Goal: Information Seeking & Learning: Understand process/instructions

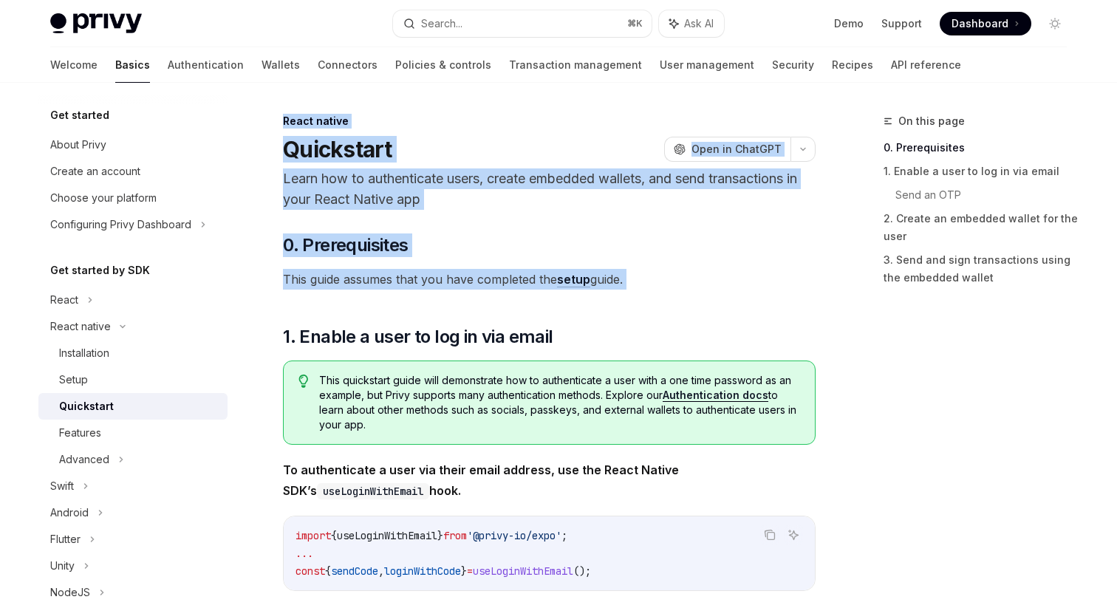
drag, startPoint x: 269, startPoint y: 118, endPoint x: 592, endPoint y: 324, distance: 382.7
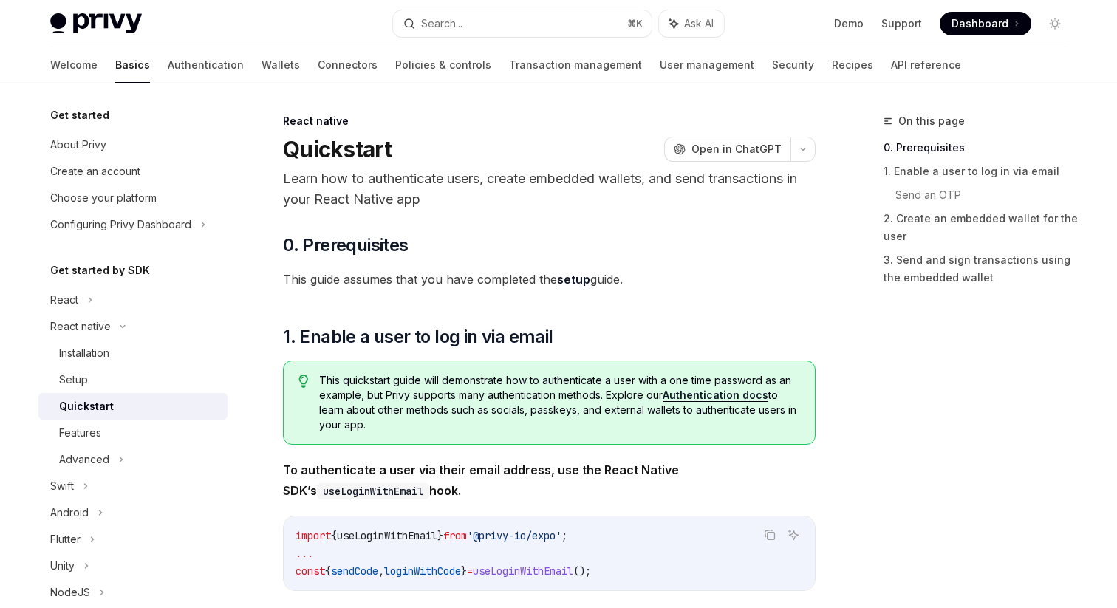
click at [535, 277] on span "This guide assumes that you have completed the setup guide." at bounding box center [549, 279] width 533 height 21
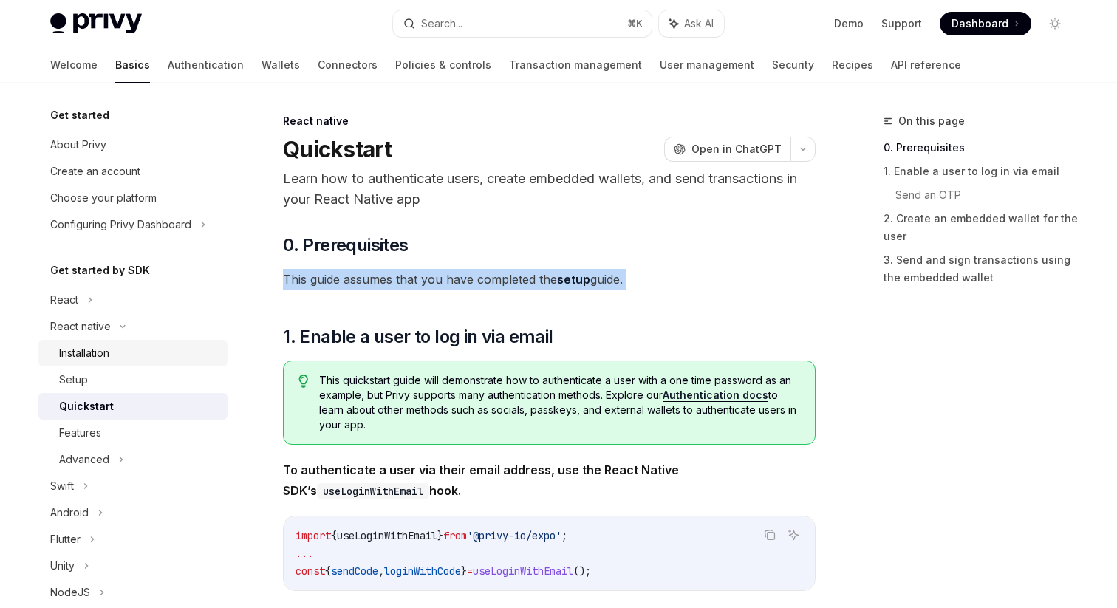
click at [99, 352] on div "Installation" at bounding box center [84, 353] width 50 height 18
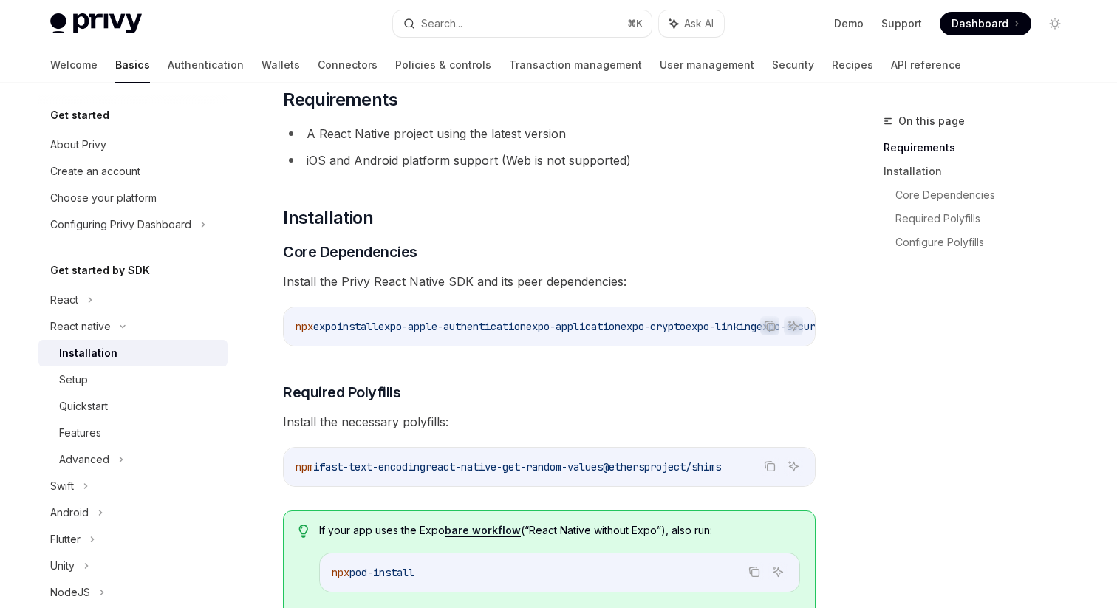
scroll to position [111, 0]
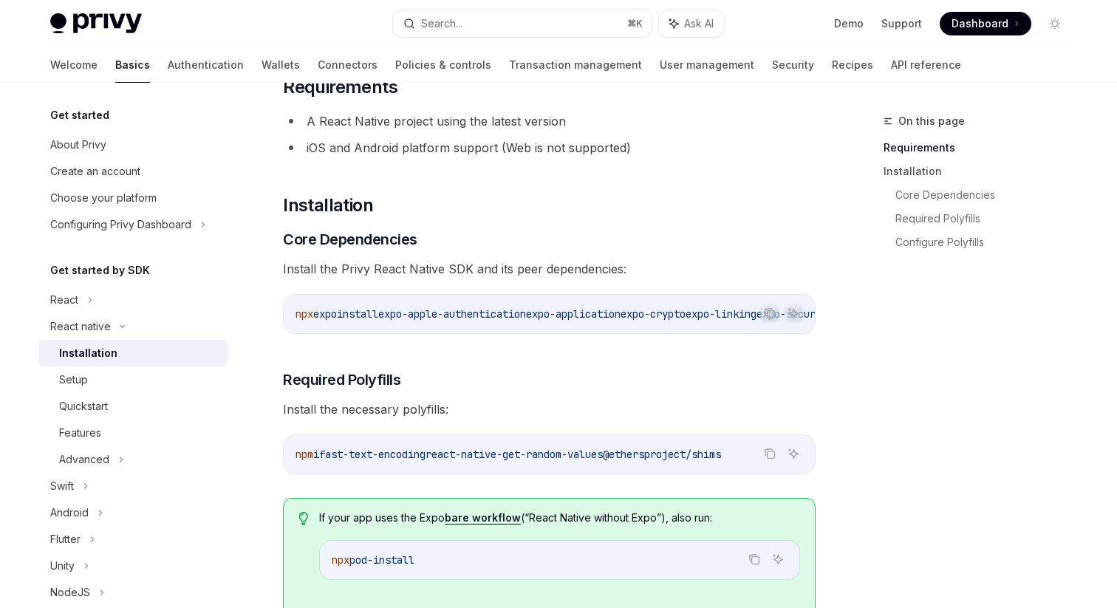
click at [515, 312] on span "expo-apple-authentication" at bounding box center [452, 313] width 148 height 13
click at [415, 211] on h2 "​ Installation" at bounding box center [549, 206] width 533 height 24
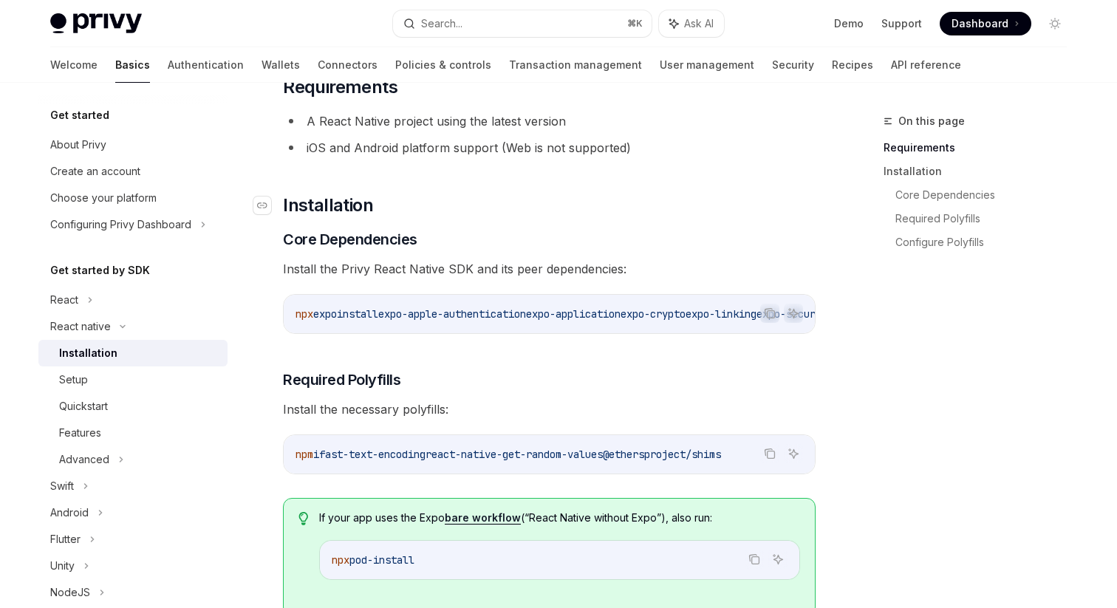
click at [415, 211] on h2 "​ Installation" at bounding box center [549, 206] width 533 height 24
click at [408, 211] on h2 "​ Installation" at bounding box center [549, 206] width 533 height 24
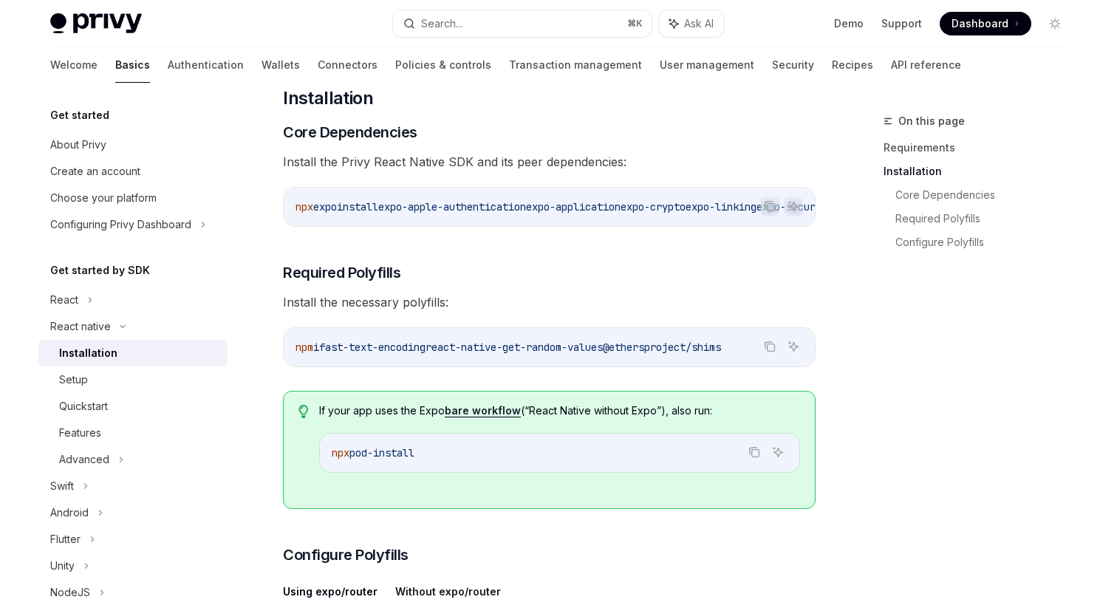
scroll to position [192, 0]
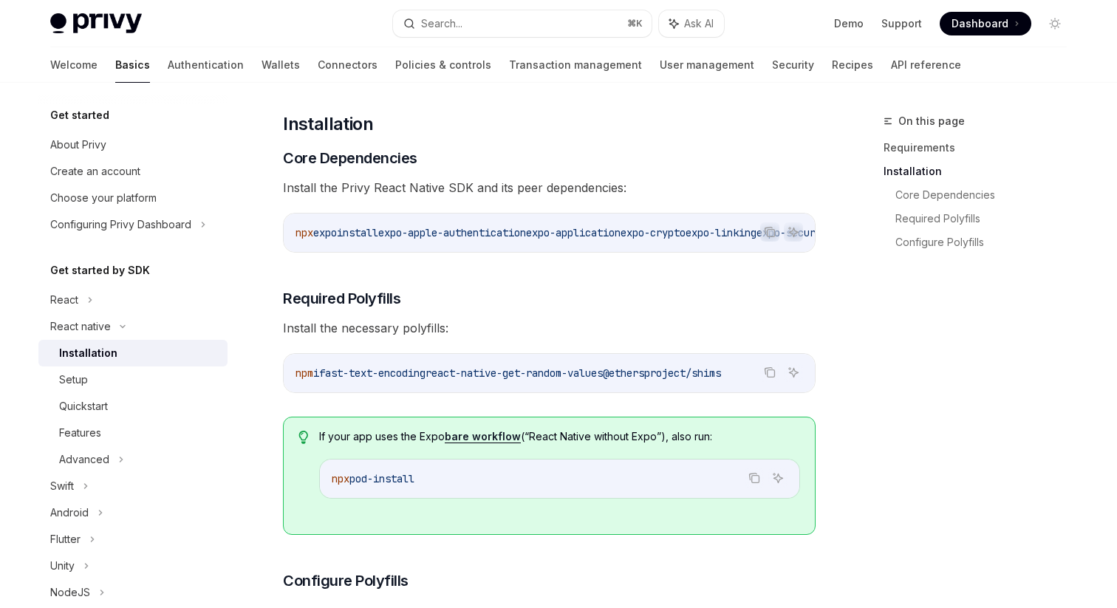
click at [92, 355] on div "Installation" at bounding box center [88, 353] width 58 height 18
type textarea "*"
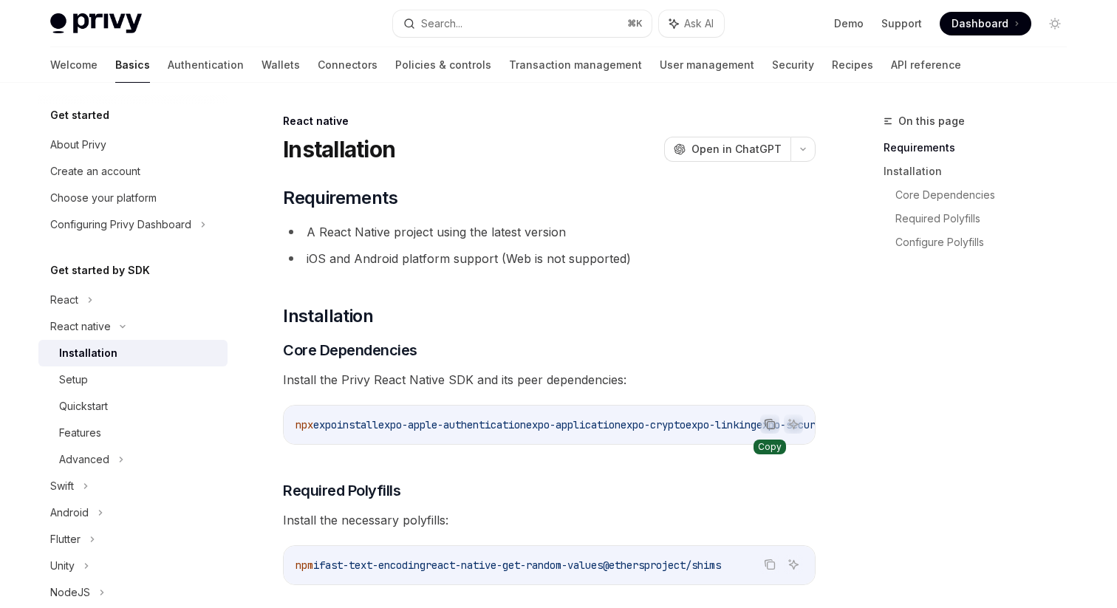
click at [771, 425] on icon "Copy the contents from the code block" at bounding box center [770, 424] width 12 height 12
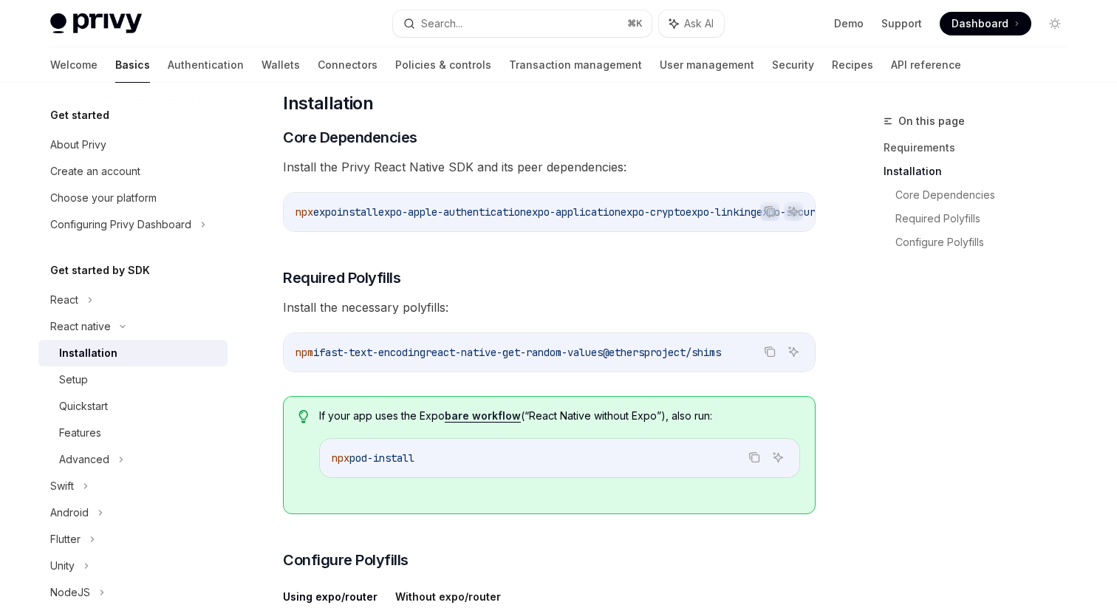
scroll to position [250, 0]
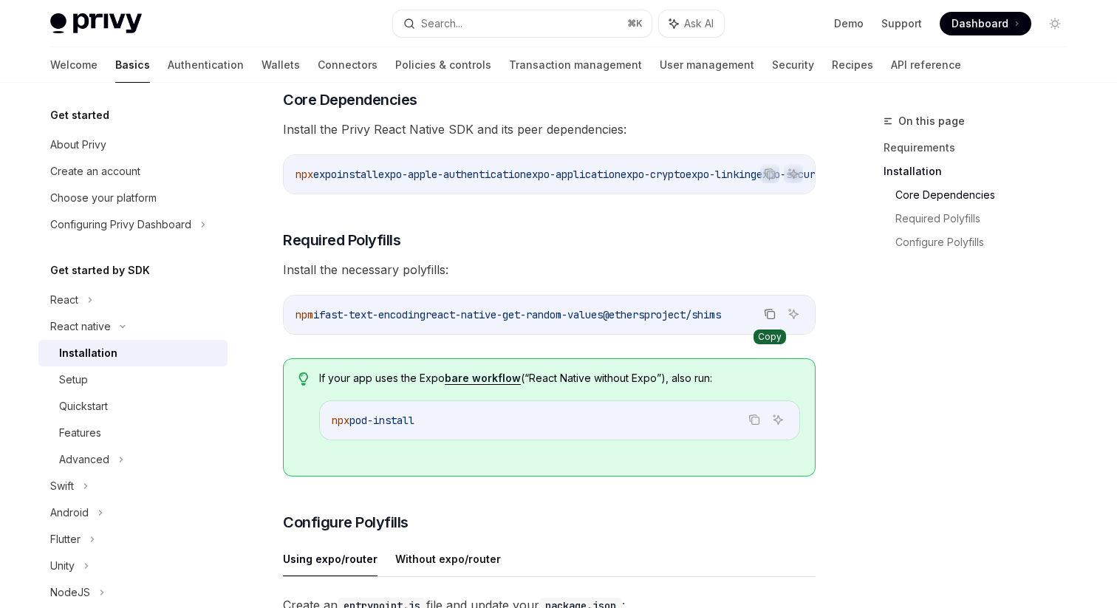
click at [766, 320] on icon "Copy the contents from the code block" at bounding box center [770, 314] width 12 height 12
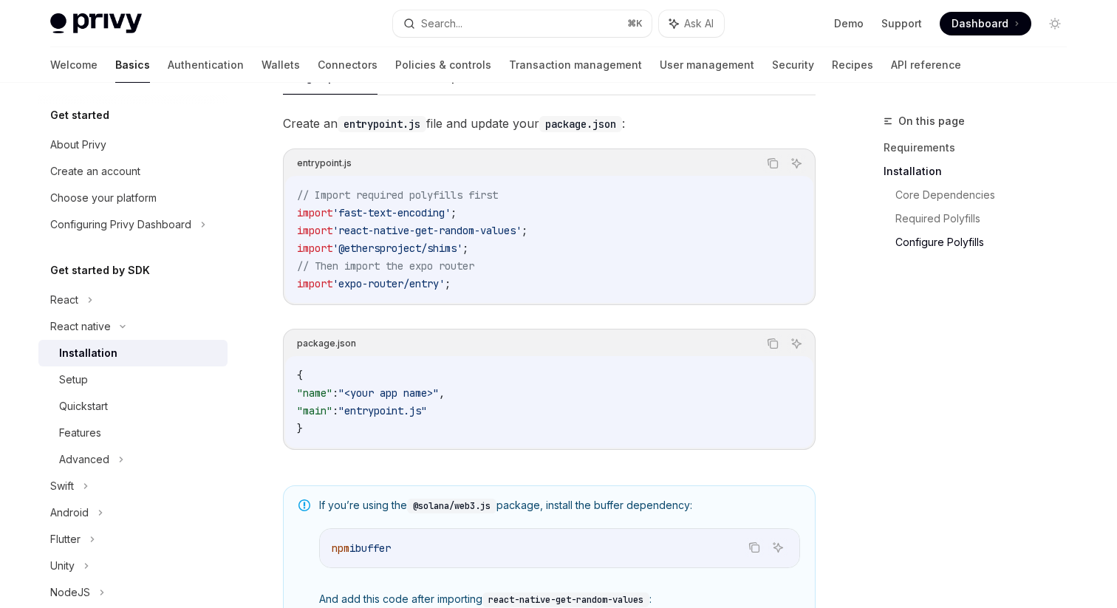
scroll to position [655, 0]
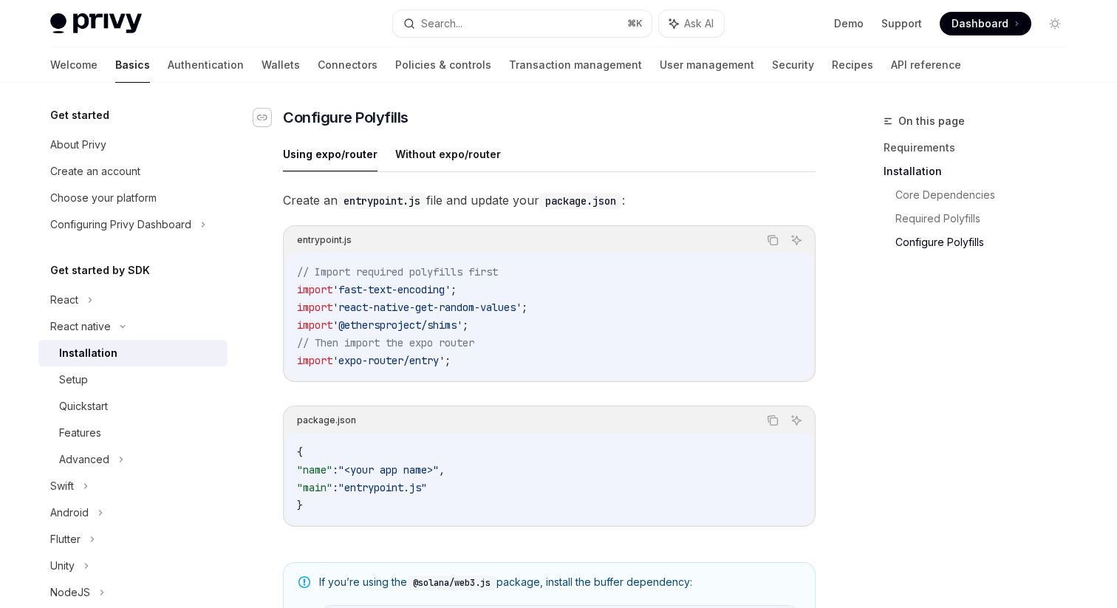
click at [270, 115] on div "Navigate to header" at bounding box center [262, 118] width 18 height 18
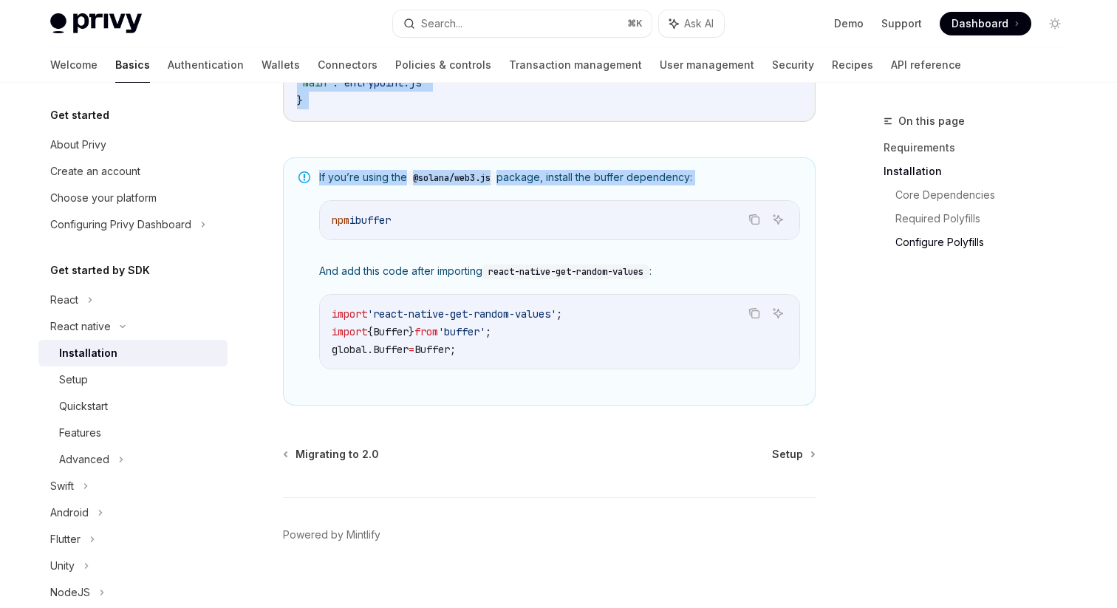
scroll to position [1082, 0]
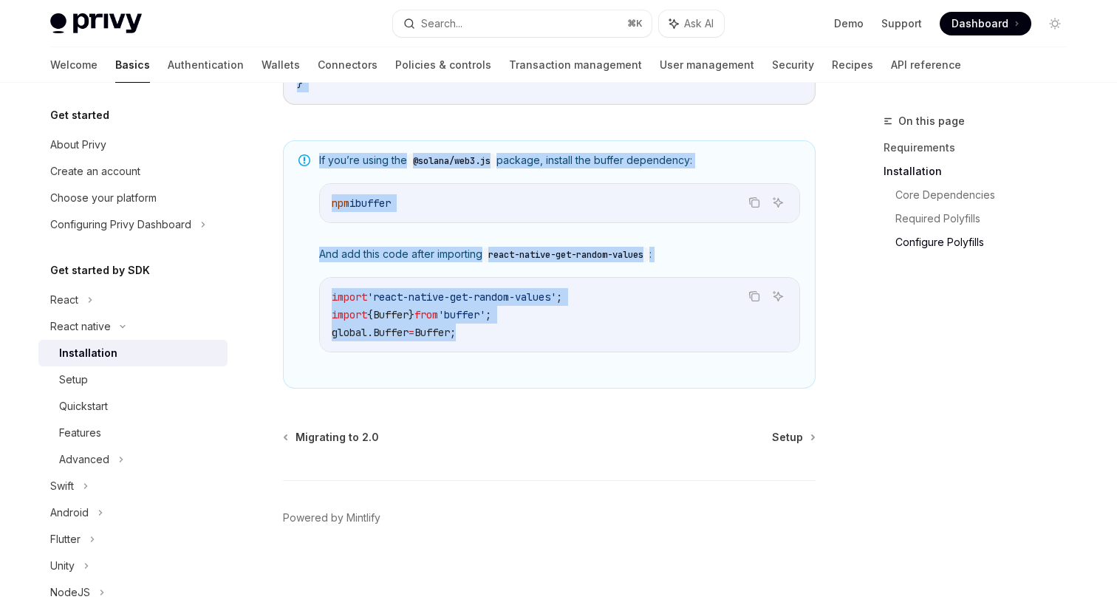
drag, startPoint x: 283, startPoint y: 109, endPoint x: 757, endPoint y: 363, distance: 538.2
copy div "Configure Polyfills Using expo/router Without expo/router Create an entrypoint.…"
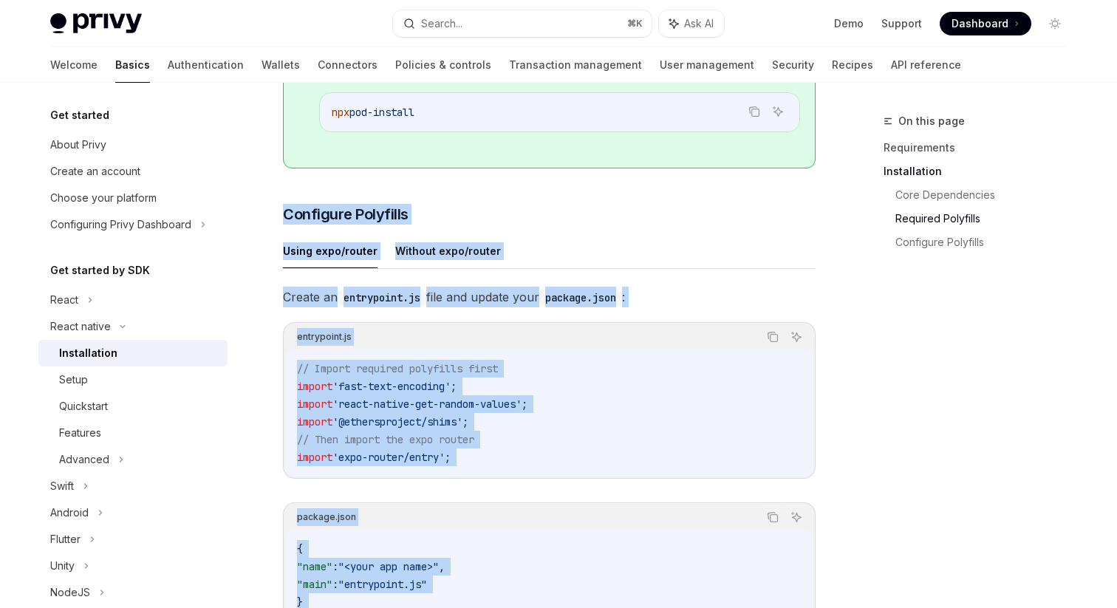
scroll to position [567, 0]
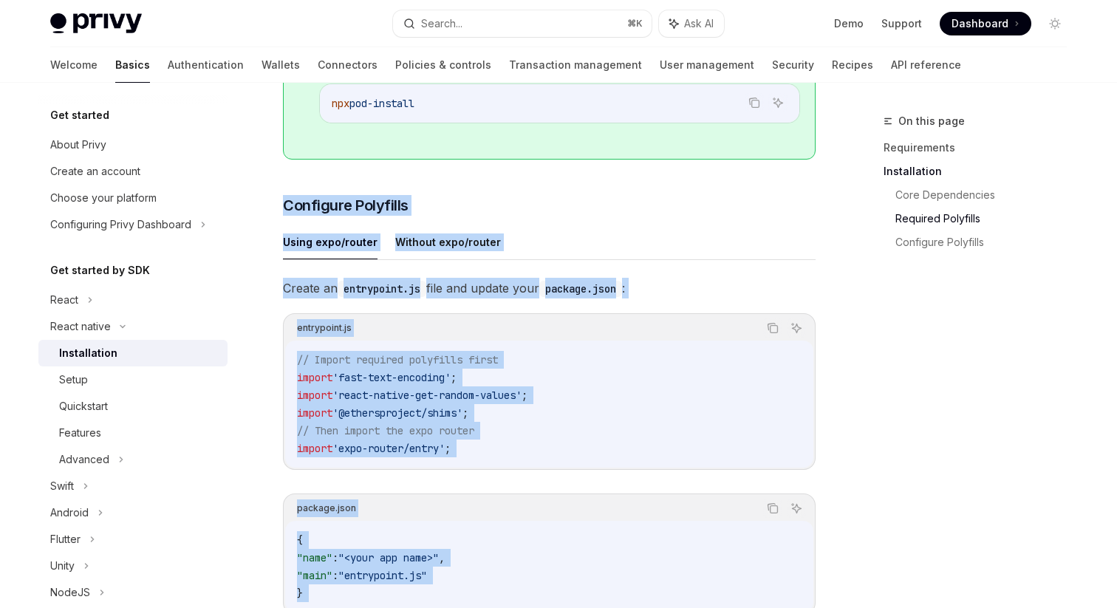
click at [667, 253] on ul "Using expo/router Without expo/router" at bounding box center [549, 242] width 533 height 35
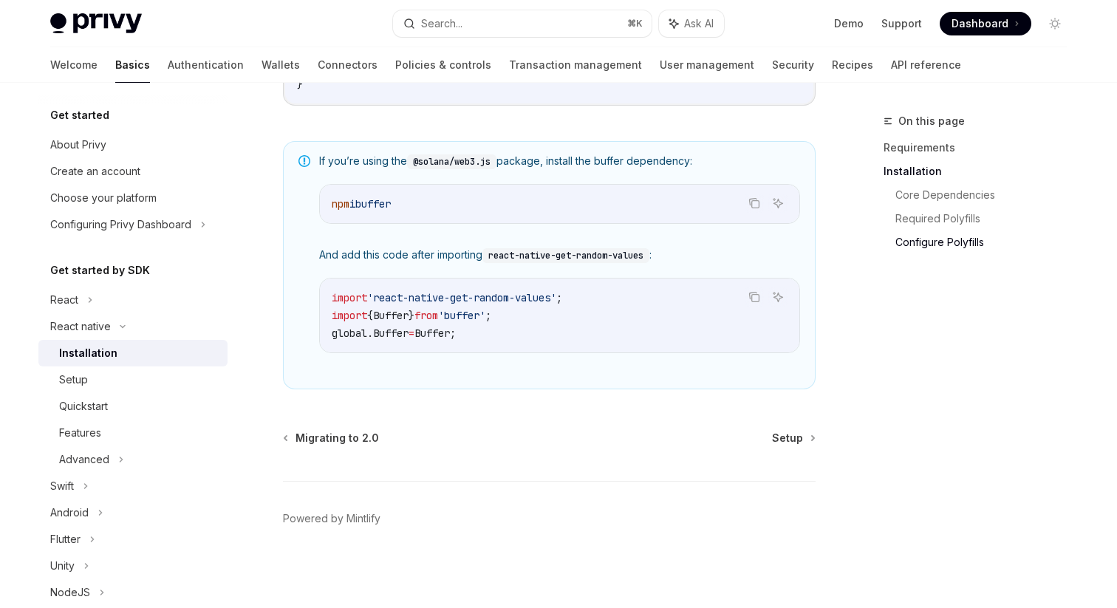
scroll to position [1082, 0]
click at [781, 431] on span "Setup" at bounding box center [787, 437] width 31 height 15
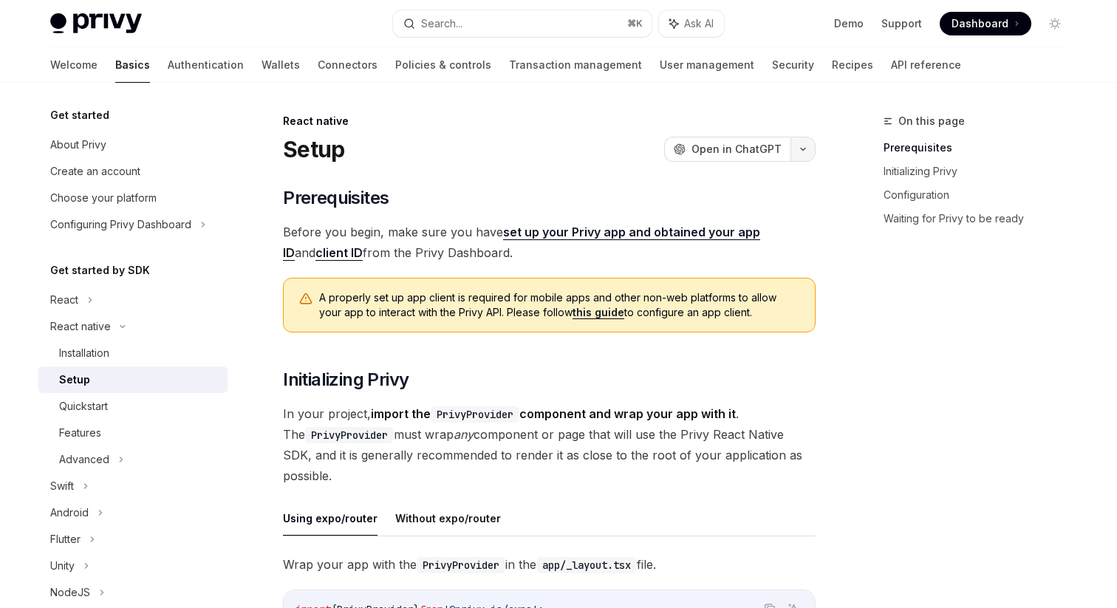
click at [796, 152] on button "button" at bounding box center [803, 149] width 25 height 25
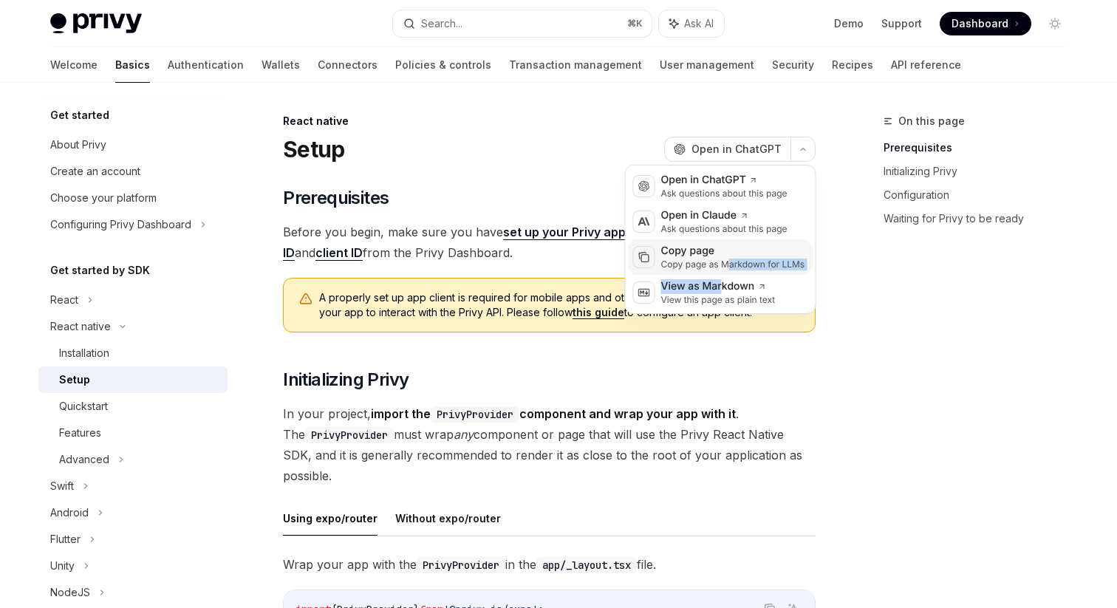
drag, startPoint x: 723, startPoint y: 289, endPoint x: 726, endPoint y: 265, distance: 24.5
click at [726, 265] on div "OpenAI Open in ChatGPT Ask questions about this page Anthropic Open in Claude A…" at bounding box center [720, 239] width 191 height 149
click at [726, 265] on div "Copy page as Markdown for LLMs" at bounding box center [733, 265] width 144 height 12
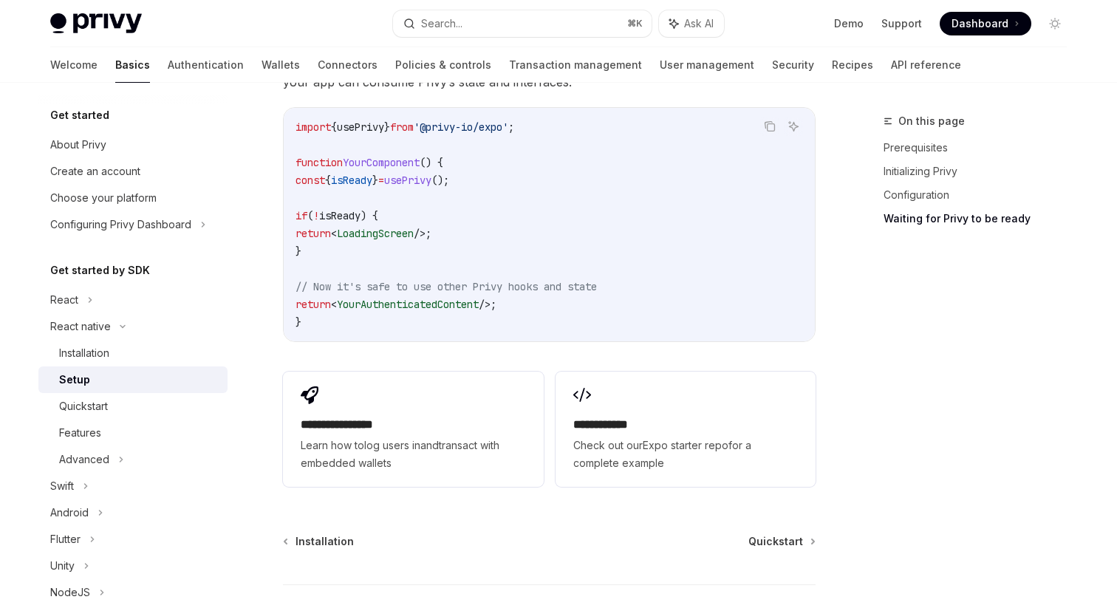
scroll to position [1417, 0]
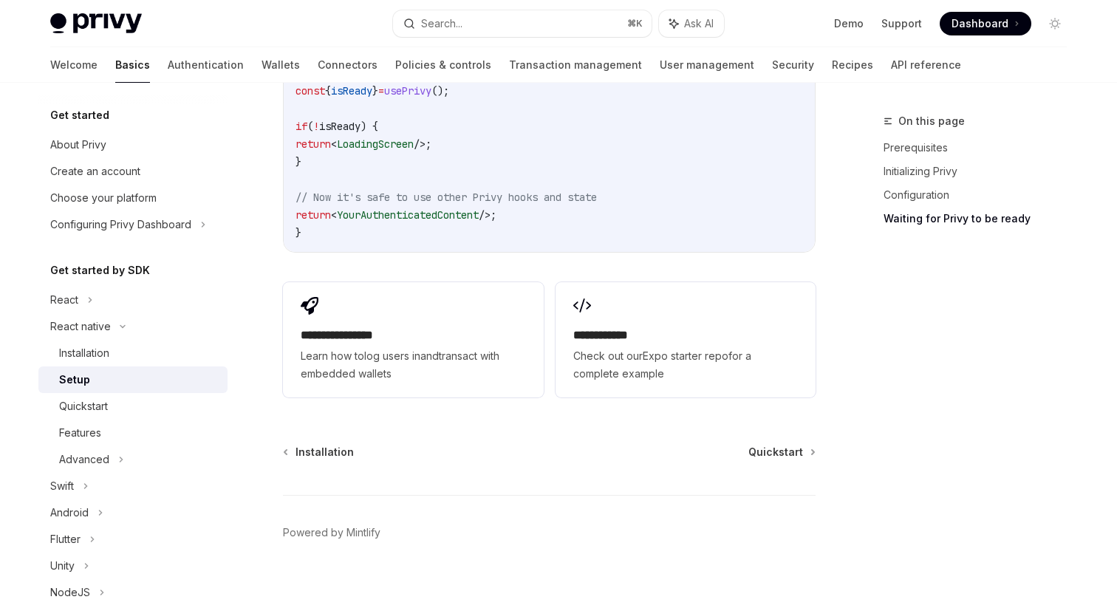
click at [763, 447] on div "Installation Quickstart Powered by Mintlify" at bounding box center [549, 534] width 533 height 178
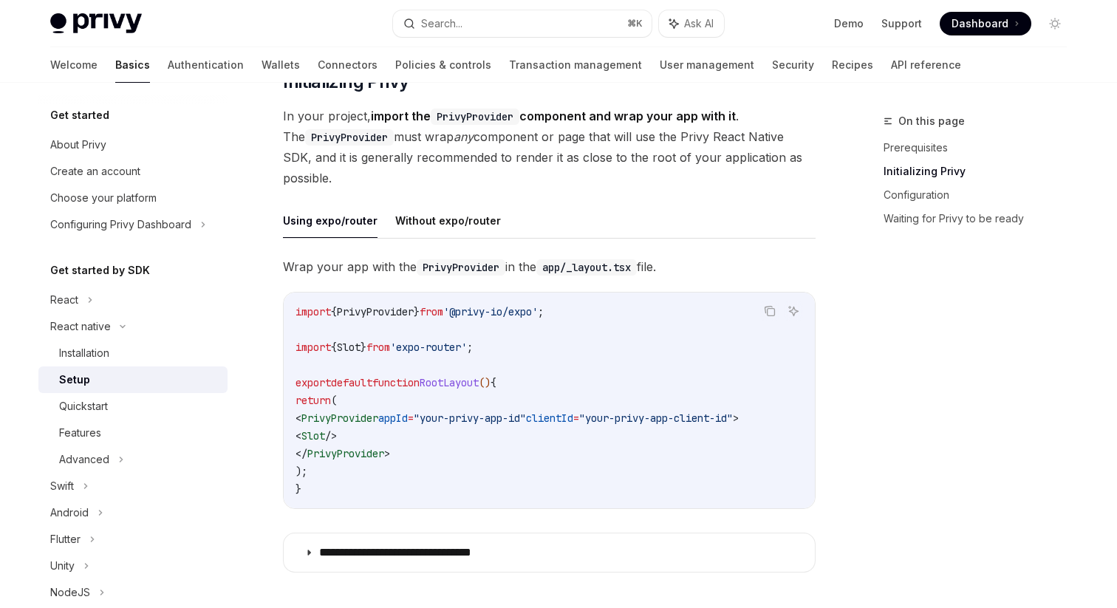
scroll to position [0, 0]
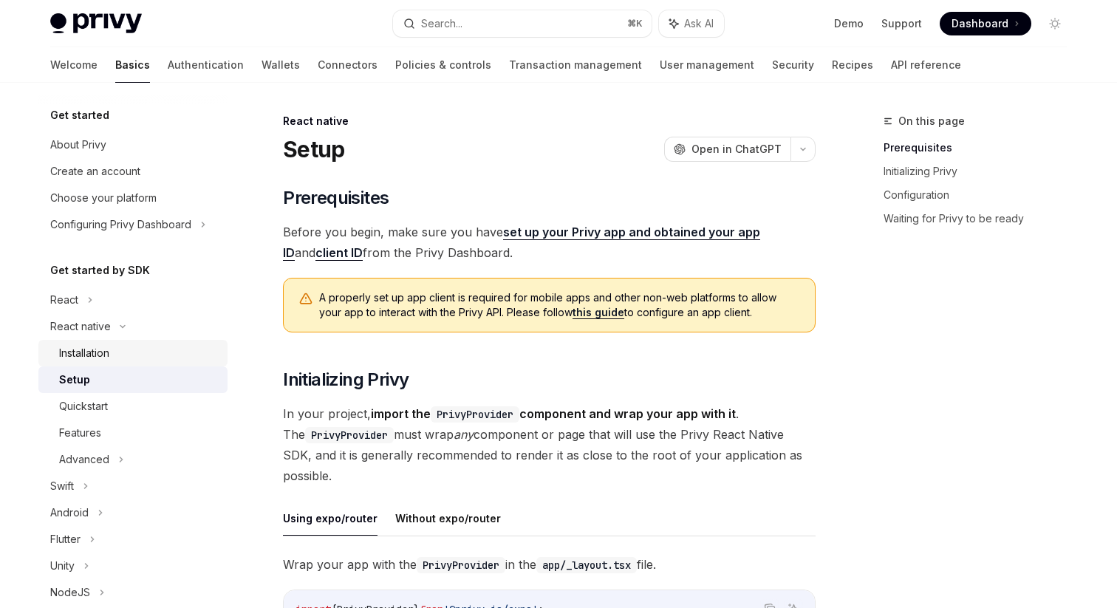
click at [112, 347] on div "Installation" at bounding box center [139, 353] width 160 height 18
type textarea "*"
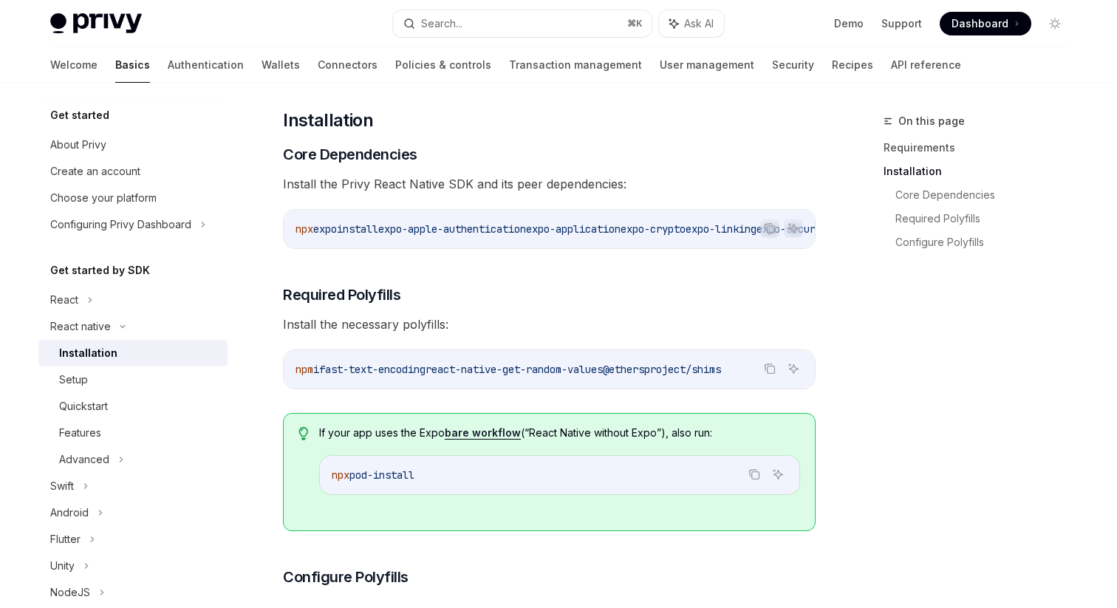
scroll to position [197, 0]
click at [772, 230] on icon "Copy the contents from the code block" at bounding box center [770, 227] width 12 height 12
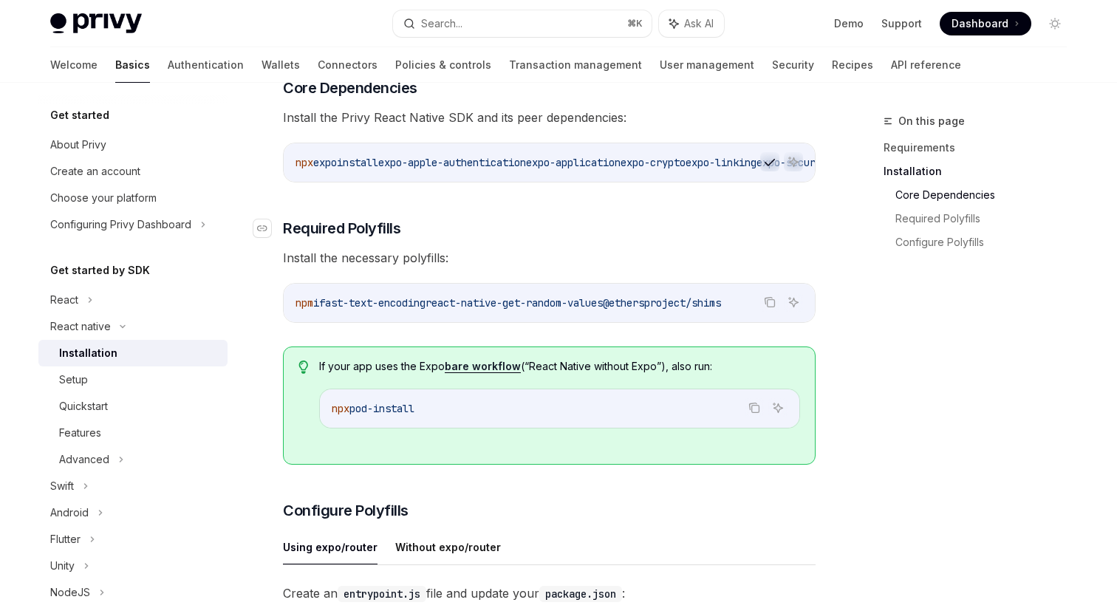
scroll to position [276, 0]
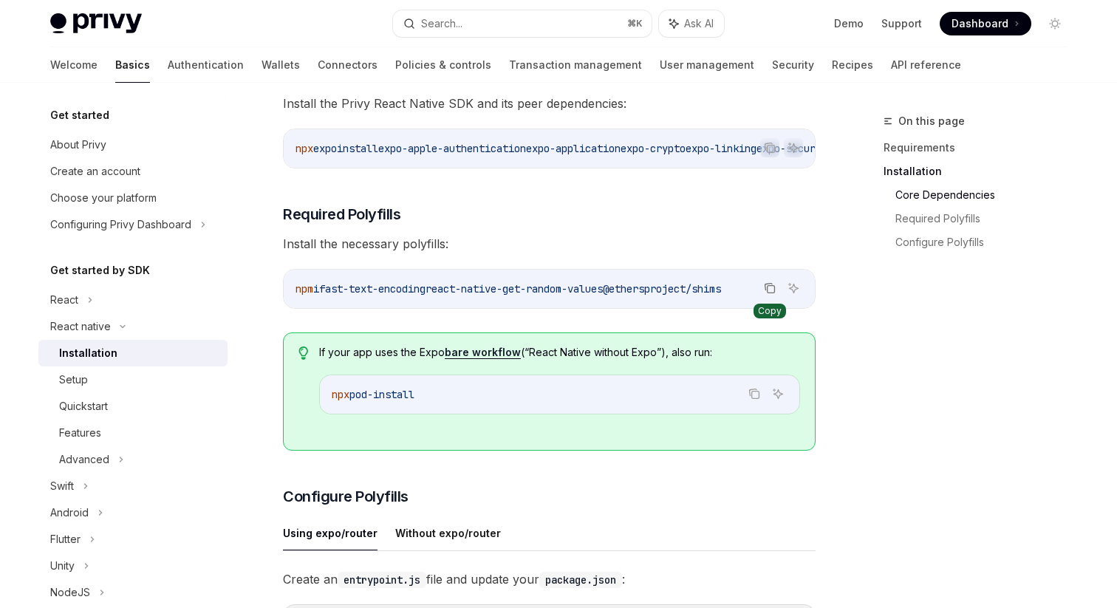
click at [768, 293] on icon "Copy the contents from the code block" at bounding box center [771, 289] width 7 height 7
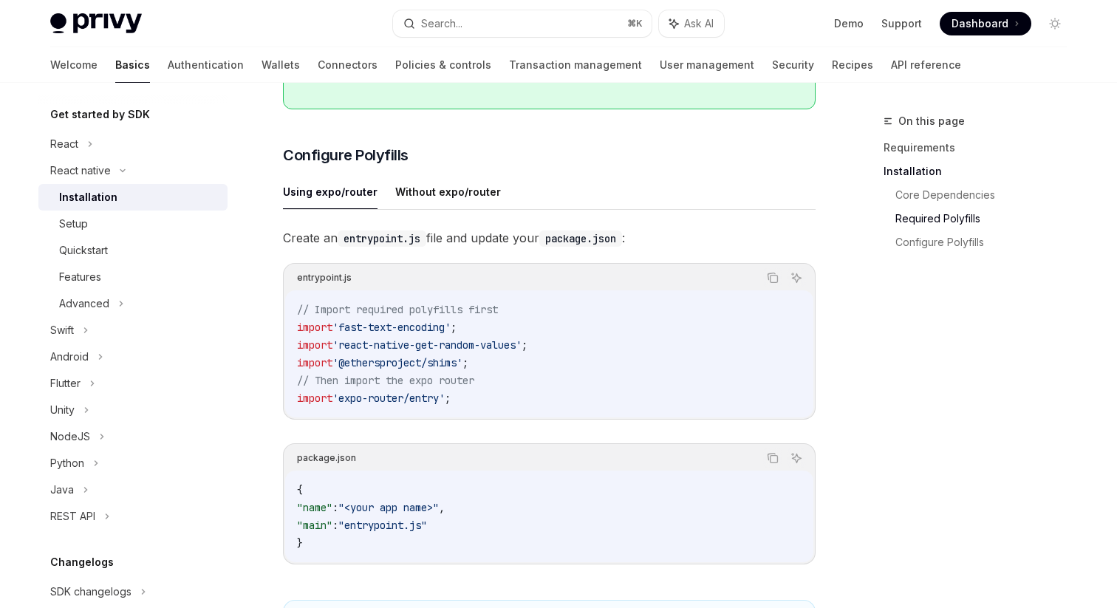
scroll to position [626, 0]
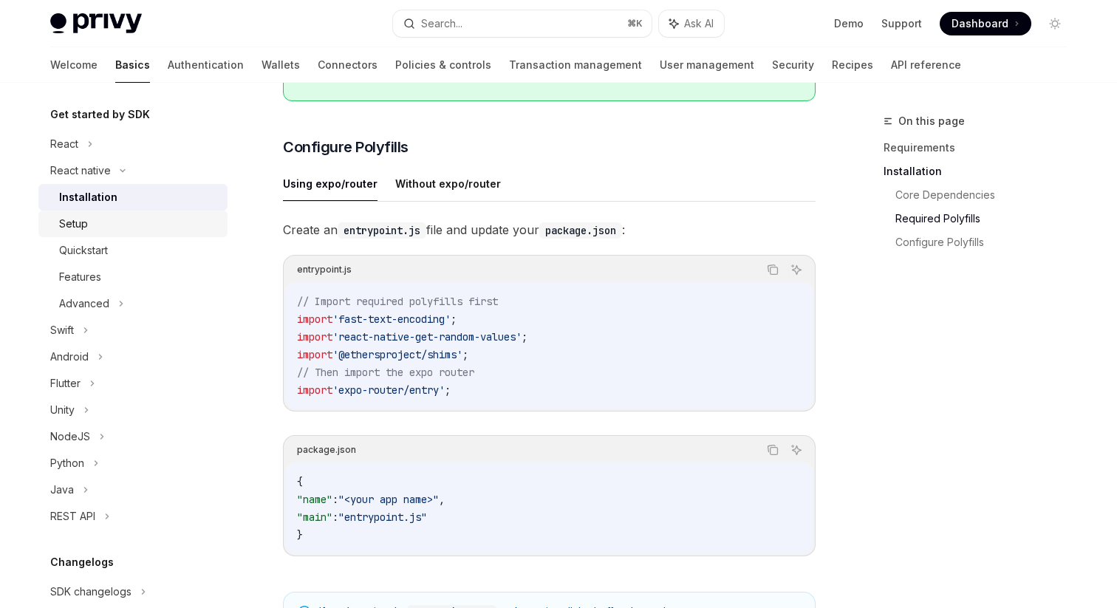
click at [107, 216] on div "Setup" at bounding box center [139, 224] width 160 height 18
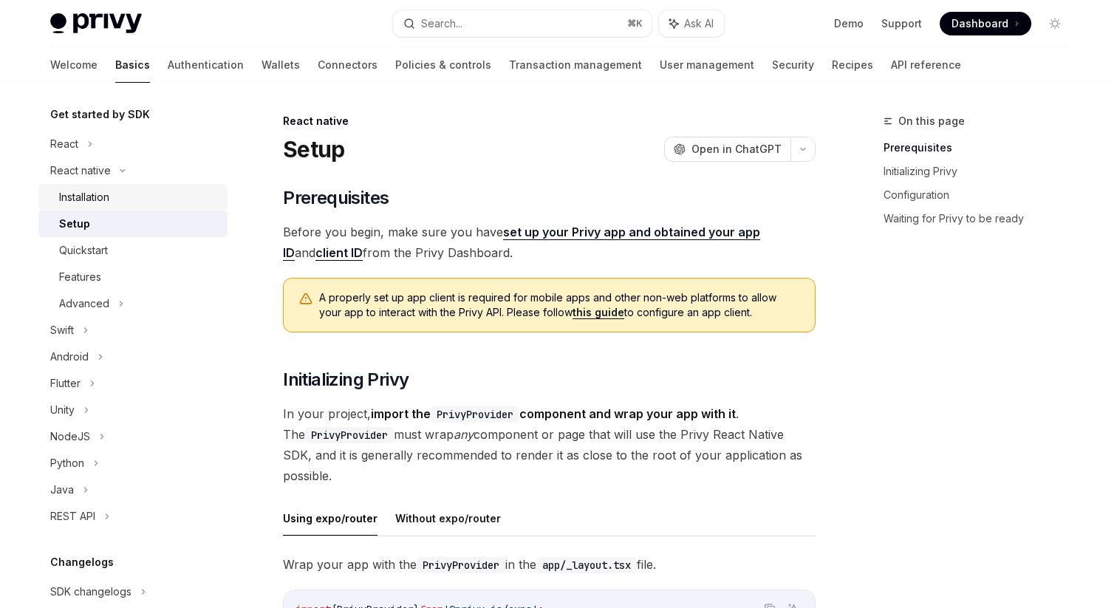
click at [107, 187] on link "Installation" at bounding box center [132, 197] width 189 height 27
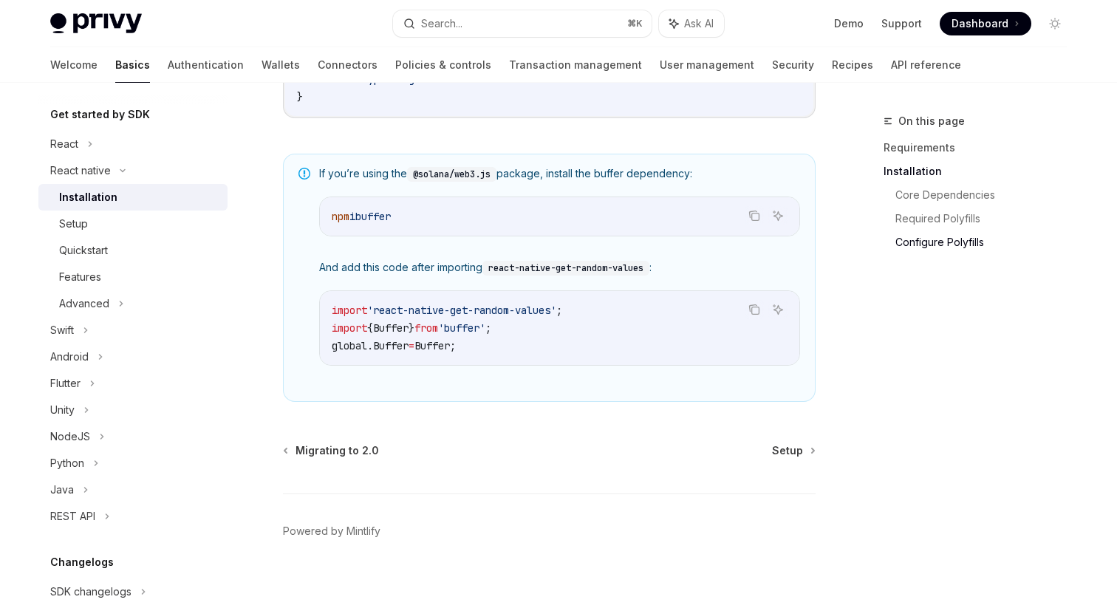
scroll to position [1082, 0]
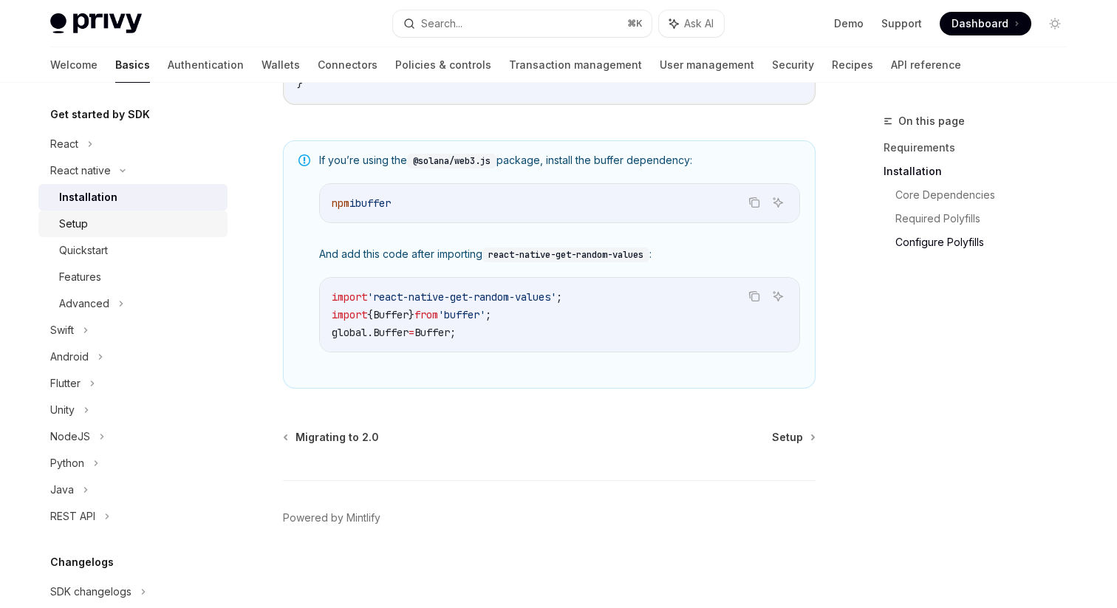
click at [93, 212] on link "Setup" at bounding box center [132, 224] width 189 height 27
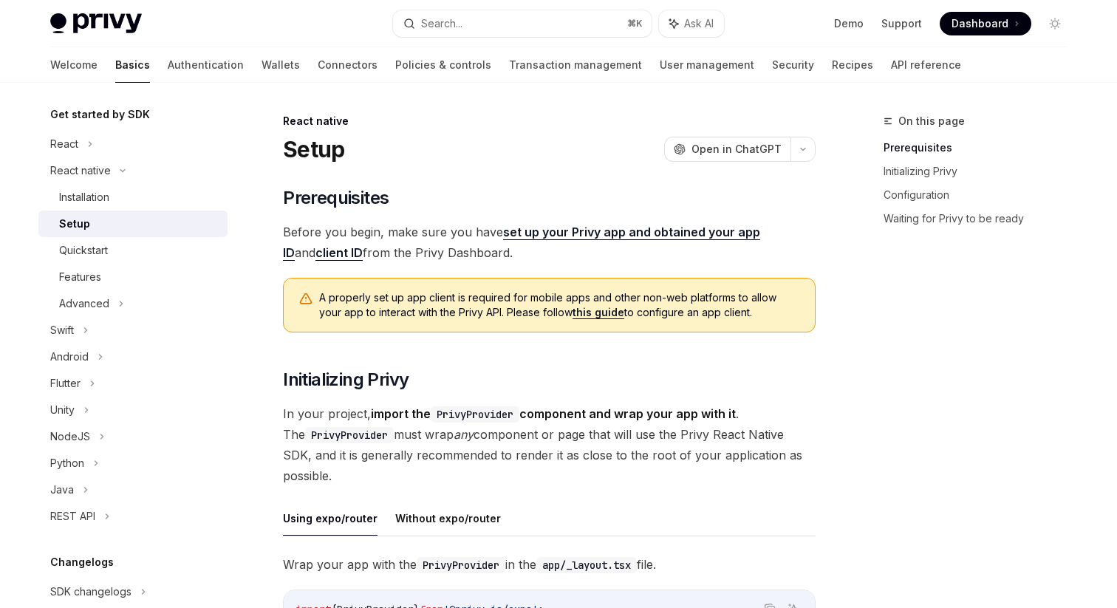
scroll to position [30, 0]
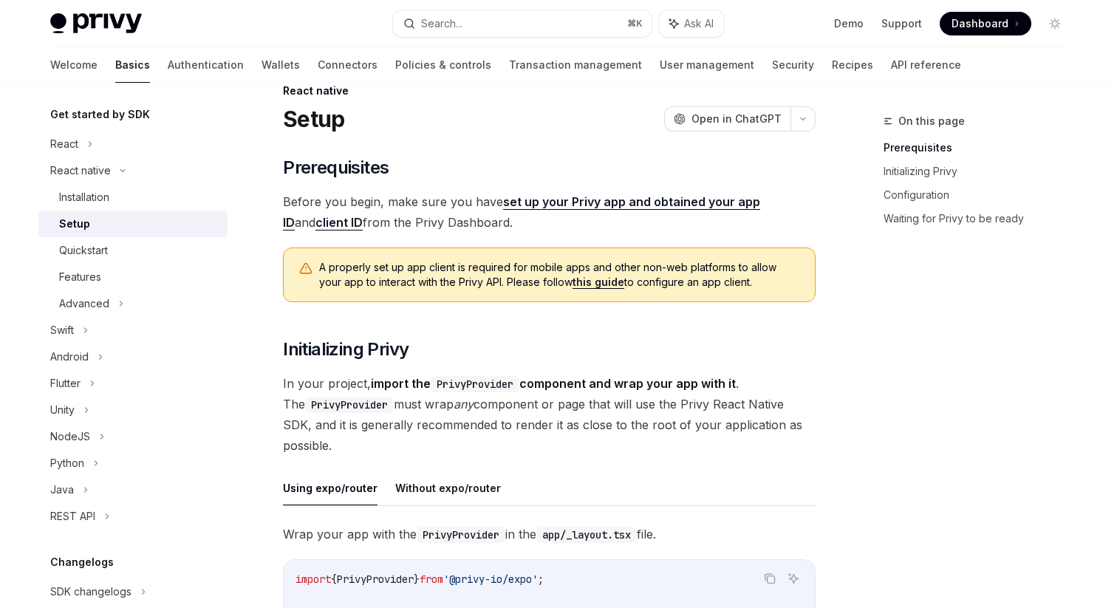
click at [573, 288] on link "this guide" at bounding box center [599, 282] width 52 height 13
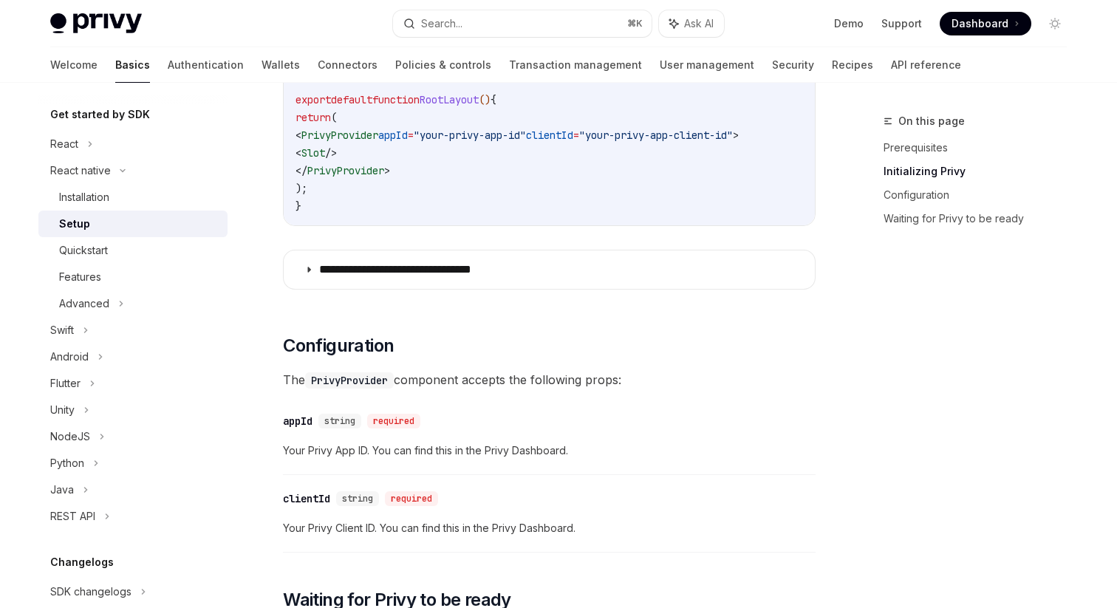
scroll to position [579, 0]
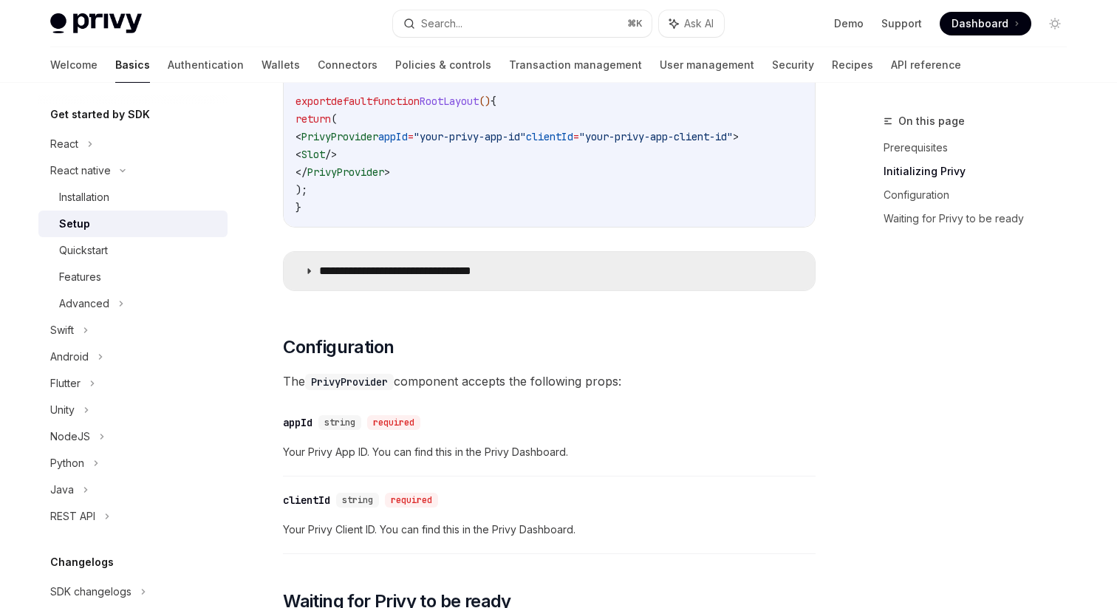
click at [310, 276] on icon at bounding box center [308, 271] width 9 height 9
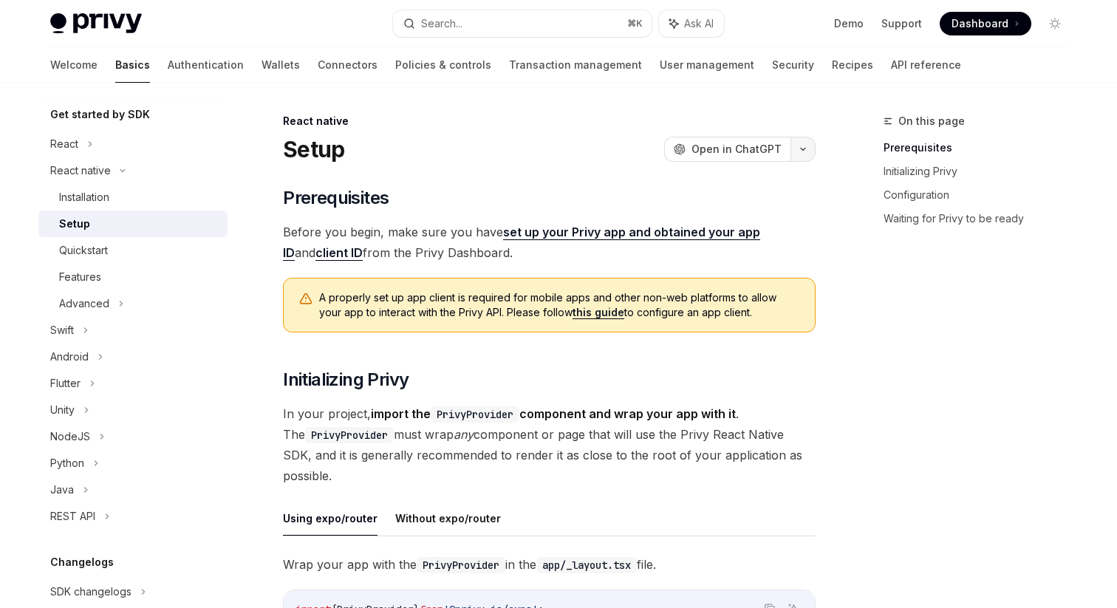
click at [806, 146] on icon "button" at bounding box center [803, 149] width 18 height 6
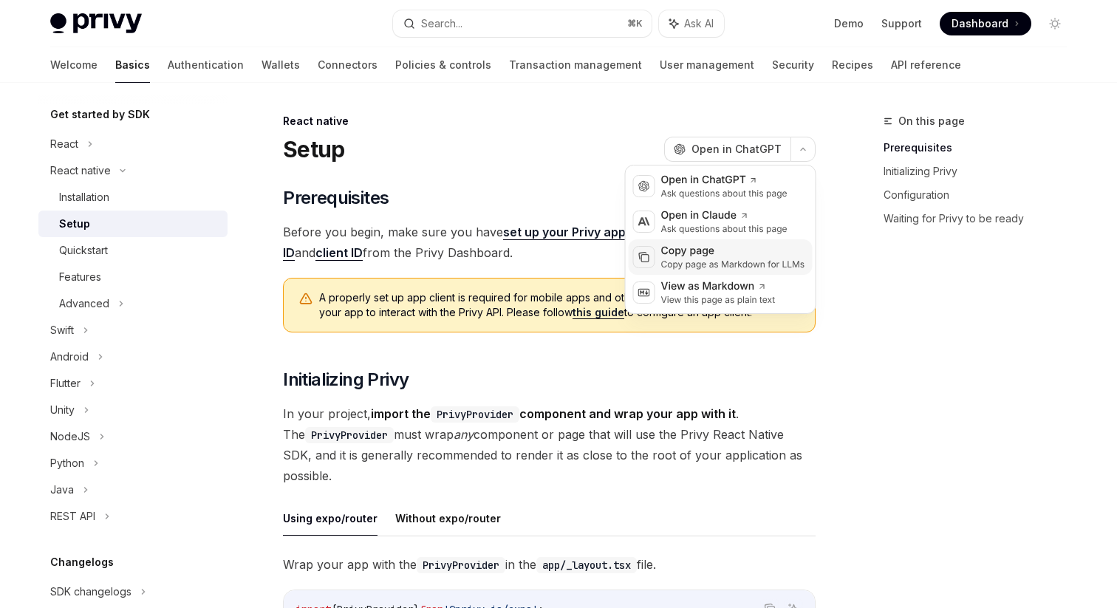
click at [694, 261] on div "Copy page as Markdown for LLMs" at bounding box center [733, 265] width 144 height 12
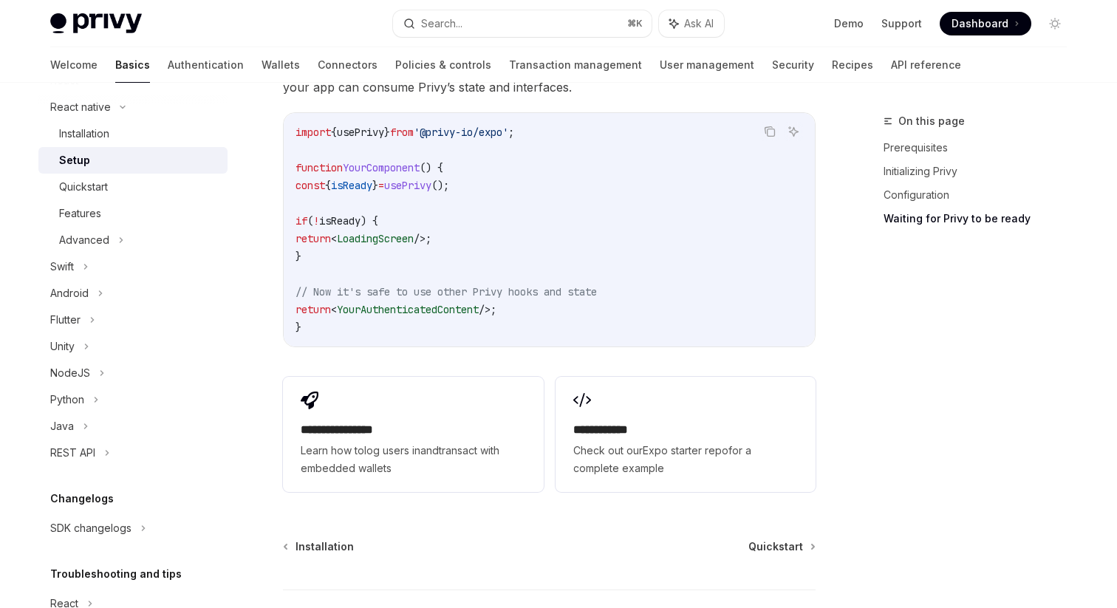
scroll to position [2263, 0]
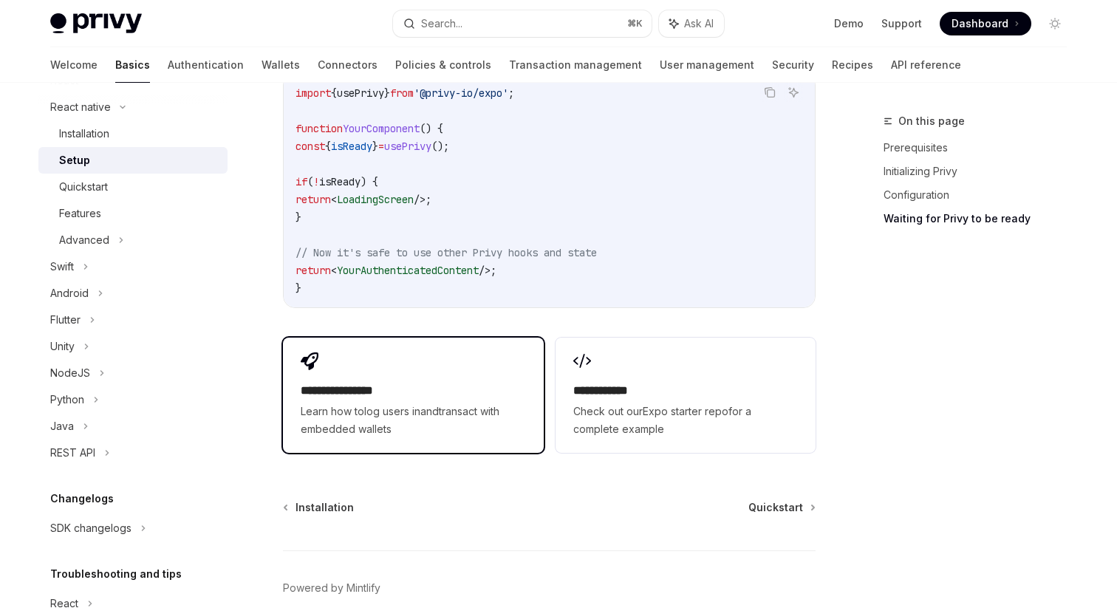
click at [398, 409] on span "Learn how to log users in and transact with embedded wallets" at bounding box center [413, 420] width 225 height 35
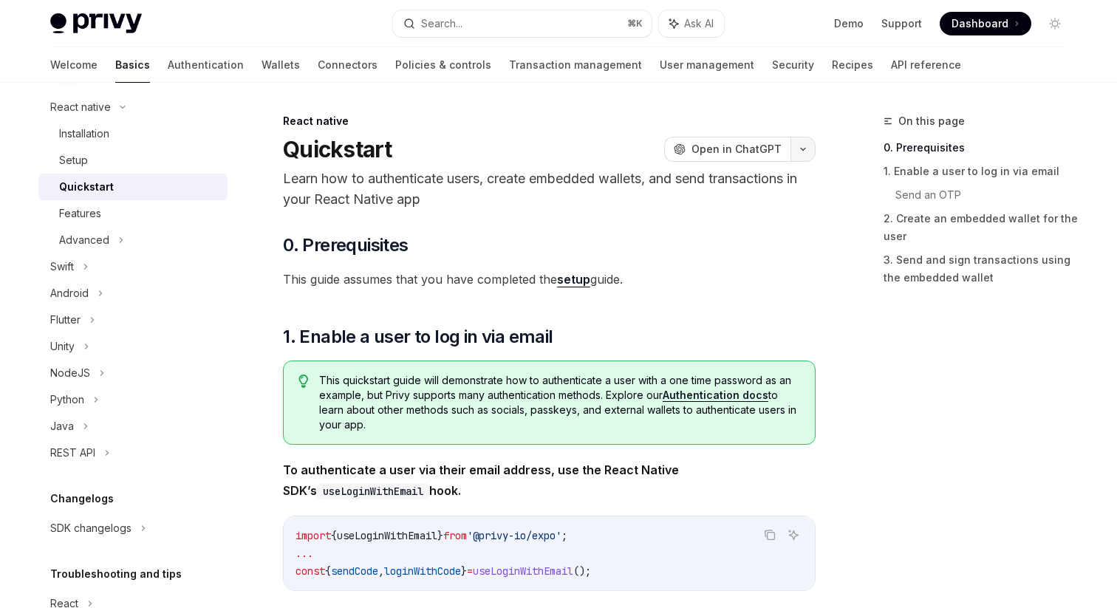
click at [805, 152] on button "button" at bounding box center [803, 149] width 25 height 25
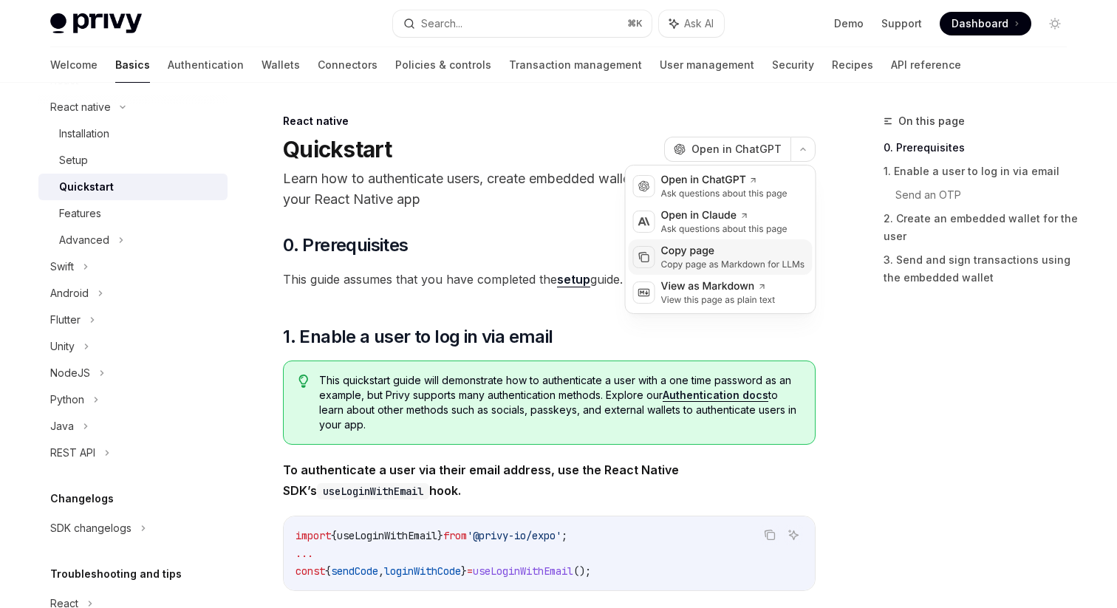
click at [717, 248] on div "Copy page" at bounding box center [733, 251] width 144 height 15
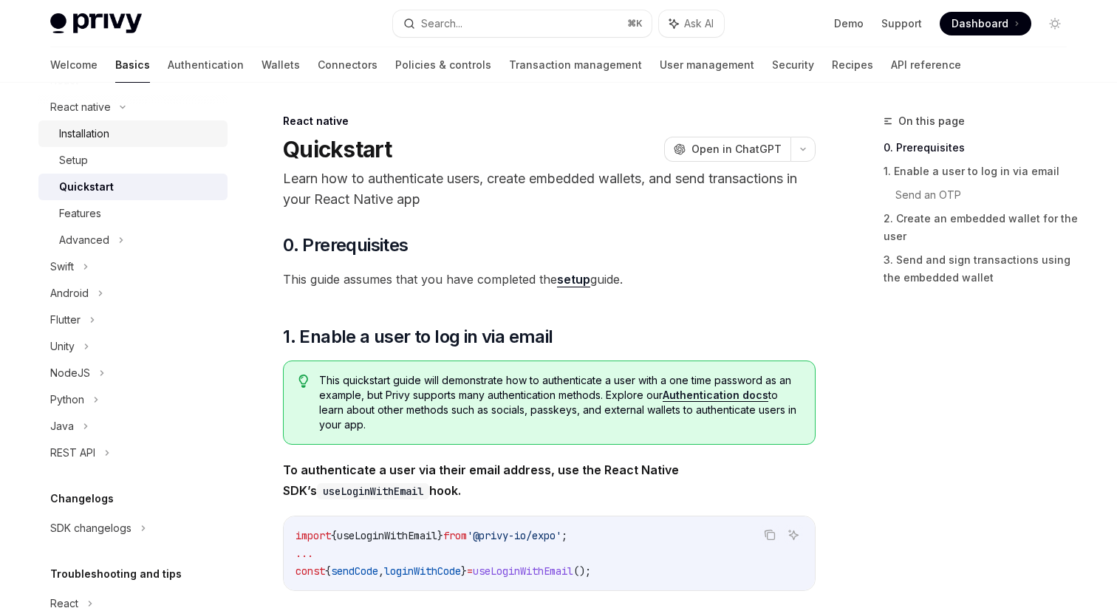
click at [74, 133] on div "Installation" at bounding box center [84, 134] width 50 height 18
type textarea "*"
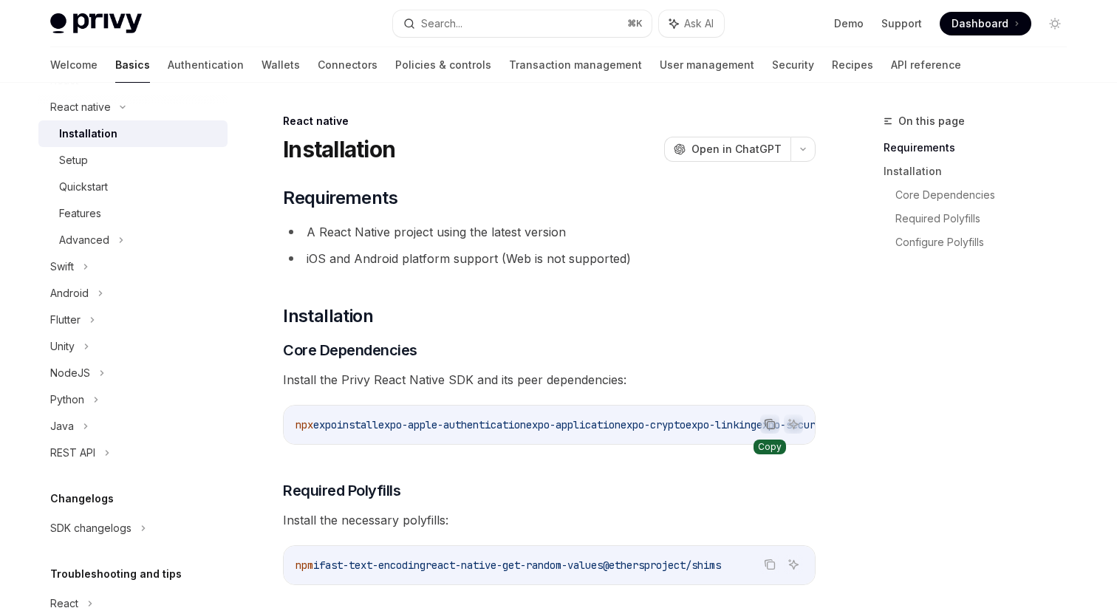
click at [768, 420] on icon "Copy the contents from the code block" at bounding box center [770, 424] width 12 height 12
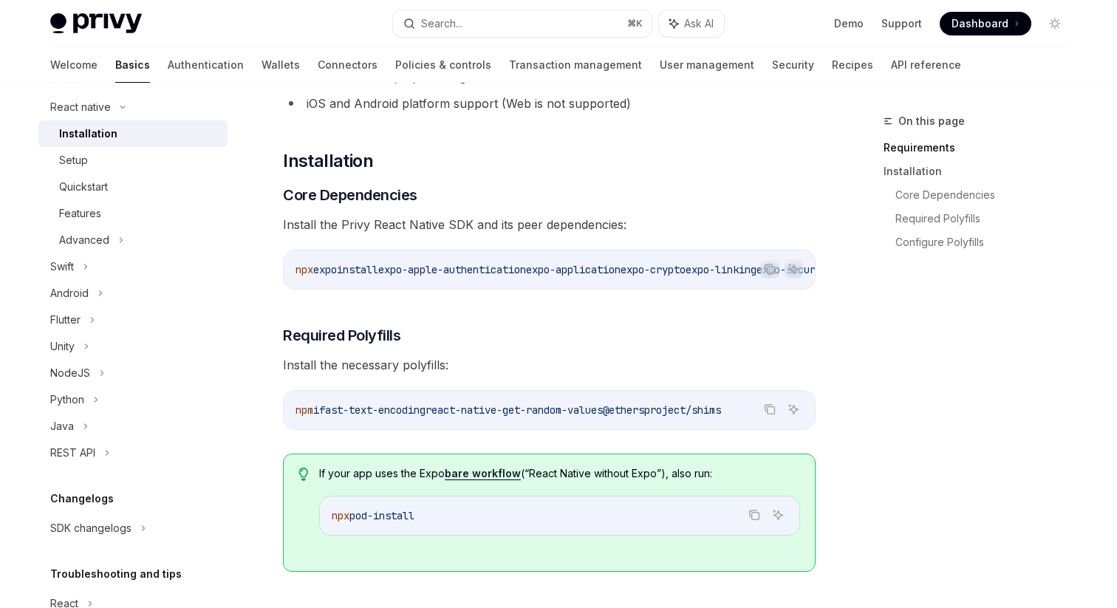
scroll to position [160, 0]
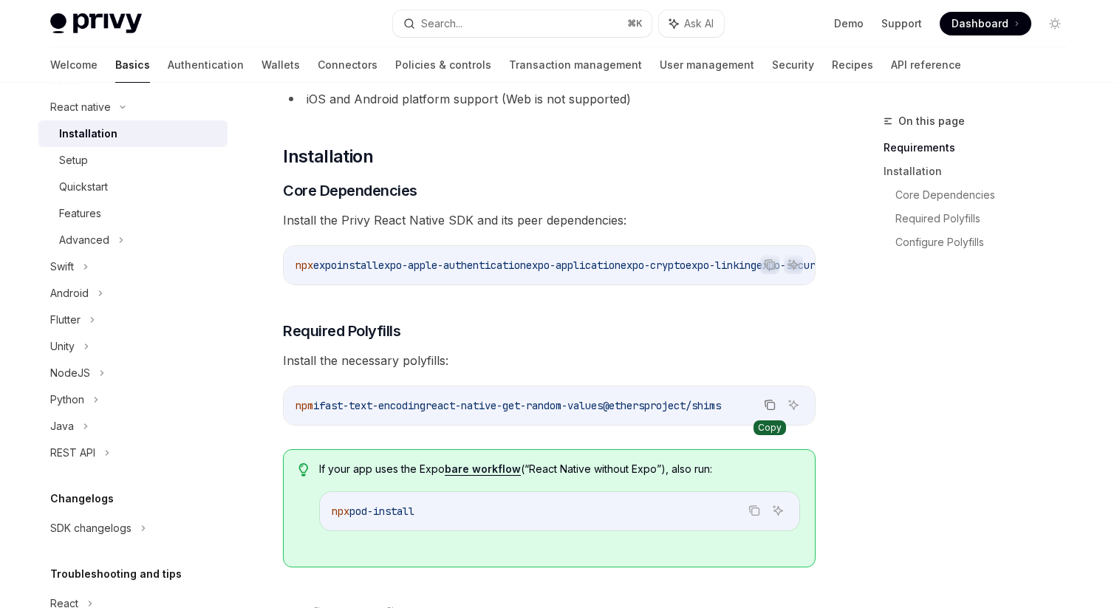
click at [768, 411] on icon "Copy the contents from the code block" at bounding box center [770, 405] width 12 height 12
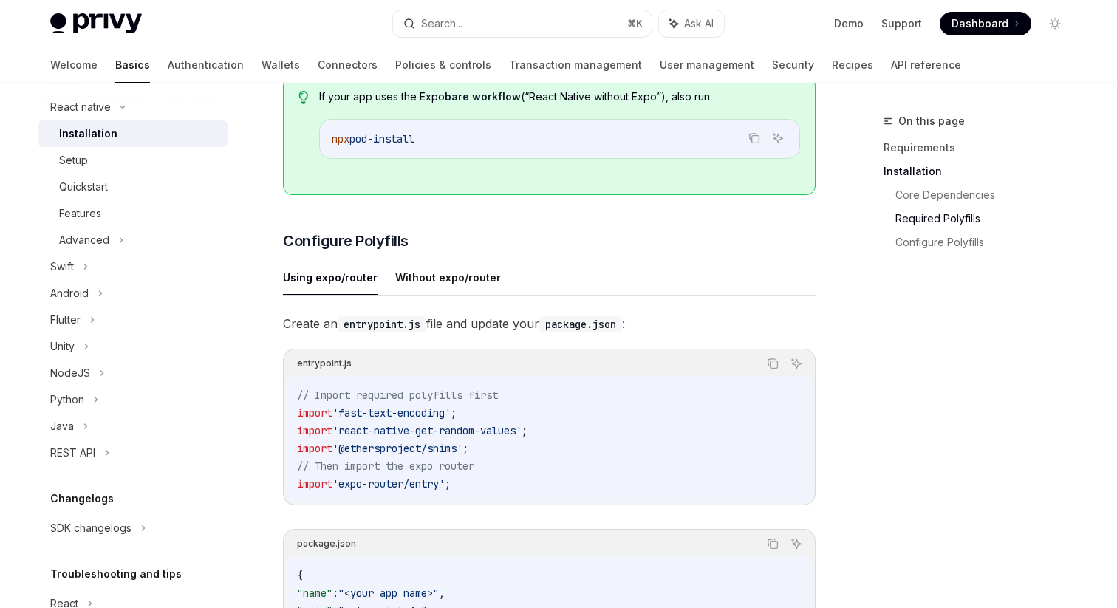
scroll to position [531, 0]
click at [753, 145] on icon "Copy the contents from the code block" at bounding box center [755, 139] width 12 height 12
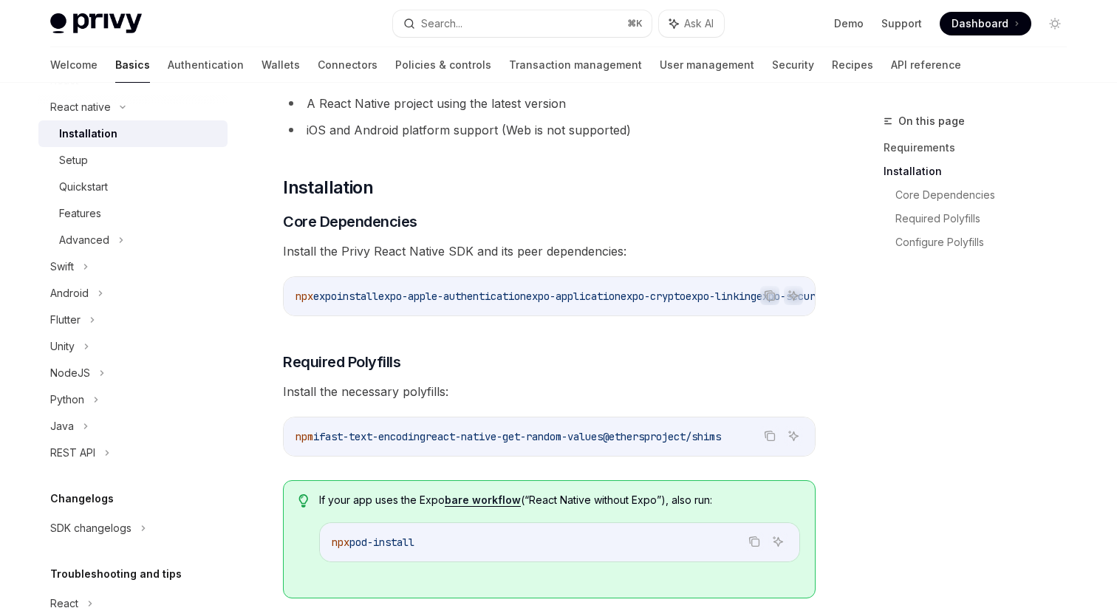
scroll to position [0, 0]
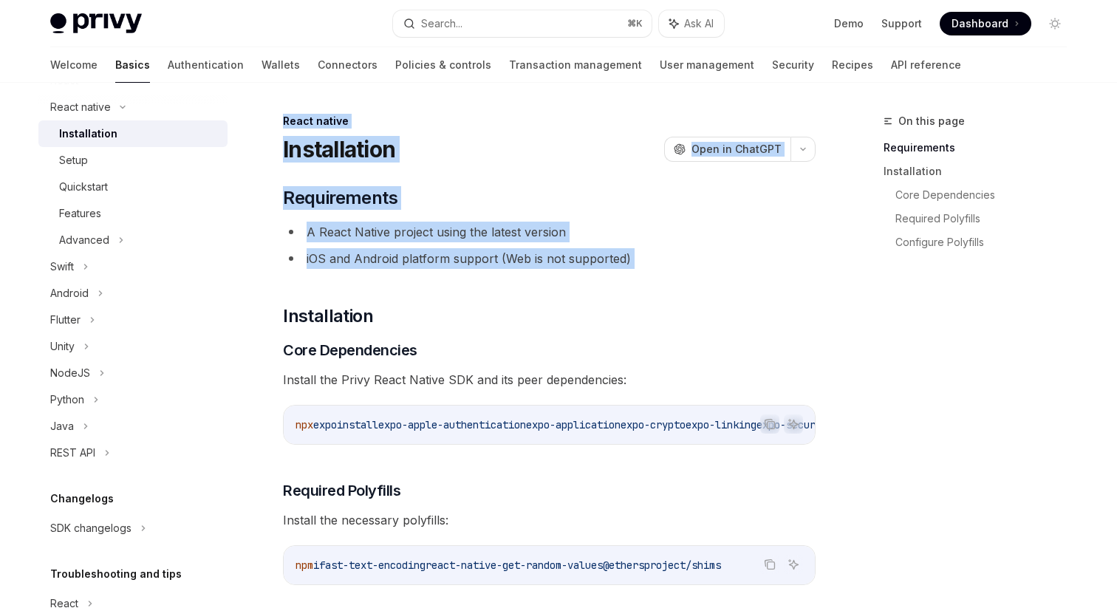
drag, startPoint x: 281, startPoint y: 114, endPoint x: 648, endPoint y: 294, distance: 409.1
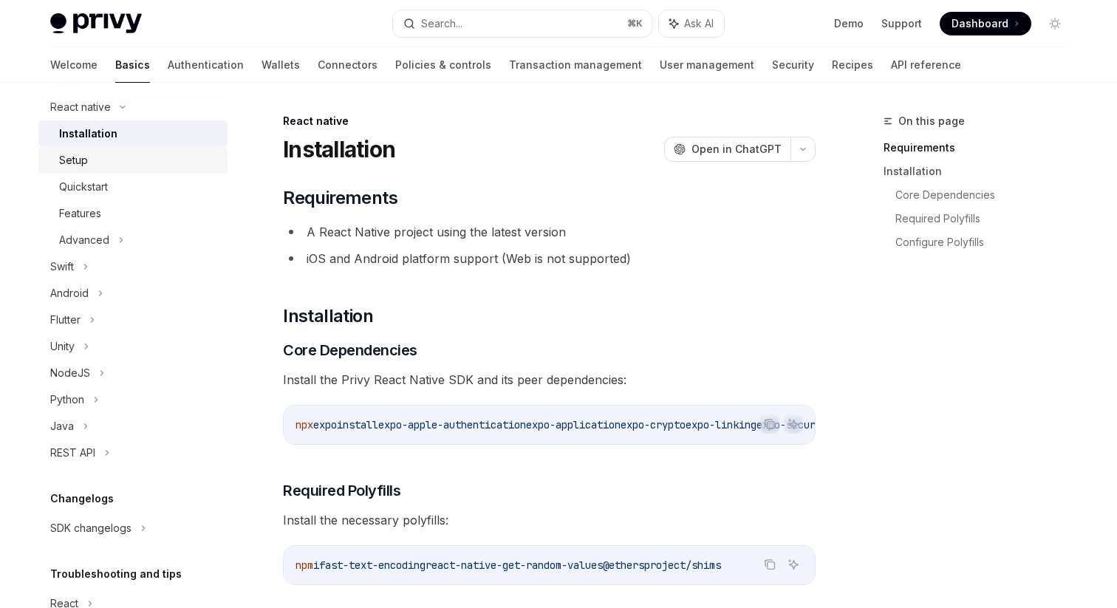
click at [140, 147] on link "Setup" at bounding box center [132, 160] width 189 height 27
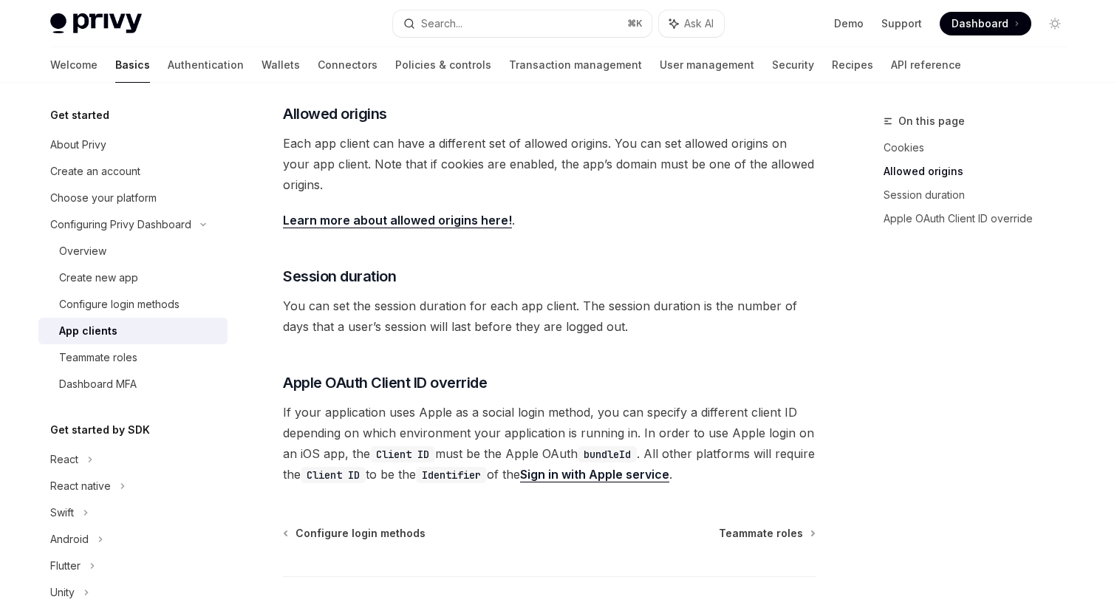
scroll to position [573, 0]
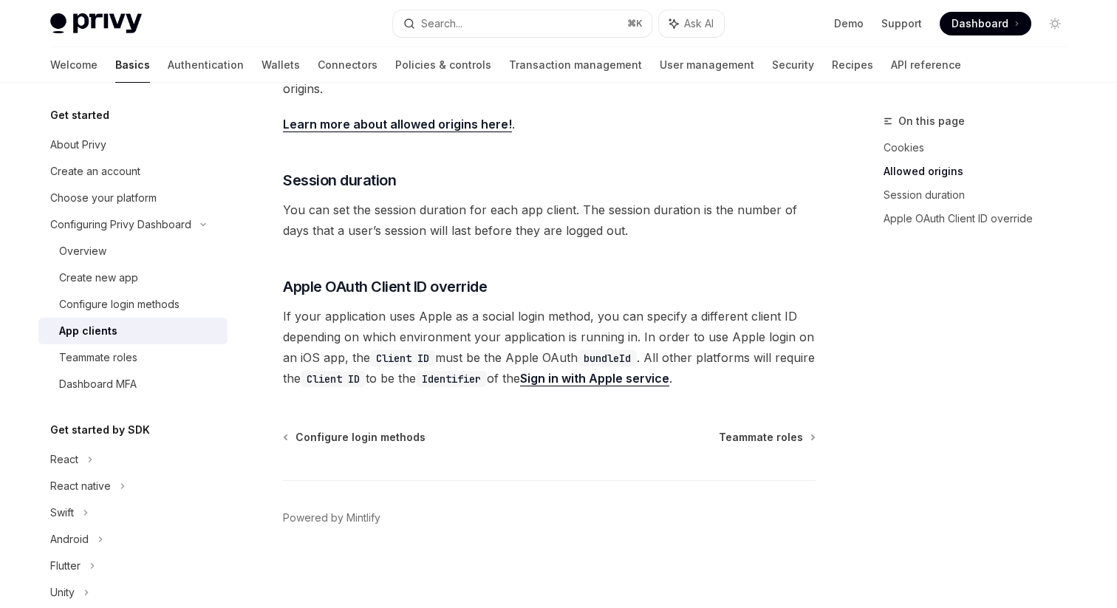
scroll to position [573, 0]
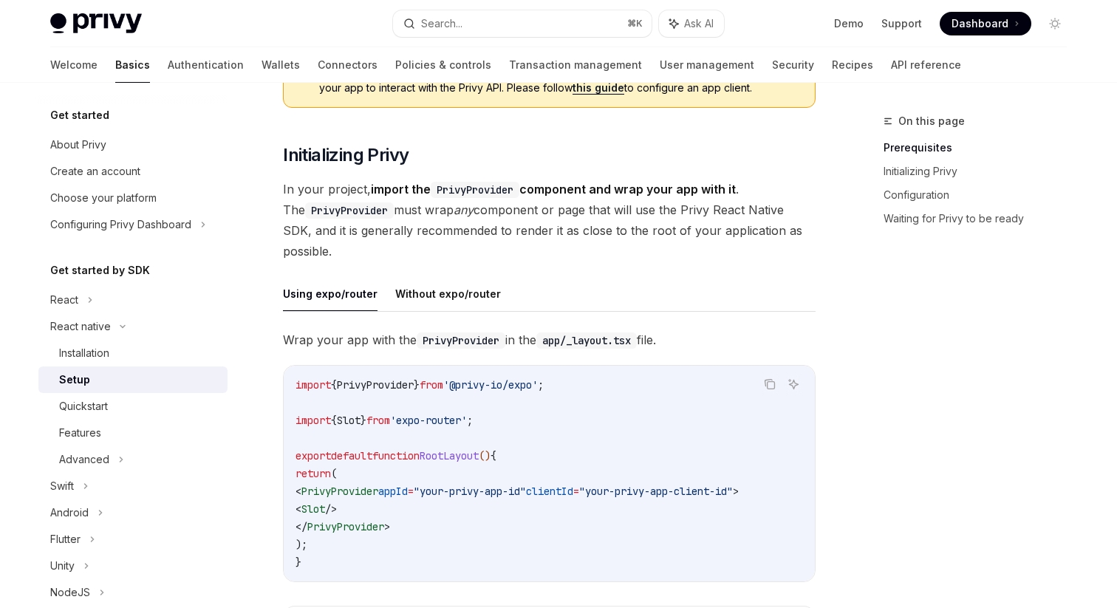
scroll to position [351, 0]
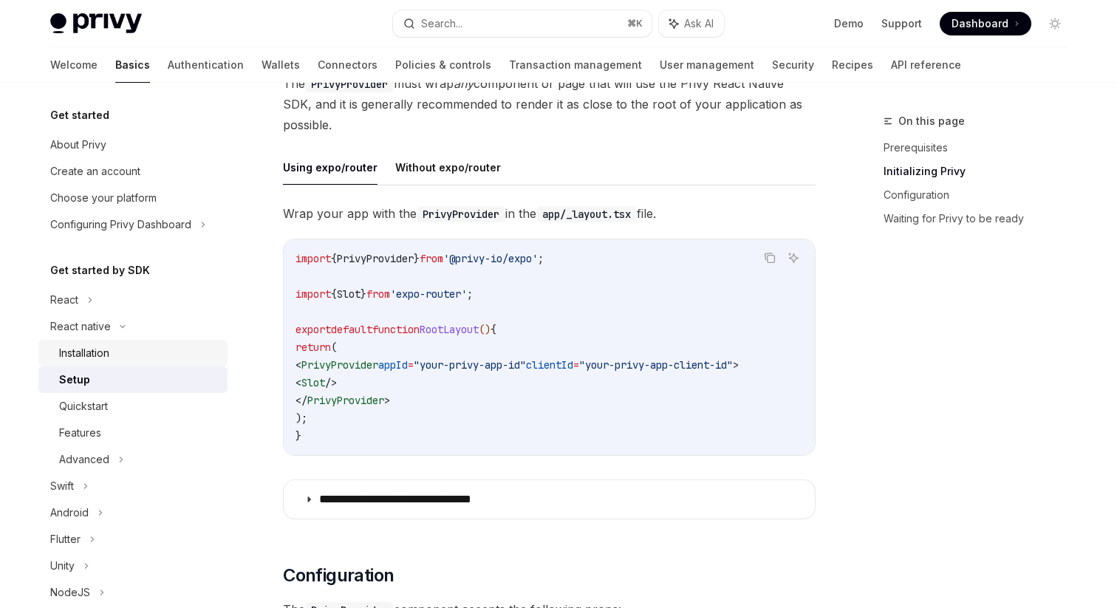
click at [99, 355] on div "Installation" at bounding box center [84, 353] width 50 height 18
type textarea "*"
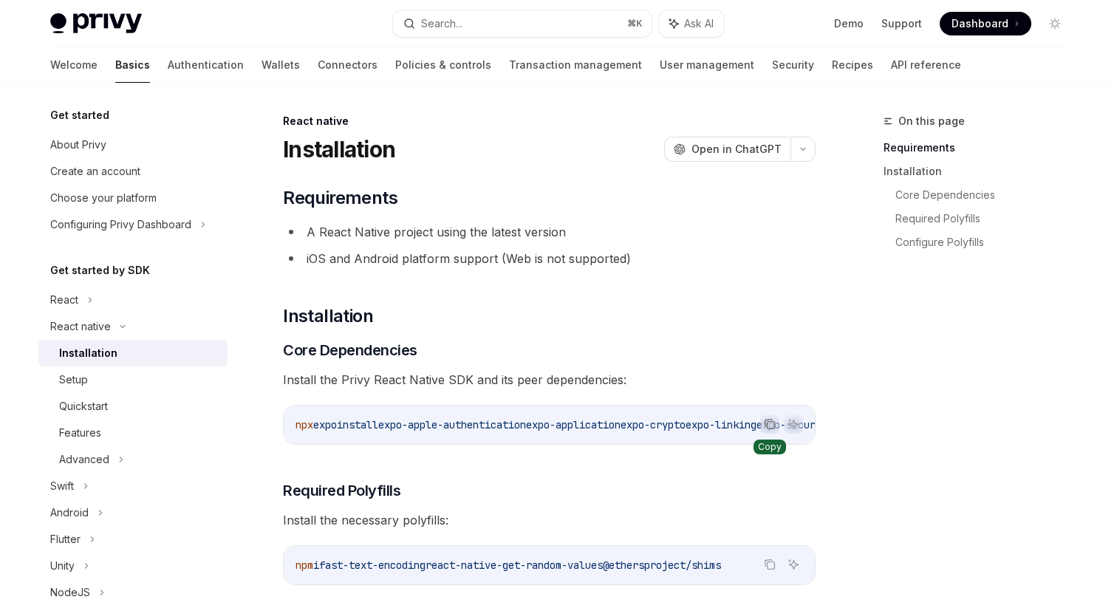
click at [768, 432] on button "Copy the contents from the code block" at bounding box center [769, 424] width 19 height 19
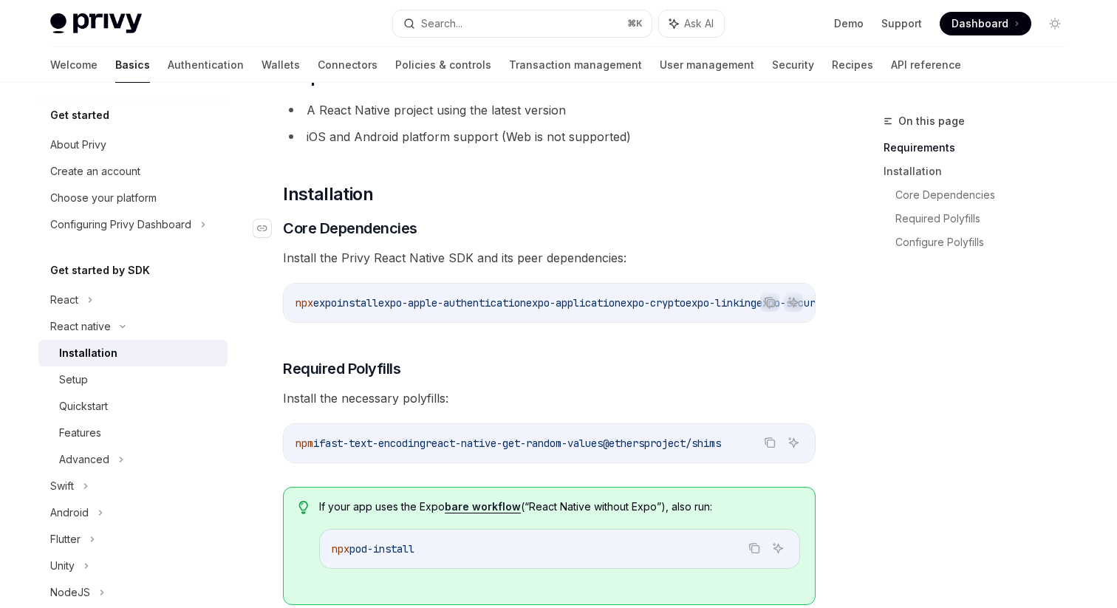
scroll to position [132, 0]
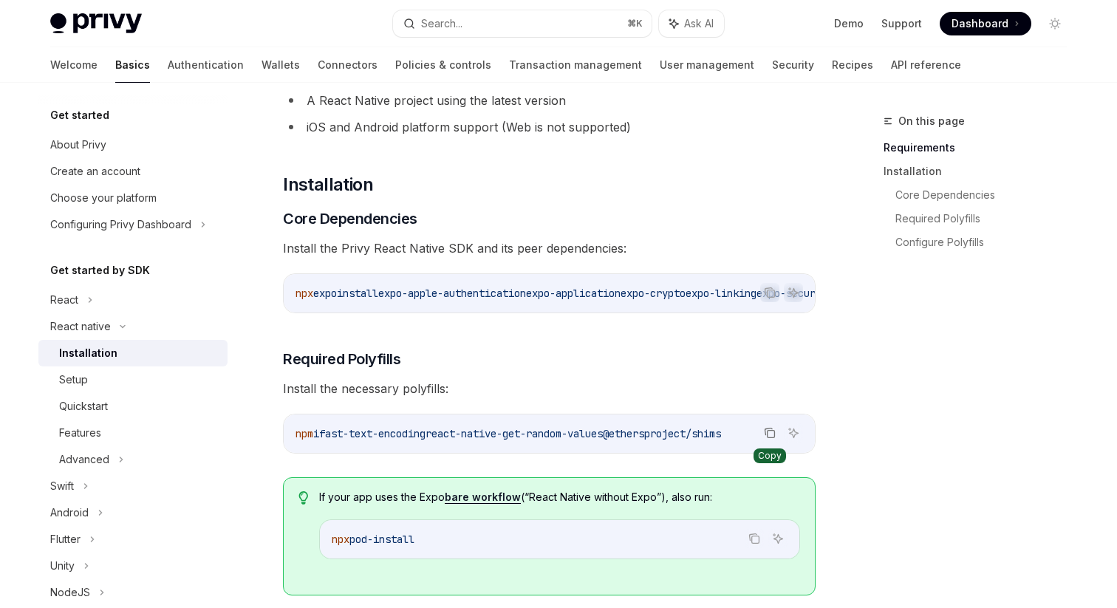
click at [769, 439] on icon "Copy the contents from the code block" at bounding box center [770, 433] width 12 height 12
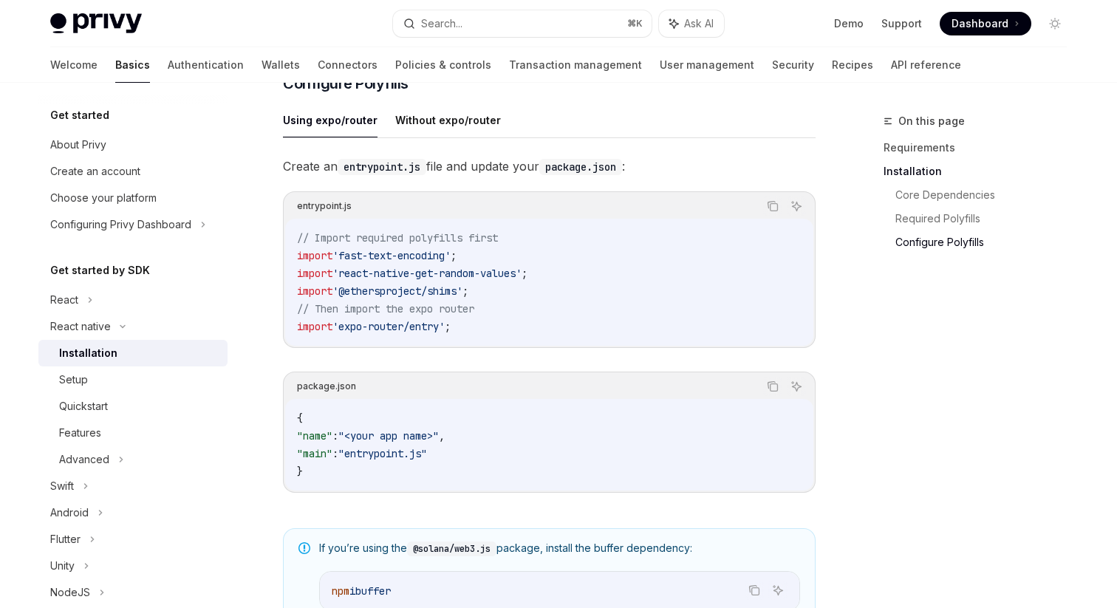
scroll to position [695, 0]
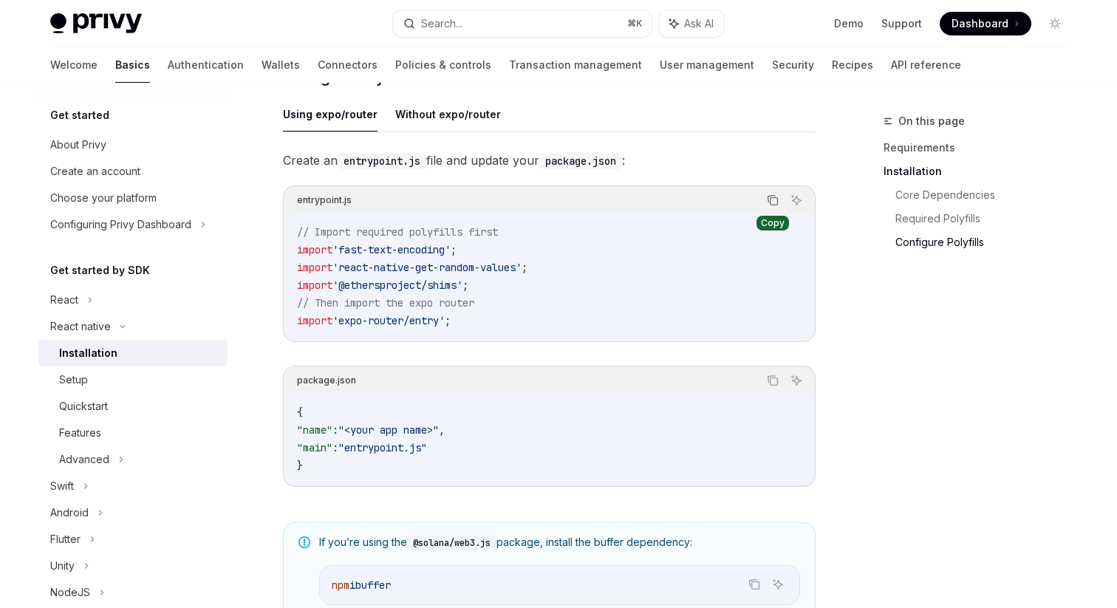
click at [773, 206] on icon "Copy the contents from the code block" at bounding box center [773, 200] width 12 height 12
click at [645, 449] on code "{ "name" : "<your app name>" , "main" : "entrypoint.js" }" at bounding box center [549, 438] width 505 height 71
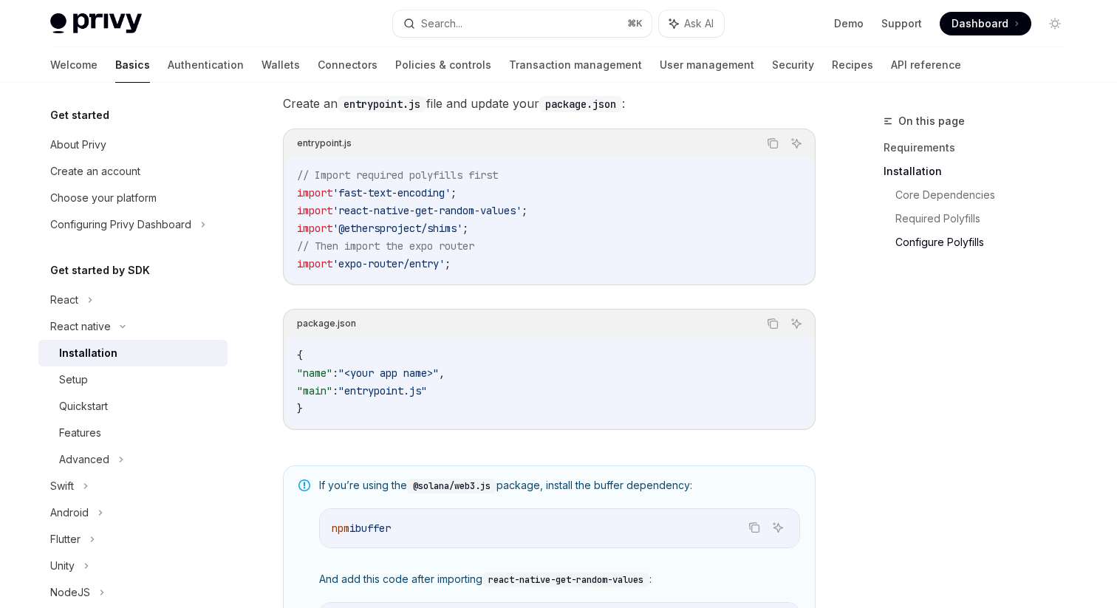
scroll to position [772, 0]
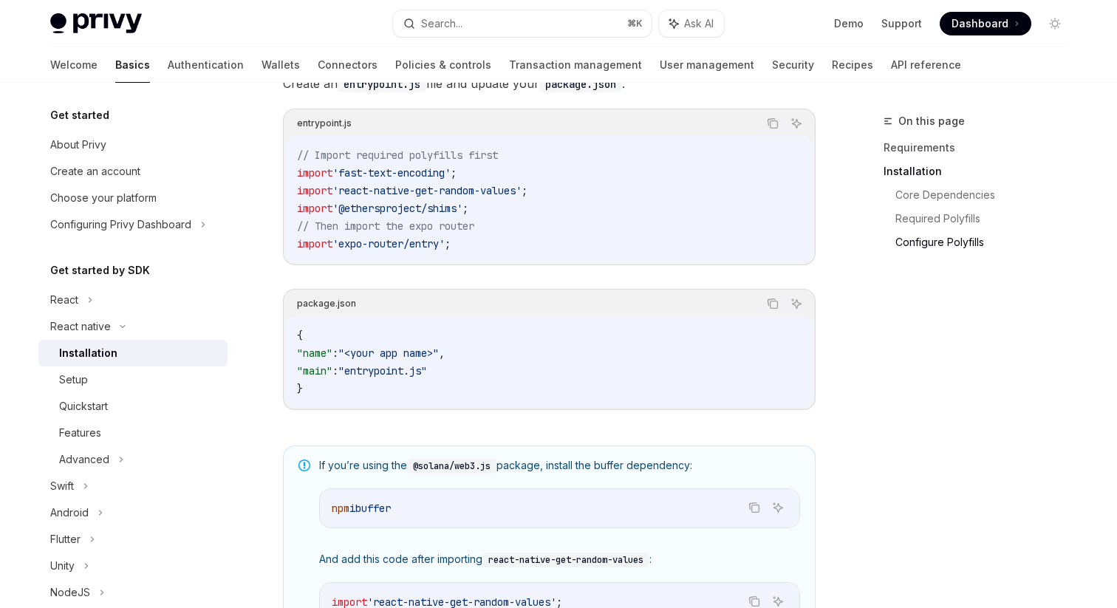
click at [364, 378] on span ""entrypoint.js"" at bounding box center [382, 370] width 89 height 13
copy code ""main" : "entrypoint.js""
click at [358, 347] on code "{ "name" : "<your app name>" , "main" : "entrypoint.js" }" at bounding box center [549, 362] width 505 height 71
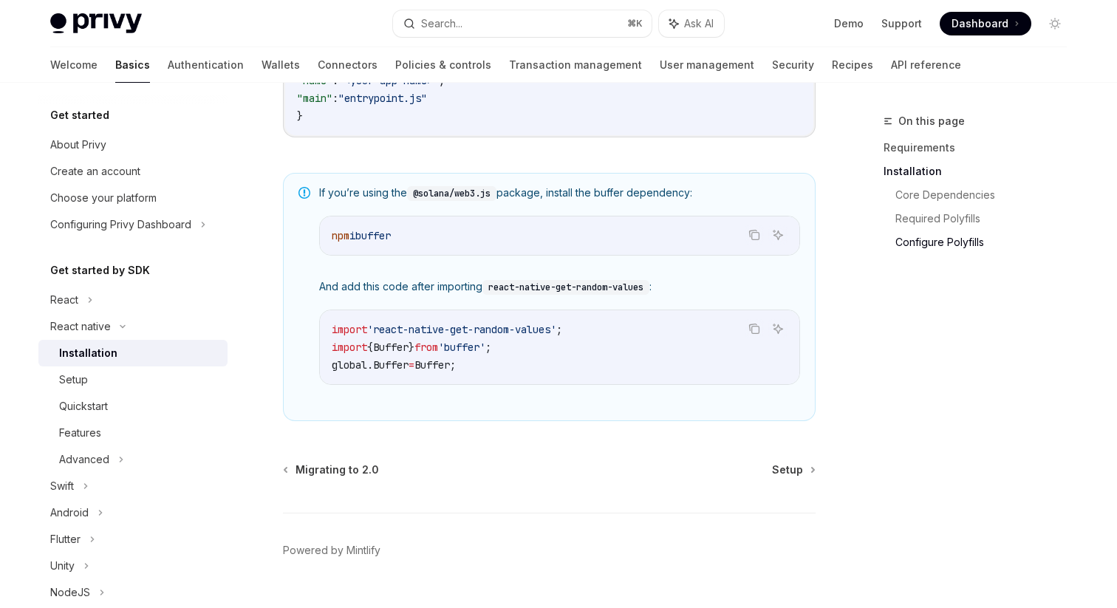
scroll to position [1082, 0]
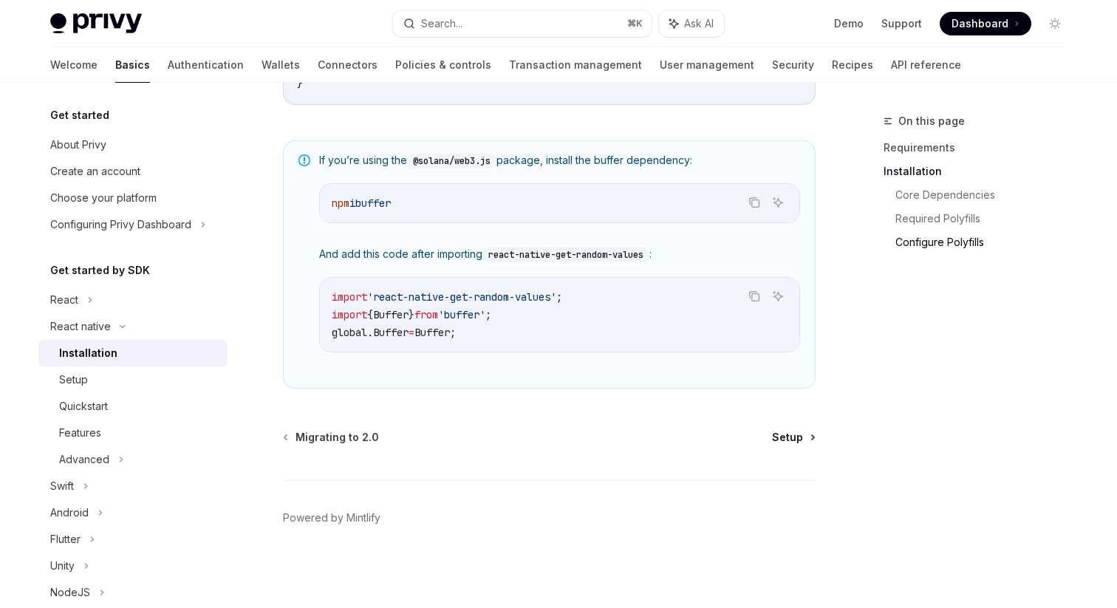
click at [784, 432] on span "Setup" at bounding box center [787, 437] width 31 height 15
type textarea "*"
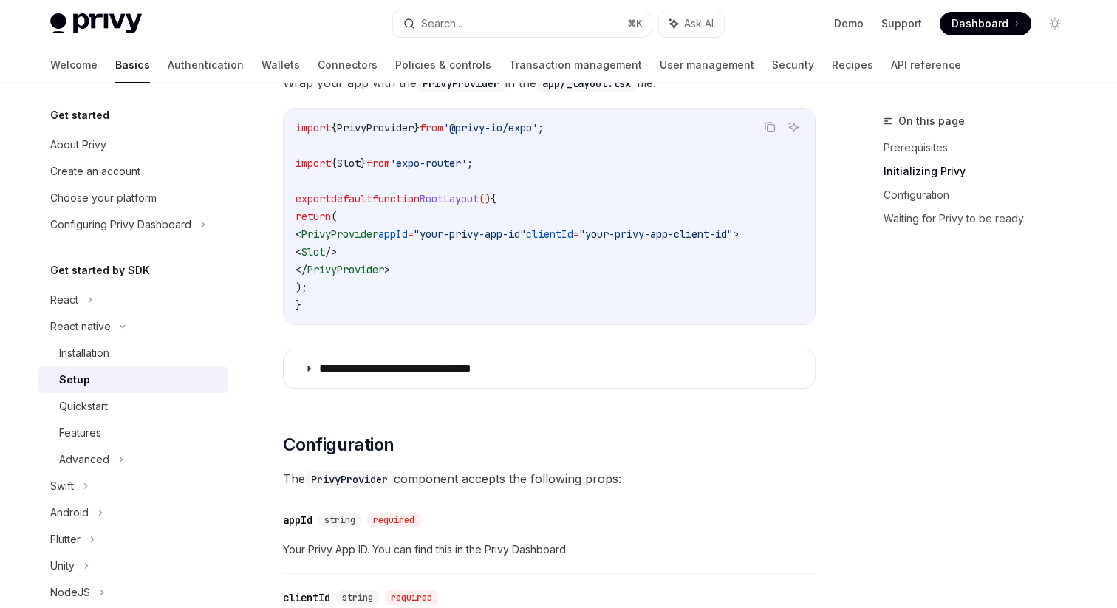
scroll to position [601, 0]
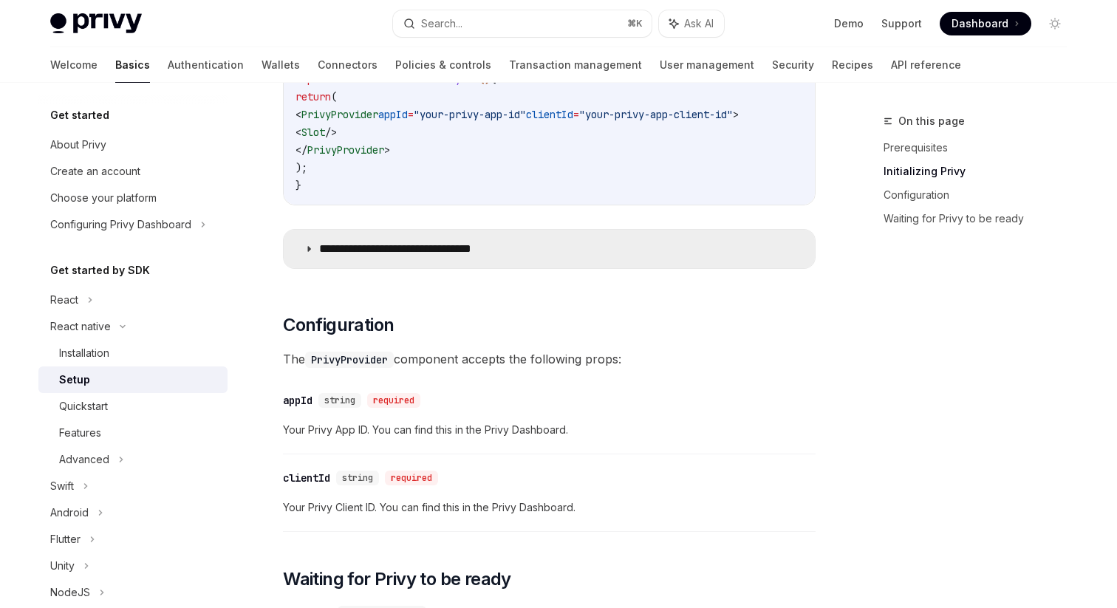
click at [309, 253] on icon at bounding box center [308, 249] width 9 height 9
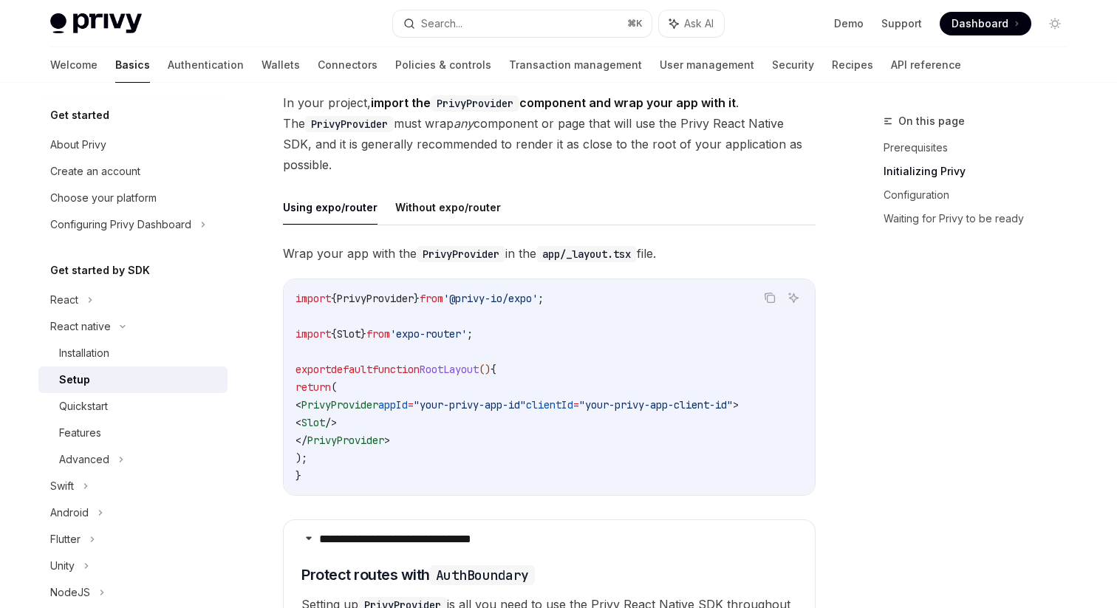
scroll to position [315, 0]
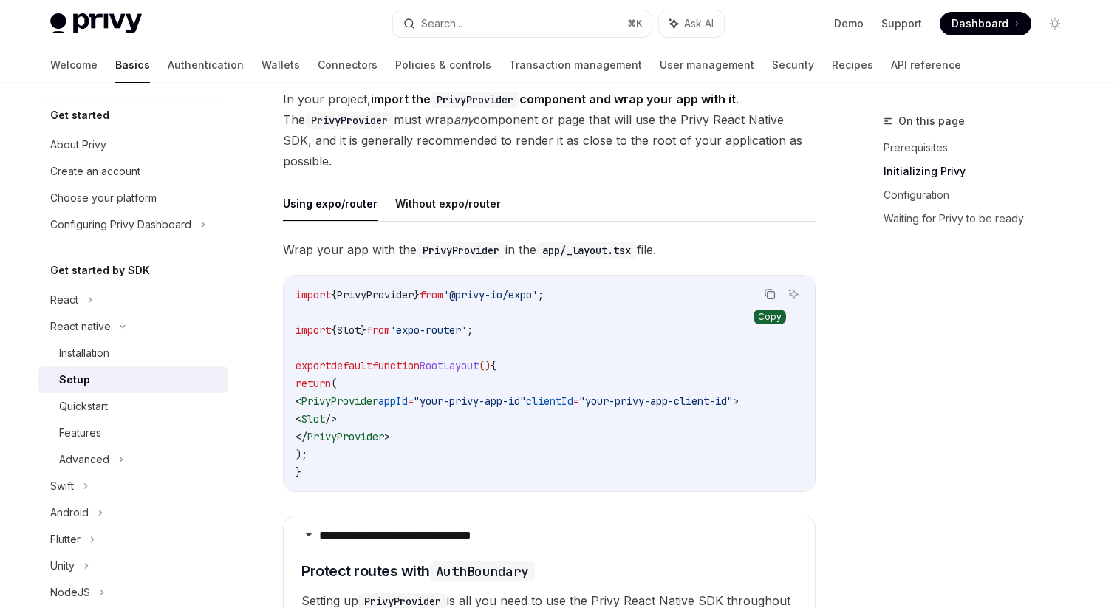
click at [768, 296] on icon "Copy the contents from the code block" at bounding box center [771, 295] width 7 height 7
click at [438, 299] on span "from" at bounding box center [432, 294] width 24 height 13
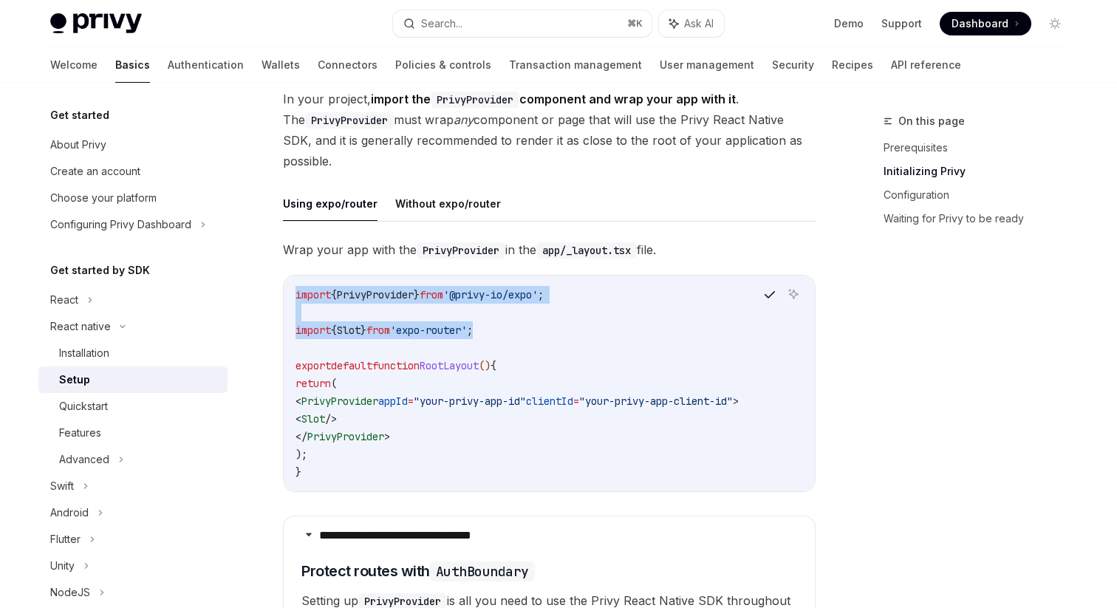
drag, startPoint x: 519, startPoint y: 334, endPoint x: 269, endPoint y: 274, distance: 257.5
copy code "import { PrivyProvider } from '@privy-io/expo' ; import { Slot } from 'expo-rou…"
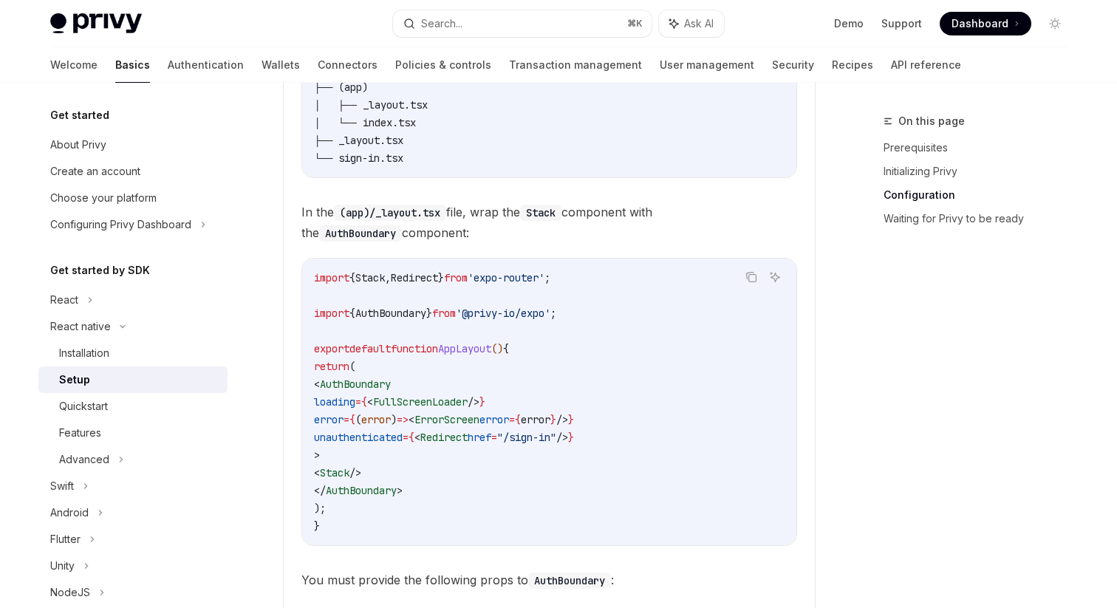
scroll to position [1017, 0]
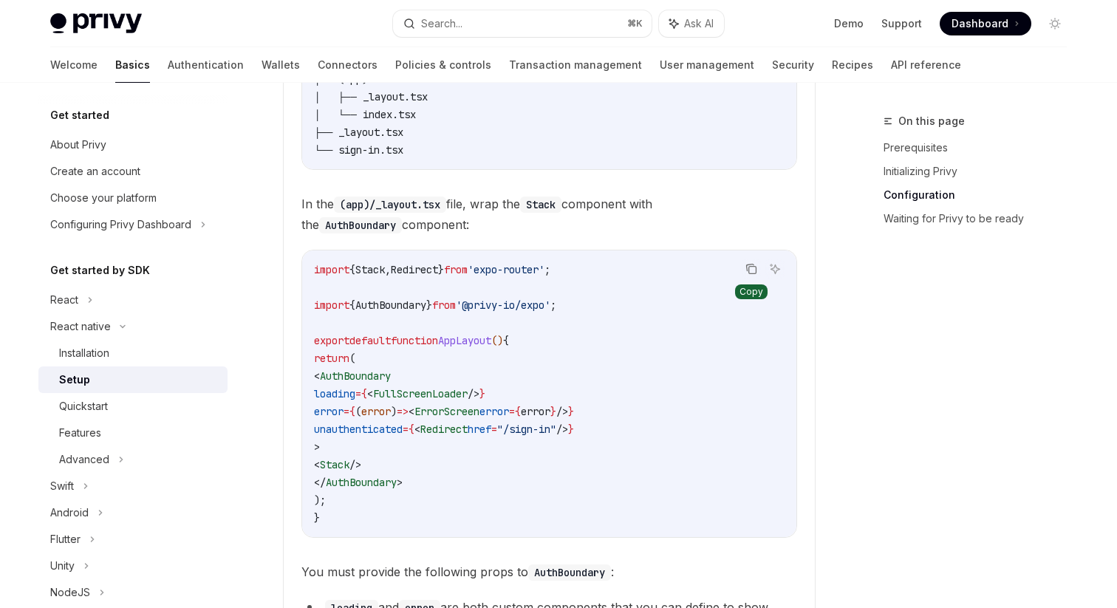
click at [753, 265] on button "Copy the contents from the code block" at bounding box center [751, 268] width 19 height 19
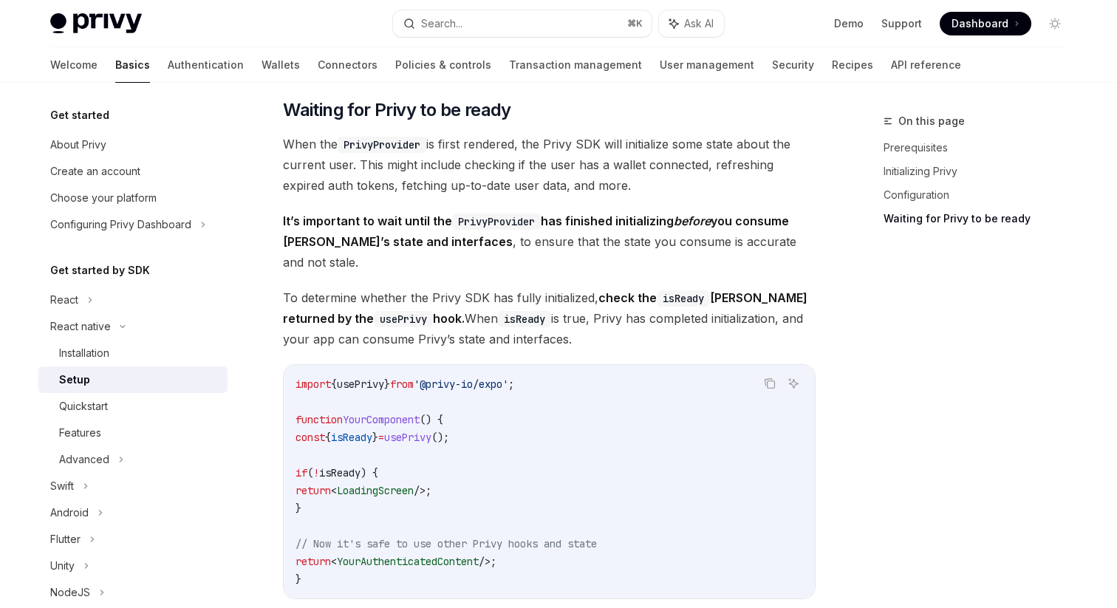
scroll to position [1985, 0]
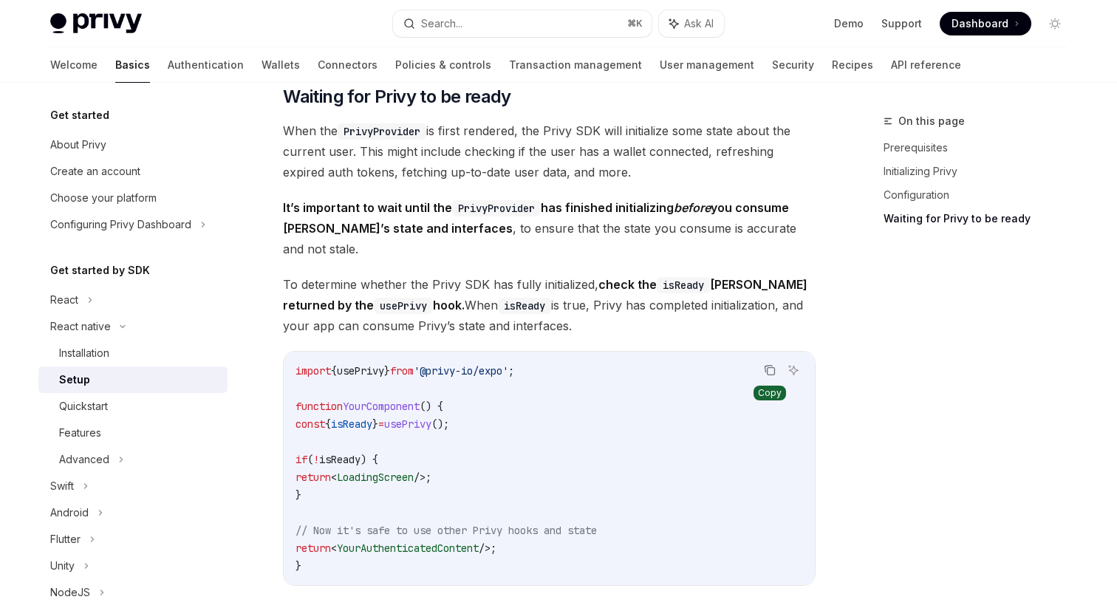
click at [764, 364] on icon "Copy the contents from the code block" at bounding box center [770, 370] width 12 height 12
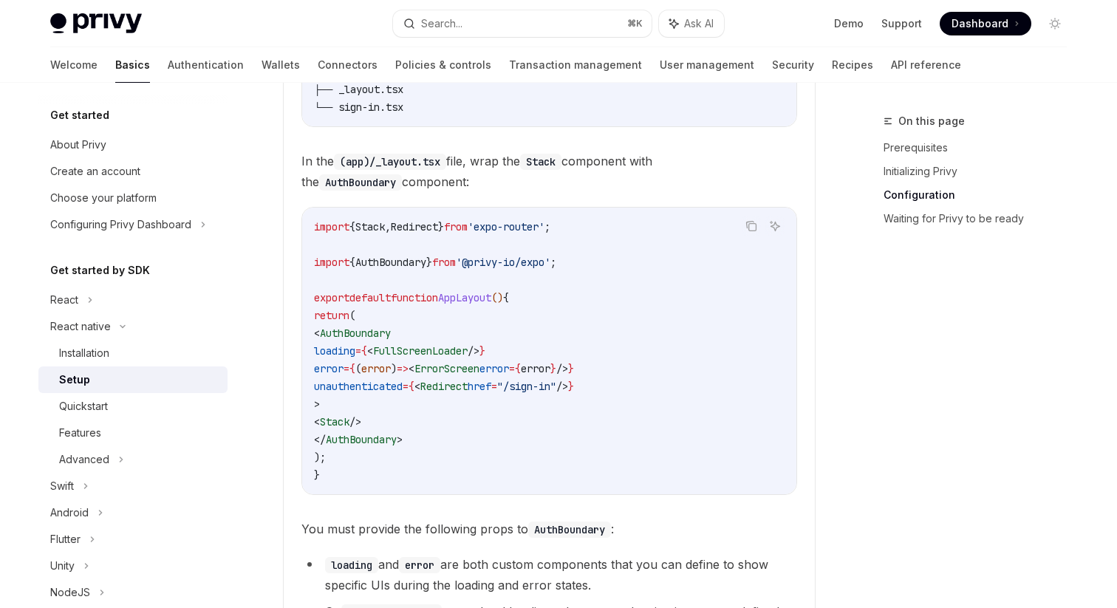
scroll to position [818, 0]
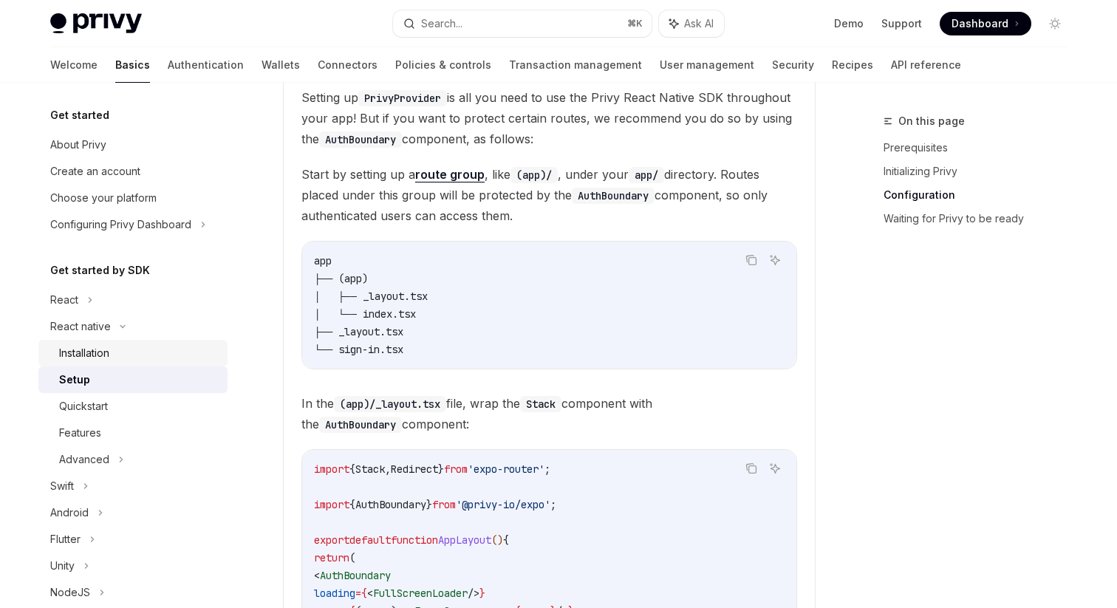
click at [102, 345] on div "Installation" at bounding box center [84, 353] width 50 height 18
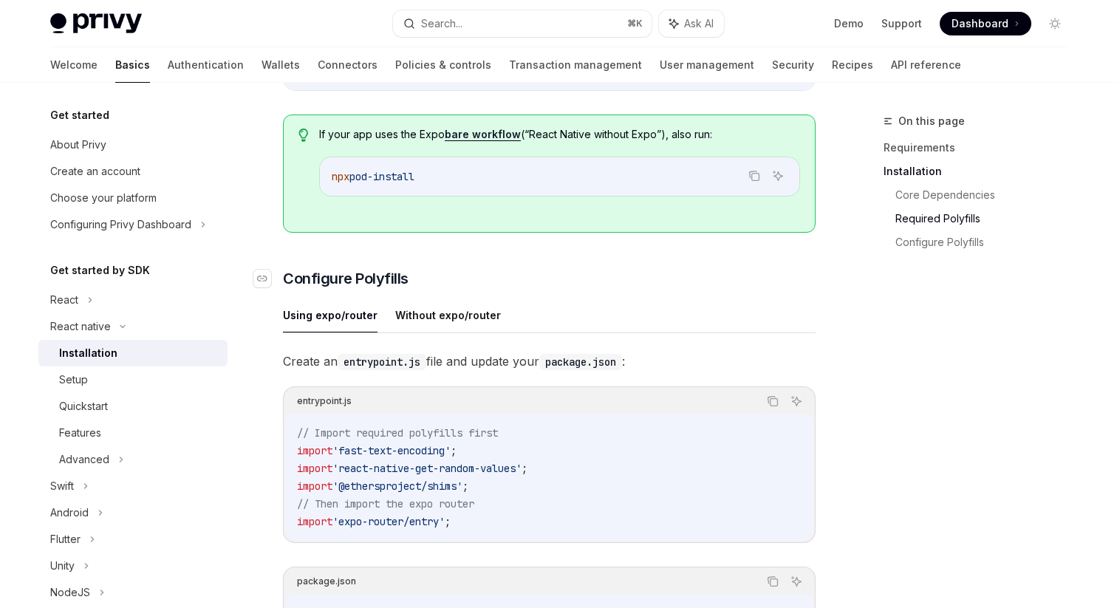
scroll to position [521, 0]
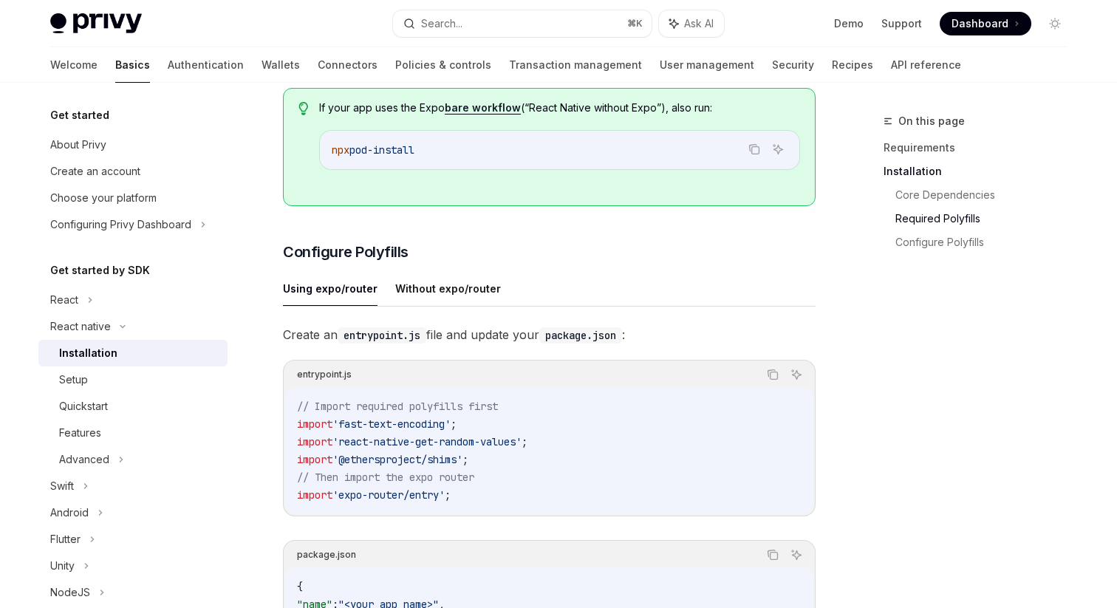
click at [671, 344] on span "Create an entrypoint.js file and update your package.json :" at bounding box center [549, 334] width 533 height 21
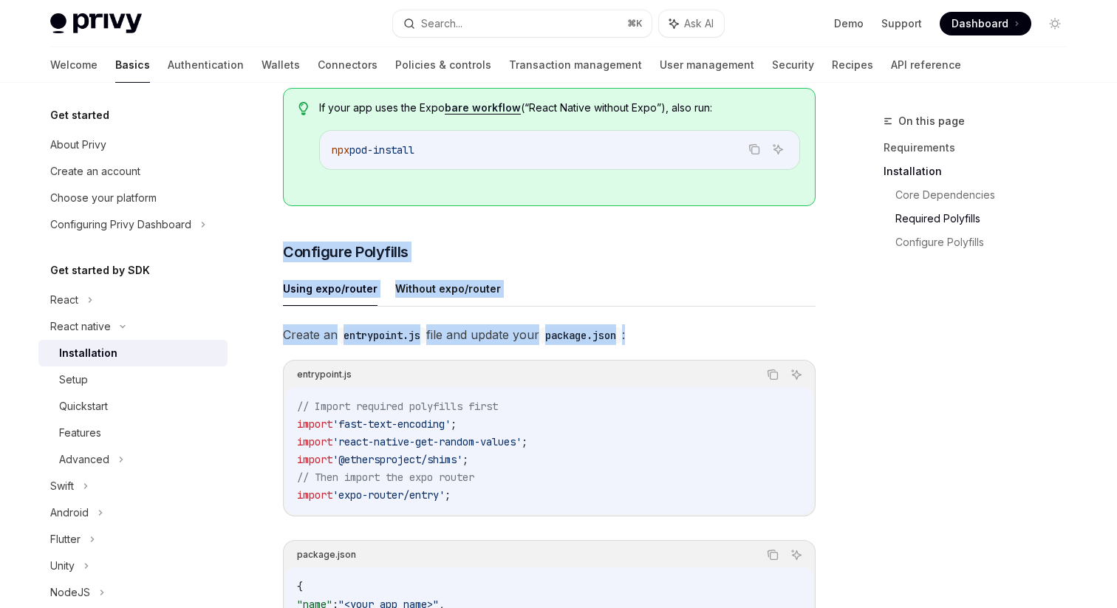
drag, startPoint x: 671, startPoint y: 344, endPoint x: 386, endPoint y: 243, distance: 301.7
click at [388, 243] on div "​ Requirements A React Native project using the latest version iOS and Android …" at bounding box center [549, 305] width 533 height 1280
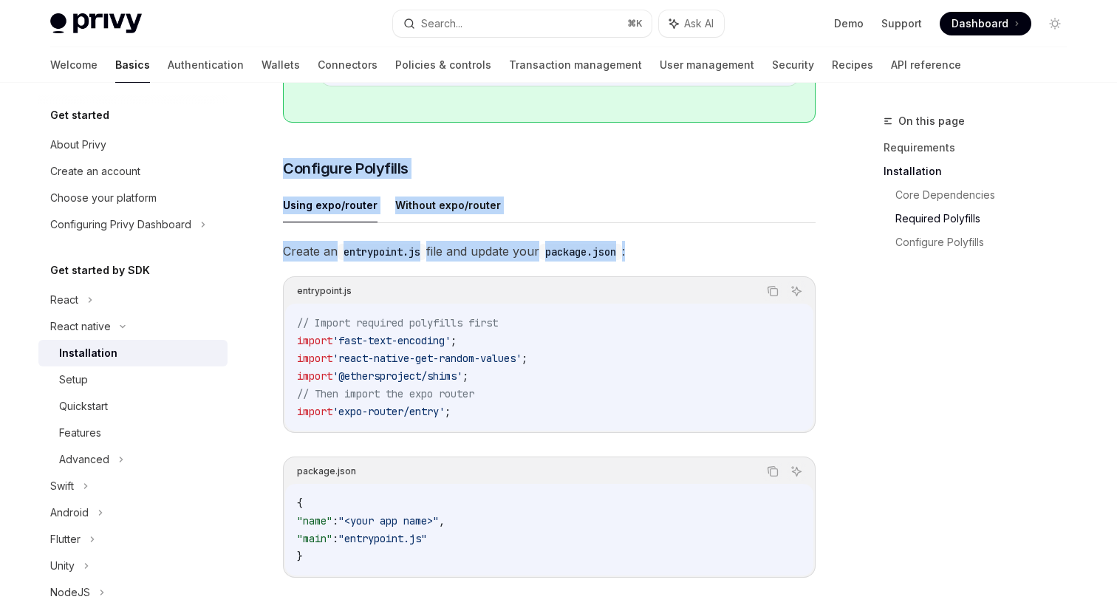
scroll to position [645, 0]
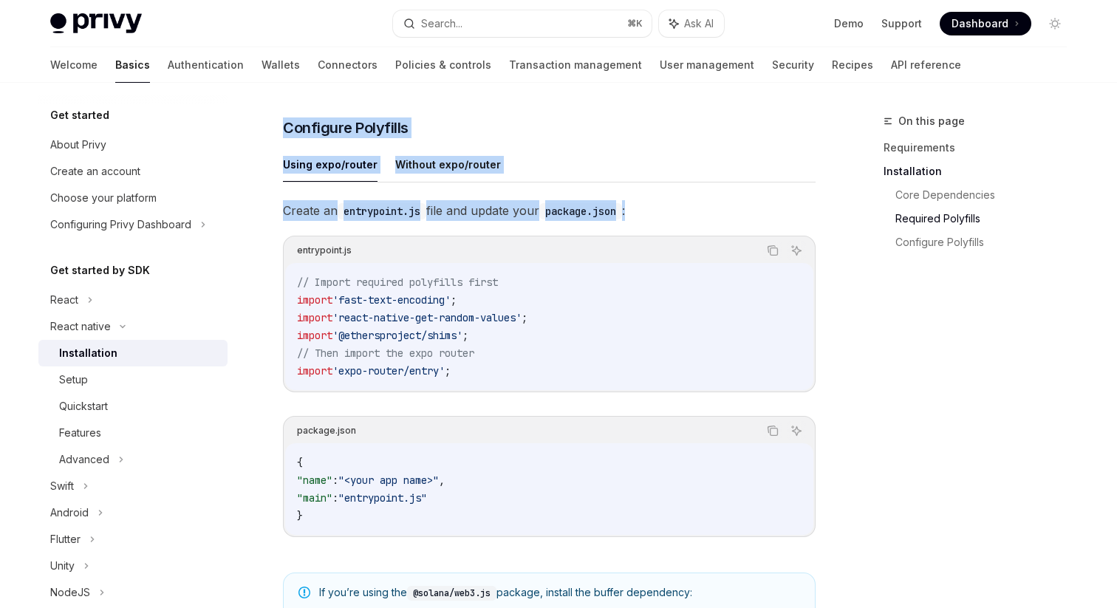
click at [376, 146] on div "​ Requirements A React Native project using the latest version iOS and Android …" at bounding box center [549, 181] width 533 height 1280
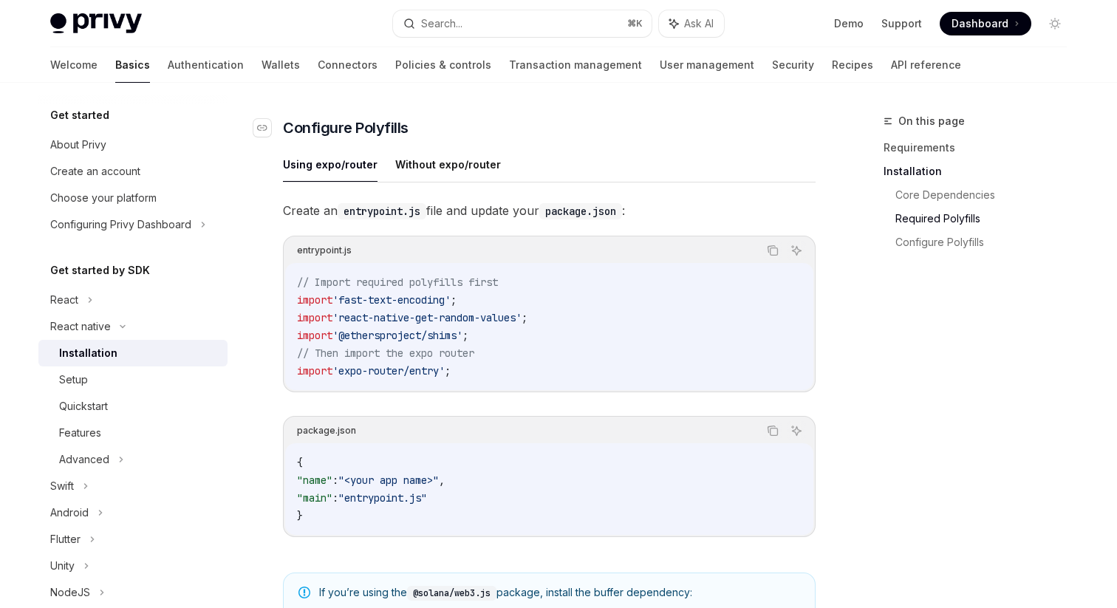
click at [377, 134] on span "Configure Polyfills" at bounding box center [346, 127] width 126 height 21
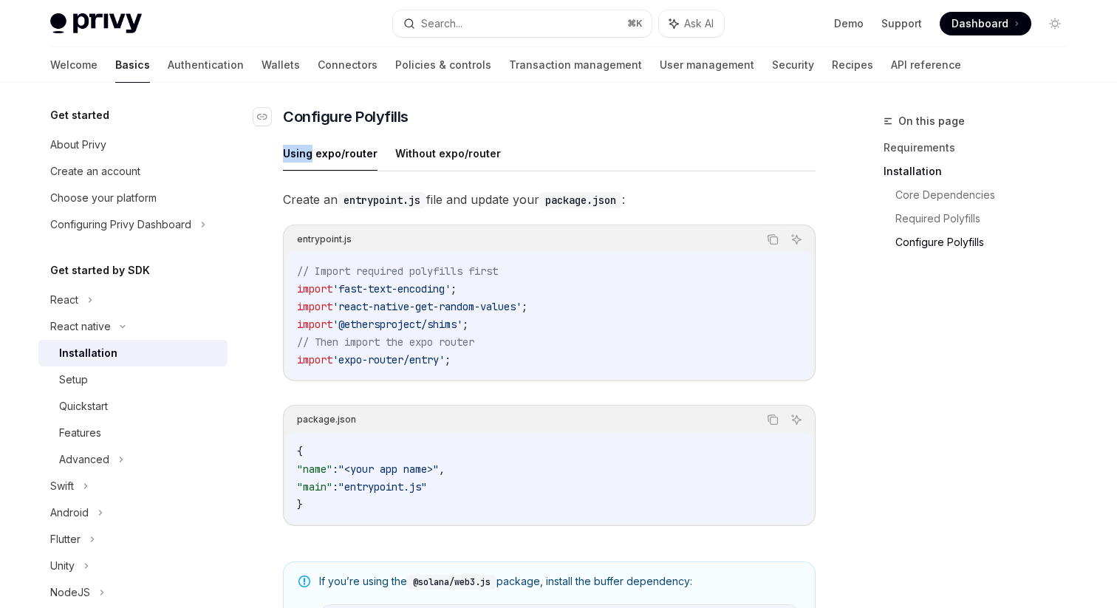
click at [377, 134] on div "​ Requirements A React Native project using the latest version iOS and Android …" at bounding box center [549, 170] width 533 height 1280
click at [383, 113] on span "Configure Polyfills" at bounding box center [346, 116] width 126 height 21
copy span "Polyfills"
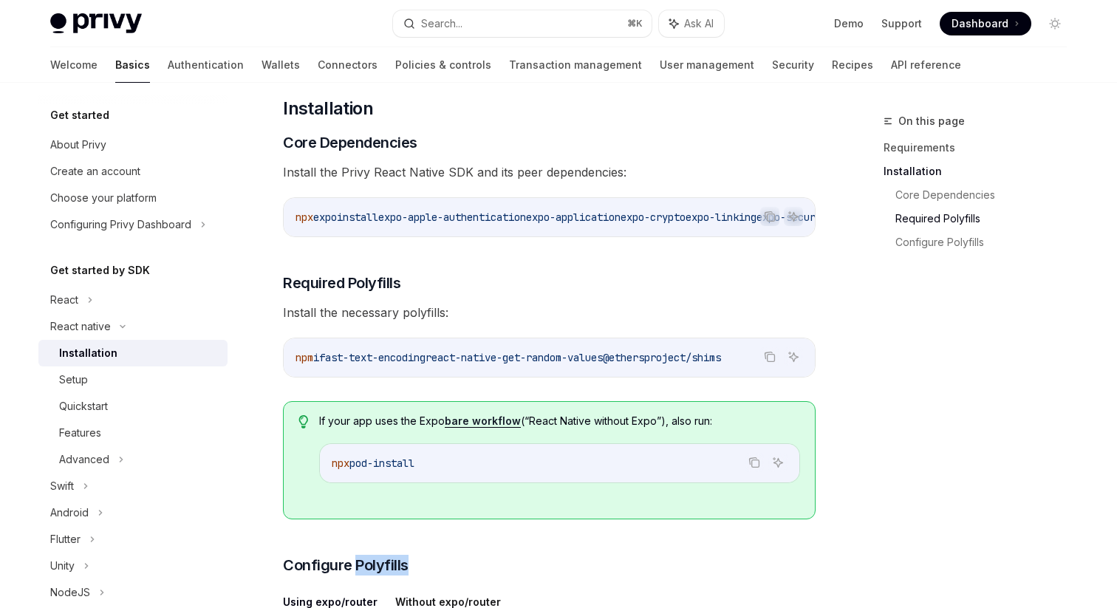
scroll to position [0, 0]
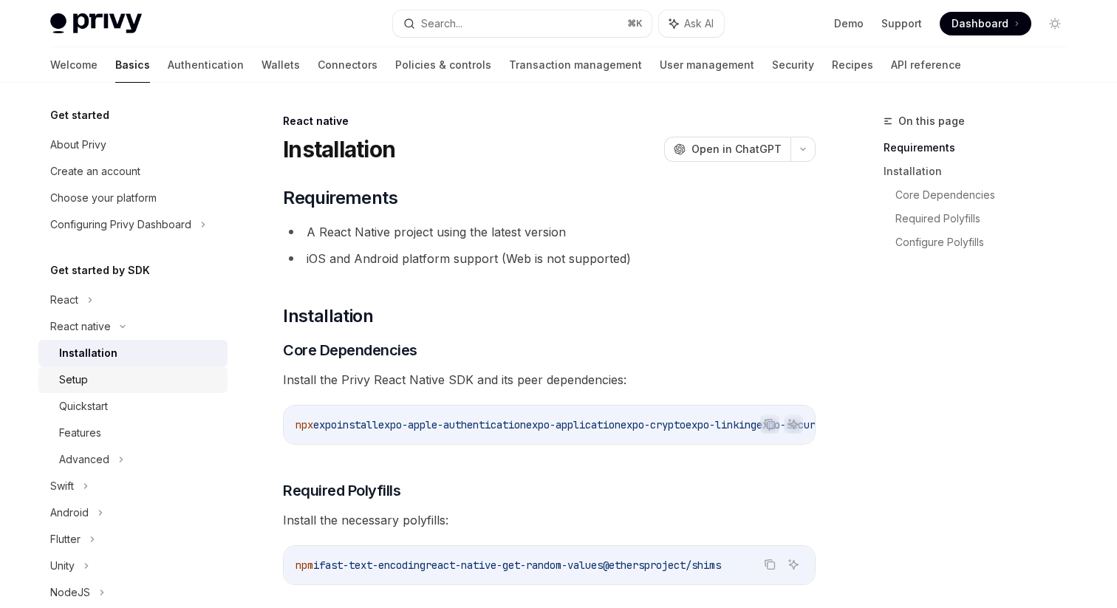
click at [180, 381] on div "Setup" at bounding box center [139, 380] width 160 height 18
type textarea "*"
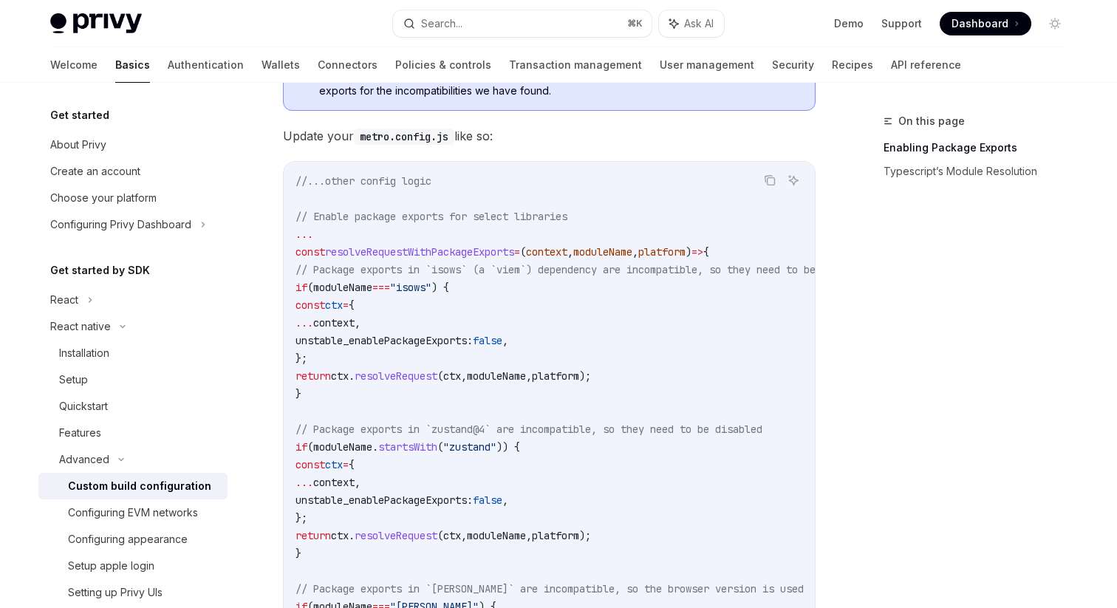
scroll to position [438, 0]
click at [771, 180] on icon "Copy the contents from the code block" at bounding box center [770, 178] width 12 height 12
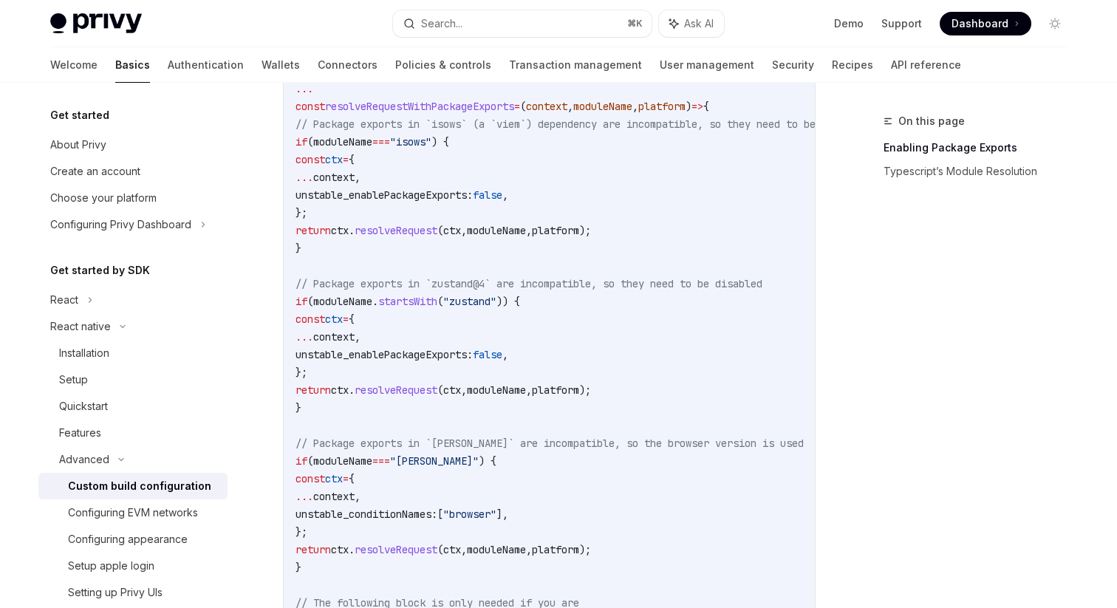
scroll to position [0, 0]
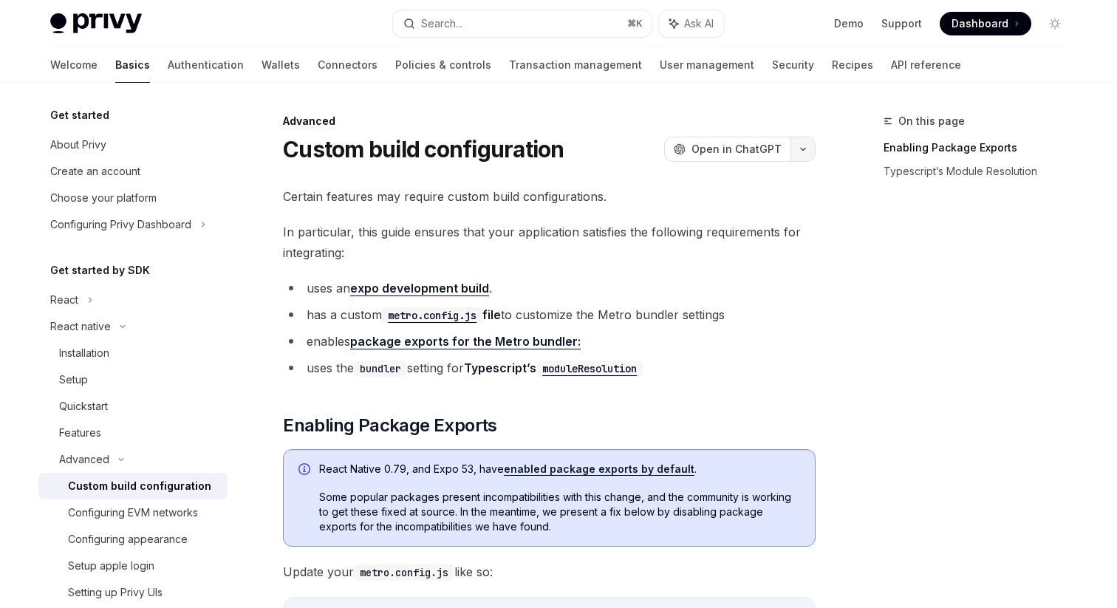
click at [797, 150] on icon "button" at bounding box center [803, 149] width 18 height 6
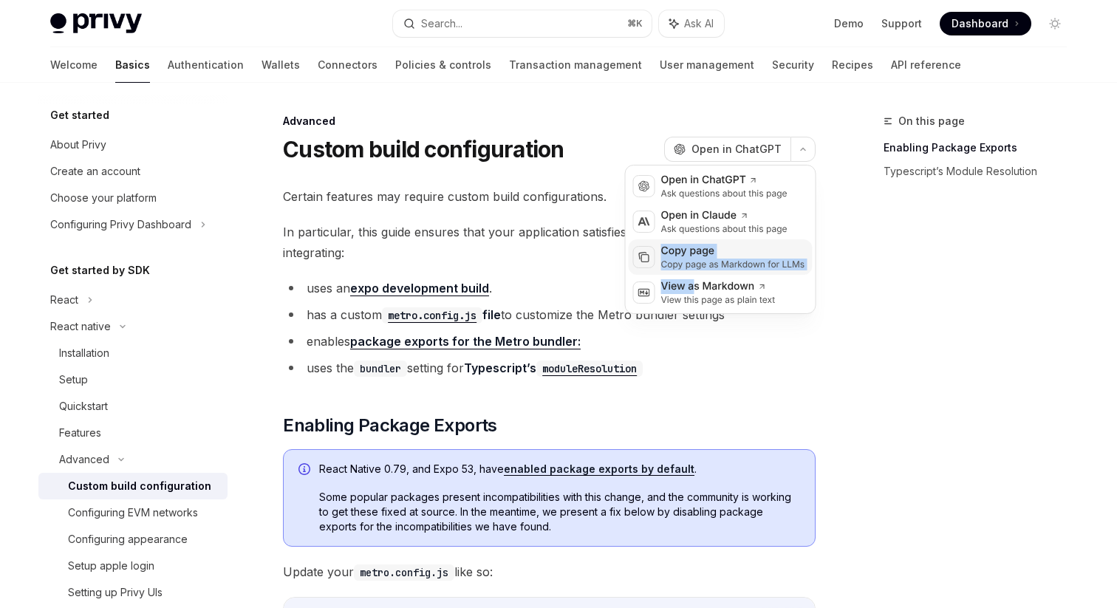
drag, startPoint x: 692, startPoint y: 282, endPoint x: 681, endPoint y: 242, distance: 41.6
click at [681, 242] on div "OpenAI Open in ChatGPT Ask questions about this page Anthropic Open in [PERSON_…" at bounding box center [720, 239] width 191 height 149
click at [681, 242] on div "Copy page Copy page as Markdown for LLMs" at bounding box center [721, 256] width 184 height 35
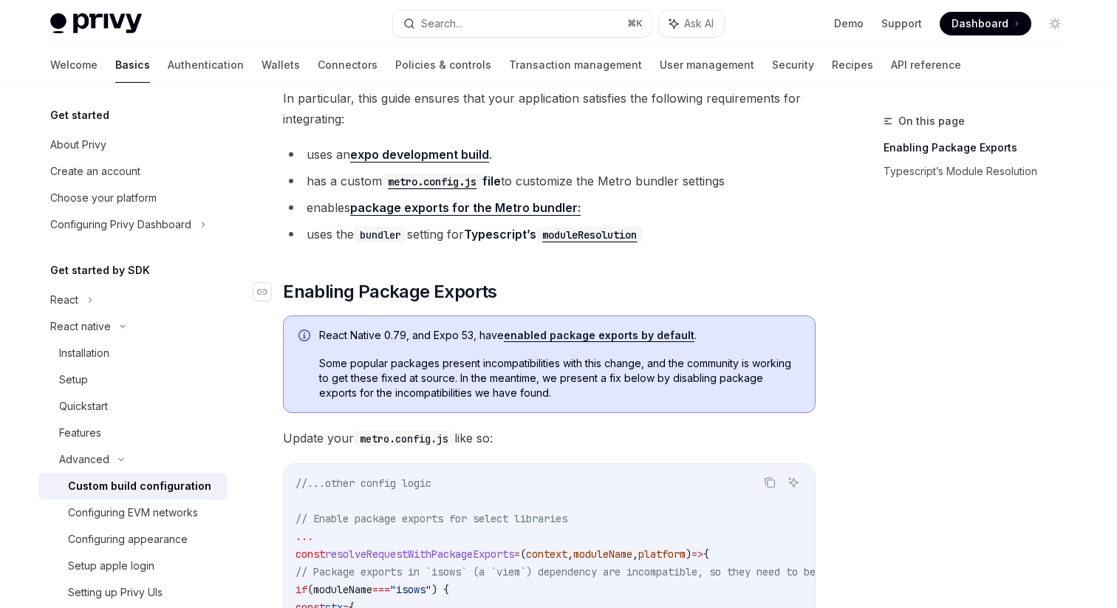
scroll to position [145, 0]
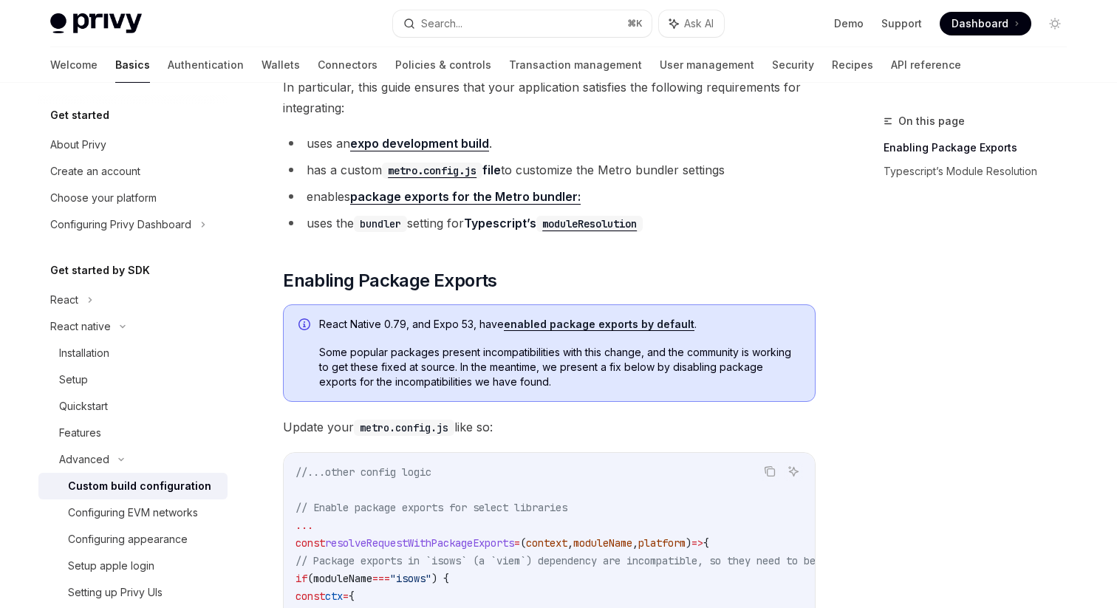
click at [582, 317] on span "React Native 0.79, and Expo 53, have enabled package exports by default ." at bounding box center [559, 324] width 481 height 15
click at [582, 320] on link "enabled package exports by default" at bounding box center [599, 324] width 191 height 13
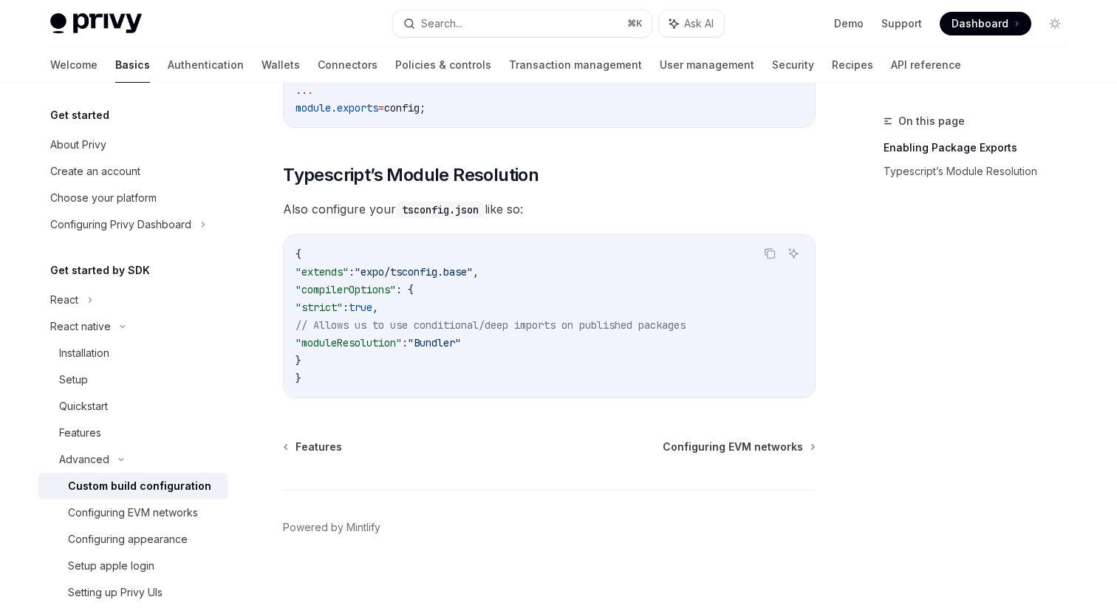
scroll to position [1375, 0]
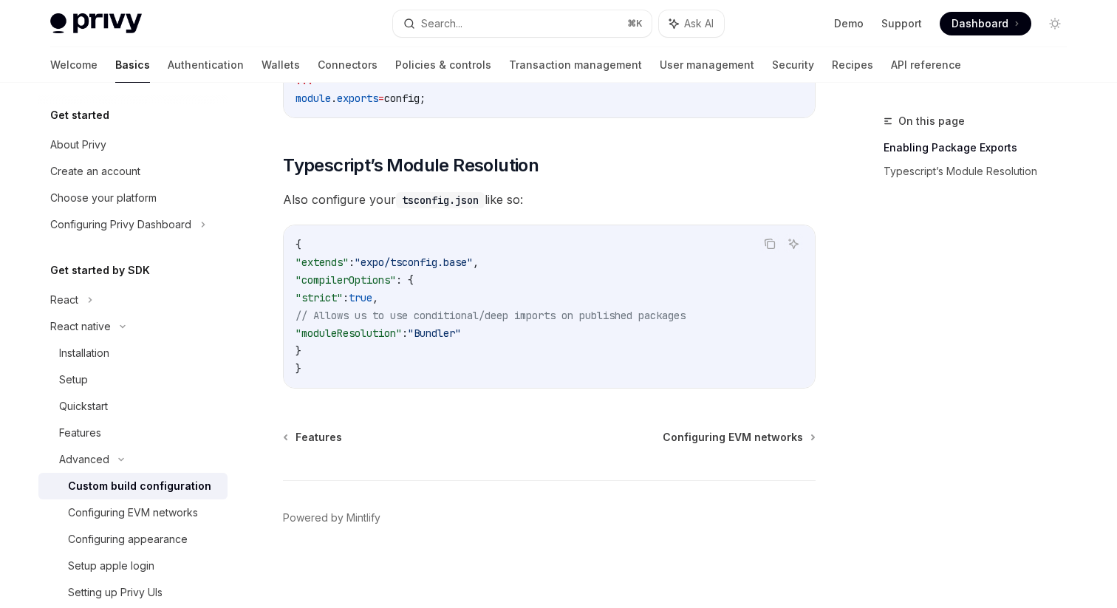
click at [367, 336] on span ""moduleResolution"" at bounding box center [349, 333] width 106 height 13
copy code ""moduleResolution" : "Bundler""
click at [343, 298] on span ""strict"" at bounding box center [319, 297] width 47 height 13
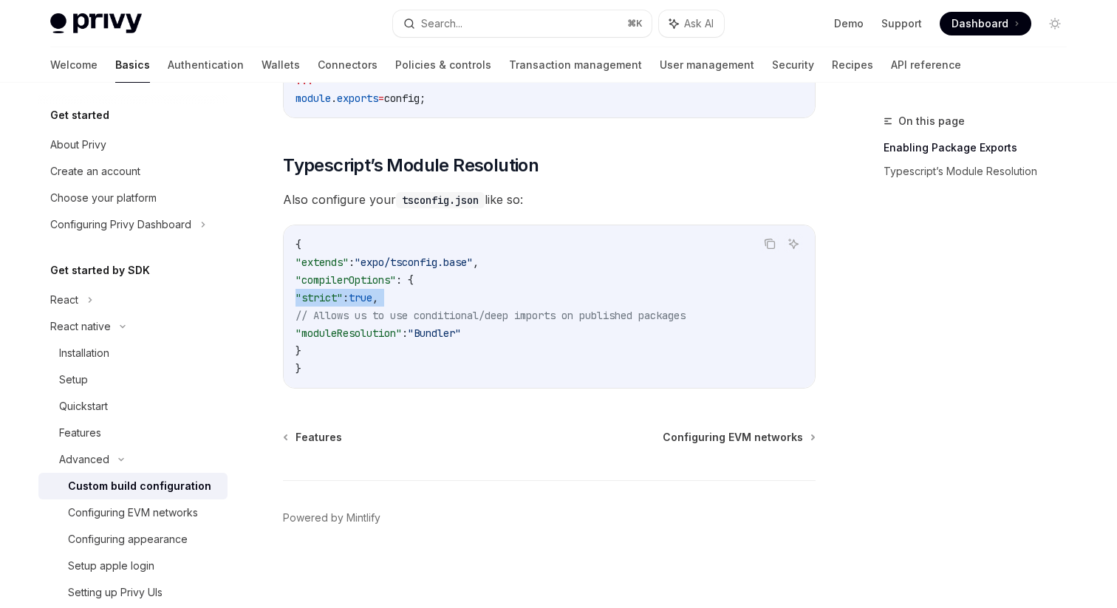
click at [343, 298] on span ""strict"" at bounding box center [319, 297] width 47 height 13
copy code ""strict" : true ,"
click at [343, 298] on span ""strict"" at bounding box center [319, 297] width 47 height 13
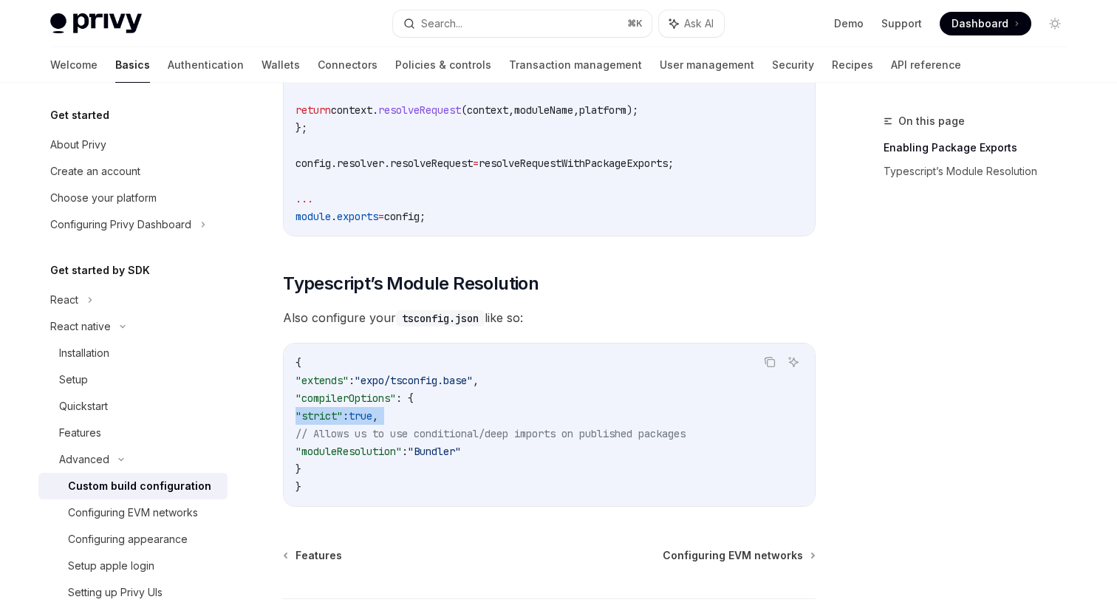
scroll to position [1248, 0]
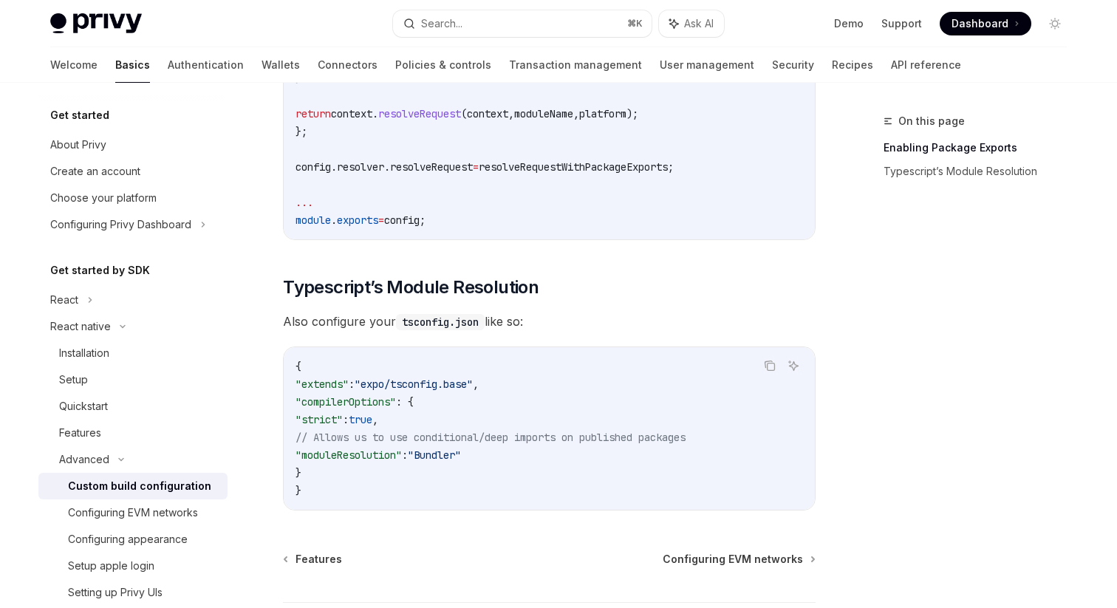
click at [383, 462] on span ""moduleResolution"" at bounding box center [349, 455] width 106 height 13
click at [557, 443] on span "// Allows us to use conditional/deep imports on published packages" at bounding box center [491, 437] width 390 height 13
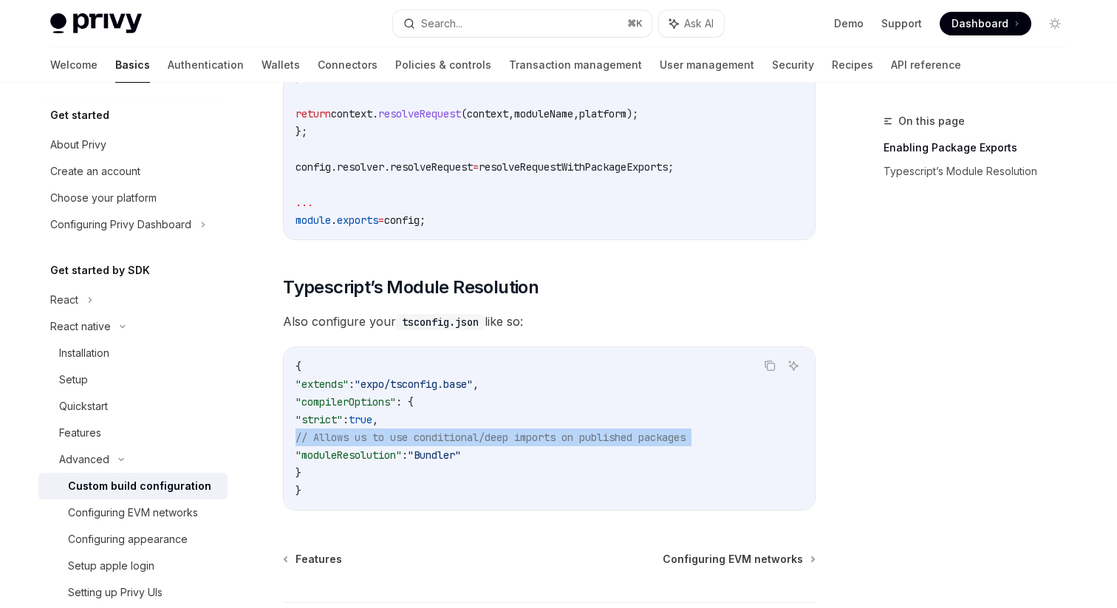
click at [557, 443] on span "// Allows us to use conditional/deep imports on published packages" at bounding box center [491, 437] width 390 height 13
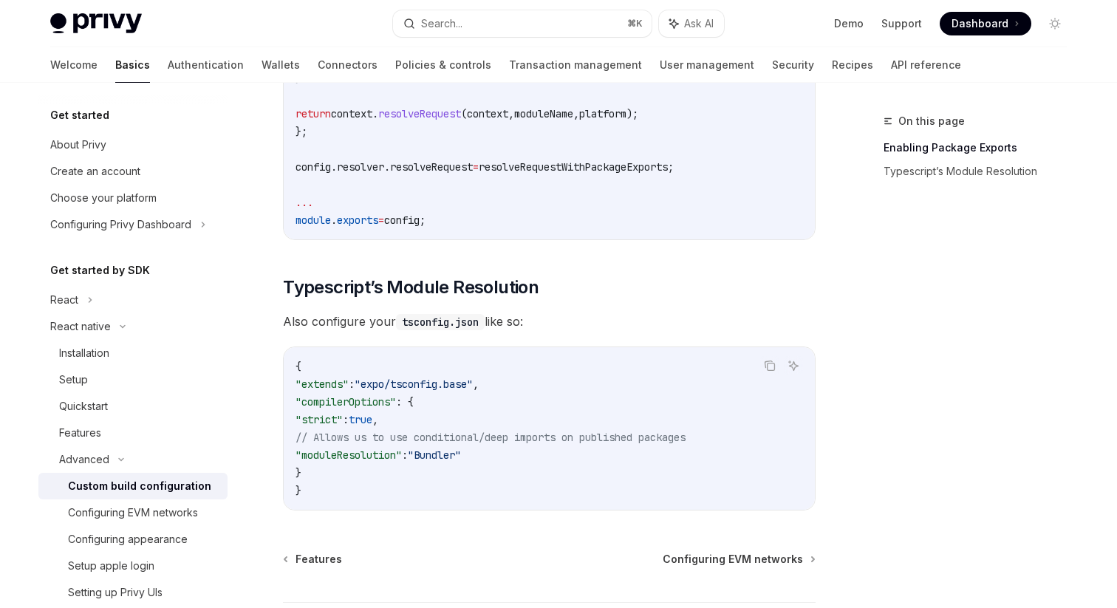
click at [378, 457] on span ""moduleResolution"" at bounding box center [349, 455] width 106 height 13
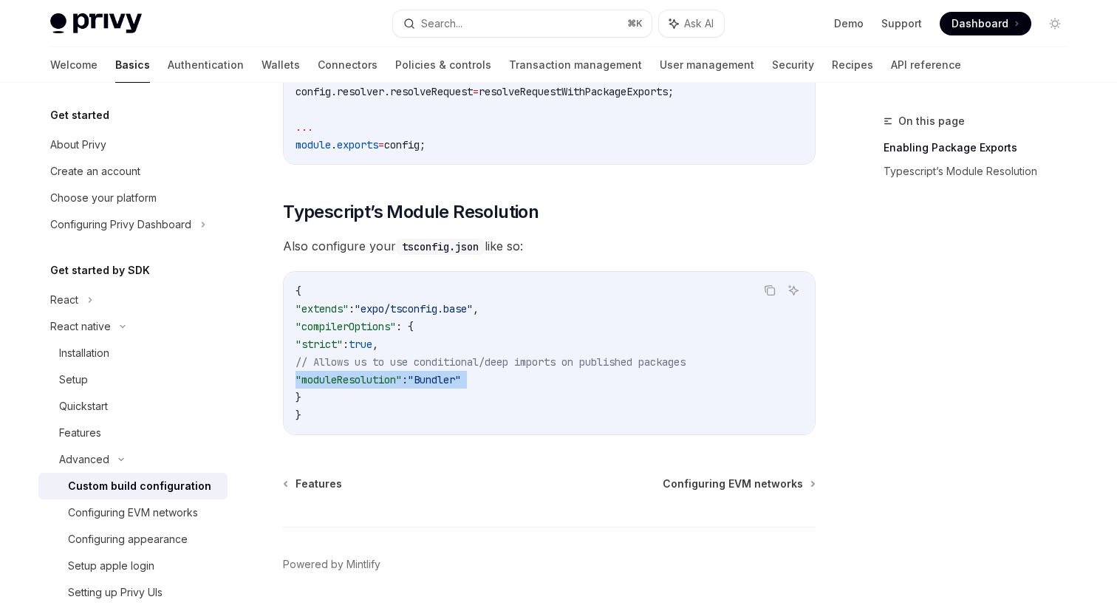
scroll to position [1375, 0]
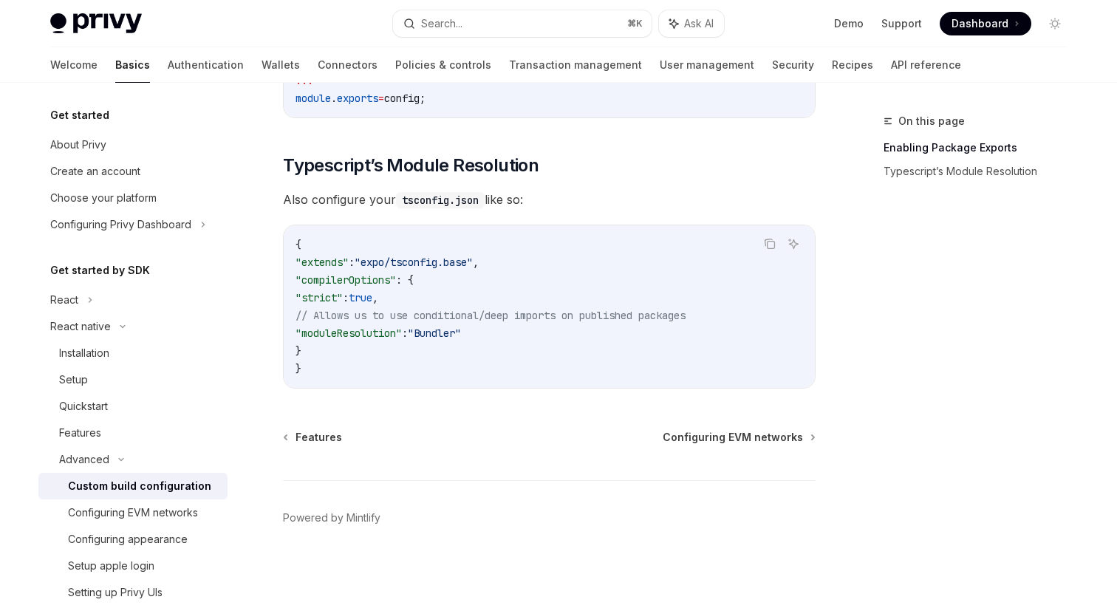
click at [369, 318] on span "// Allows us to use conditional/deep imports on published packages" at bounding box center [491, 315] width 390 height 13
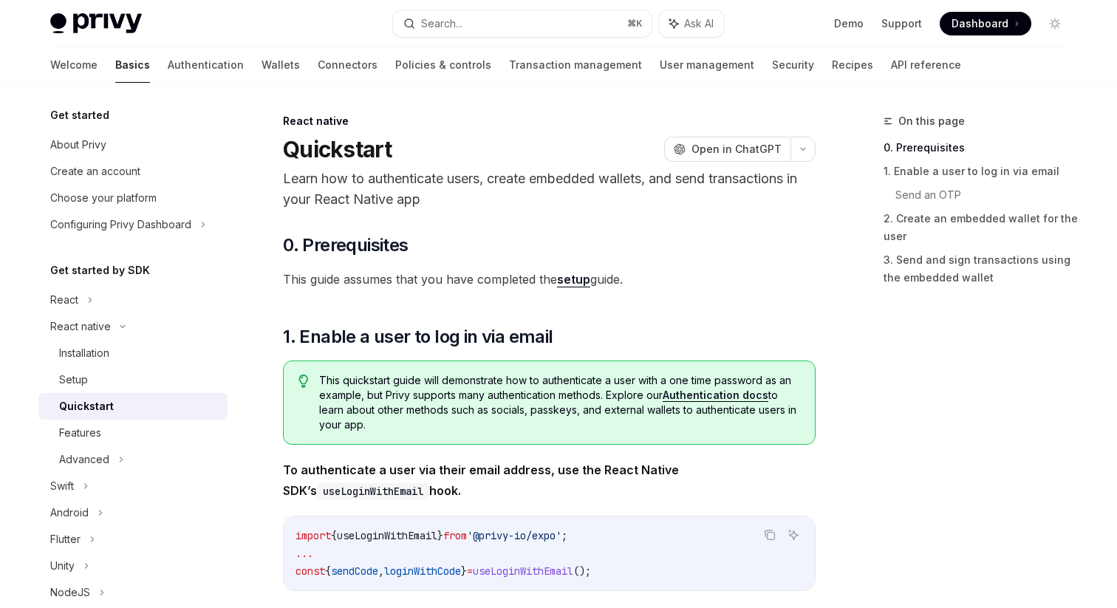
click at [583, 280] on link "setup" at bounding box center [573, 280] width 33 height 16
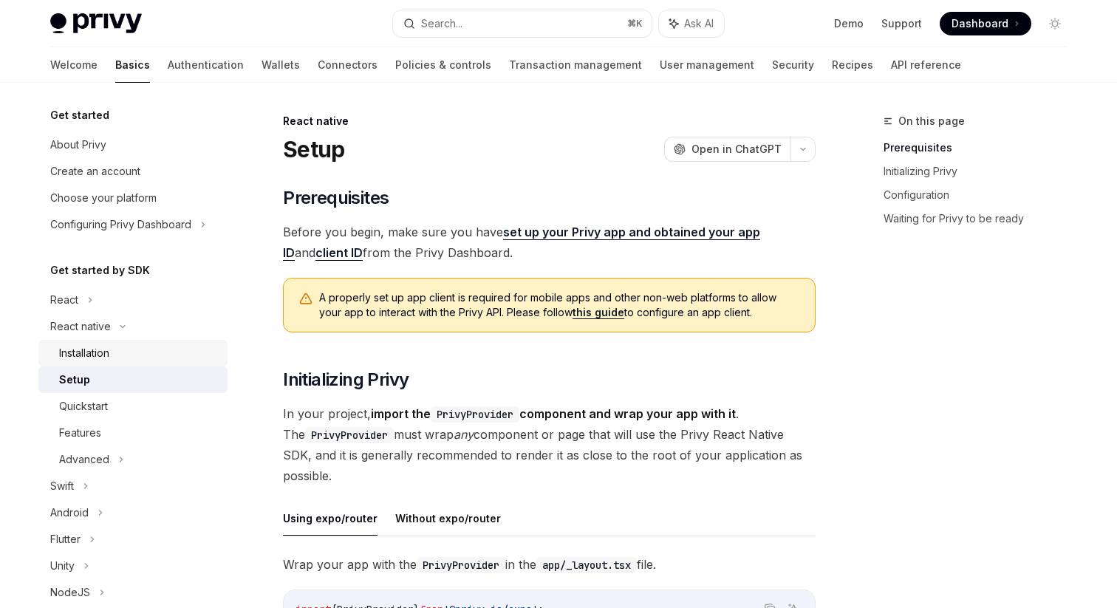
click at [94, 355] on div "Installation" at bounding box center [84, 353] width 50 height 18
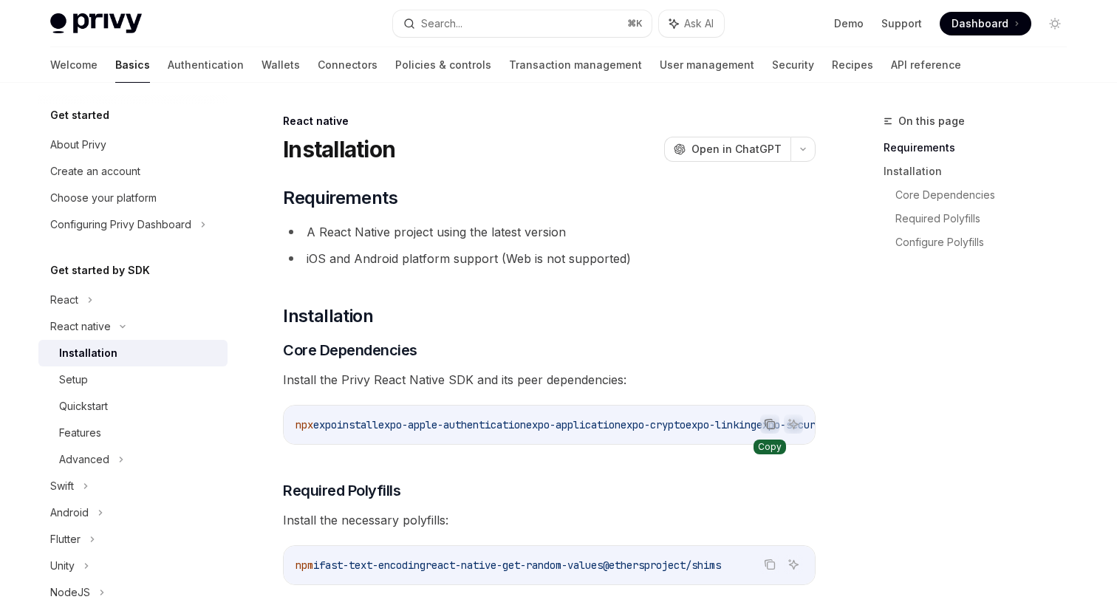
click at [776, 426] on button "Copy the contents from the code block" at bounding box center [769, 424] width 19 height 19
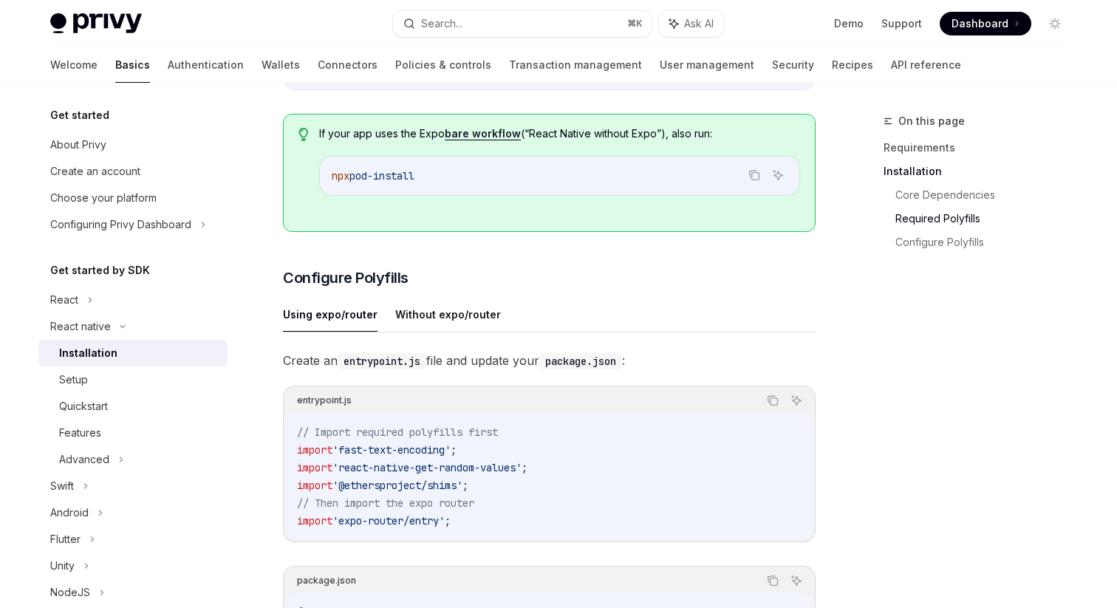
scroll to position [480, 0]
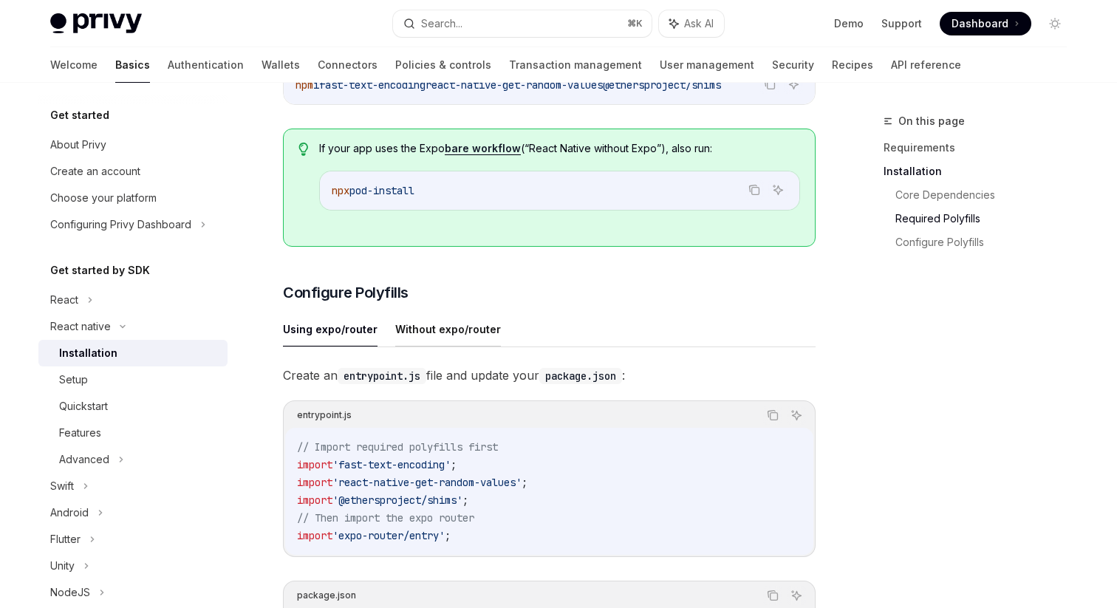
click at [404, 347] on button "Without expo/router" at bounding box center [448, 329] width 106 height 35
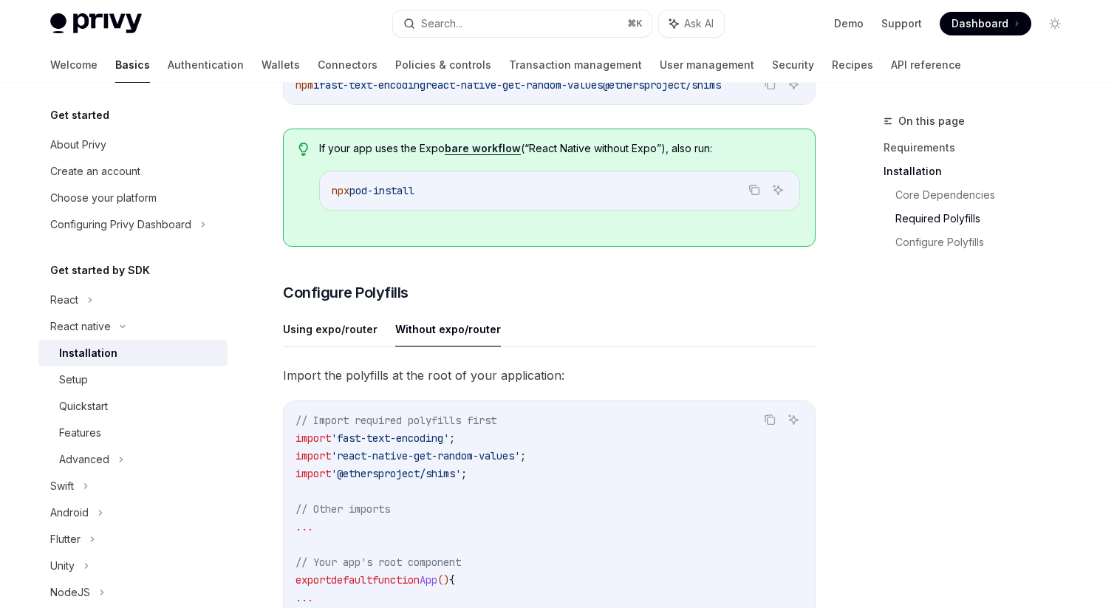
click at [404, 343] on button "Without expo/router" at bounding box center [448, 329] width 106 height 35
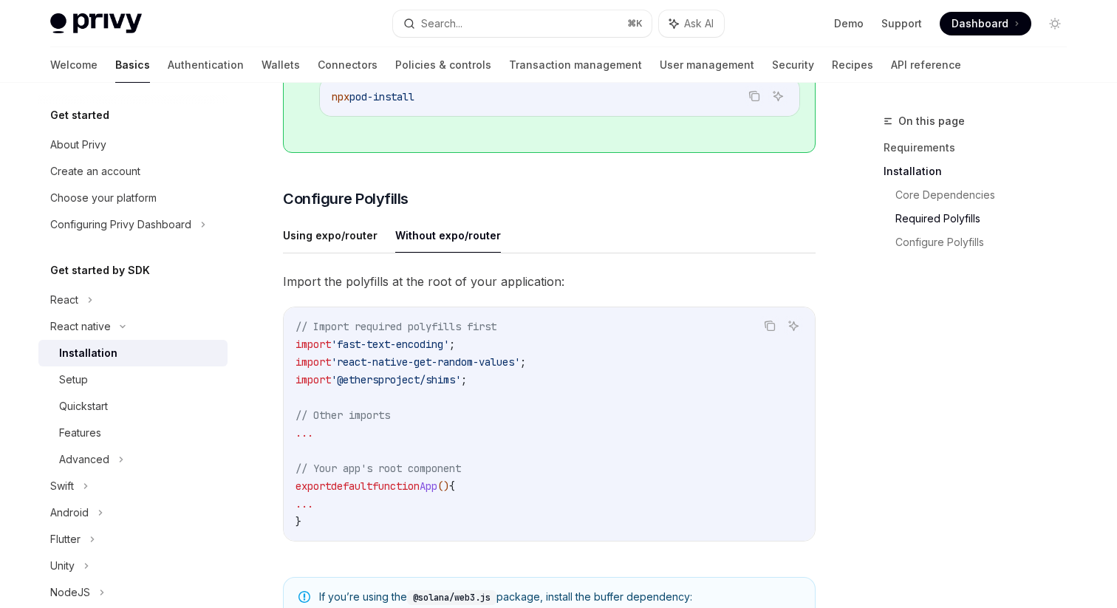
scroll to position [576, 0]
click at [329, 245] on button "Using expo/router" at bounding box center [330, 233] width 95 height 35
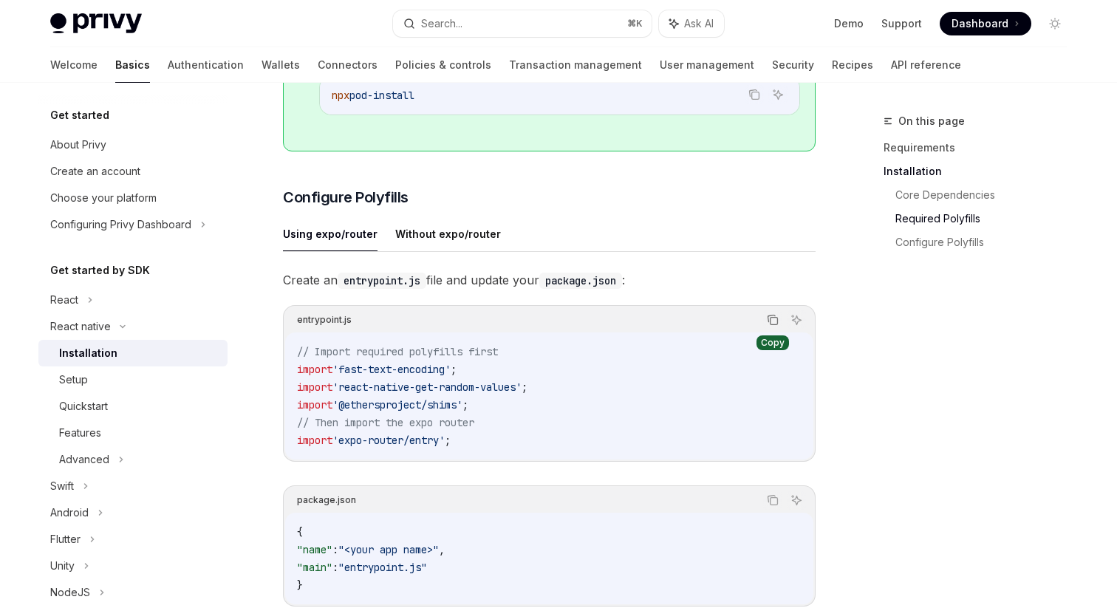
click at [769, 326] on icon "Copy the contents from the code block" at bounding box center [773, 320] width 12 height 12
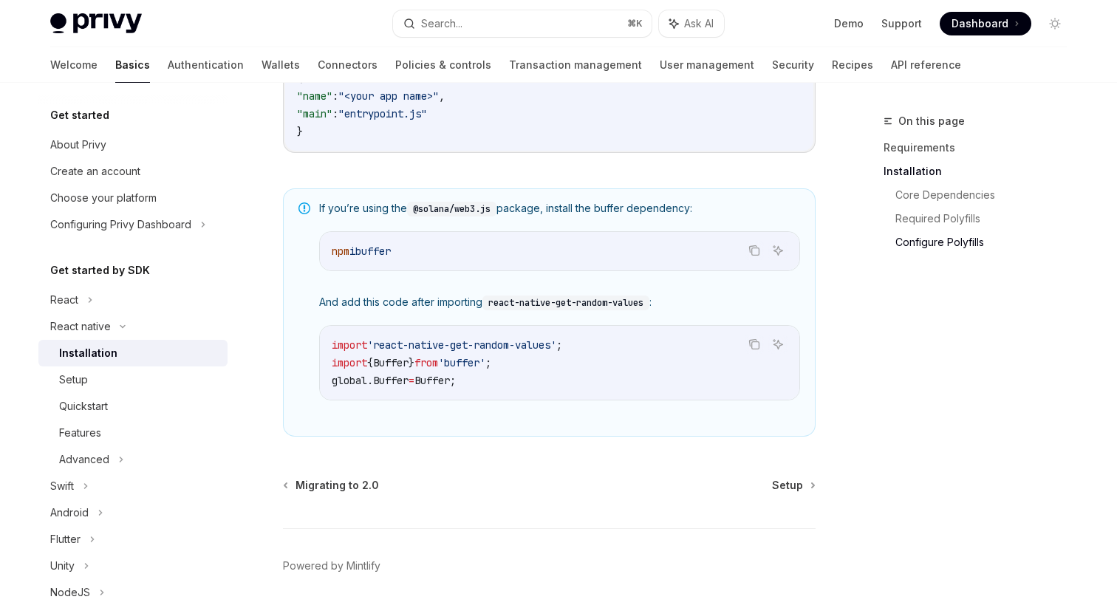
scroll to position [1027, 0]
click at [794, 495] on span "Setup" at bounding box center [787, 487] width 31 height 15
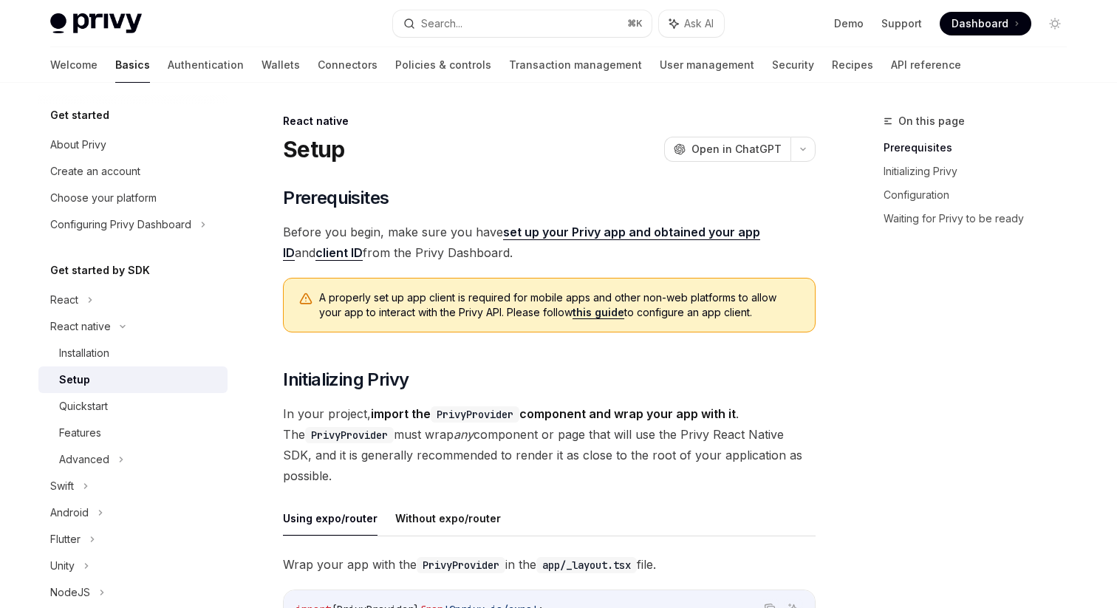
click at [82, 381] on div "Setup" at bounding box center [74, 380] width 31 height 18
type textarea "*"
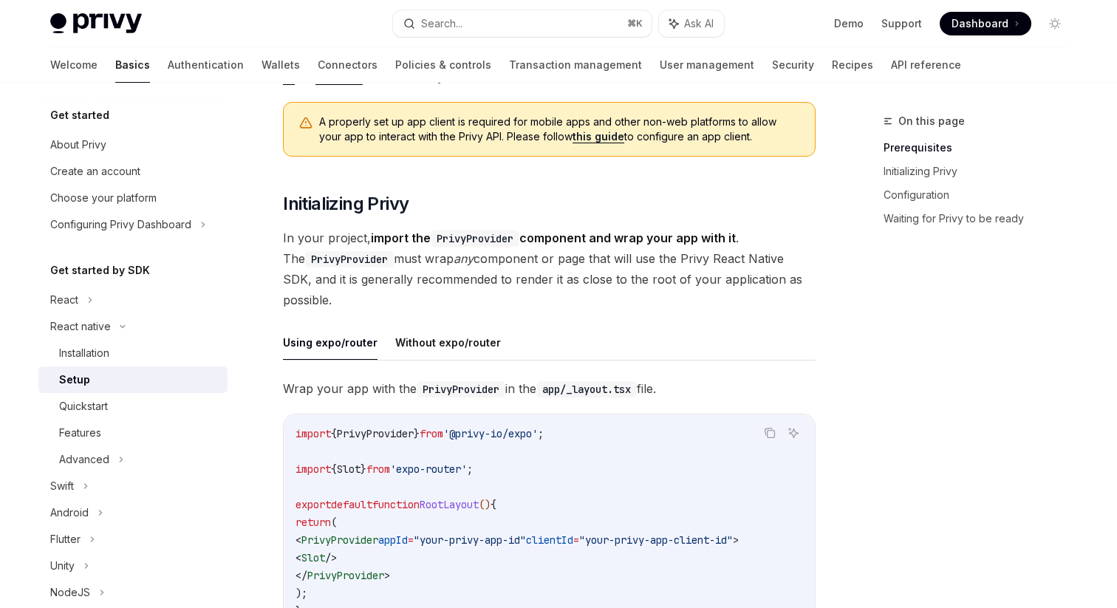
scroll to position [182, 0]
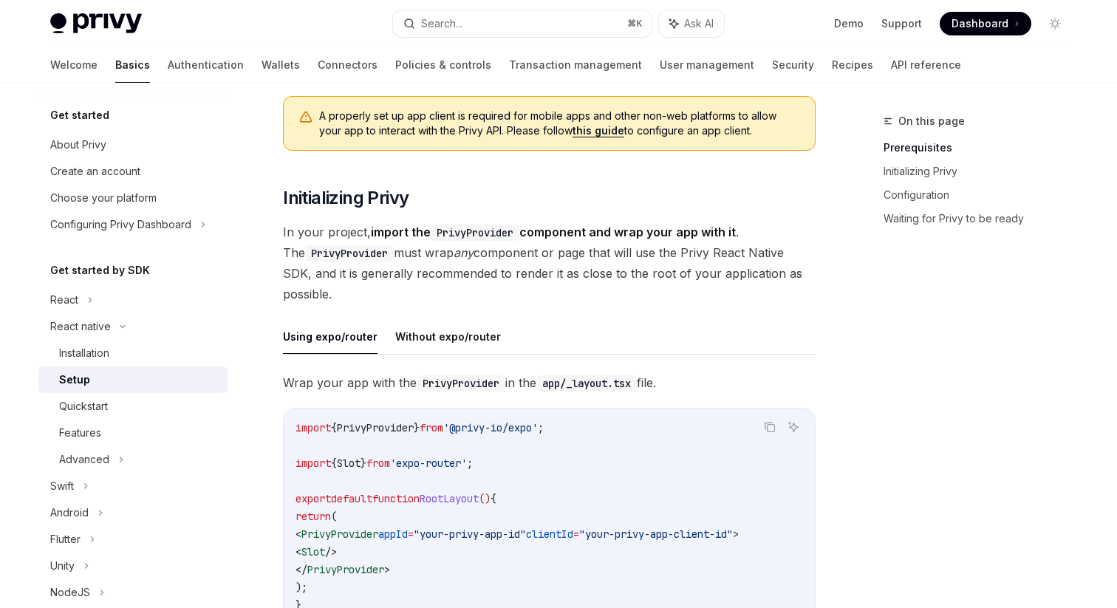
drag, startPoint x: 361, startPoint y: 293, endPoint x: 313, endPoint y: 225, distance: 83.7
click at [313, 225] on span "In your project, import the PrivyProvider component and wrap your app with it .…" at bounding box center [549, 263] width 533 height 83
click at [401, 247] on span "In your project, import the PrivyProvider component and wrap your app with it .…" at bounding box center [549, 263] width 533 height 83
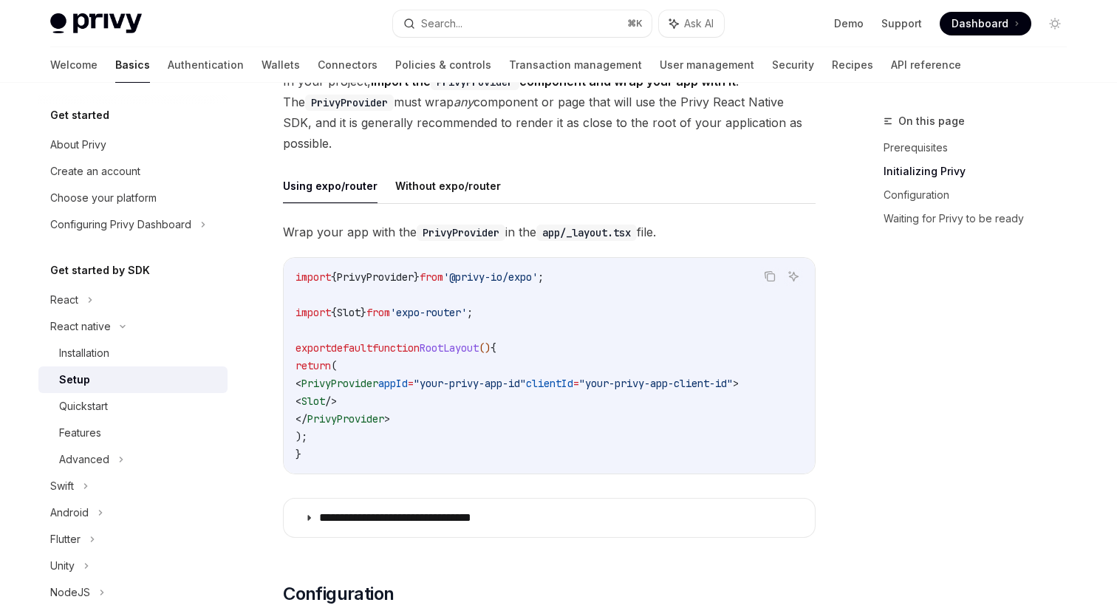
scroll to position [379, 0]
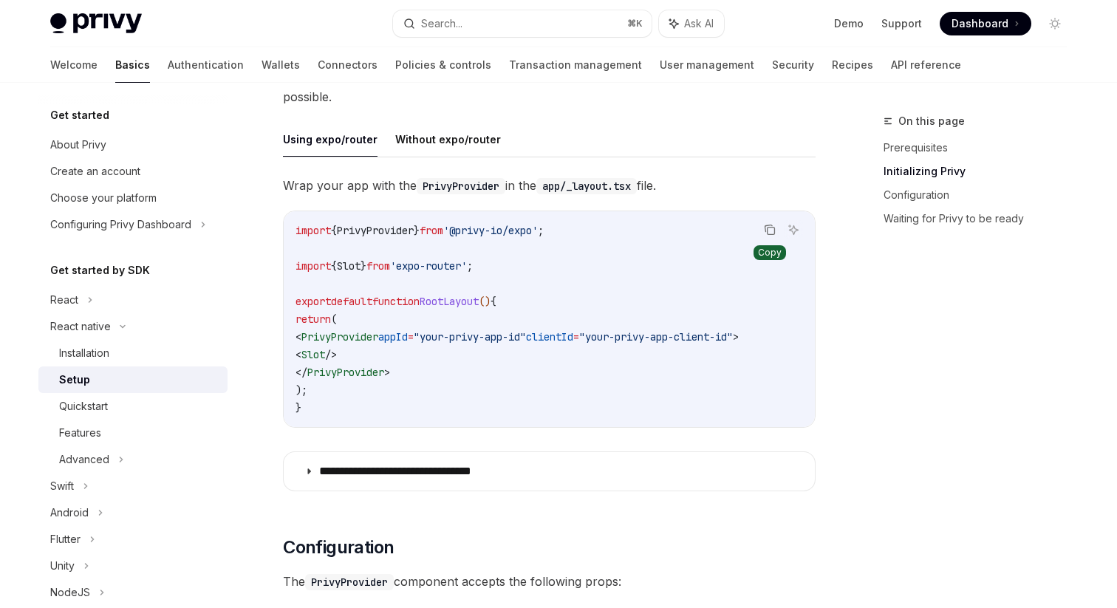
click at [769, 232] on icon "Copy the contents from the code block" at bounding box center [770, 230] width 12 height 12
click at [768, 232] on icon "Copy the contents from the code block" at bounding box center [771, 231] width 7 height 7
click at [545, 251] on code "import { PrivyProvider } from '@privy-io/expo' ; import { Slot } from 'expo-rou…" at bounding box center [550, 319] width 508 height 195
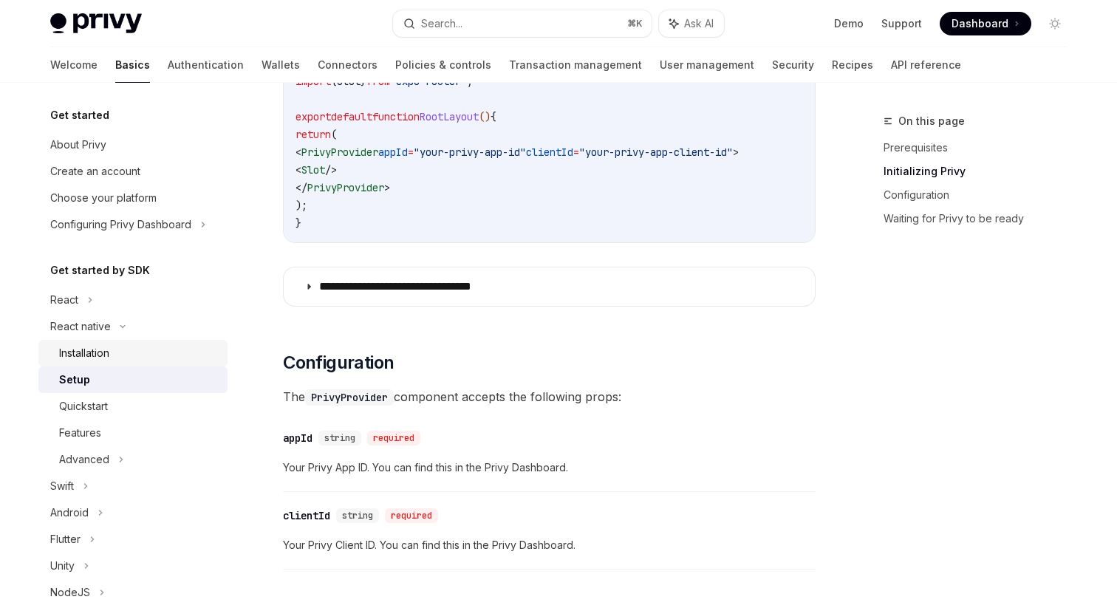
click at [57, 355] on link "Installation" at bounding box center [132, 353] width 189 height 27
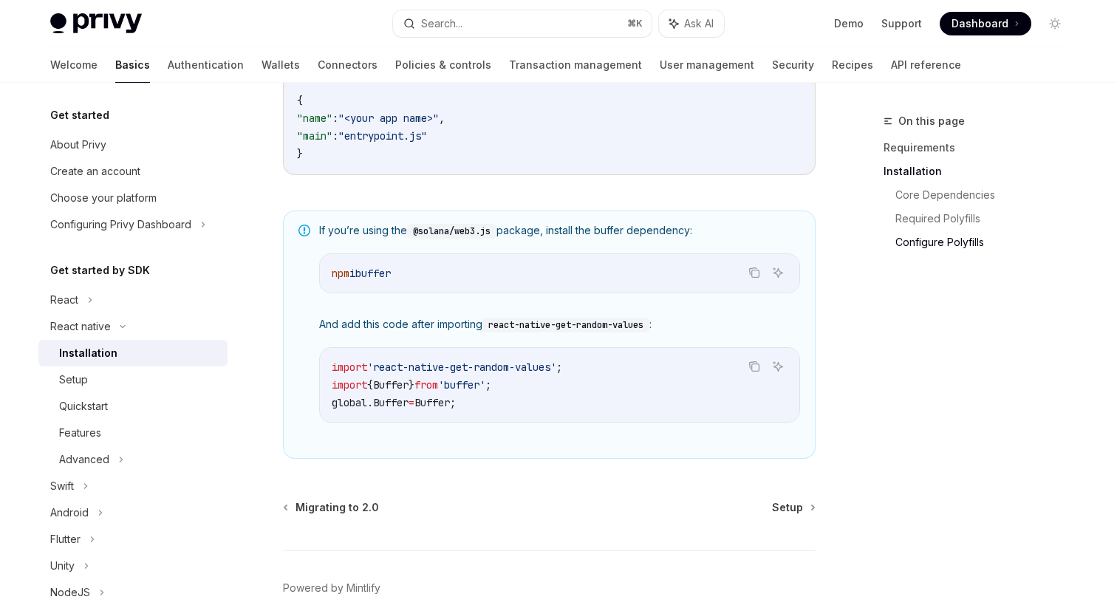
scroll to position [1000, 0]
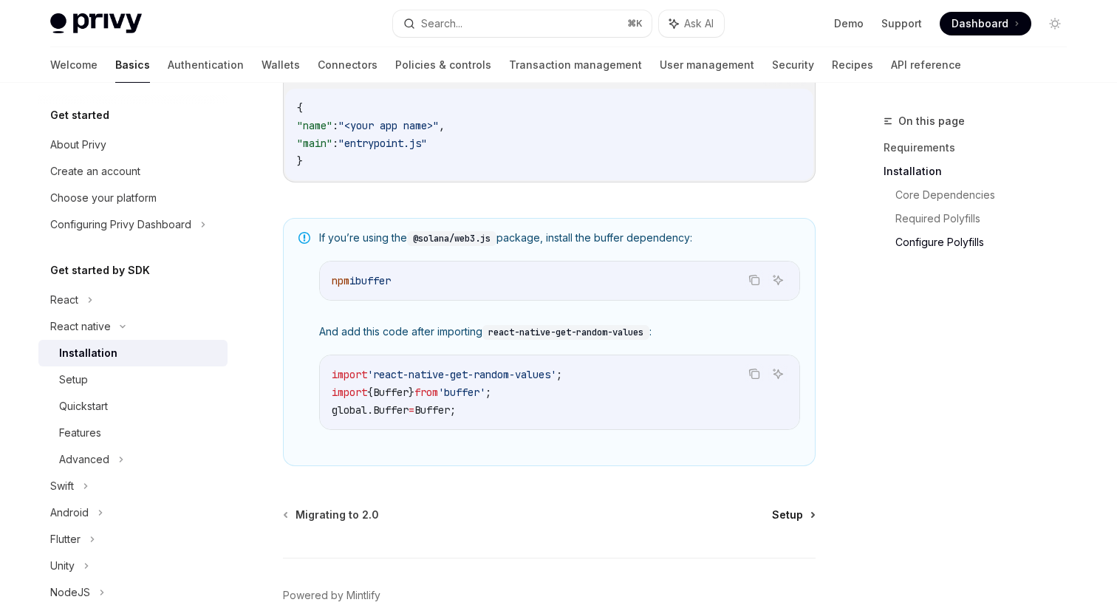
click at [797, 522] on span "Setup" at bounding box center [787, 515] width 31 height 15
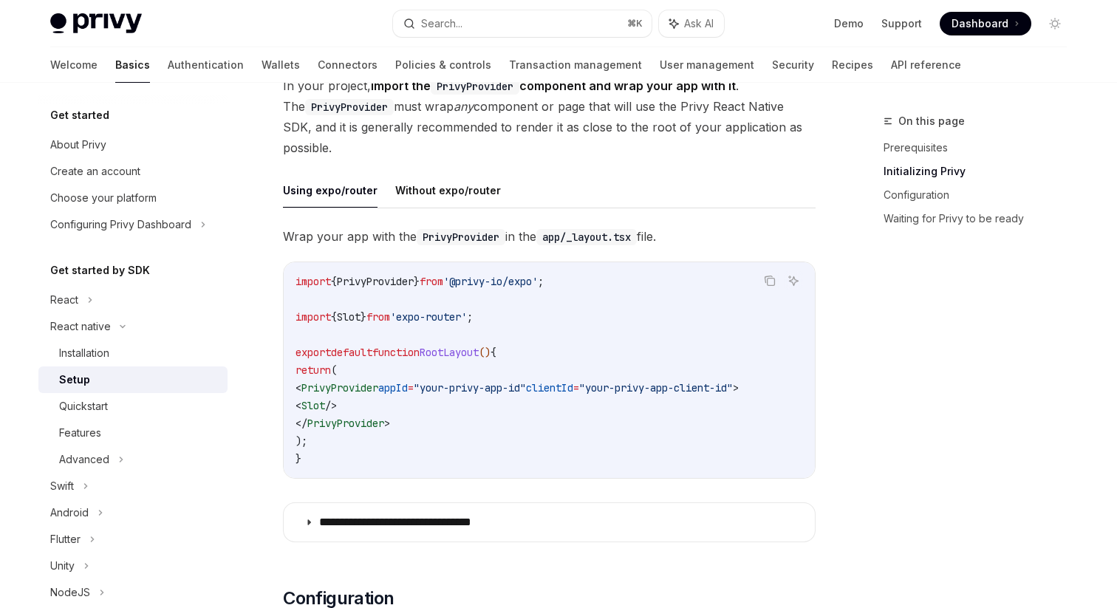
scroll to position [341, 0]
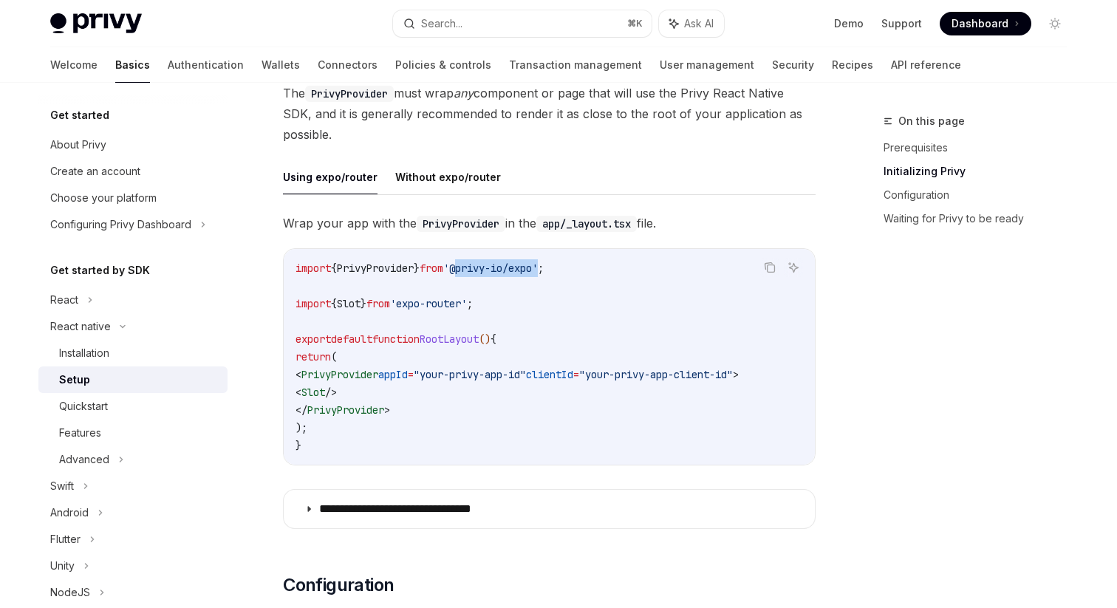
drag, startPoint x: 475, startPoint y: 268, endPoint x: 562, endPoint y: 268, distance: 86.5
click at [538, 268] on span "'@privy-io/expo'" at bounding box center [490, 268] width 95 height 13
copy span "@privy-io/expo"
click at [95, 350] on div "Installation" at bounding box center [84, 353] width 50 height 18
type textarea "*"
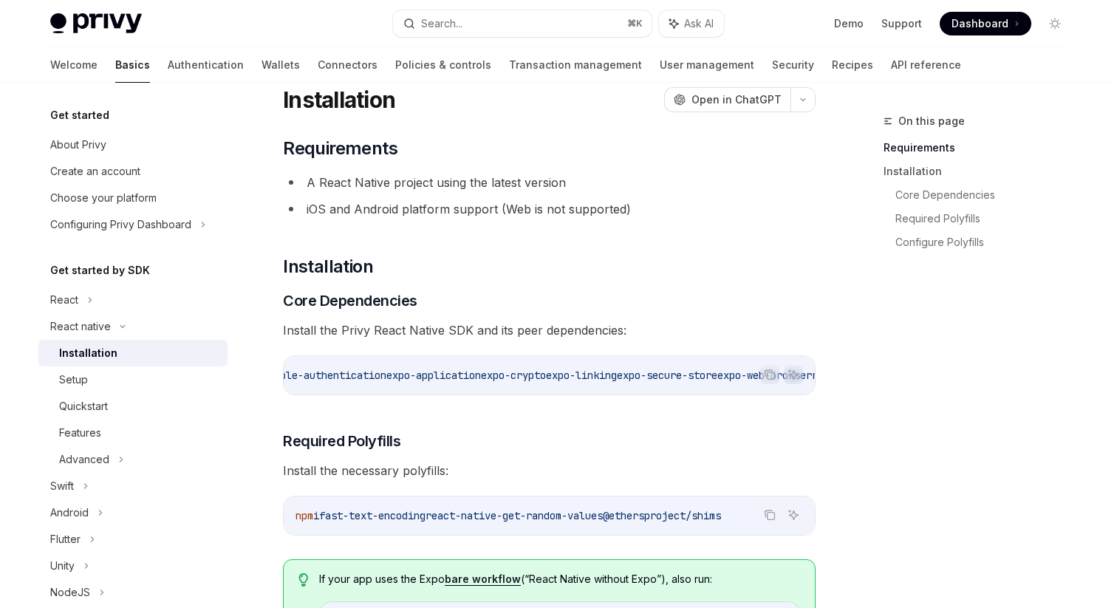
scroll to position [0, 819]
drag, startPoint x: 691, startPoint y: 378, endPoint x: 732, endPoint y: 376, distance: 41.4
click at [734, 377] on span "@privy-io/expo" at bounding box center [738, 375] width 83 height 13
click at [751, 376] on span "@privy-io/expo" at bounding box center [738, 375] width 83 height 13
click at [765, 376] on icon "Copy the contents from the code block" at bounding box center [770, 375] width 12 height 12
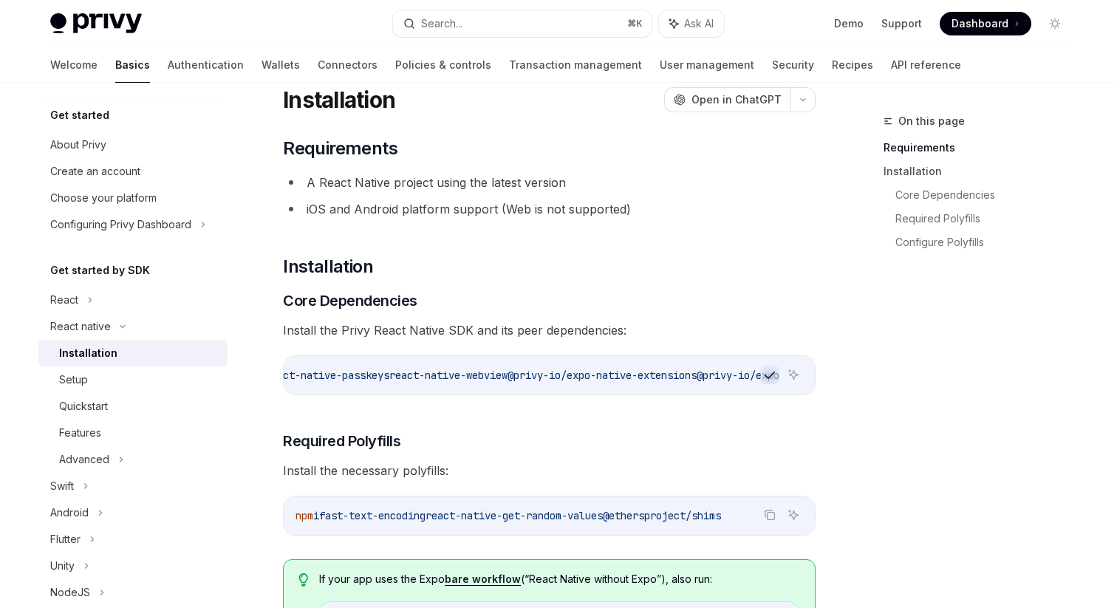
click at [697, 370] on span "@privy-io/expo" at bounding box center [738, 375] width 83 height 13
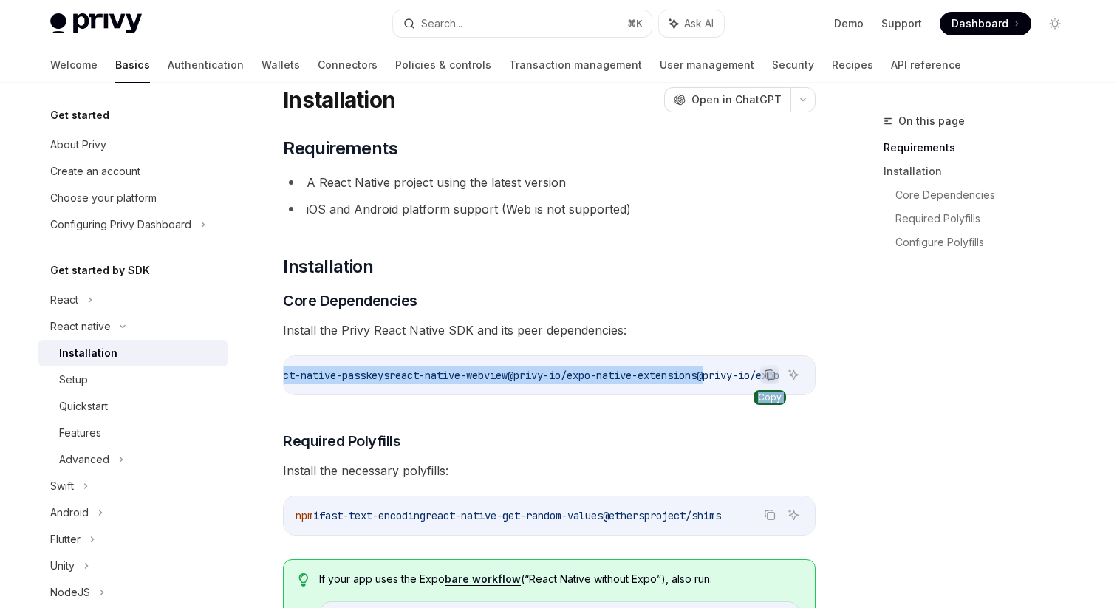
drag, startPoint x: 690, startPoint y: 375, endPoint x: 766, endPoint y: 376, distance: 76.1
click at [766, 376] on div "Copy Ask AI npx expo install expo-apple-authentication expo-application expo-cr…" at bounding box center [549, 375] width 533 height 40
click at [768, 376] on icon "Copy the contents from the code block" at bounding box center [770, 375] width 12 height 12
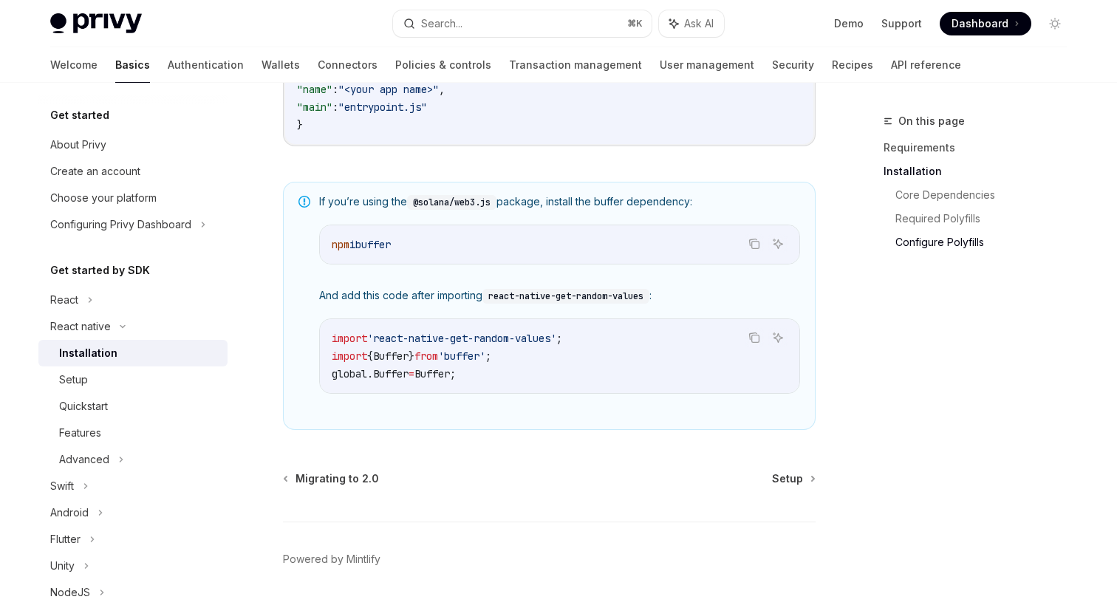
scroll to position [1082, 0]
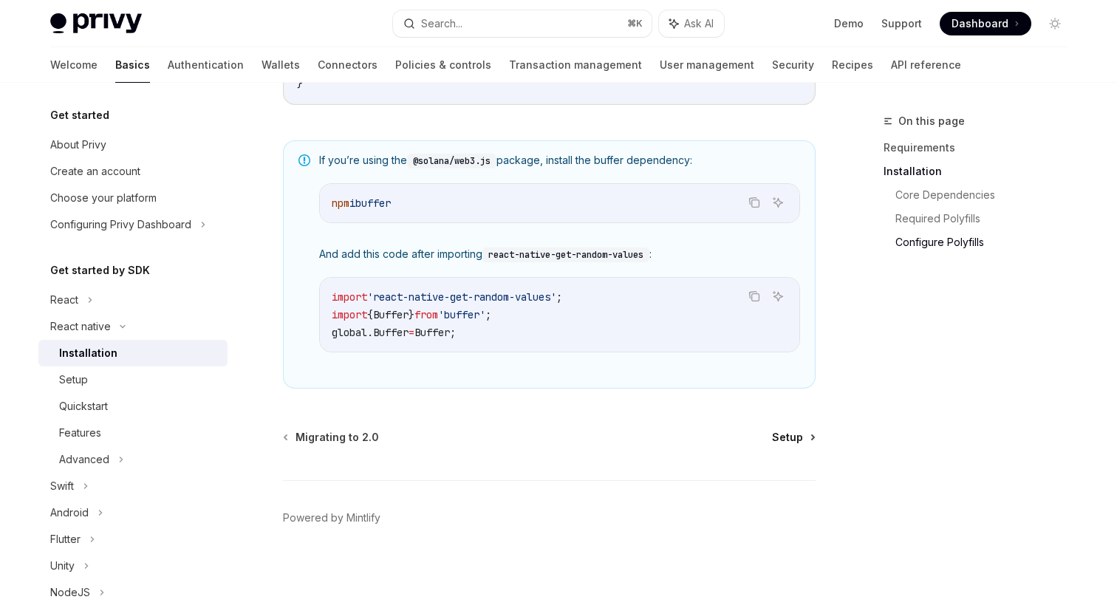
click at [796, 436] on span "Setup" at bounding box center [787, 437] width 31 height 15
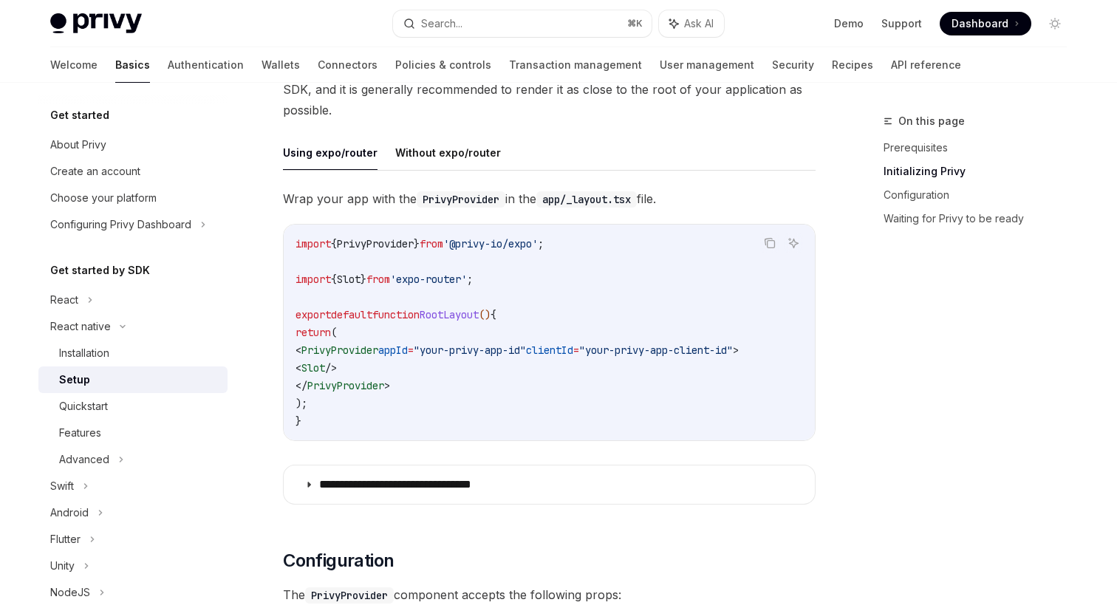
scroll to position [383, 0]
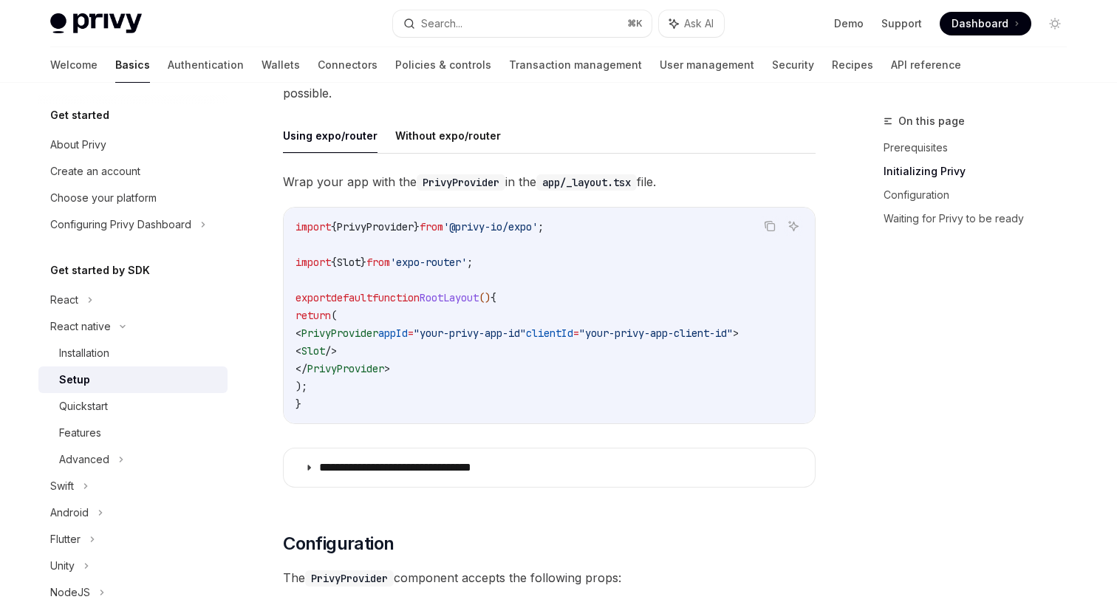
click at [377, 330] on span "PrivyProvider" at bounding box center [339, 333] width 77 height 13
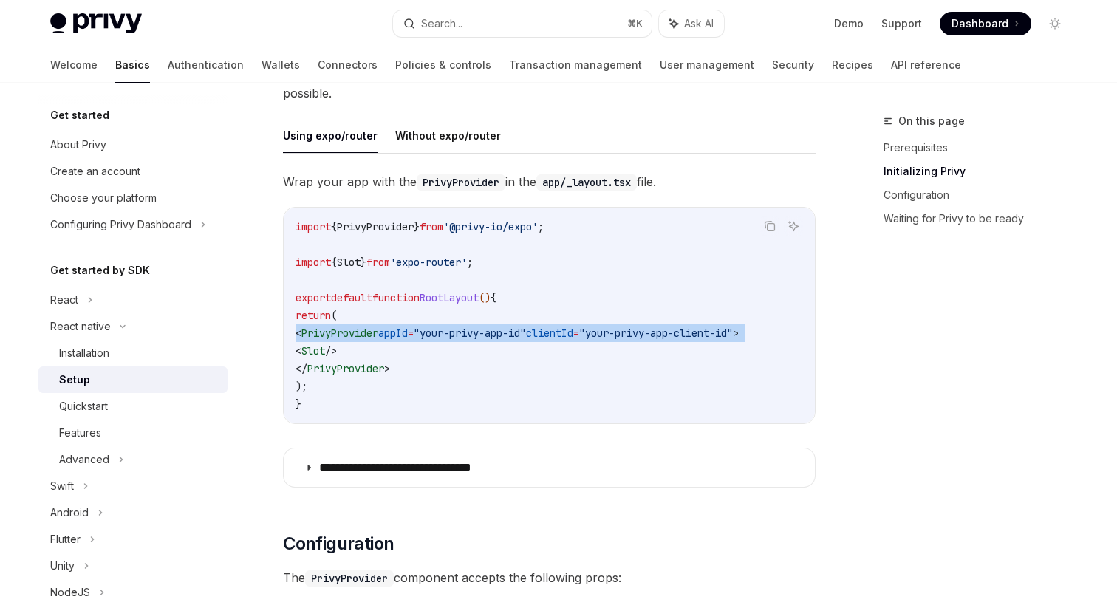
click at [377, 330] on span "PrivyProvider" at bounding box center [339, 333] width 77 height 13
copy code "< PrivyProvider appId = "your-privy-app-id" clientId = "your-privy-app-client-i…"
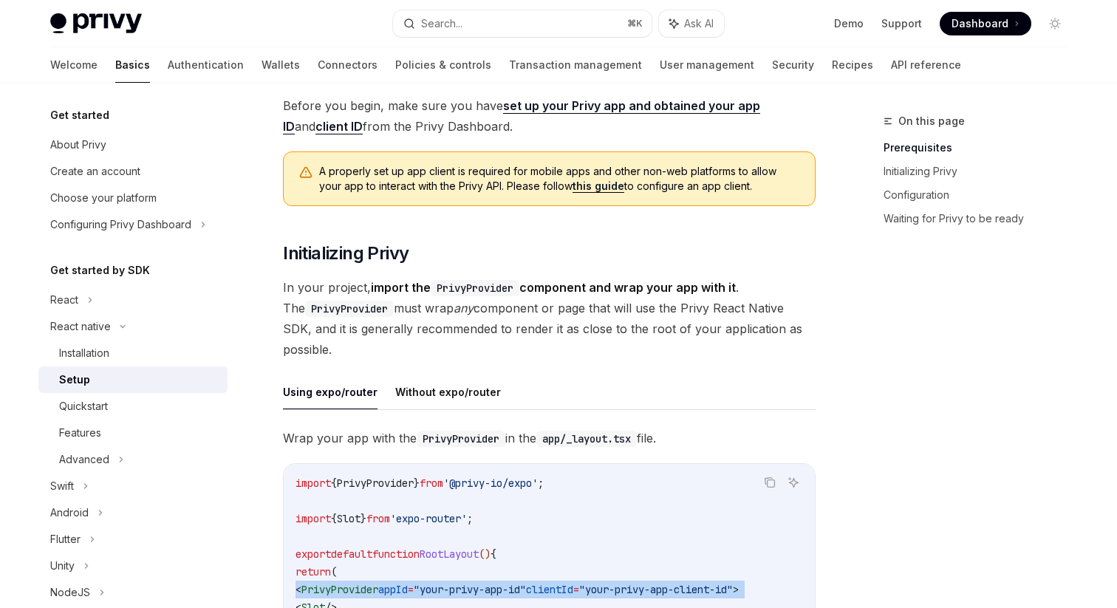
scroll to position [0, 0]
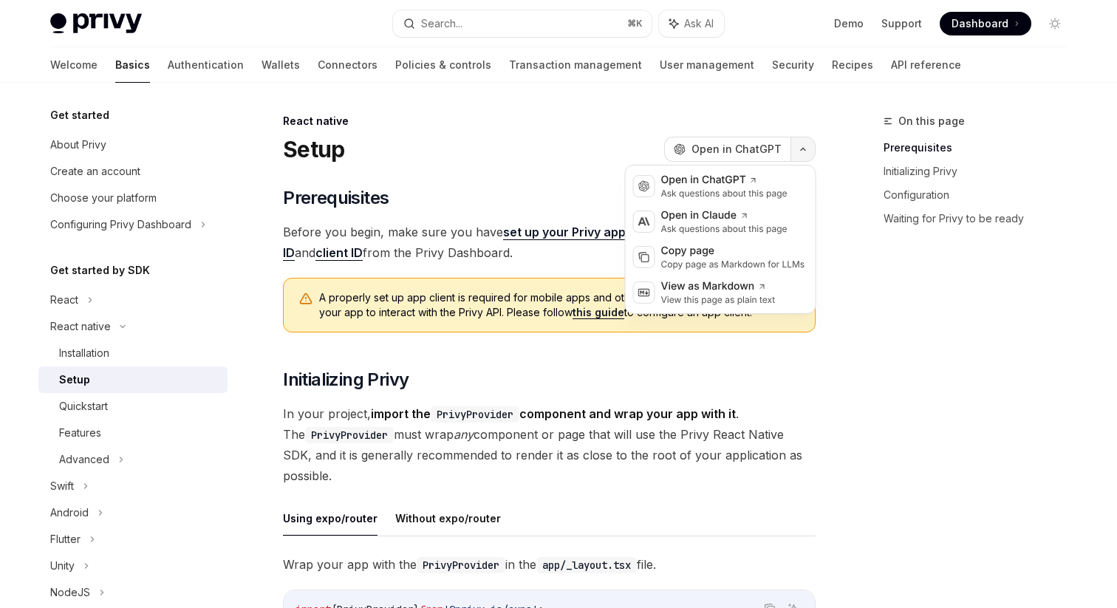
click at [810, 151] on button "button" at bounding box center [803, 149] width 25 height 25
click at [706, 259] on div "Copy page as Markdown for LLMs" at bounding box center [733, 265] width 144 height 12
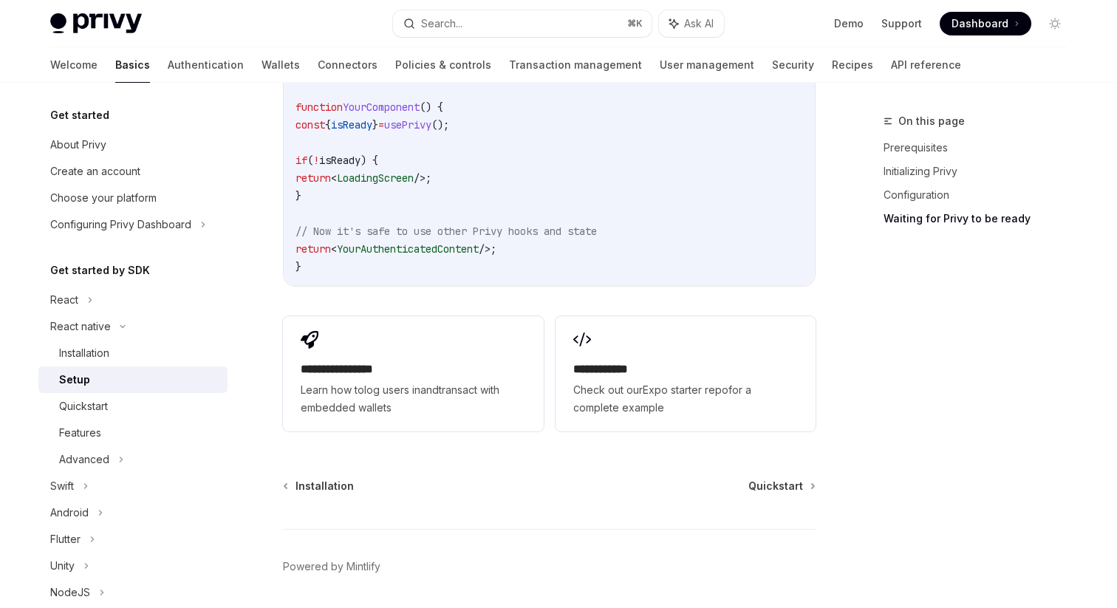
scroll to position [1417, 0]
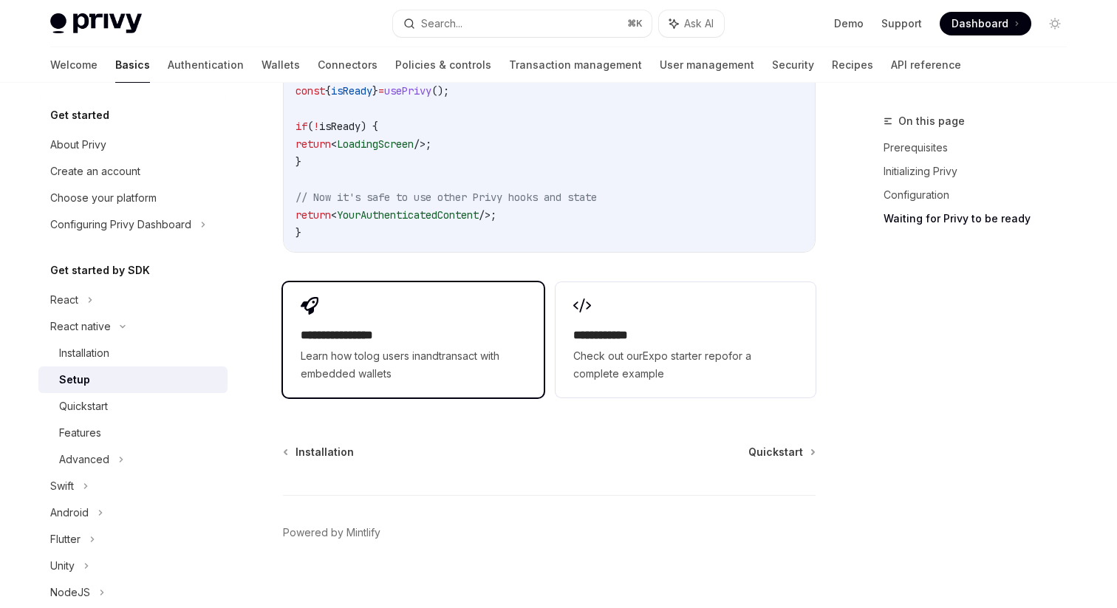
click at [364, 351] on span "Learn how to log users in and transact with embedded wallets" at bounding box center [413, 364] width 225 height 35
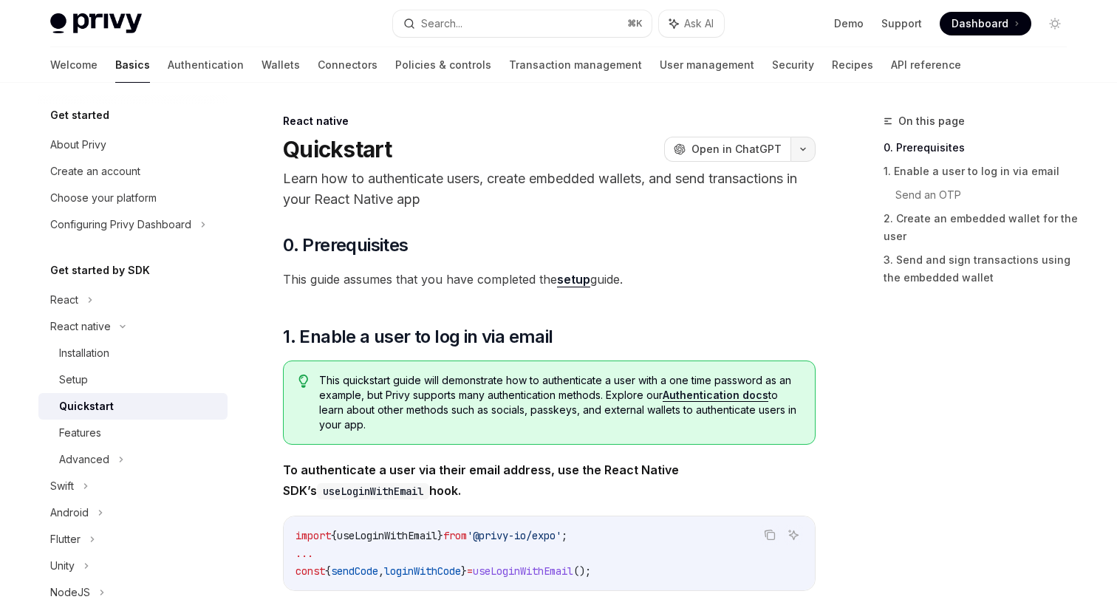
click at [805, 151] on button "button" at bounding box center [803, 149] width 25 height 25
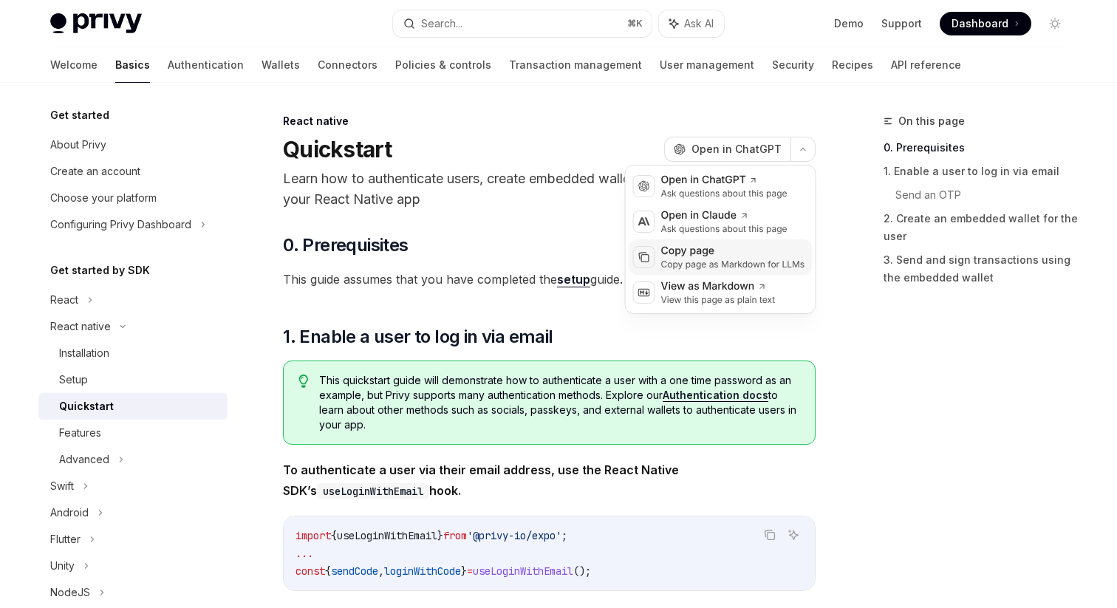
click at [717, 252] on div "Copy page" at bounding box center [733, 251] width 144 height 15
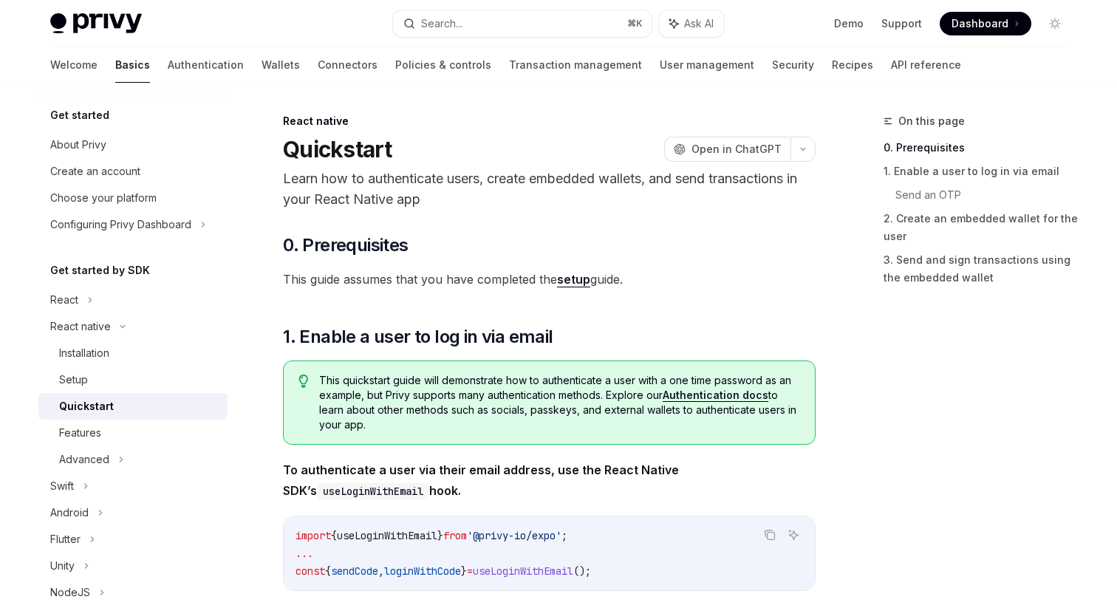
click at [717, 252] on h2 "​ 0. Prerequisites" at bounding box center [549, 245] width 533 height 24
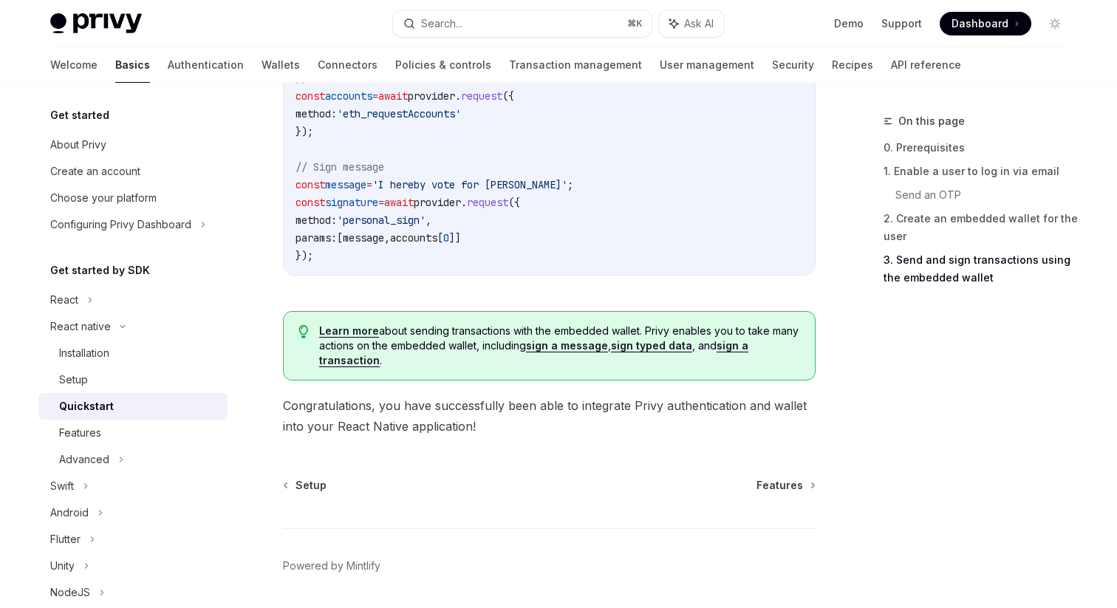
scroll to position [2283, 0]
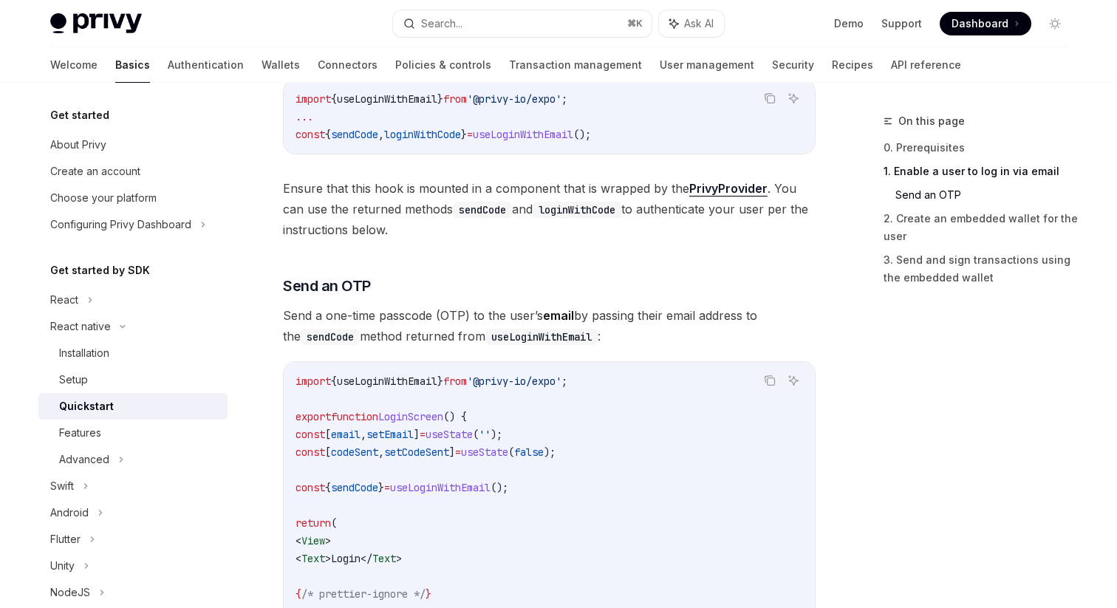
scroll to position [64, 0]
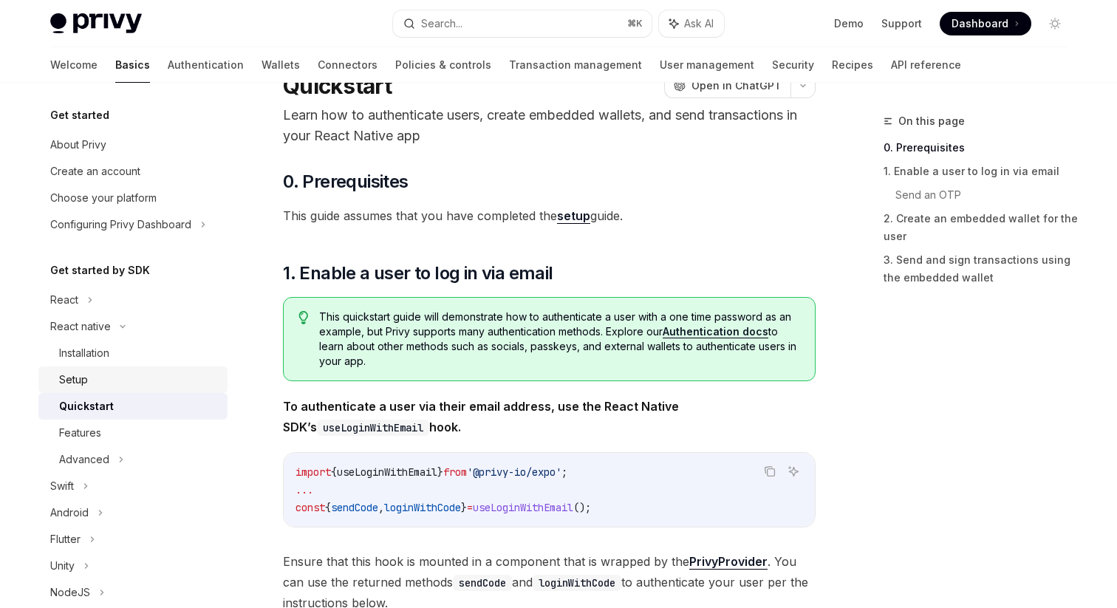
click at [89, 378] on div "Setup" at bounding box center [139, 380] width 160 height 18
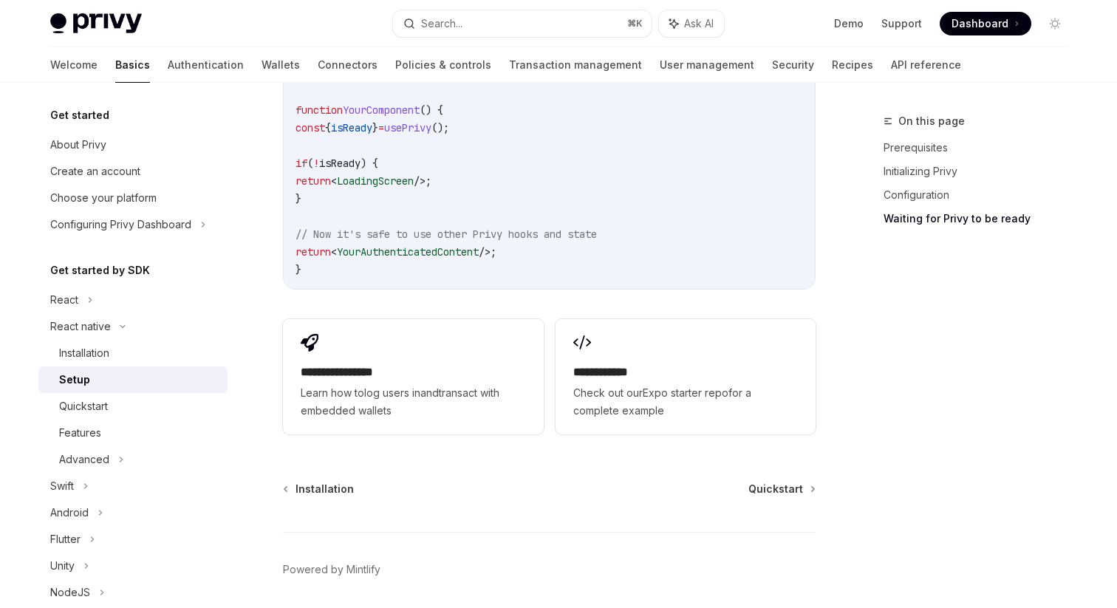
scroll to position [1417, 0]
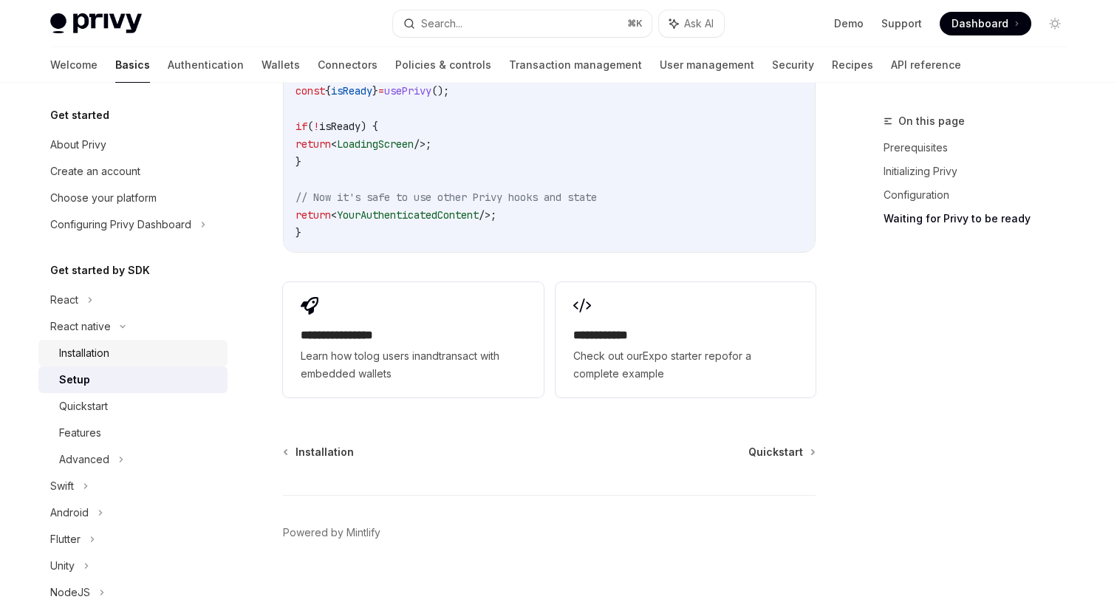
click at [113, 355] on div "Installation" at bounding box center [139, 353] width 160 height 18
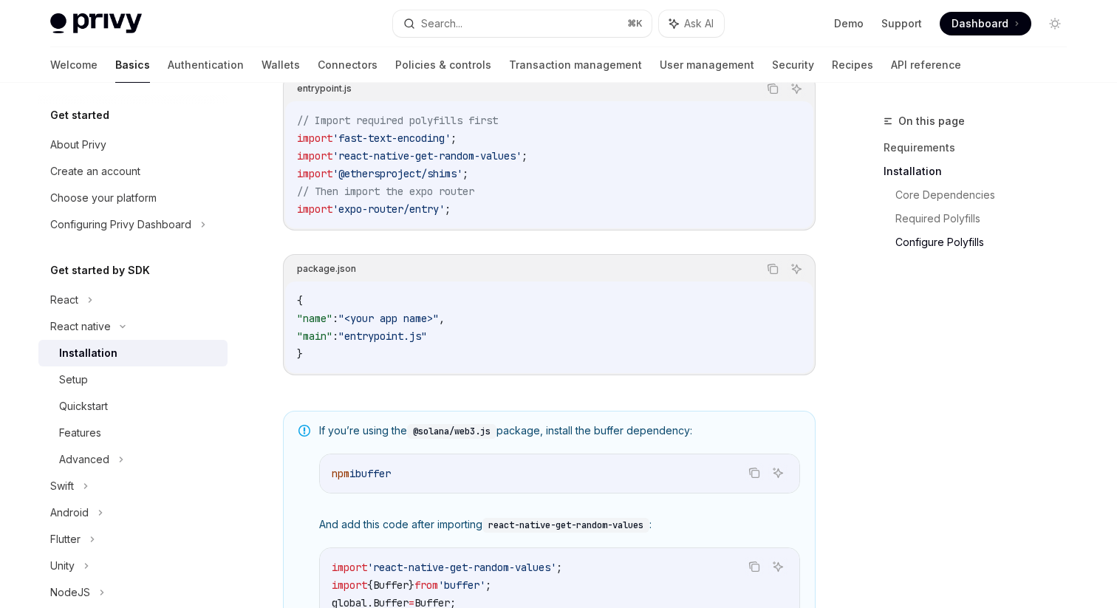
scroll to position [802, 0]
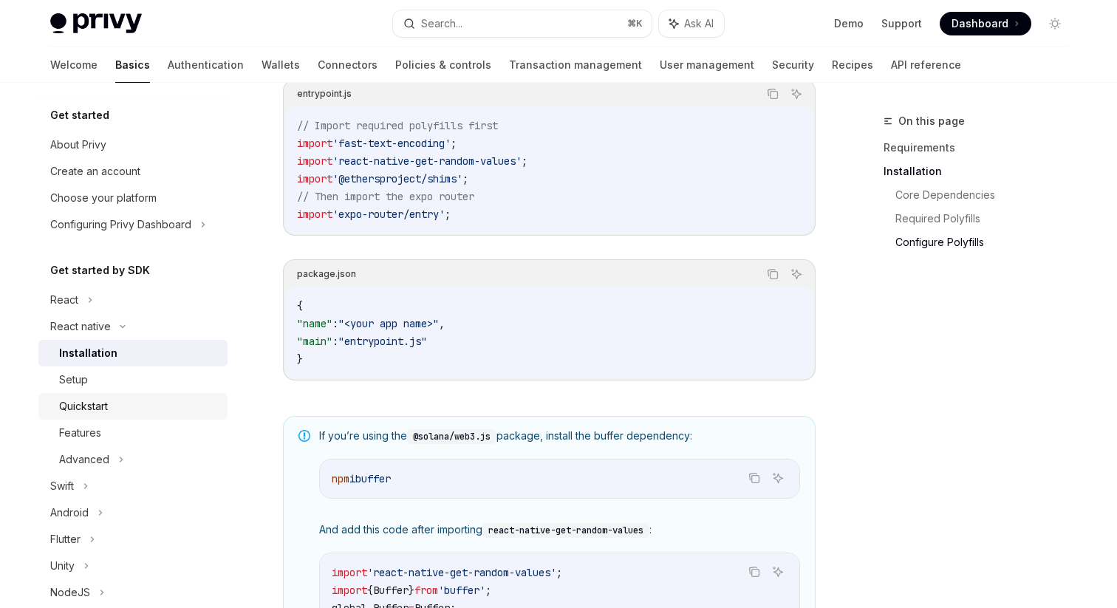
click at [73, 407] on div "Quickstart" at bounding box center [83, 407] width 49 height 18
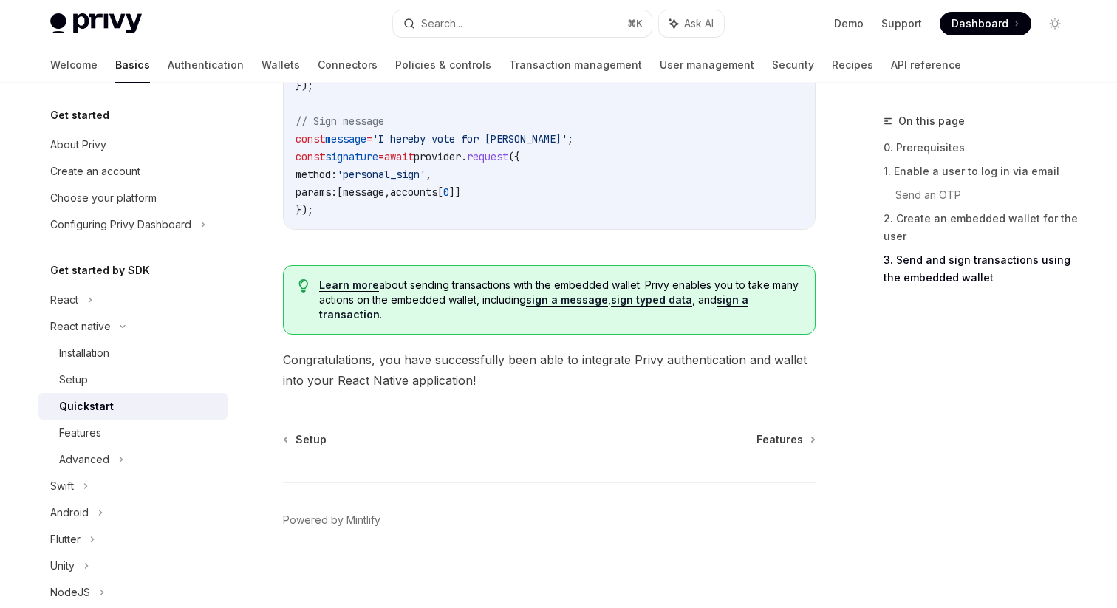
scroll to position [2283, 0]
click at [115, 437] on div "Features" at bounding box center [139, 433] width 160 height 18
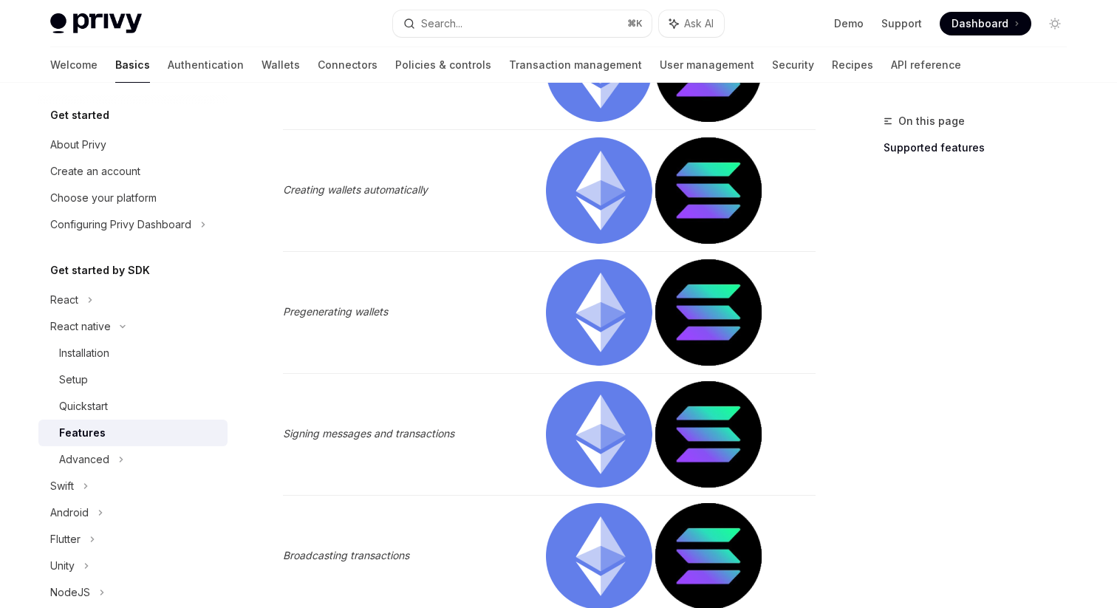
scroll to position [730, 0]
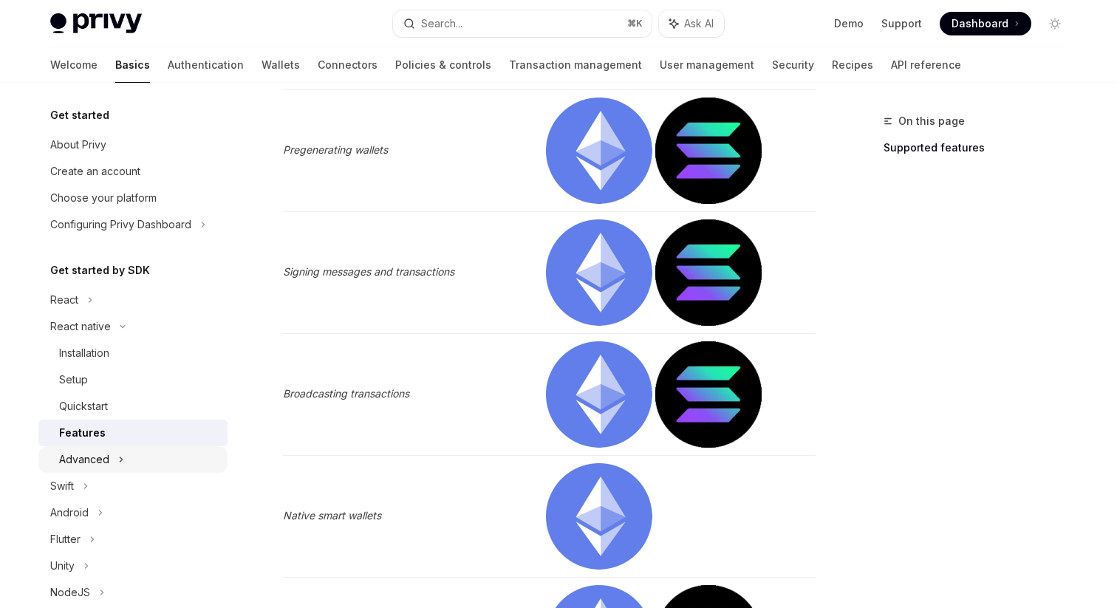
click at [120, 458] on icon at bounding box center [121, 460] width 6 height 18
type textarea "*"
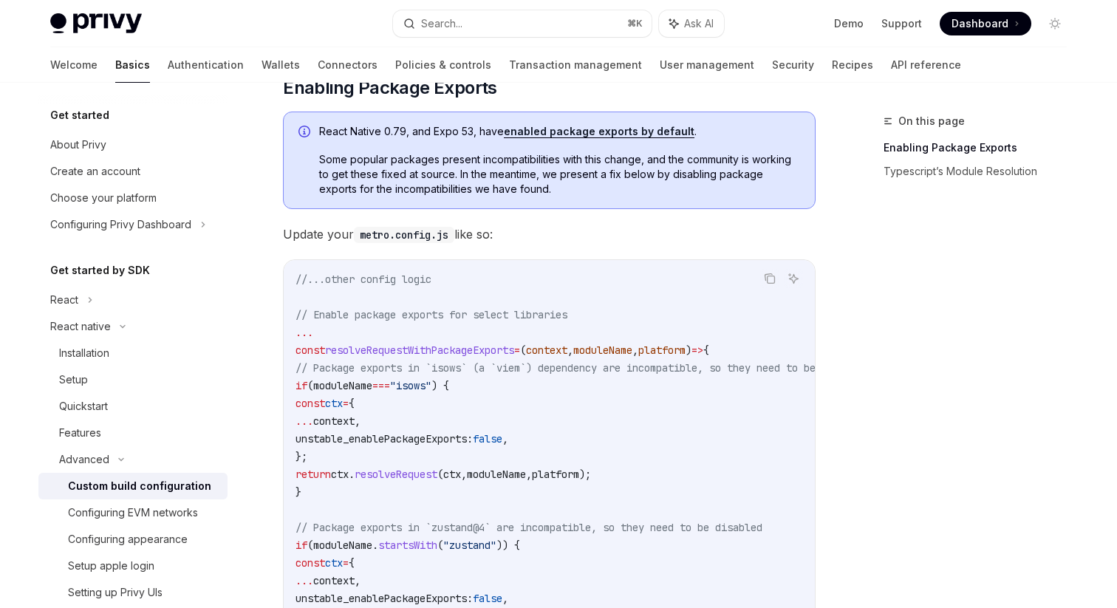
scroll to position [331, 0]
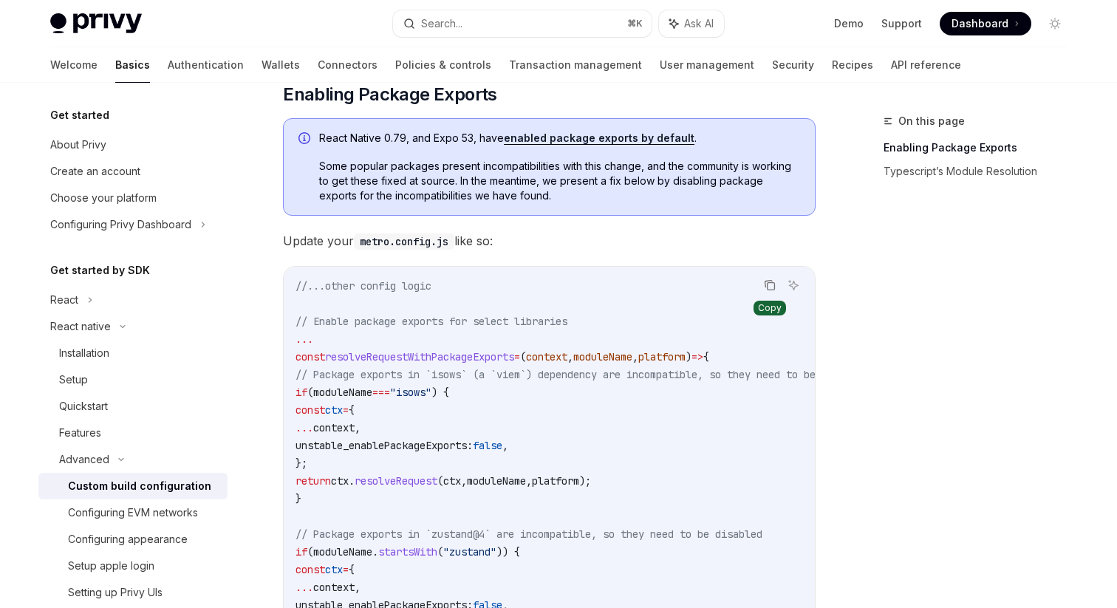
click at [770, 286] on icon "Copy the contents from the code block" at bounding box center [770, 285] width 12 height 12
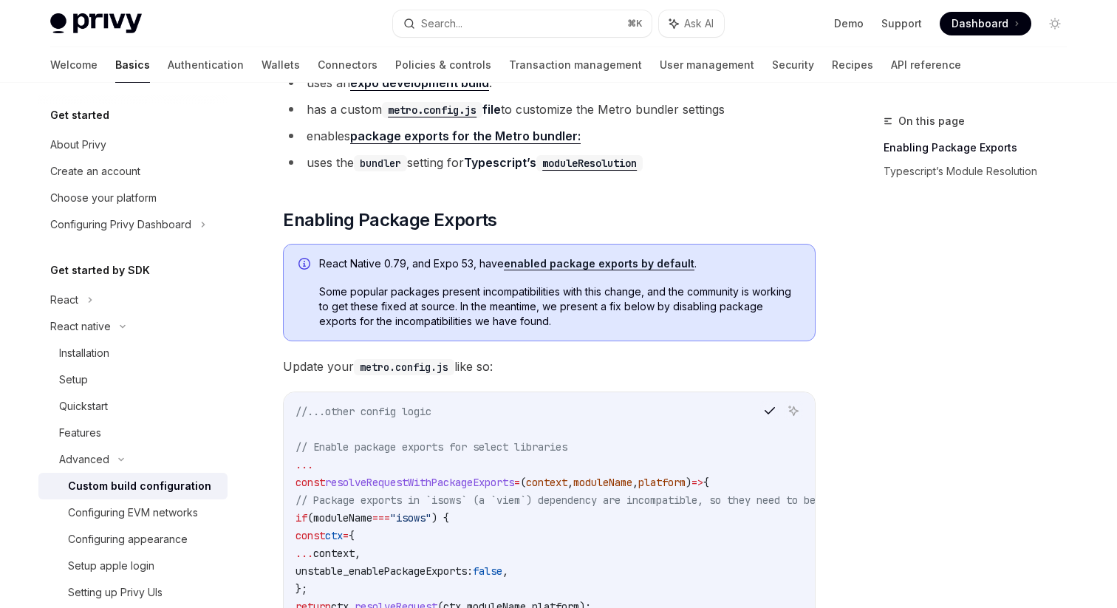
scroll to position [185, 0]
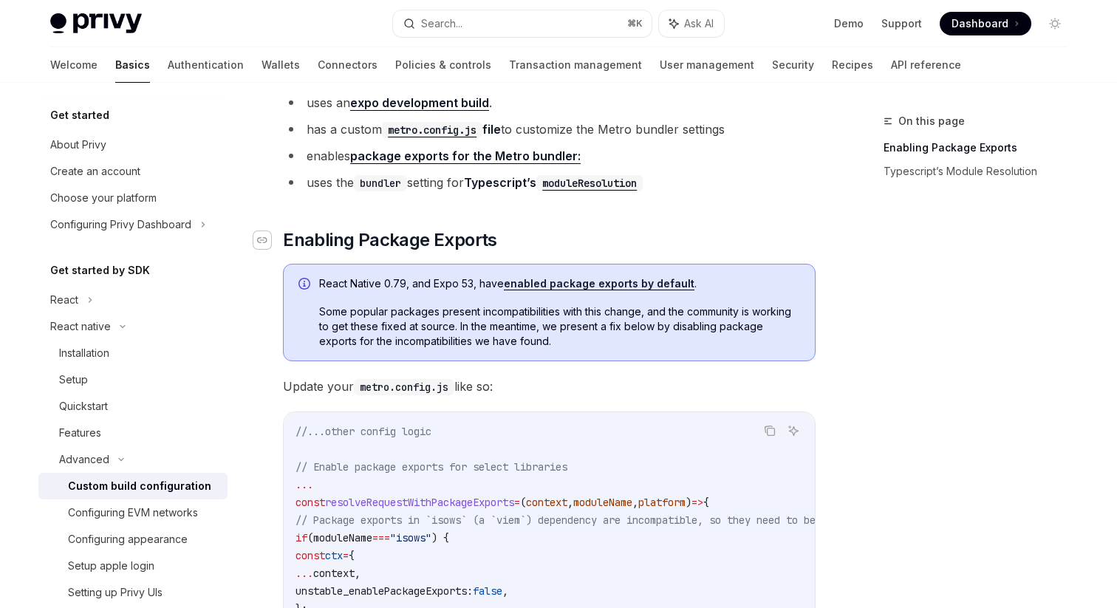
click at [266, 237] on icon "Navigate to header" at bounding box center [262, 240] width 10 height 9
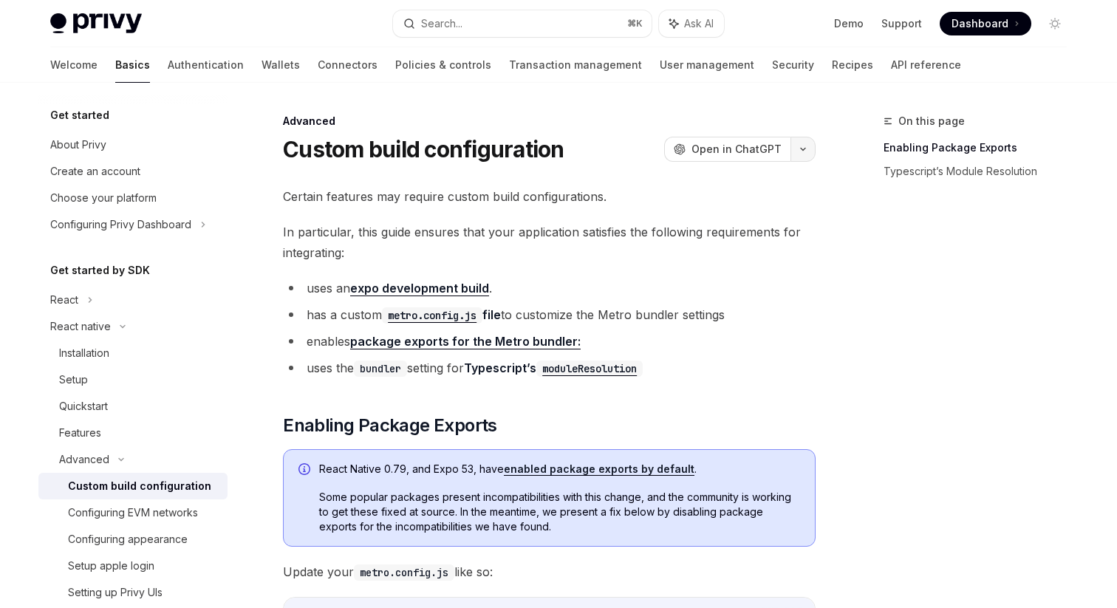
click at [802, 142] on button "button" at bounding box center [803, 149] width 25 height 25
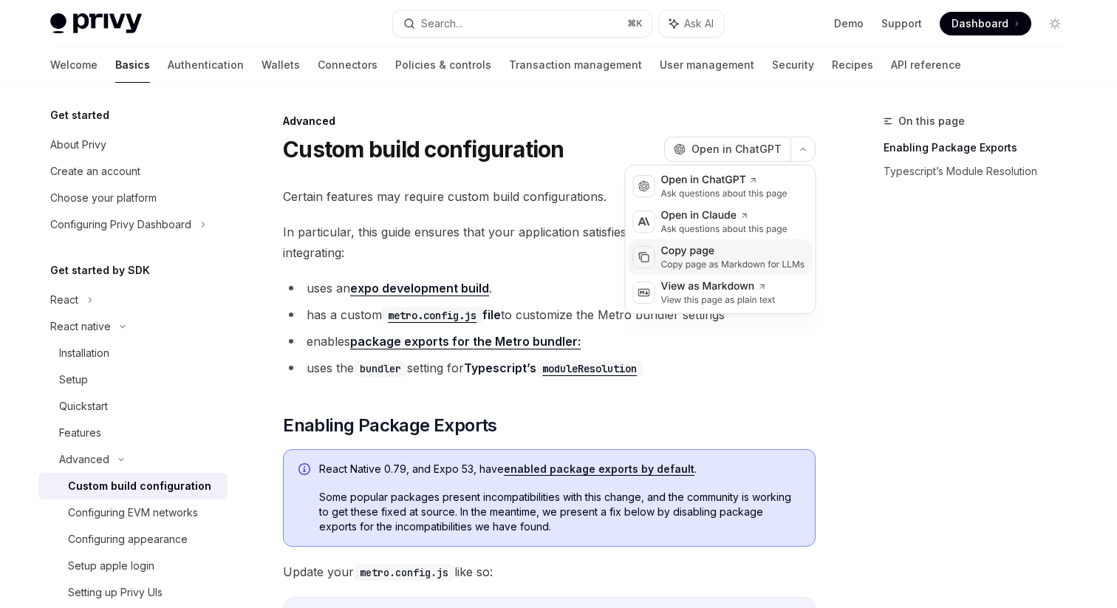
click at [714, 262] on div "Copy page as Markdown for LLMs" at bounding box center [733, 265] width 144 height 12
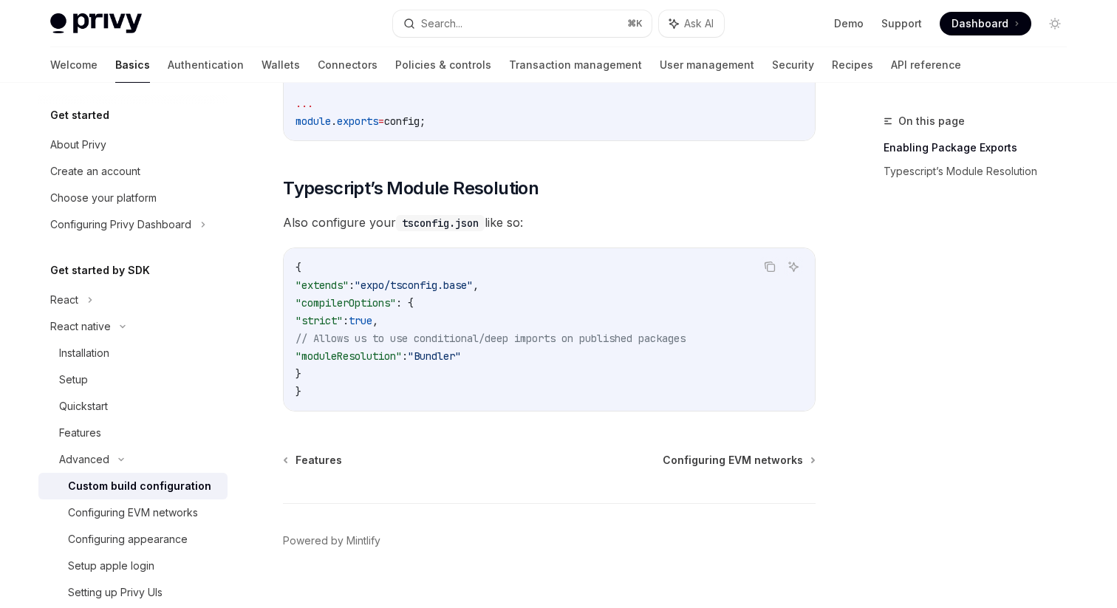
scroll to position [1375, 0]
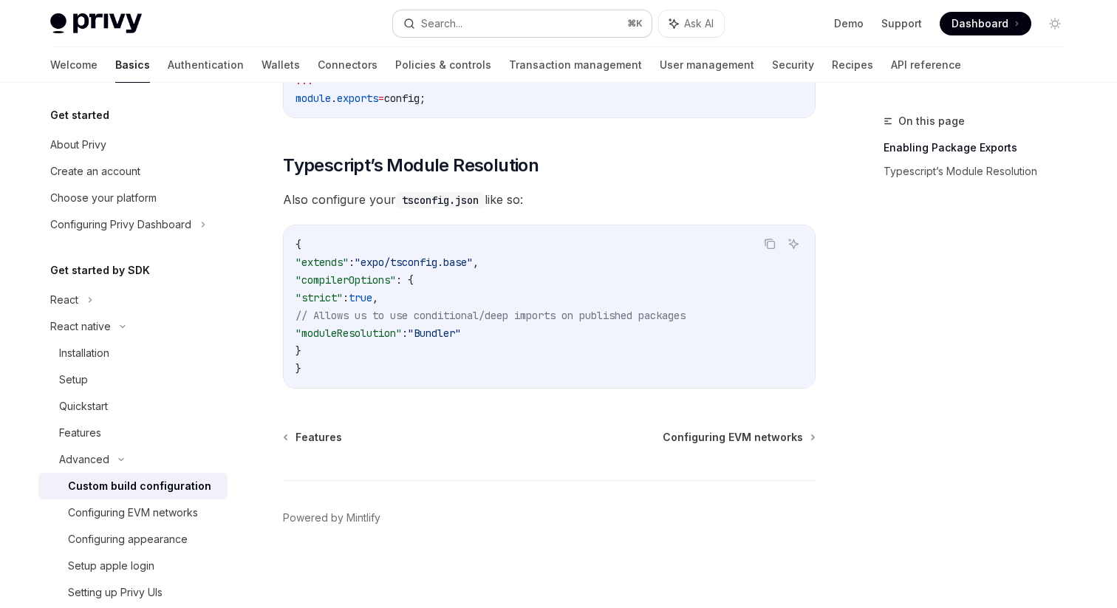
click at [459, 26] on div "Search..." at bounding box center [441, 24] width 41 height 18
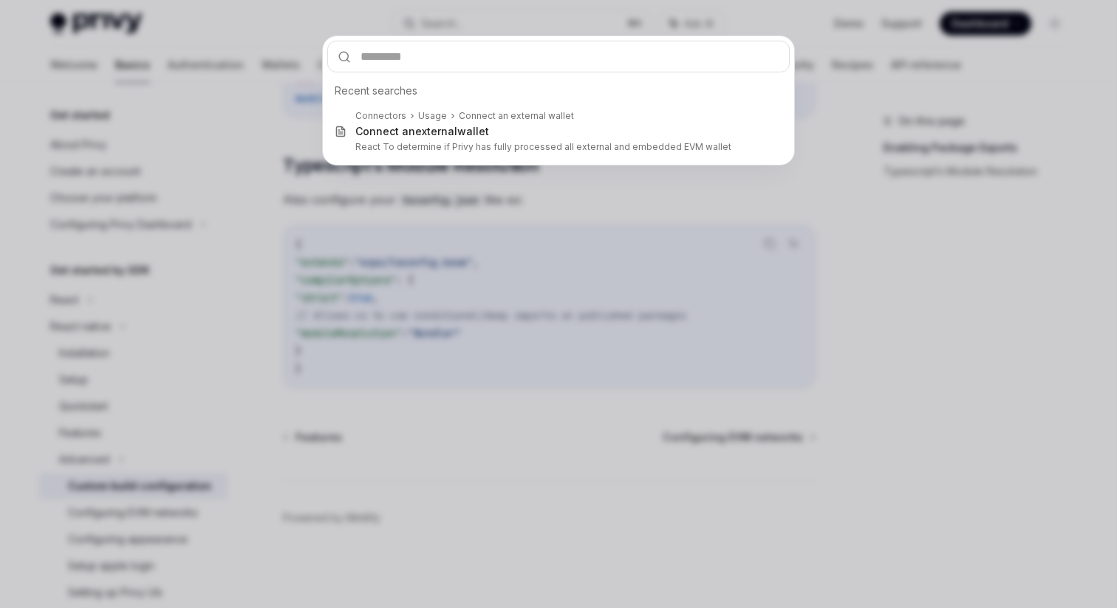
click at [630, 223] on div "Recent searches Connectors Usage Connect an external wallet Connect an external…" at bounding box center [558, 304] width 1117 height 608
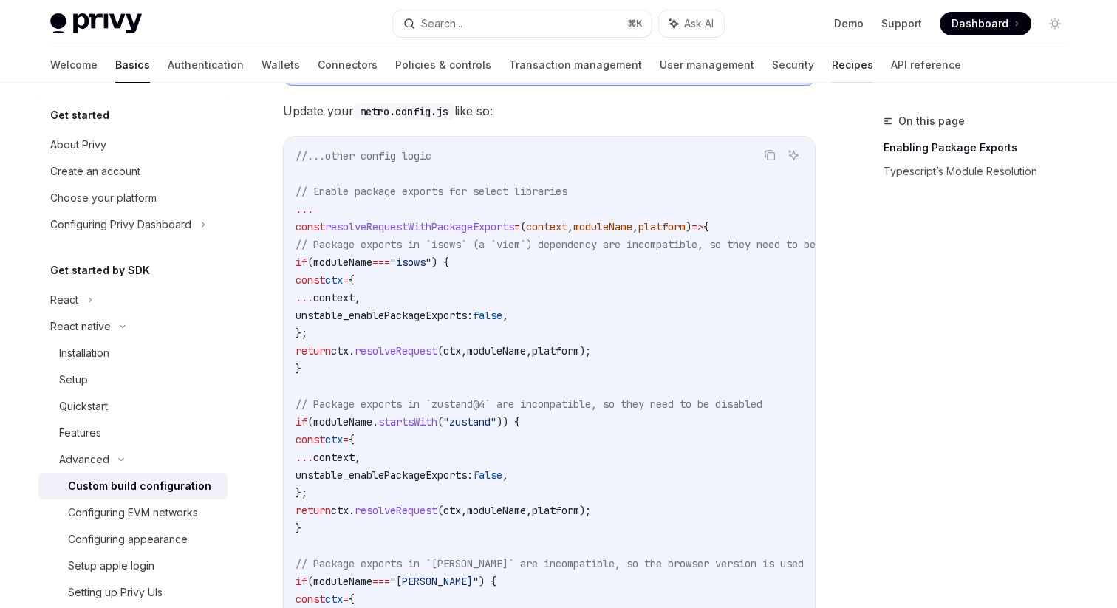
scroll to position [134, 0]
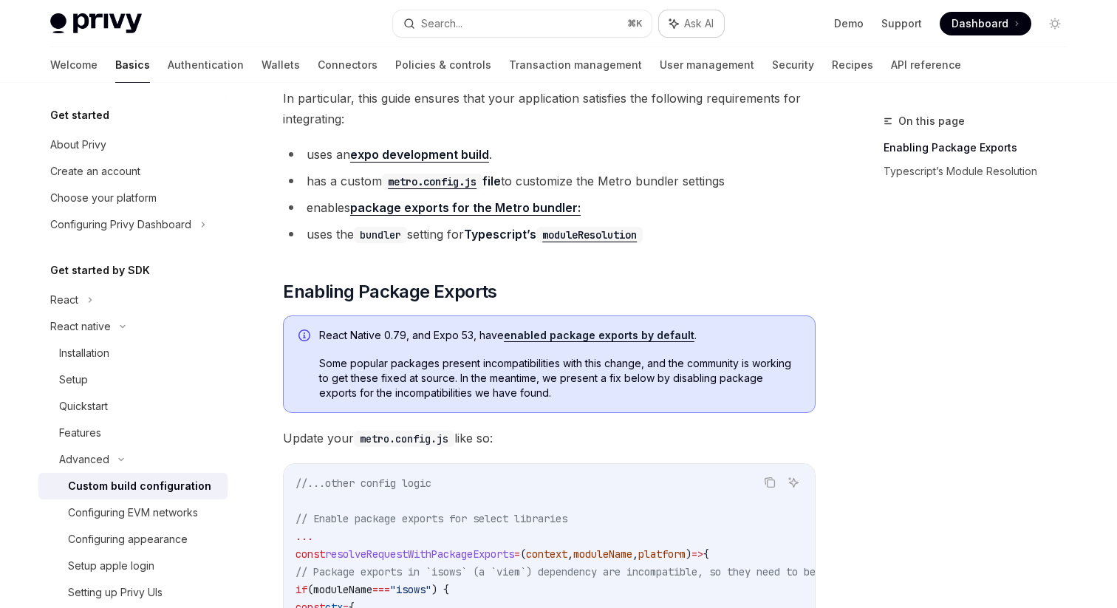
click at [706, 24] on span "Ask AI" at bounding box center [699, 23] width 30 height 15
type textarea "*"
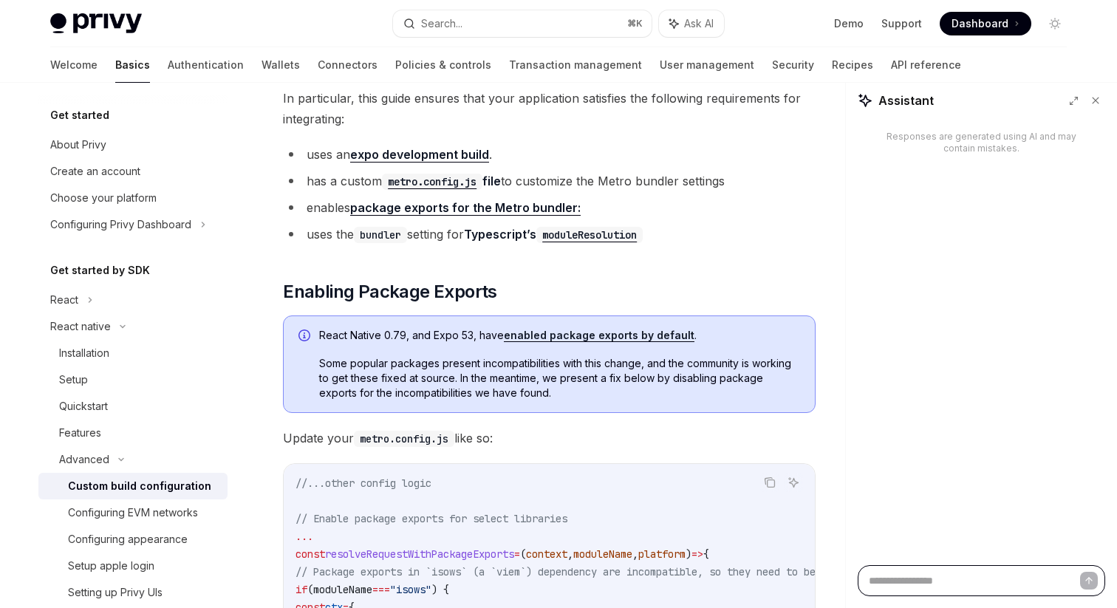
type textarea "*"
type textarea "**"
type textarea "*"
type textarea "***"
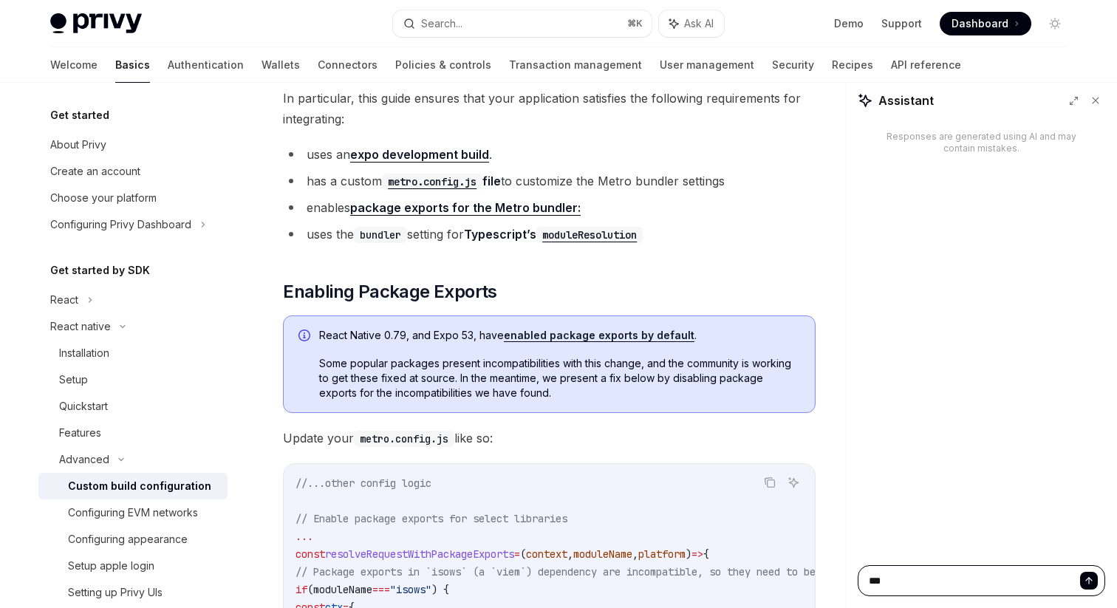
type textarea "*"
type textarea "****"
type textarea "*"
type textarea "****"
type textarea "*"
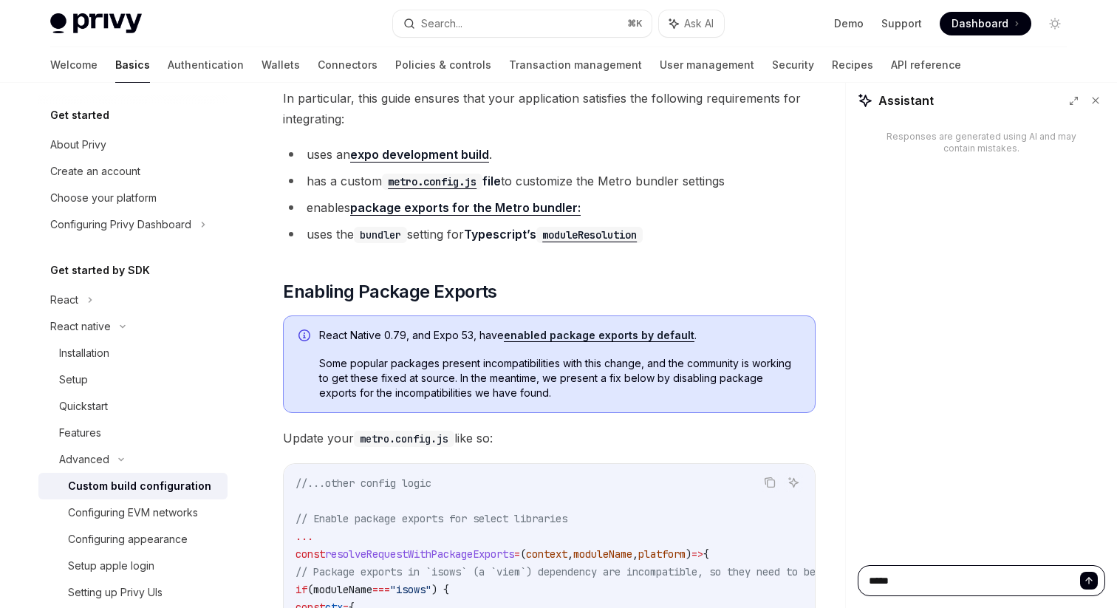
type textarea "******"
type textarea "*"
type textarea "*******"
type textarea "*"
type textarea "*******"
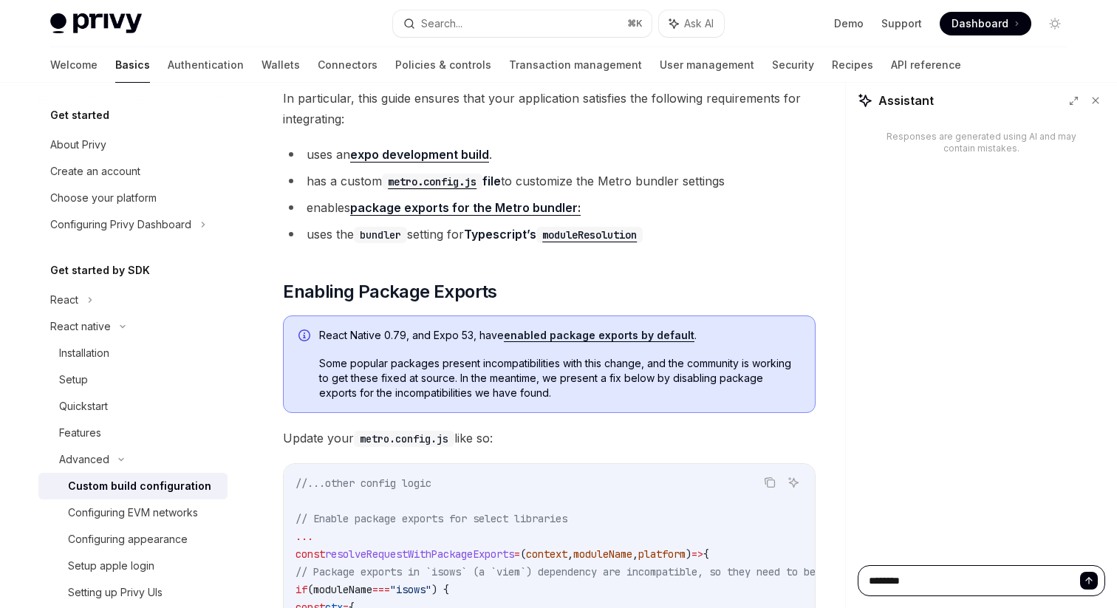
type textarea "*"
type textarea "*********"
type textarea "*"
type textarea "**********"
type textarea "*"
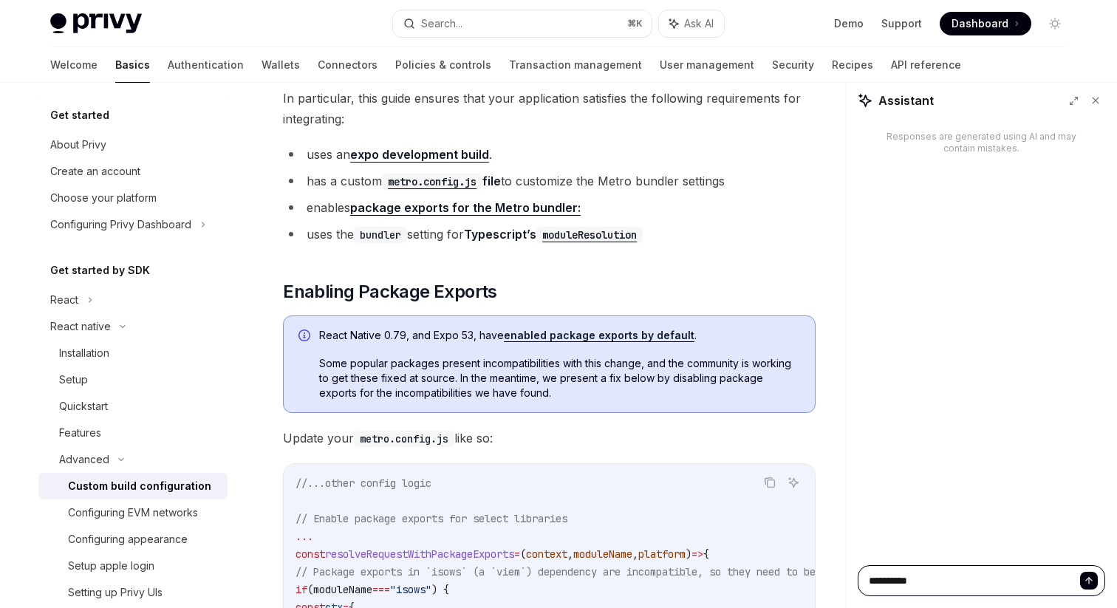
type textarea "**********"
type textarea "*"
type textarea "**********"
type textarea "*"
type textarea "**********"
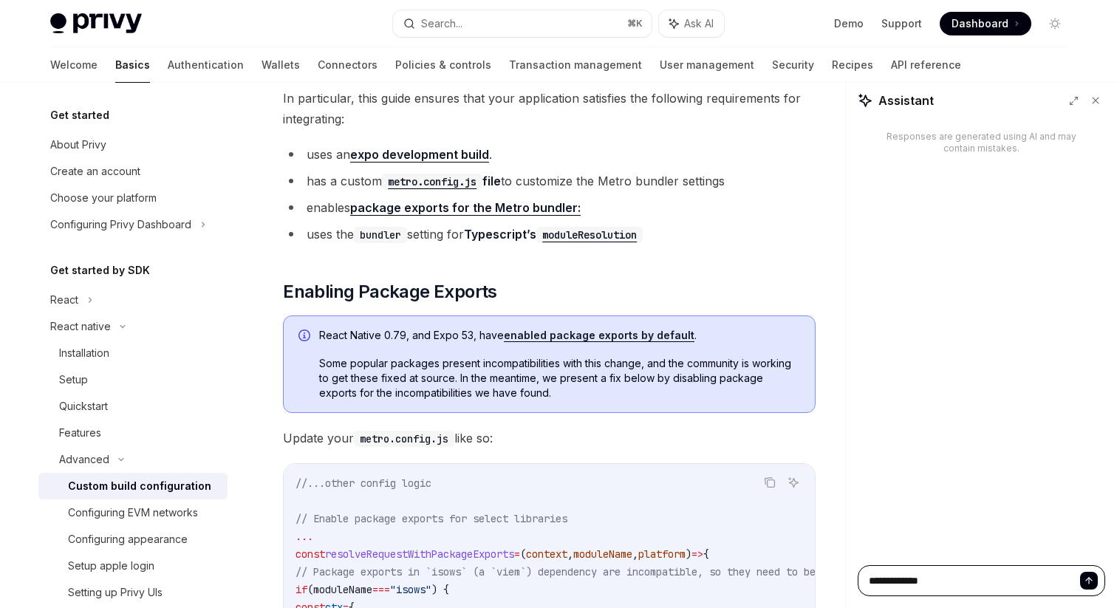
type textarea "*"
type textarea "**********"
type textarea "*"
type textarea "**********"
type textarea "*"
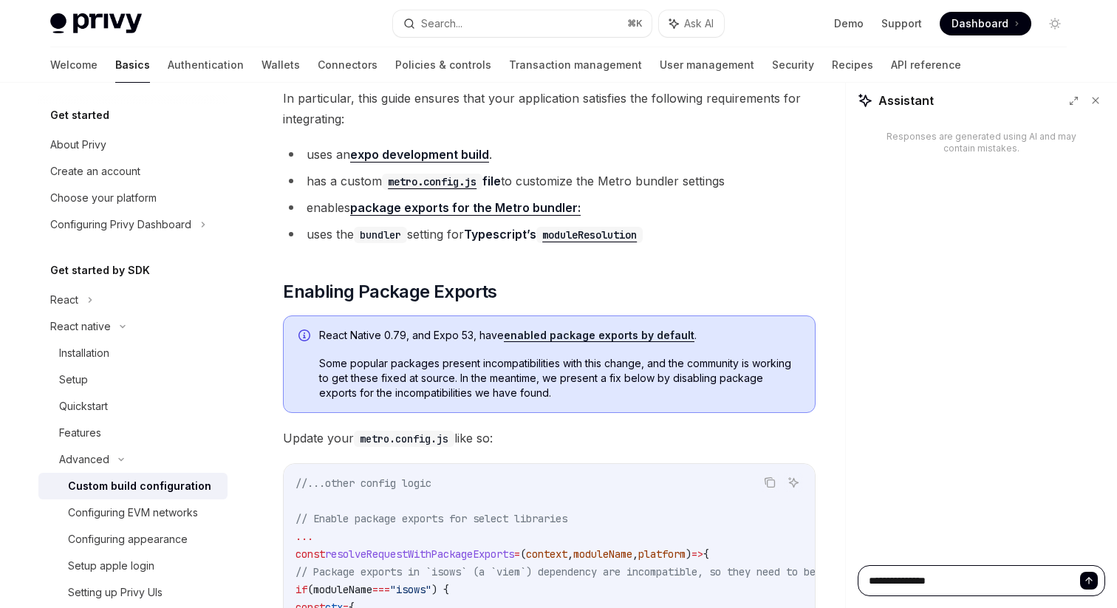
type textarea "**********"
type textarea "*"
type textarea "**********"
type textarea "*"
type textarea "**********"
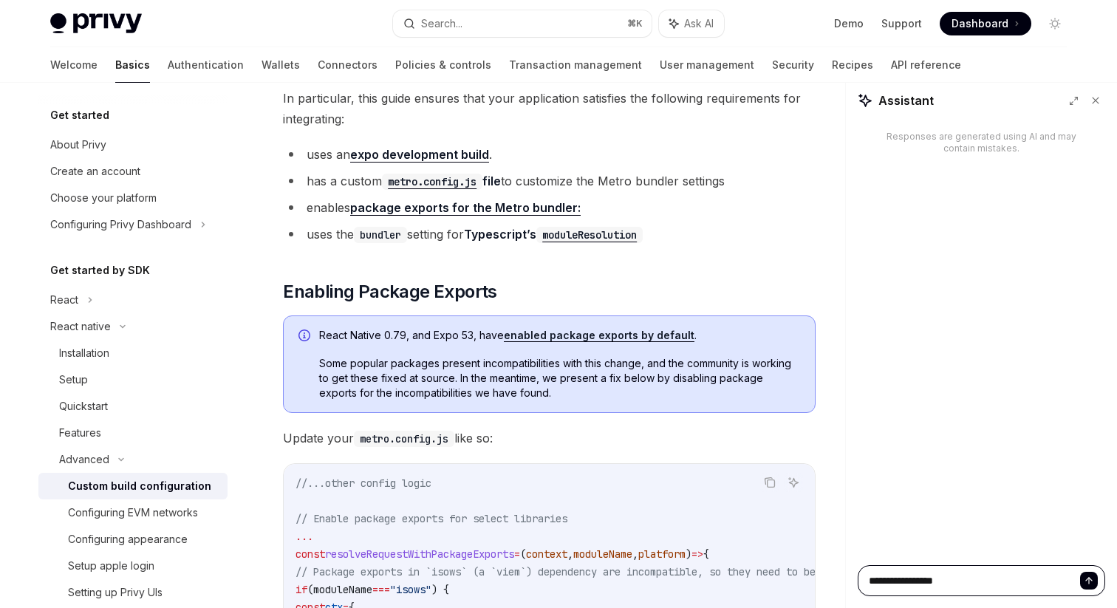
type textarea "*"
type textarea "**********"
type textarea "*"
type textarea "**********"
type textarea "*"
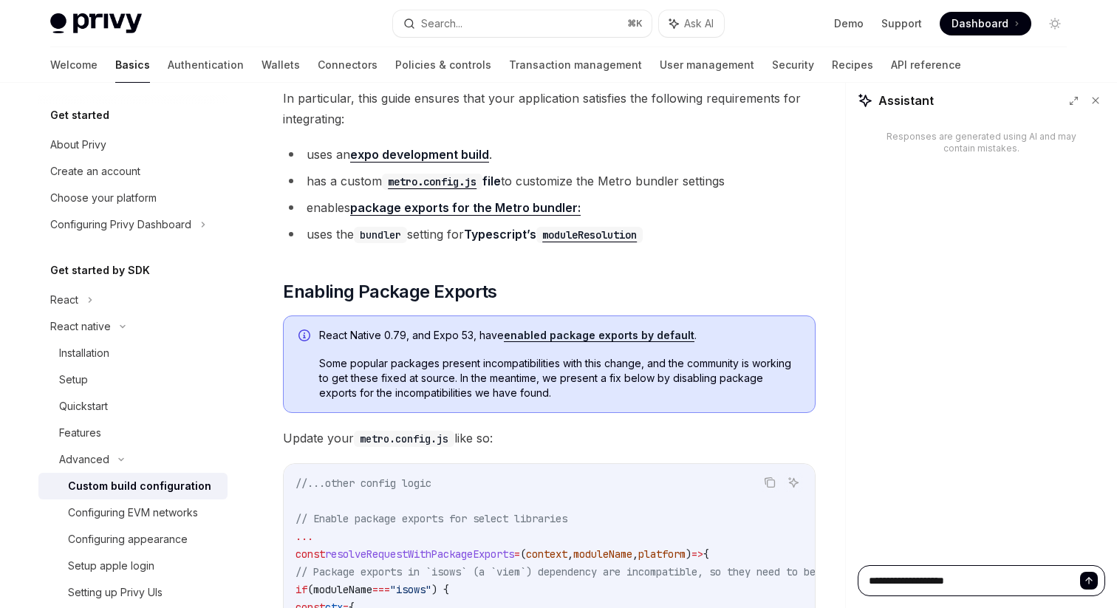
type textarea "**********"
type textarea "*"
type textarea "**********"
type textarea "*"
type textarea "**********"
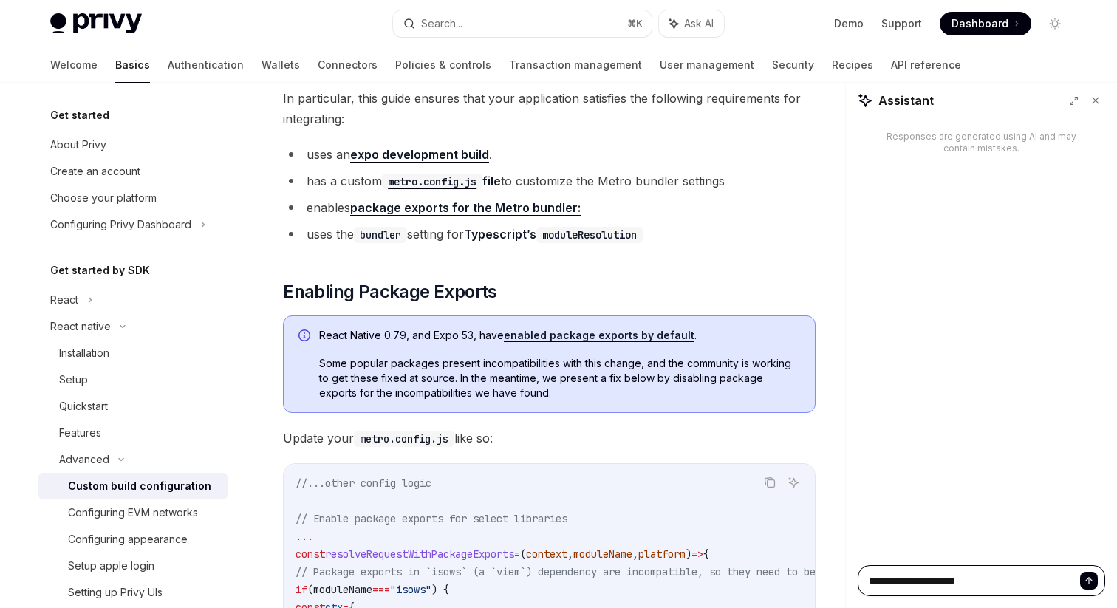
type textarea "*"
type textarea "**********"
type textarea "*"
type textarea "**********"
type textarea "*"
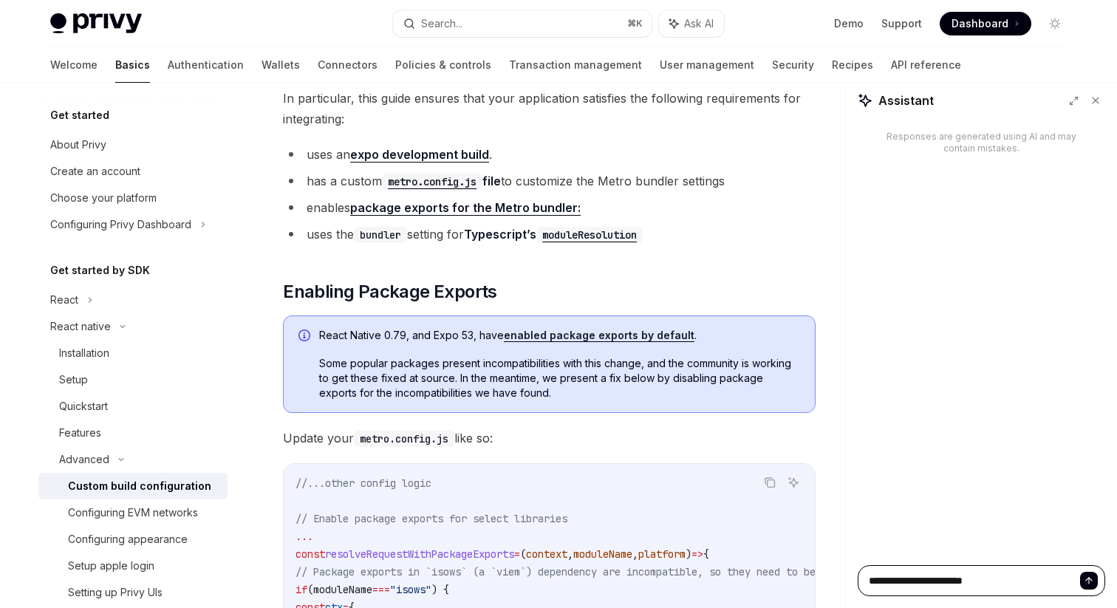
type textarea "**********"
type textarea "*"
type textarea "**********"
type textarea "*"
type textarea "**********"
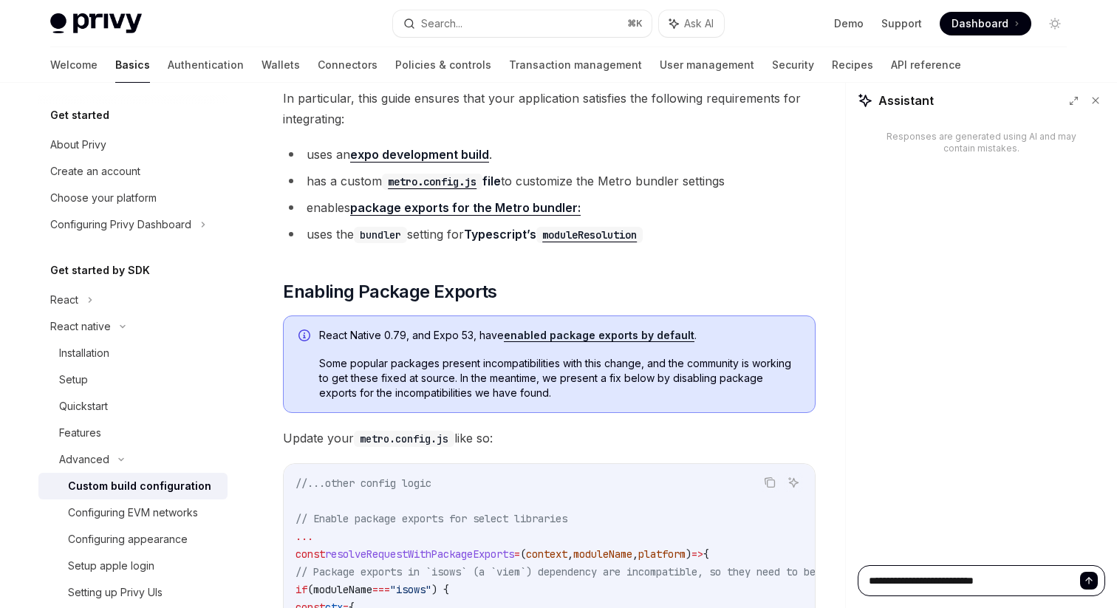
type textarea "*"
type textarea "**********"
type textarea "*"
type textarea "**********"
type textarea "*"
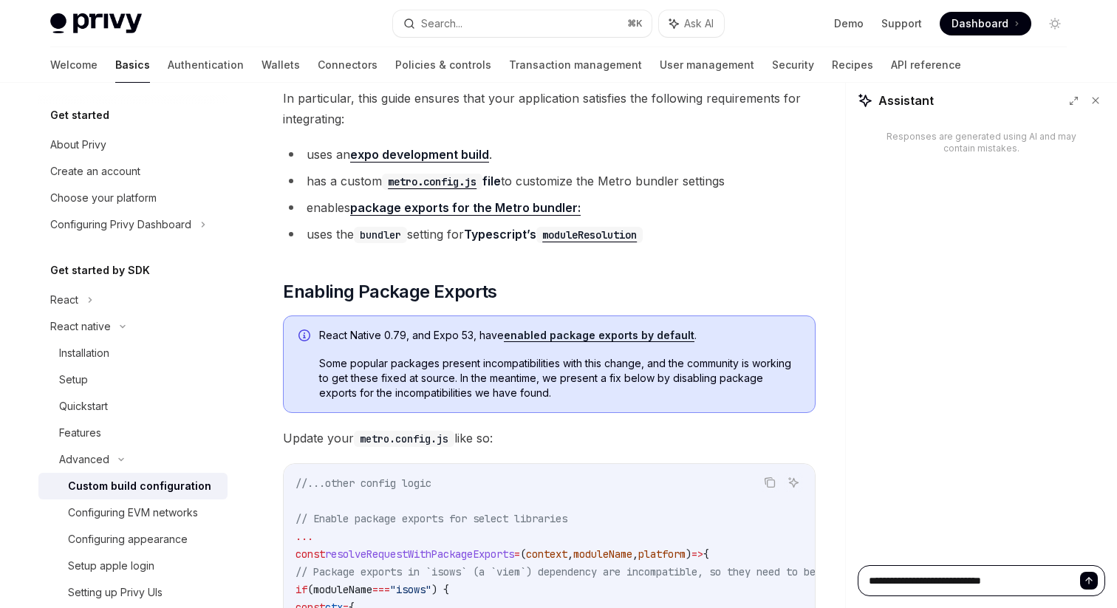
type textarea "**********"
type textarea "*"
type textarea "**********"
type textarea "*"
type textarea "**********"
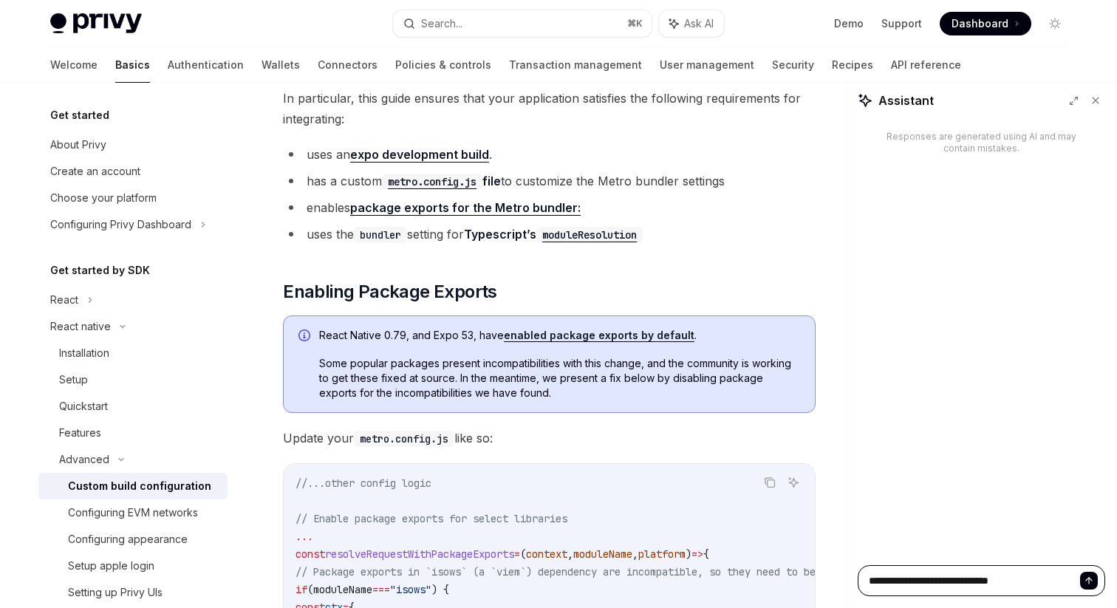
type textarea "*"
type textarea "**********"
type textarea "*"
type textarea "**********"
type textarea "*"
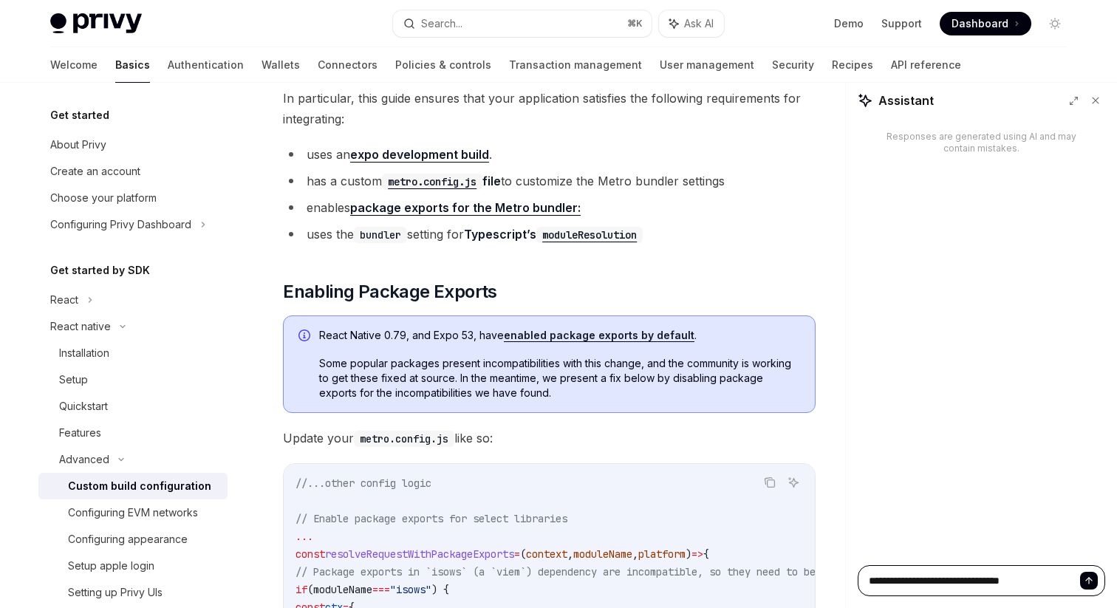
type textarea "**********"
type textarea "*"
type textarea "**********"
type textarea "*"
type textarea "**********"
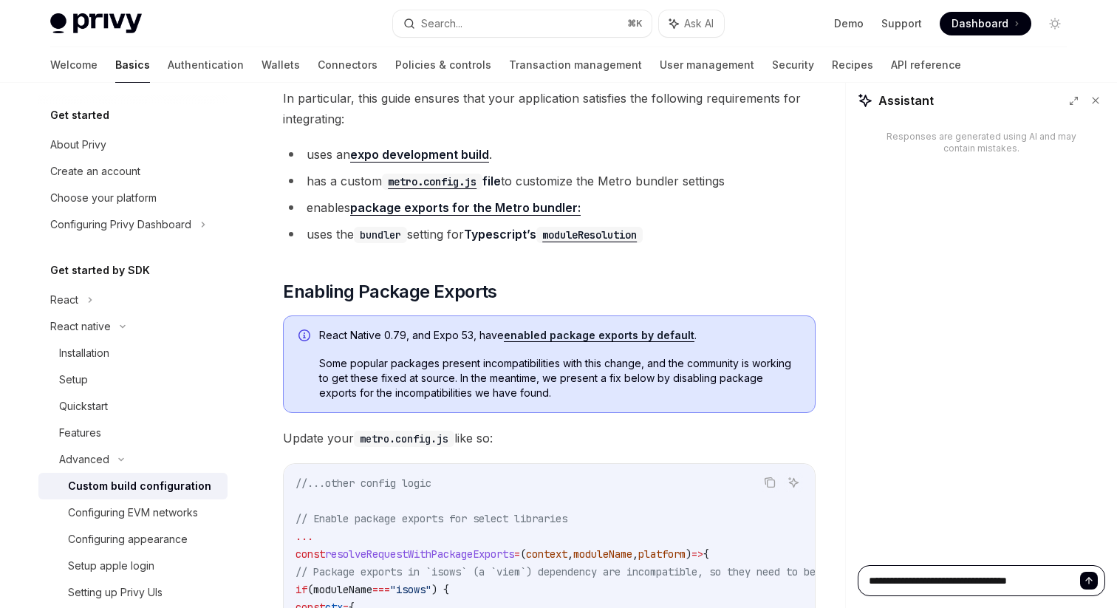
type textarea "*"
type textarea "**********"
type textarea "*"
type textarea "**********"
type textarea "*"
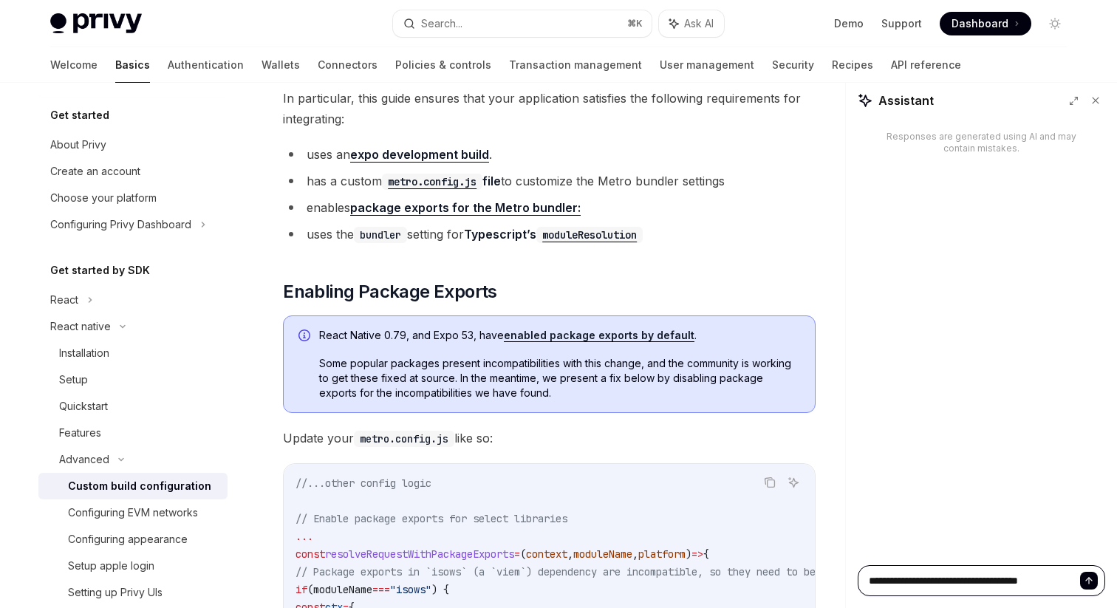
type textarea "**********"
type textarea "*"
type textarea "**********"
type textarea "*"
type textarea "**********"
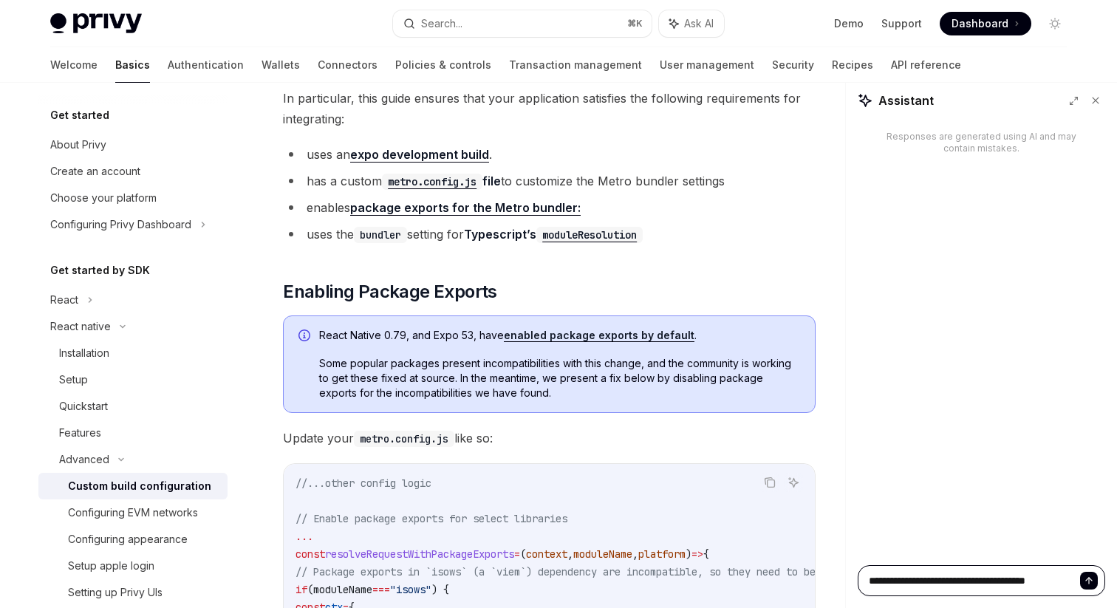
type textarea "*"
type textarea "**********"
type textarea "*"
type textarea "**********"
type textarea "*"
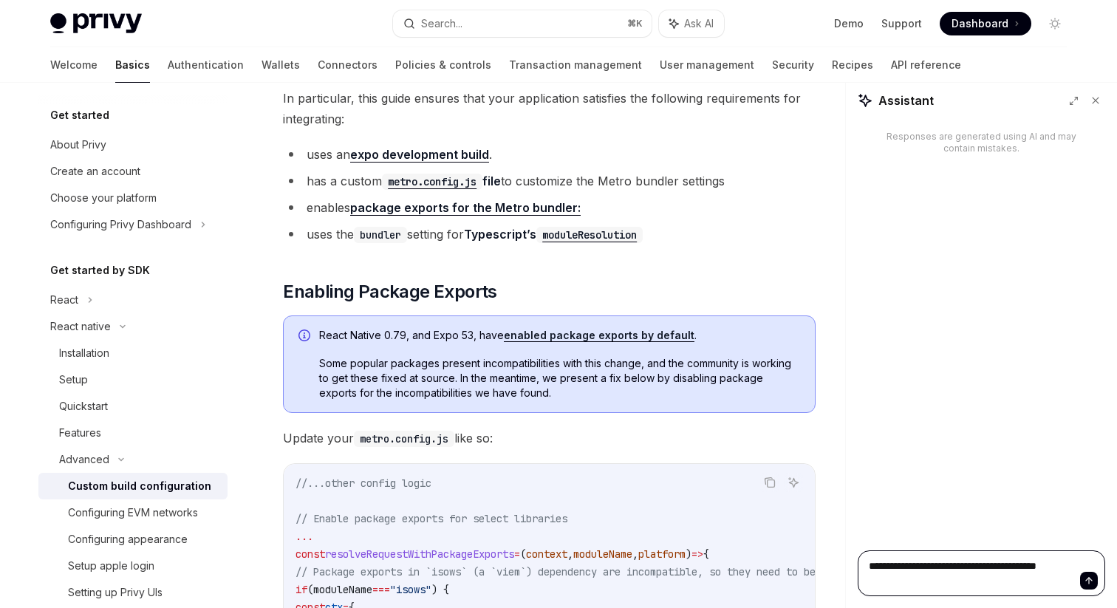
type textarea "**********"
type textarea "*"
type textarea "**********"
type textarea "*"
type textarea "**********"
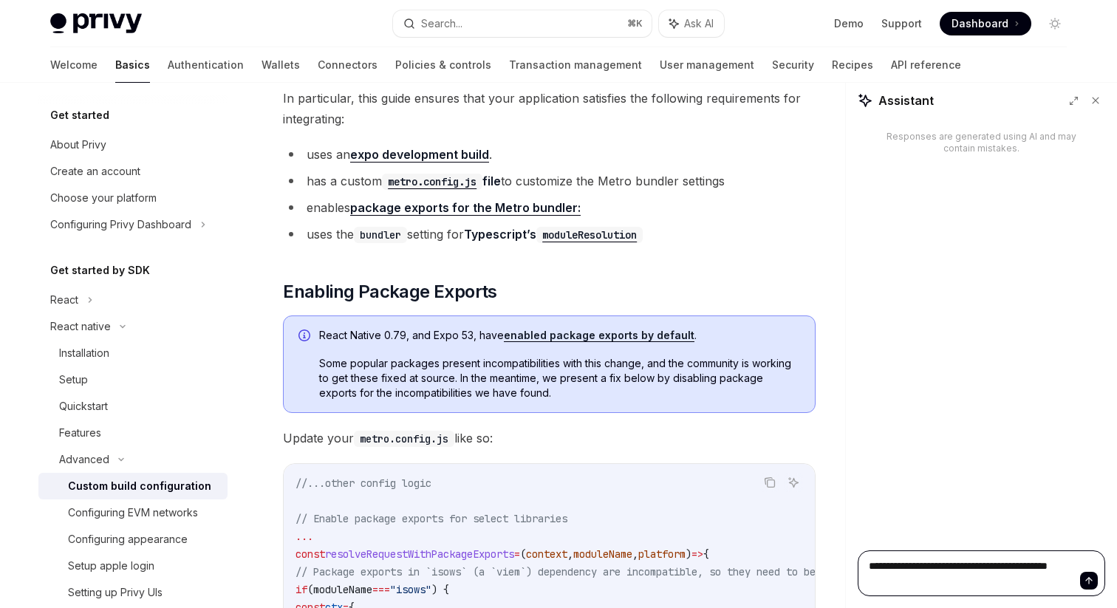
type textarea "*"
type textarea "**********"
type textarea "*"
type textarea "**********"
type textarea "*"
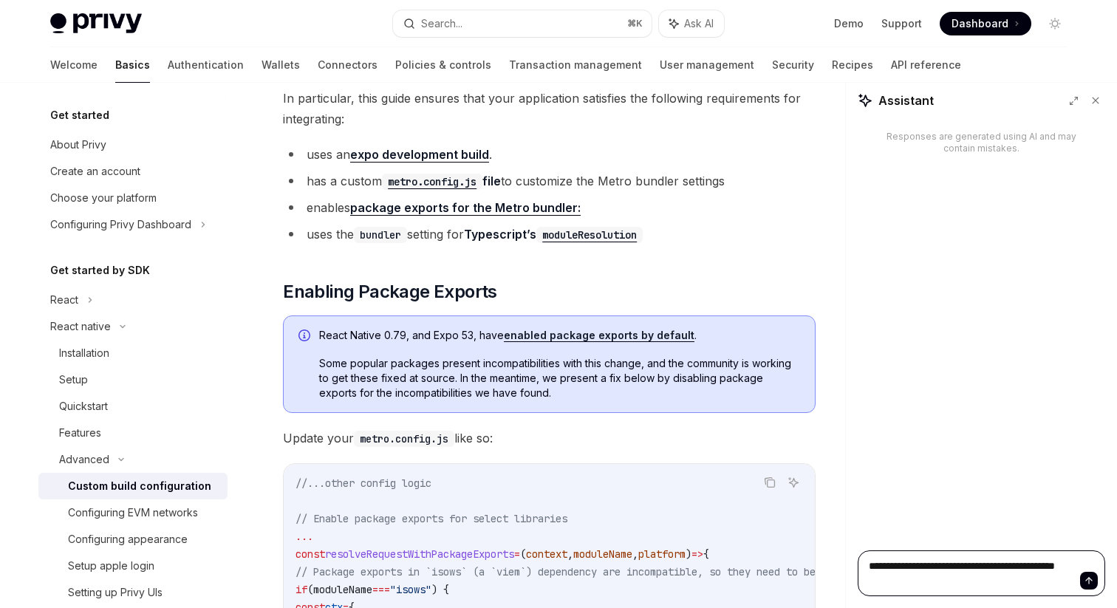
type textarea "**********"
type textarea "*"
type textarea "**********"
type textarea "*"
type textarea "**********"
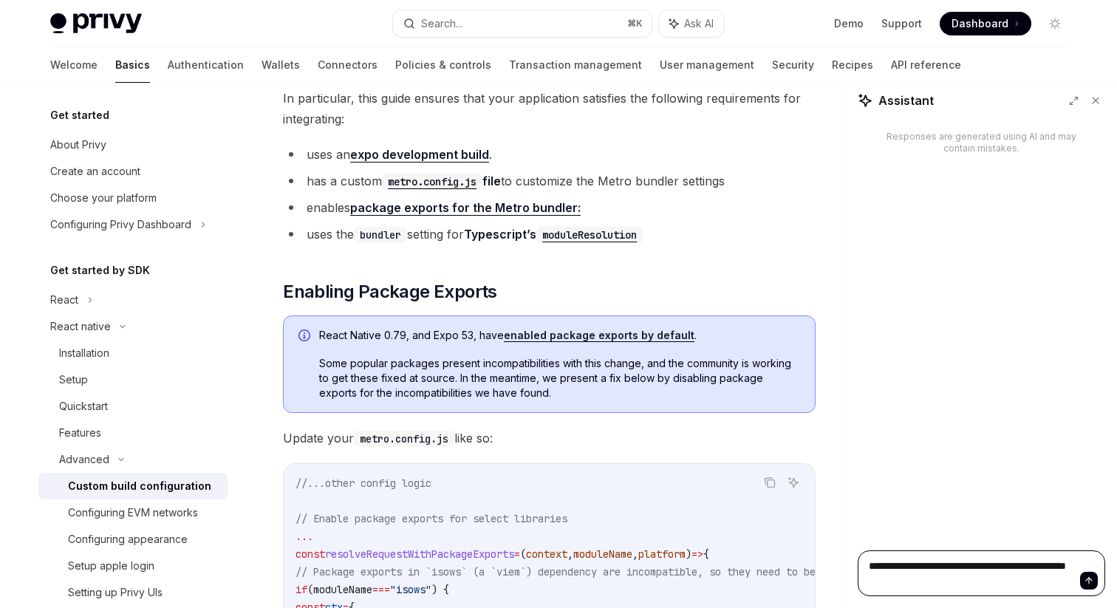
type textarea "*"
type textarea "**********"
type textarea "*"
type textarea "**********"
type textarea "*"
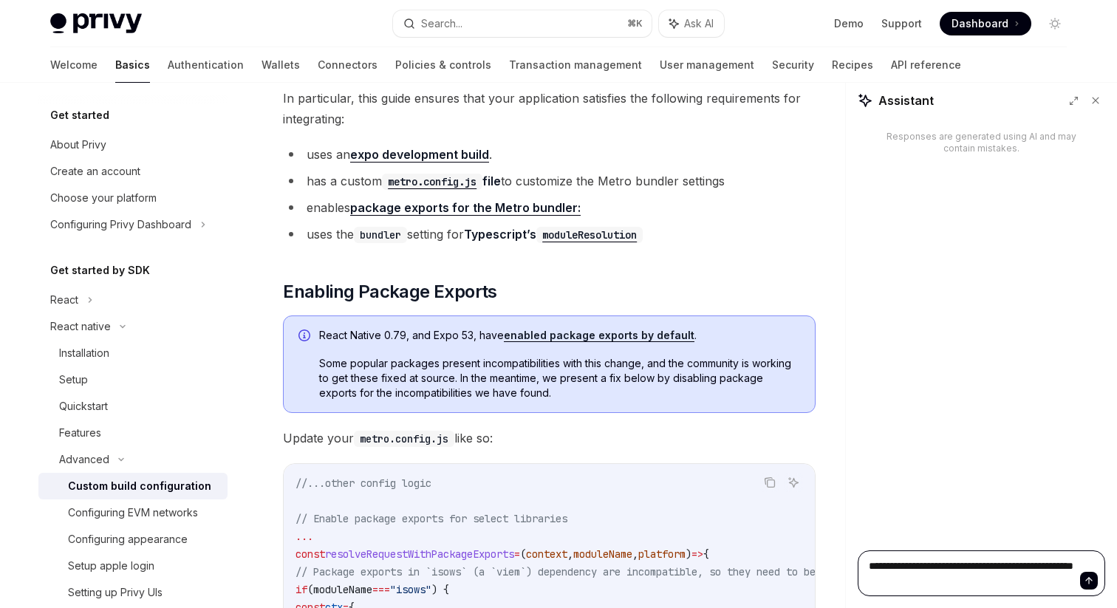
type textarea "**********"
type textarea "*"
type textarea "**********"
type textarea "*"
type textarea "**********"
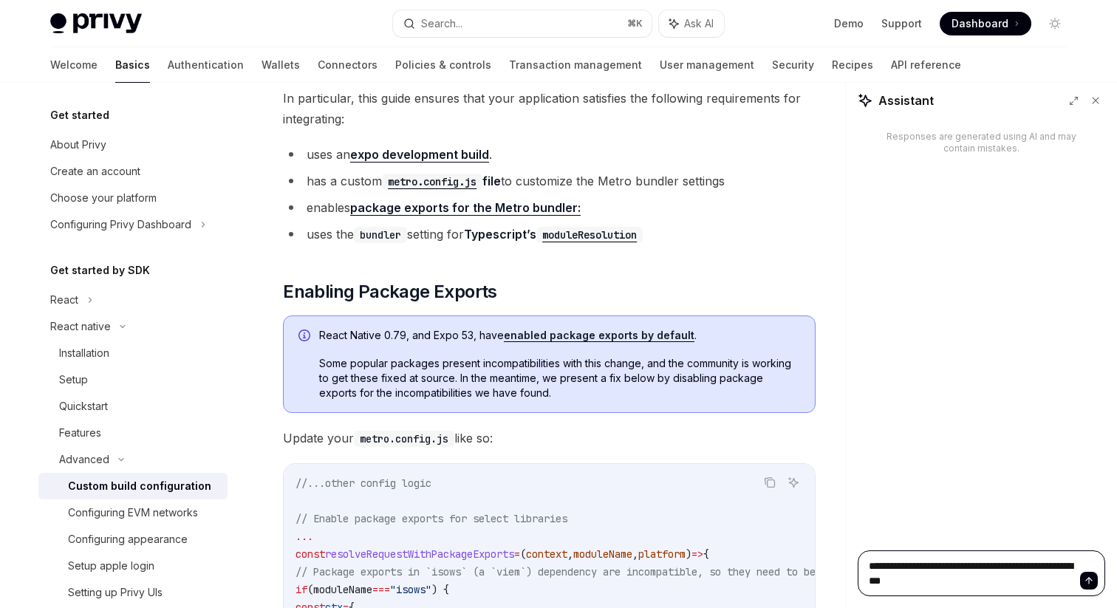
type textarea "*"
type textarea "**********"
type textarea "*"
type textarea "**********"
type textarea "*"
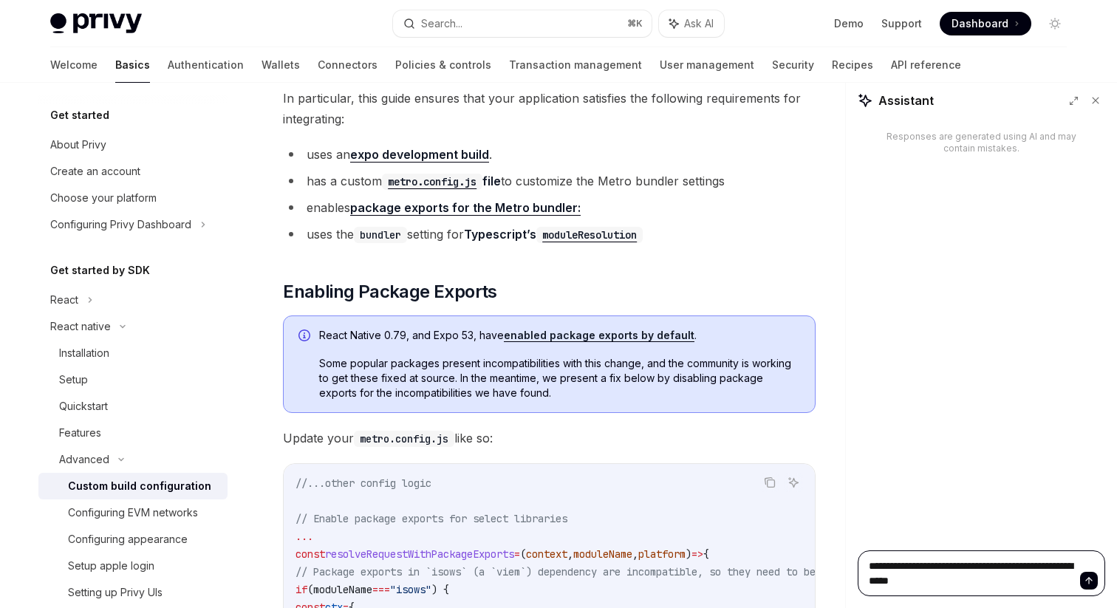
type textarea "**********"
type textarea "*"
type textarea "**********"
type textarea "*"
type textarea "**********"
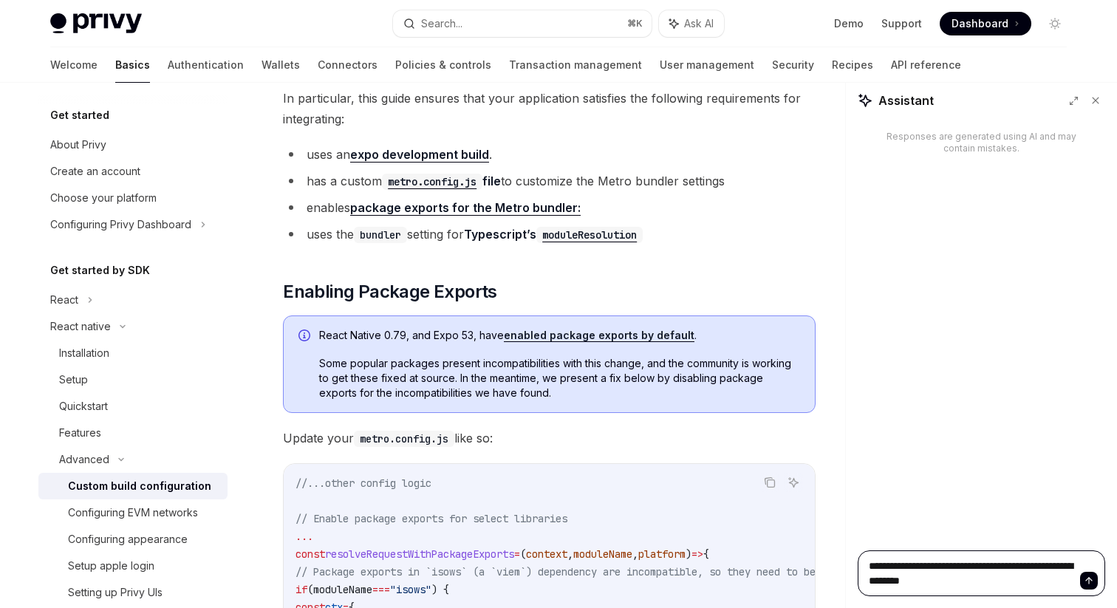
type textarea "*"
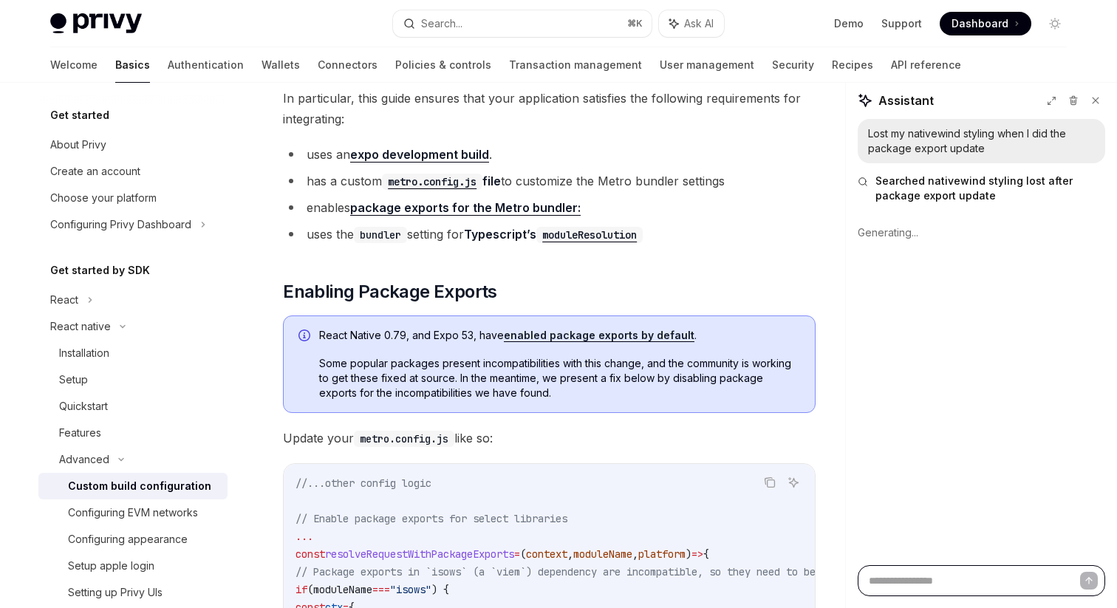
type textarea "*"
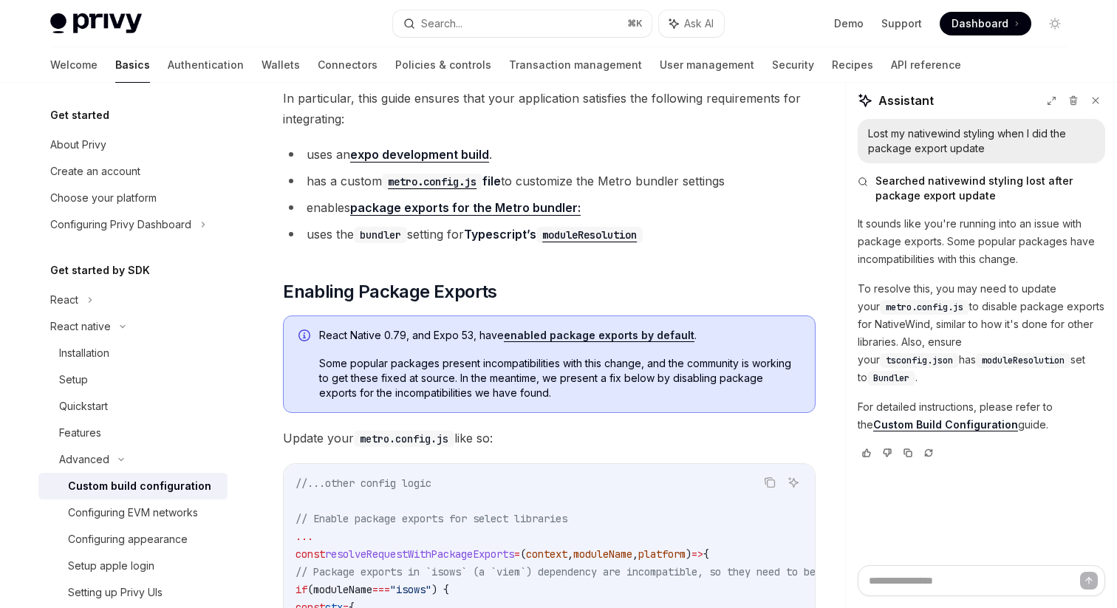
click at [915, 418] on link "Custom Build Configuration" at bounding box center [945, 424] width 145 height 13
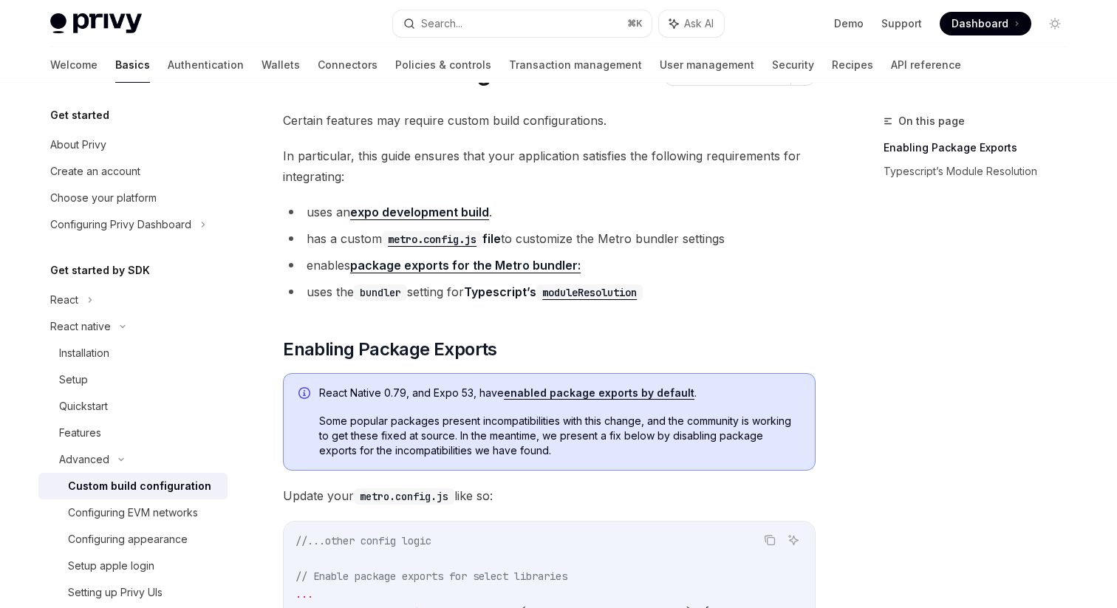
scroll to position [78, 0]
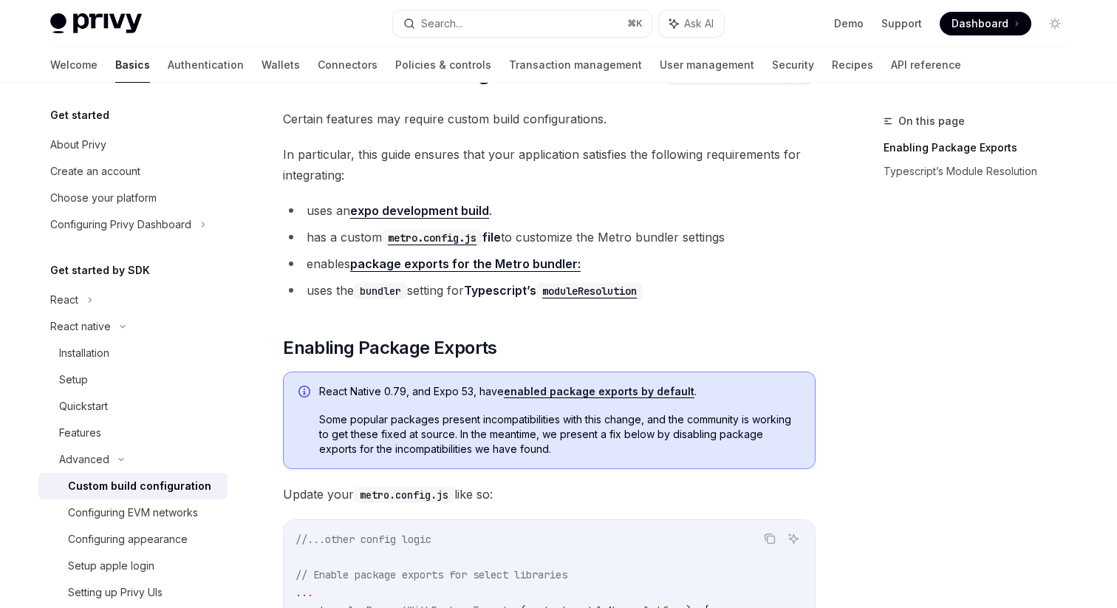
click at [627, 295] on code "moduleResolution" at bounding box center [589, 291] width 106 height 16
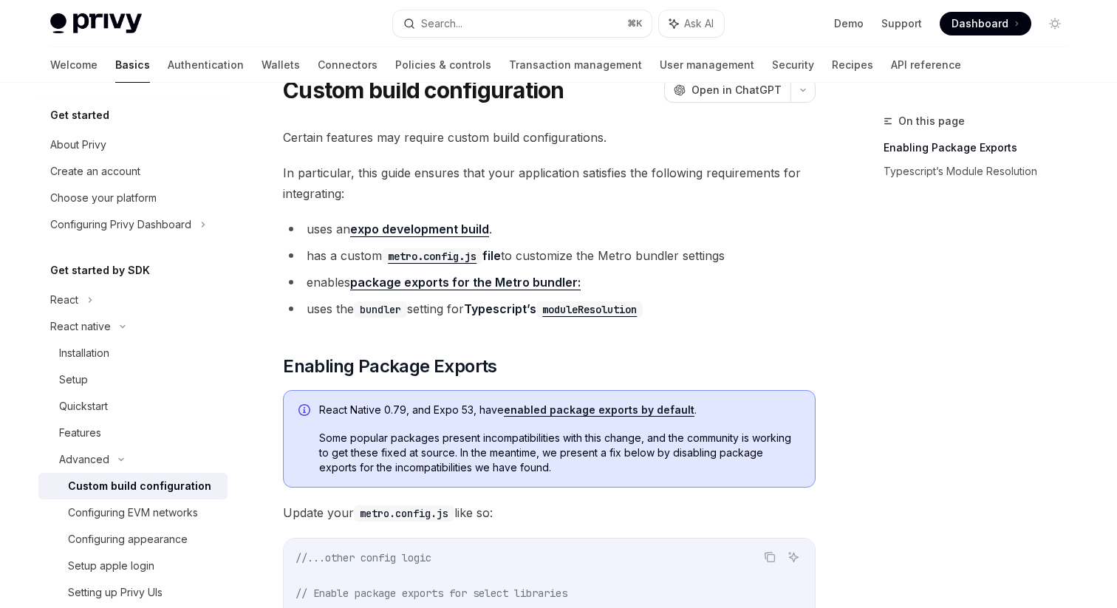
scroll to position [64, 0]
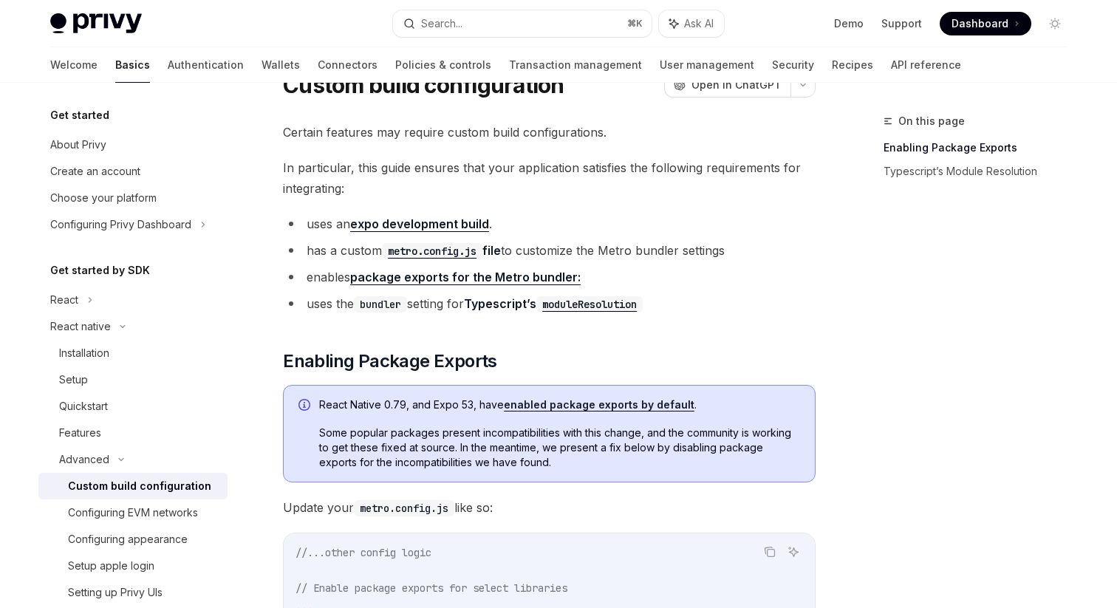
click at [536, 406] on link "enabled package exports by default" at bounding box center [599, 404] width 191 height 13
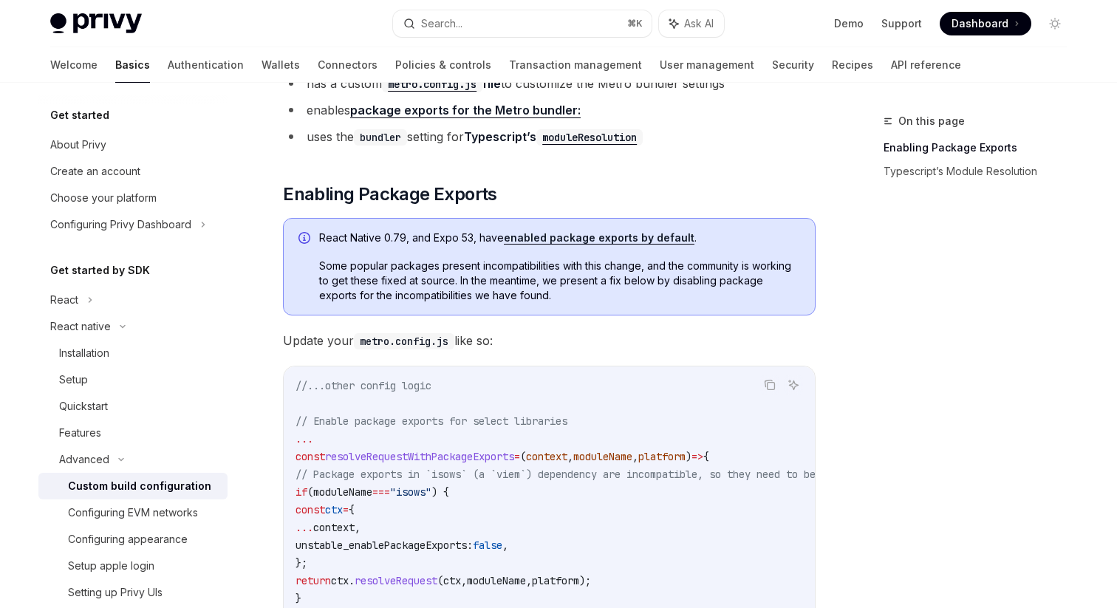
scroll to position [0, 0]
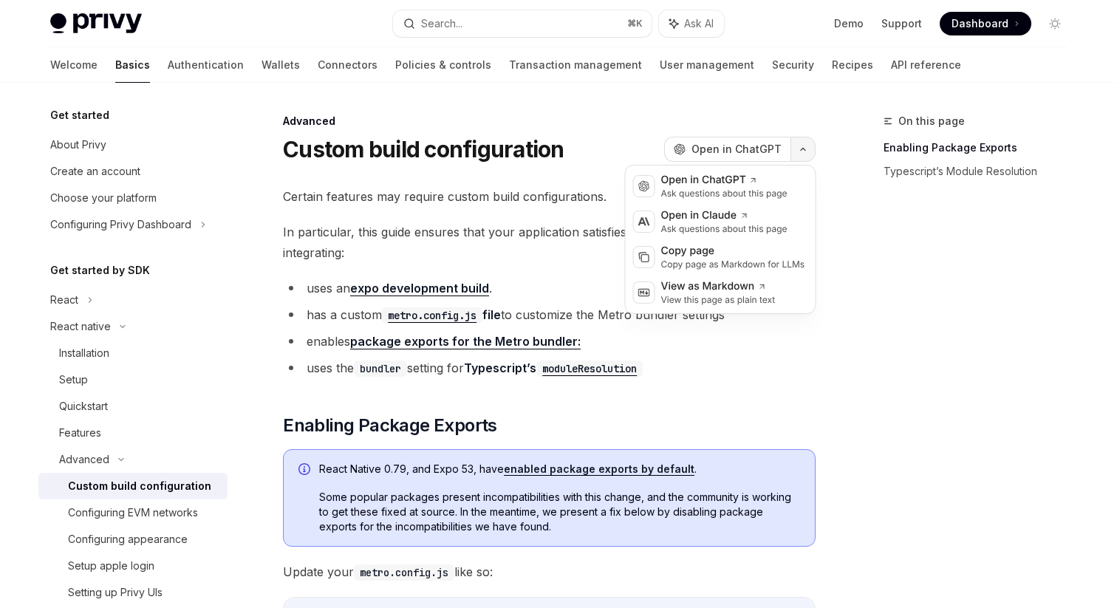
click at [805, 144] on button "button" at bounding box center [803, 149] width 25 height 25
click at [709, 255] on div "Copy page" at bounding box center [733, 251] width 144 height 15
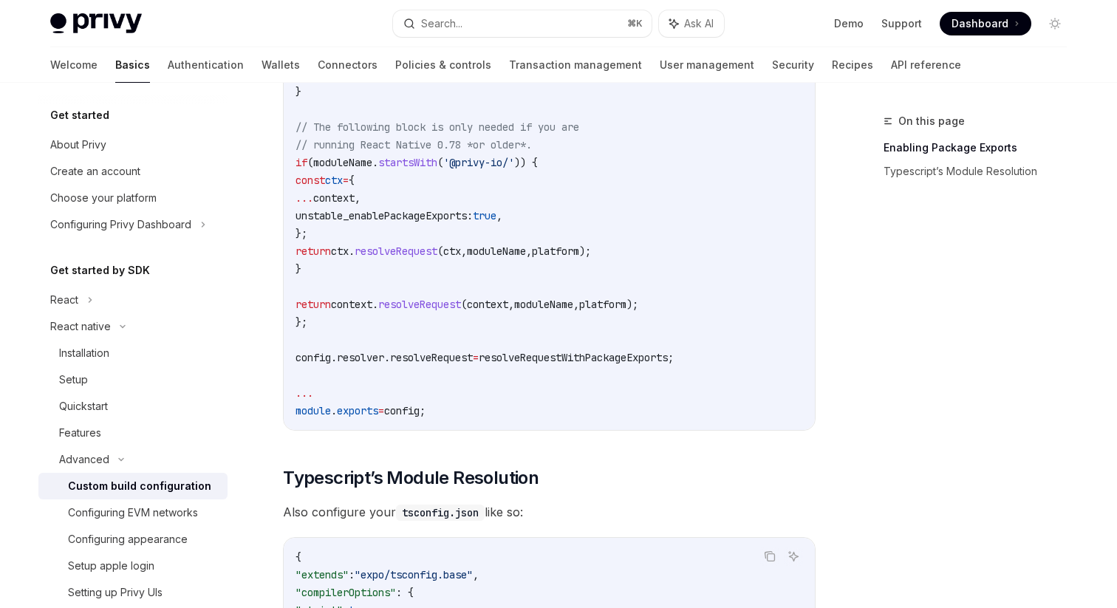
scroll to position [970, 0]
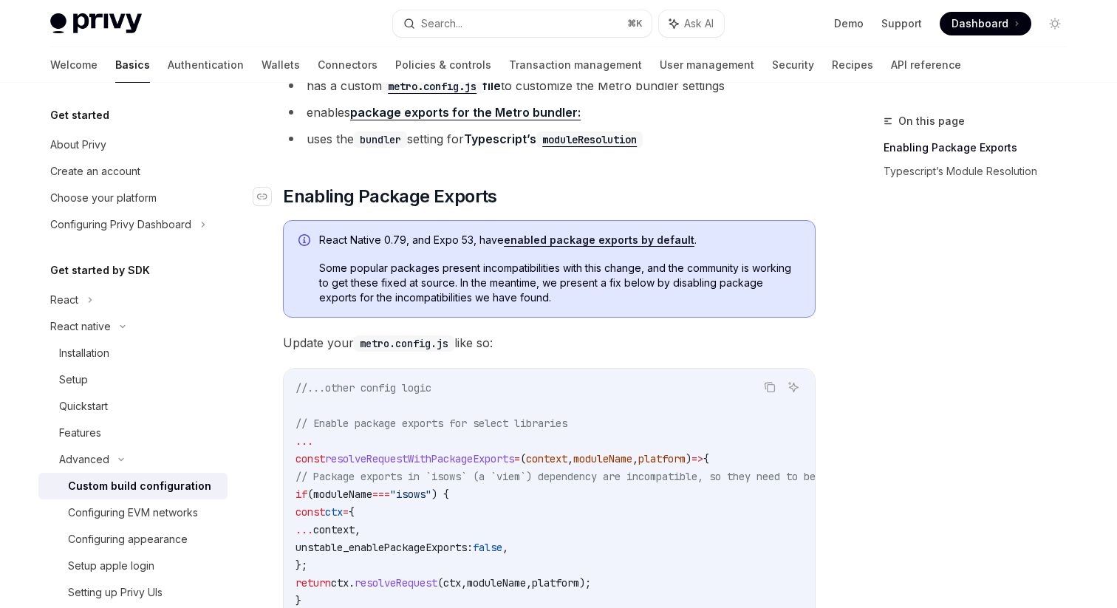
click at [278, 194] on link "​" at bounding box center [268, 197] width 30 height 24
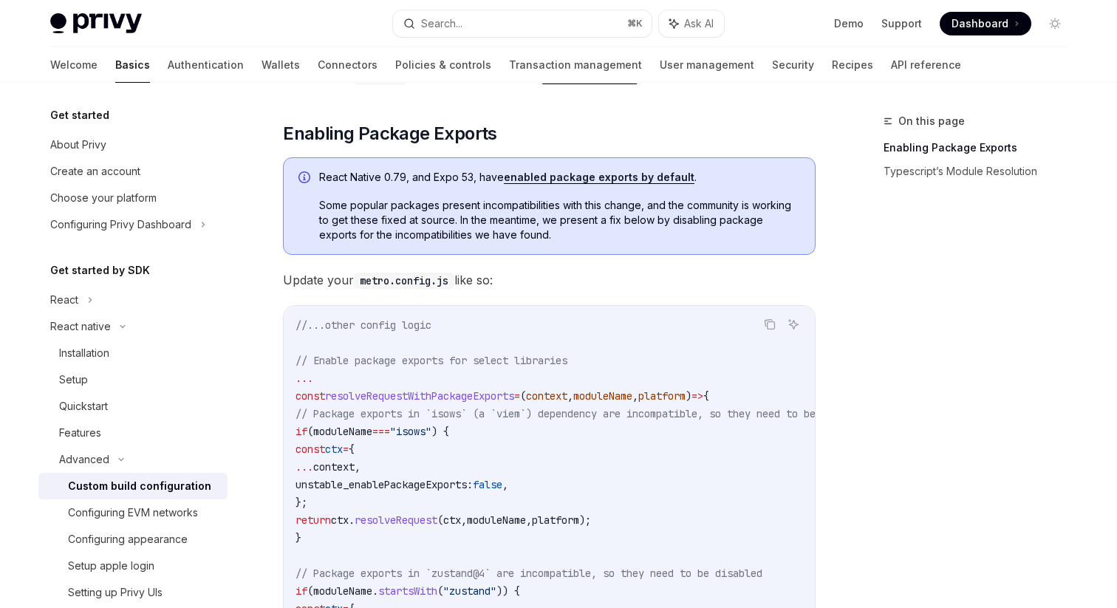
scroll to position [301, 0]
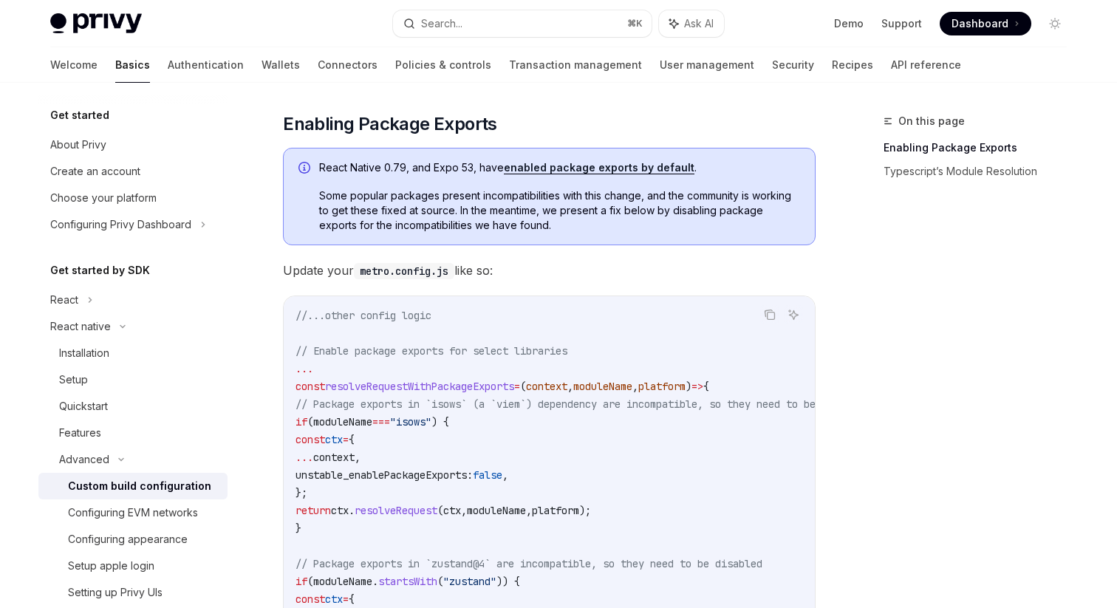
click at [559, 162] on link "enabled package exports by default" at bounding box center [599, 167] width 191 height 13
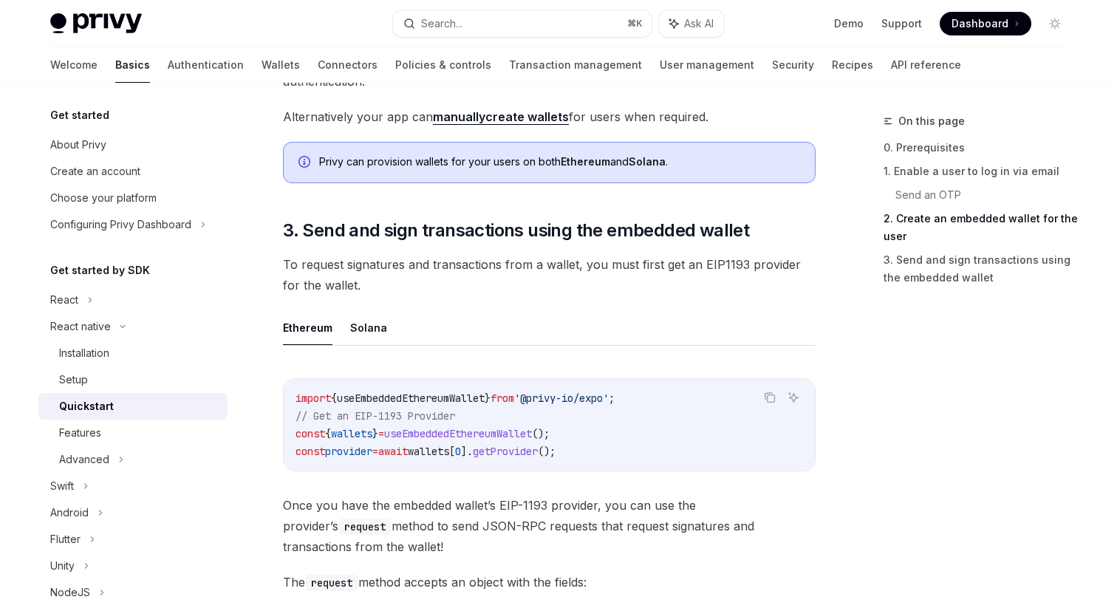
scroll to position [1595, 0]
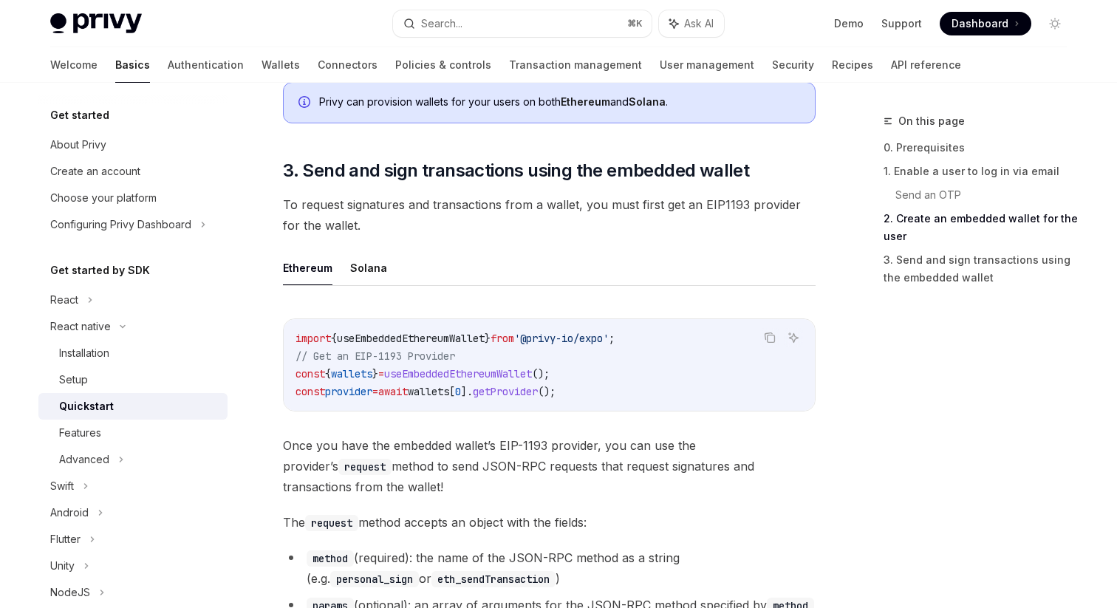
click at [375, 218] on span "To request signatures and transactions from a wallet, you must first get an EIP…" at bounding box center [549, 214] width 533 height 41
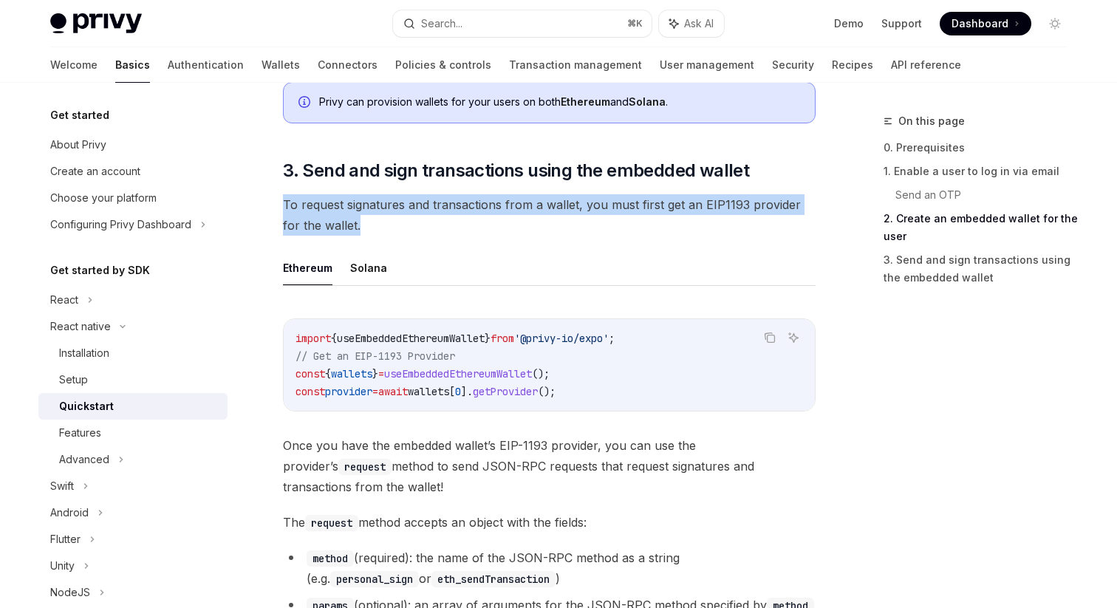
click at [375, 218] on span "To request signatures and transactions from a wallet, you must first get an EIP…" at bounding box center [549, 214] width 533 height 41
click at [386, 218] on span "To request signatures and transactions from a wallet, you must first get an EIP…" at bounding box center [549, 214] width 533 height 41
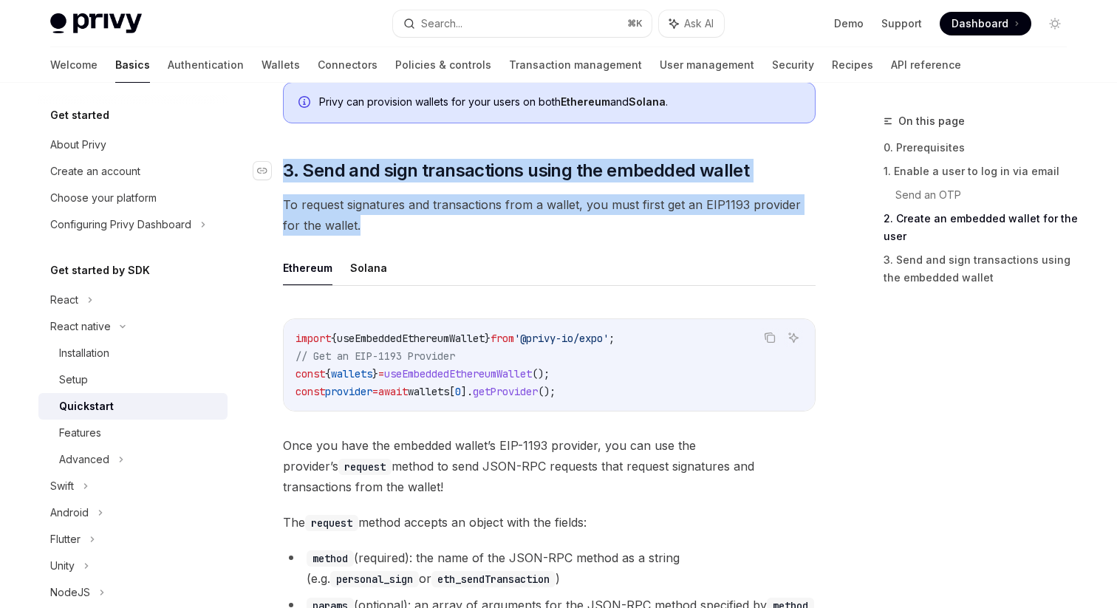
drag, startPoint x: 389, startPoint y: 221, endPoint x: 283, endPoint y: 167, distance: 119.3
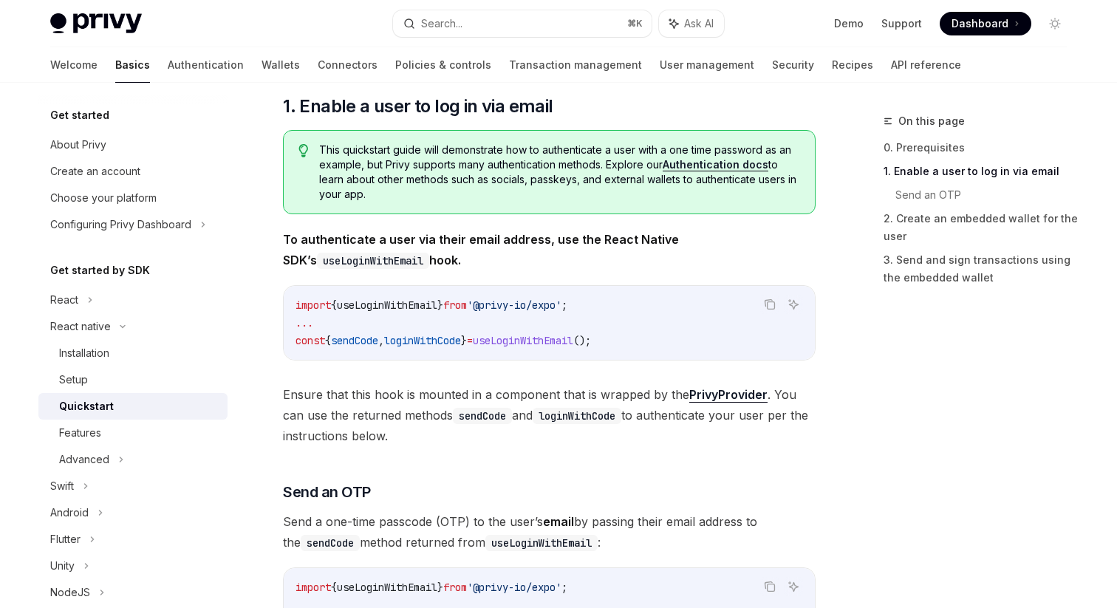
scroll to position [160, 0]
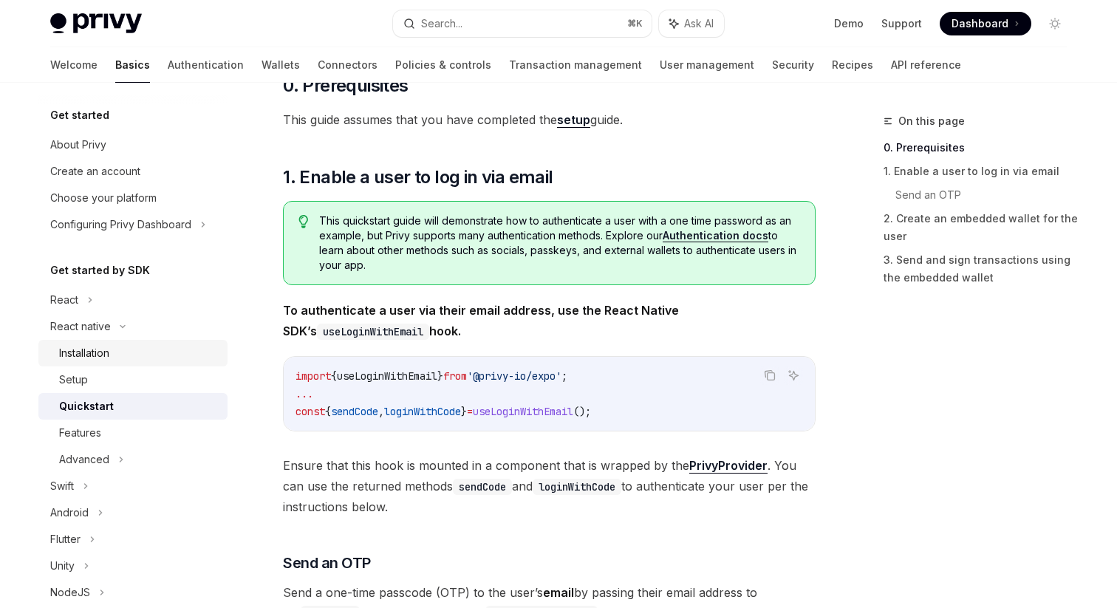
click at [68, 351] on div "Installation" at bounding box center [84, 353] width 50 height 18
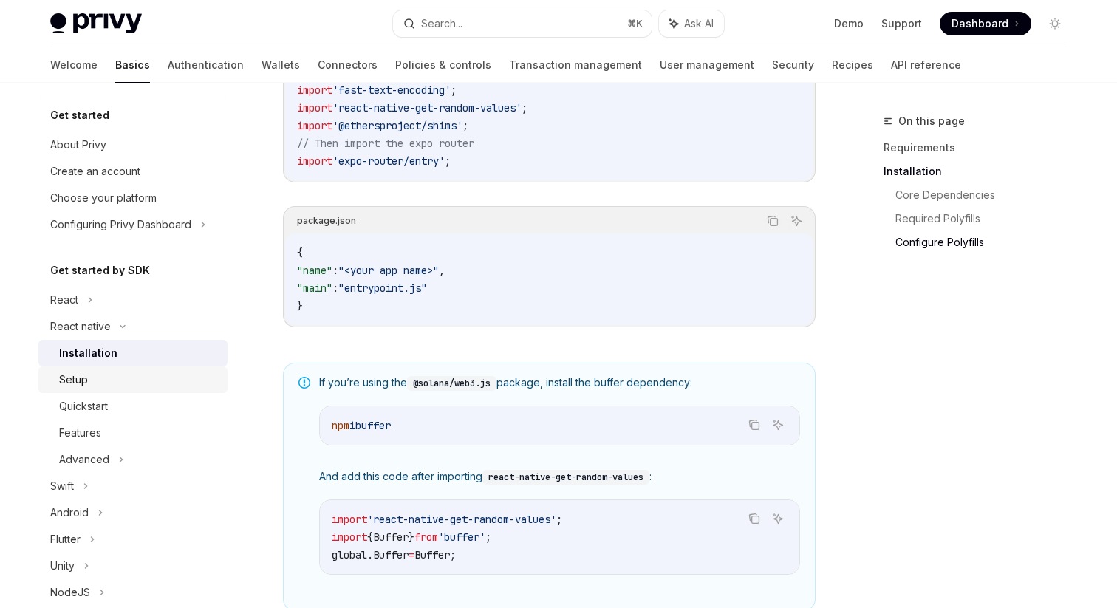
scroll to position [26, 0]
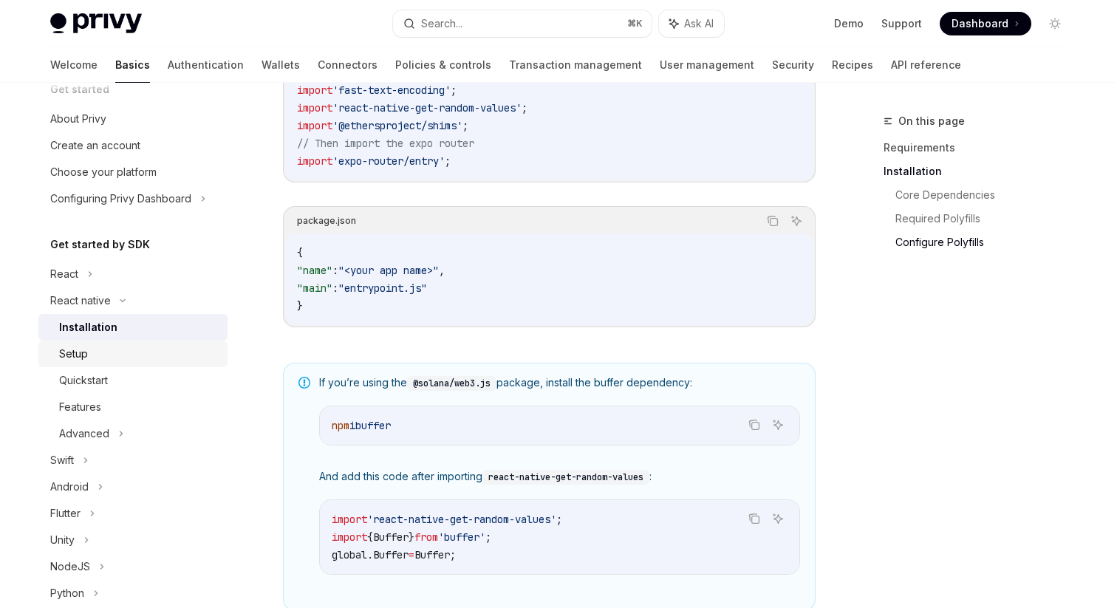
click at [79, 345] on div "Setup" at bounding box center [73, 354] width 29 height 18
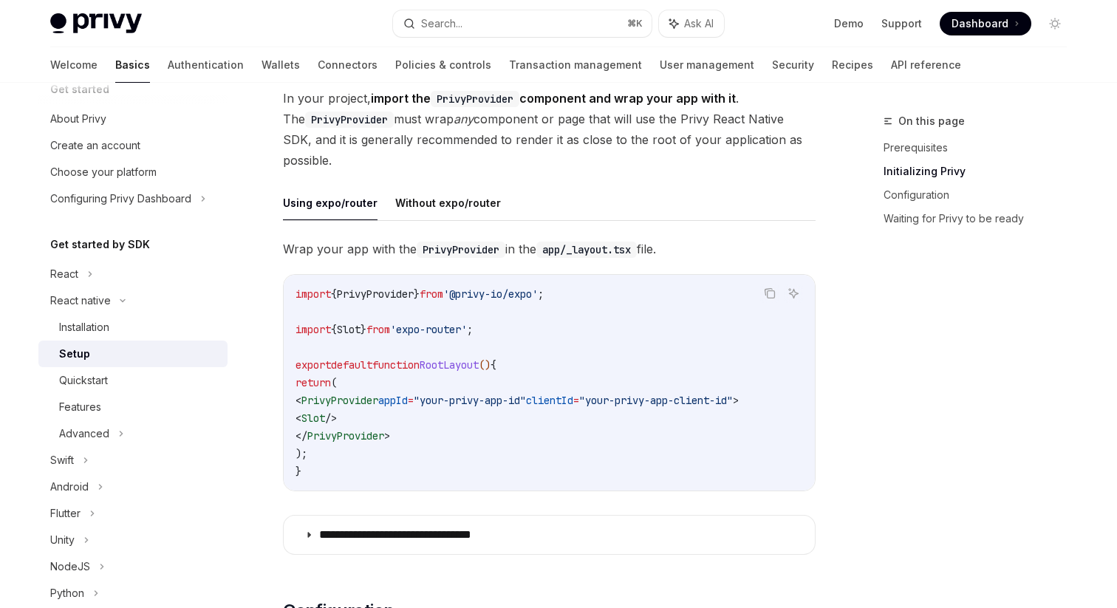
scroll to position [312, 0]
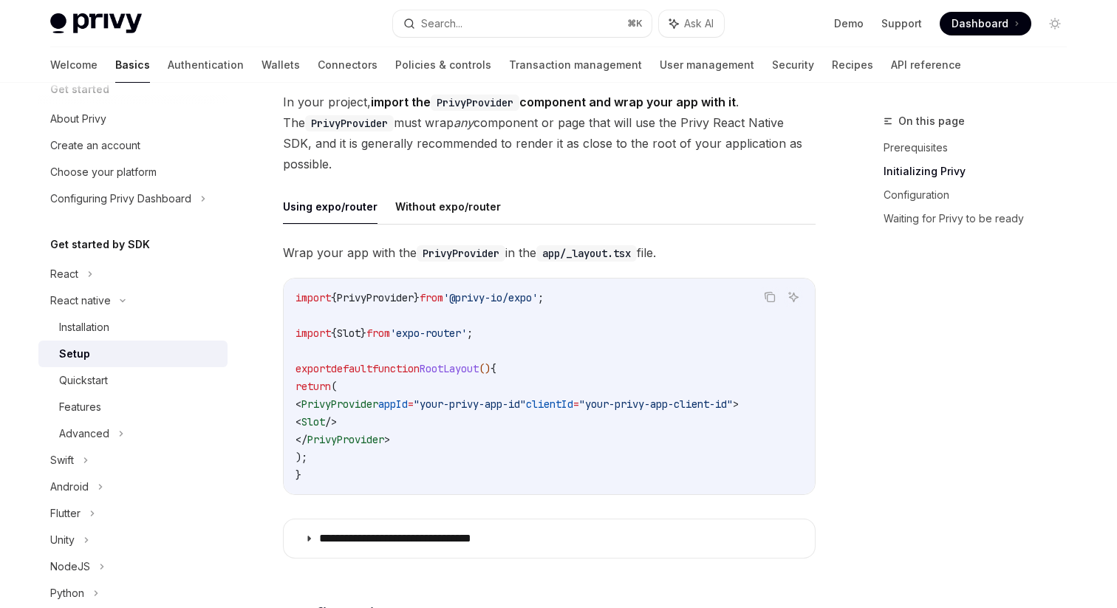
click at [393, 296] on span "PrivyProvider" at bounding box center [375, 297] width 77 height 13
copy code "import { PrivyProvider } from '@privy-io/expo' ;"
click at [378, 405] on span "PrivyProvider" at bounding box center [339, 404] width 77 height 13
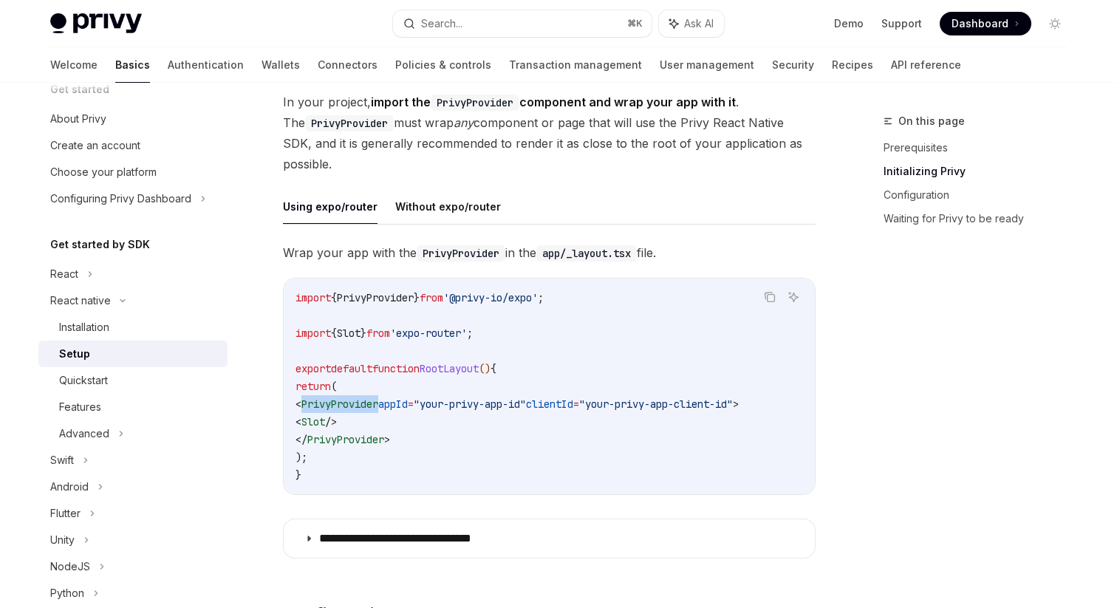
click at [378, 405] on span "PrivyProvider" at bounding box center [339, 404] width 77 height 13
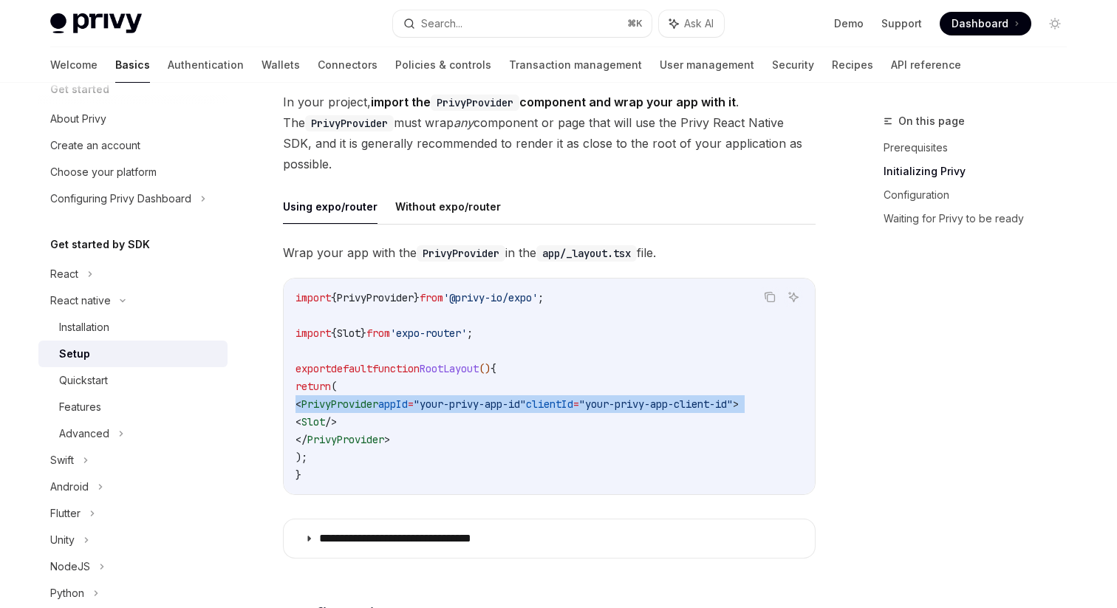
click at [378, 405] on span "PrivyProvider" at bounding box center [339, 404] width 77 height 13
copy code "< PrivyProvider appId = "your-privy-app-id" clientId = "your-privy-app-client-i…"
click at [1006, 23] on span "Dashboard" at bounding box center [980, 23] width 57 height 15
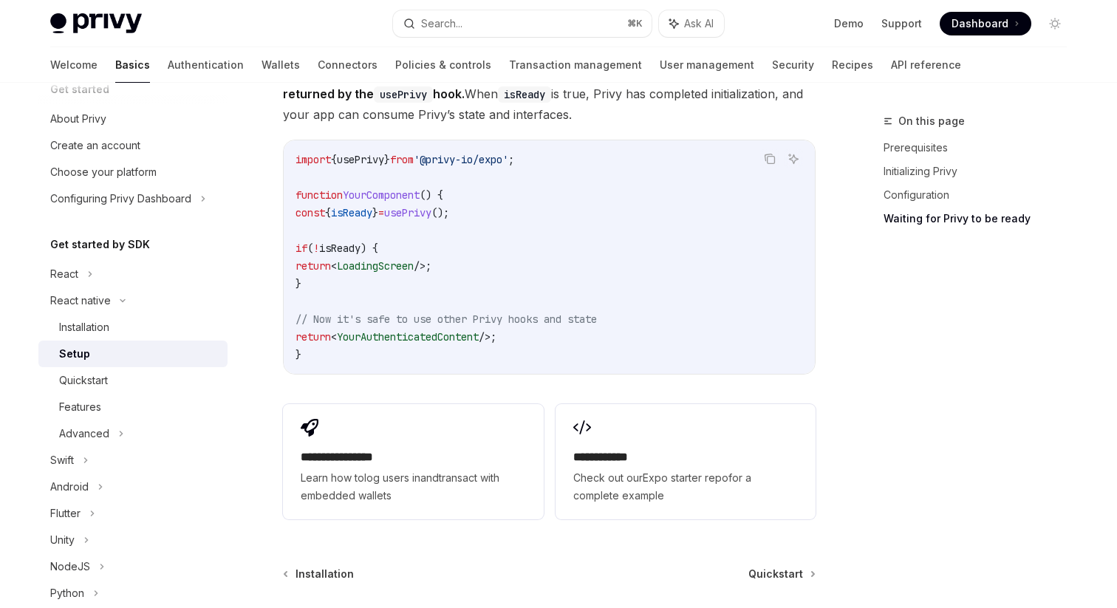
scroll to position [1317, 0]
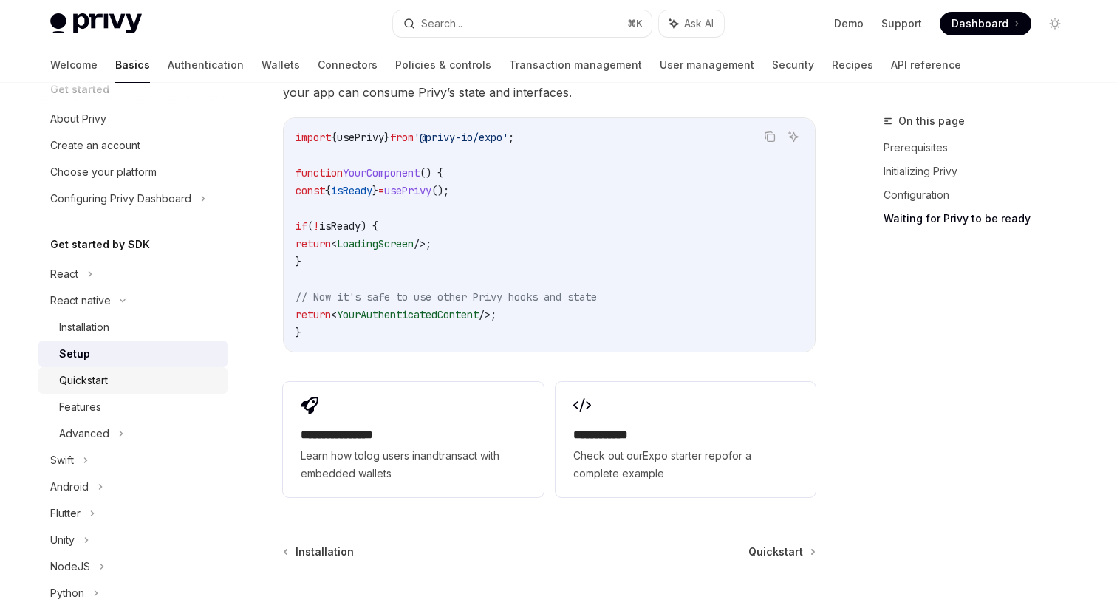
click at [121, 371] on link "Quickstart" at bounding box center [132, 380] width 189 height 27
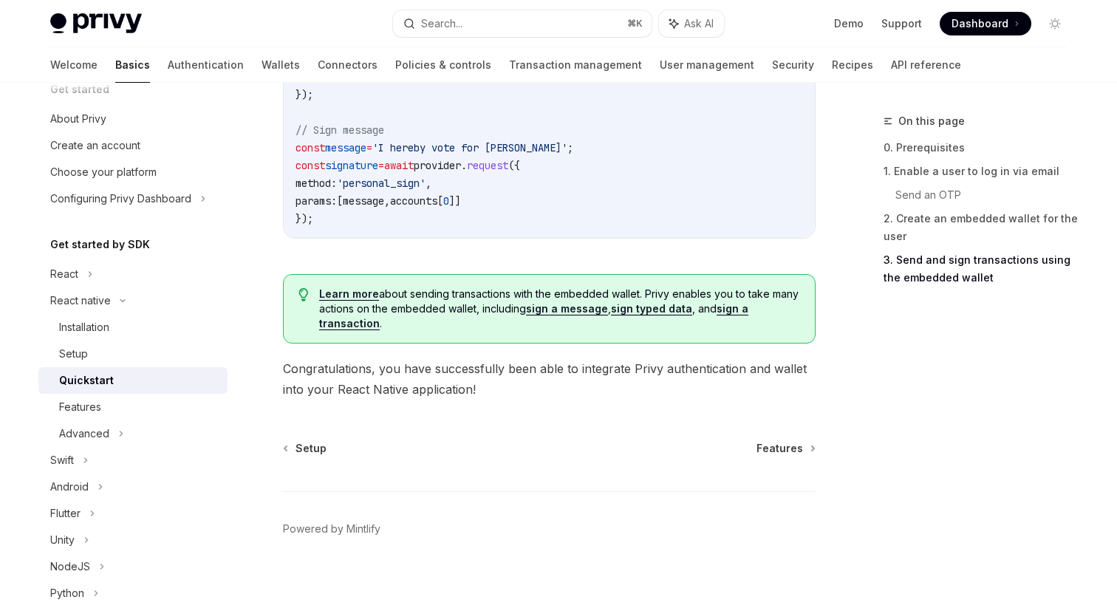
scroll to position [2283, 0]
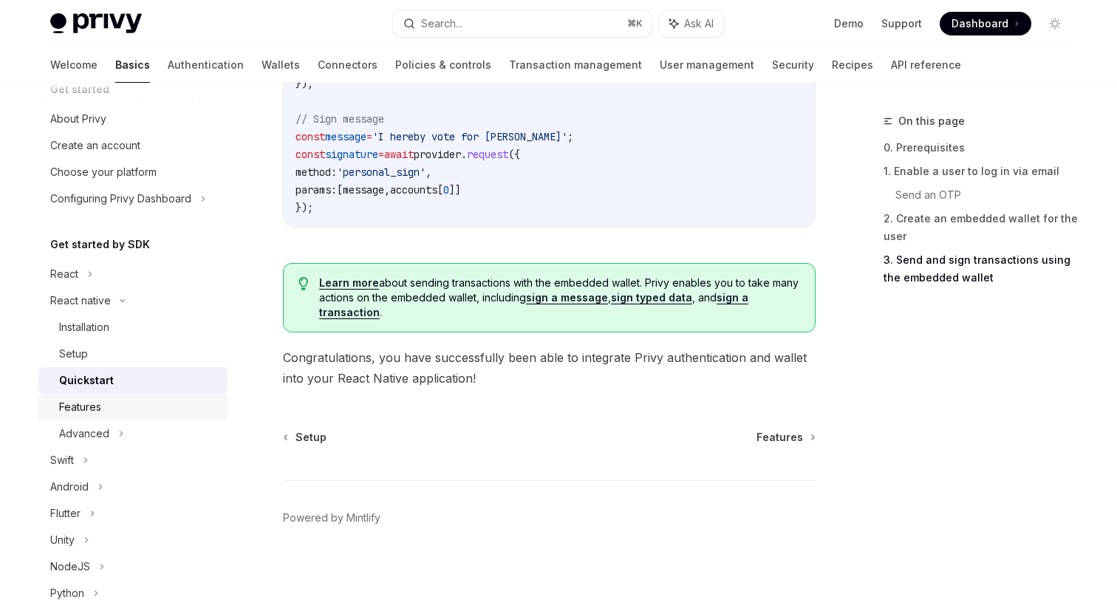
click at [119, 403] on div "Features" at bounding box center [139, 407] width 160 height 18
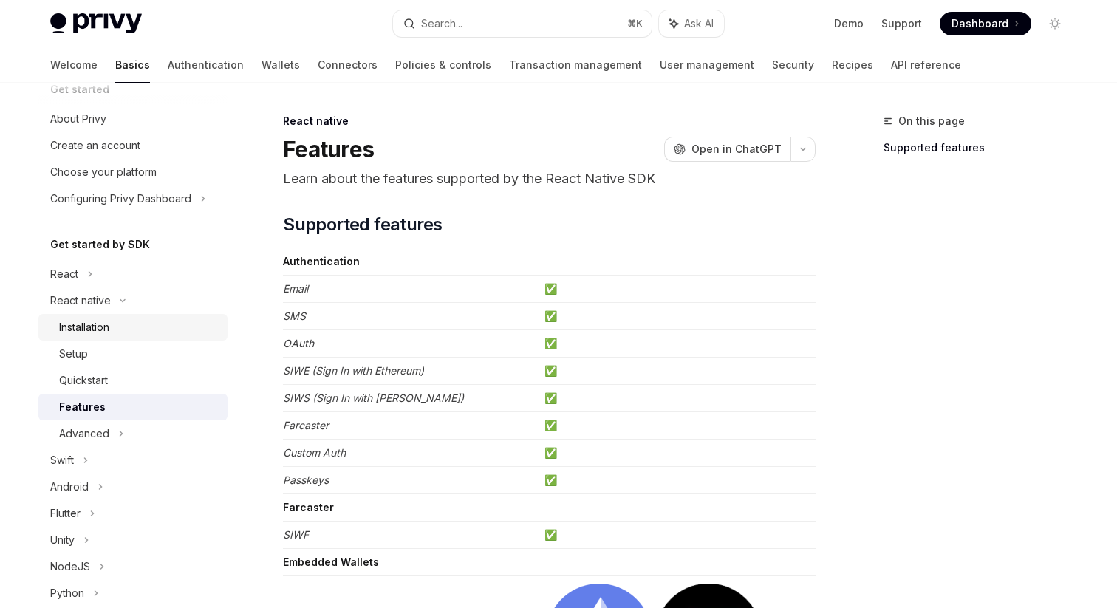
click at [79, 338] on link "Installation" at bounding box center [132, 327] width 189 height 27
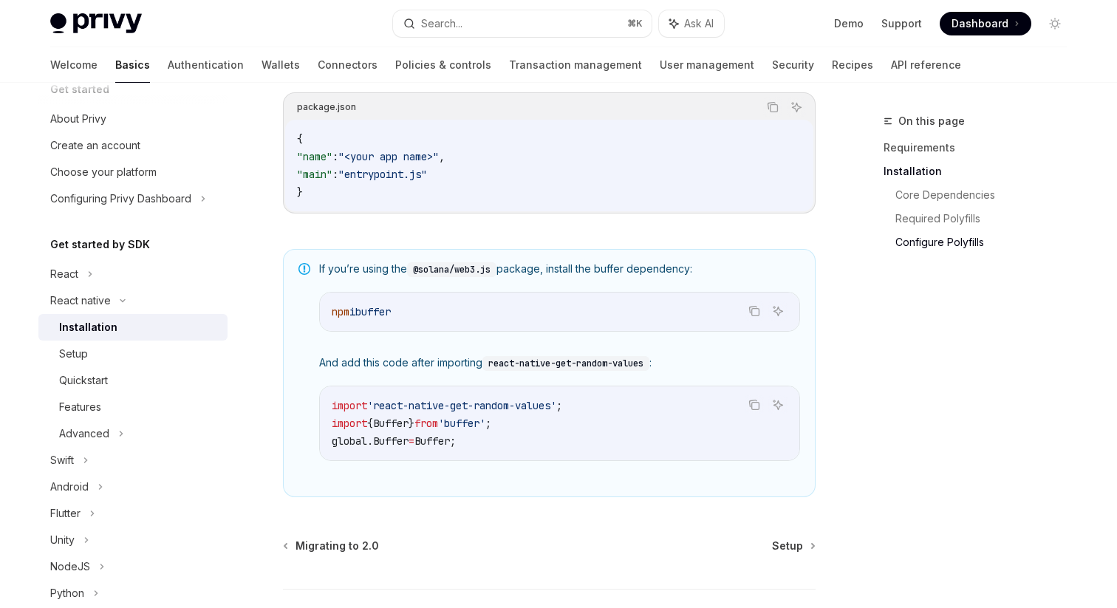
scroll to position [1082, 0]
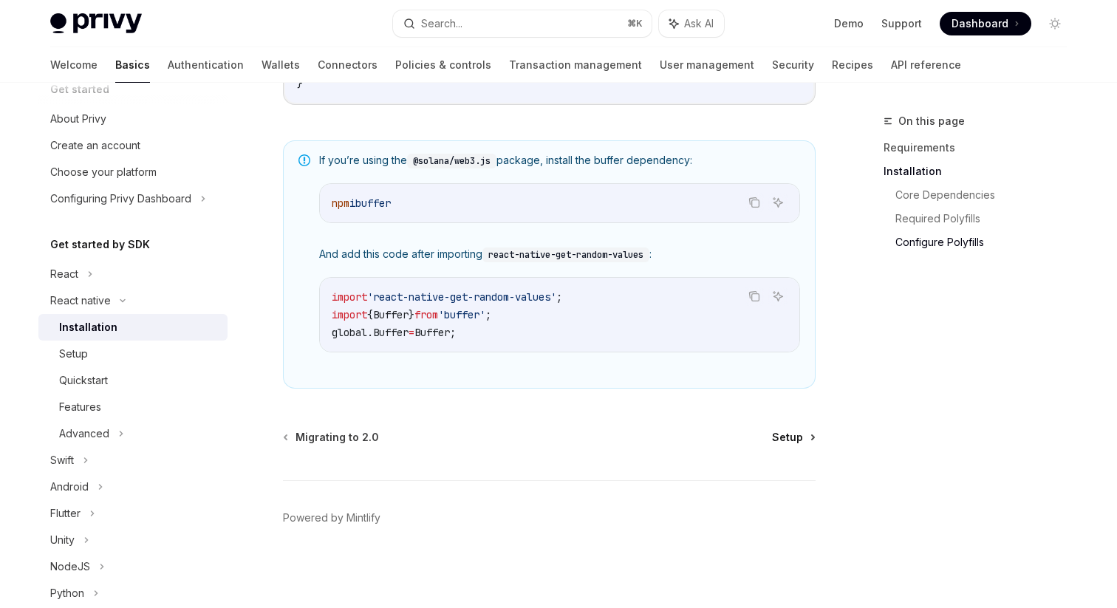
click at [774, 432] on span "Setup" at bounding box center [787, 437] width 31 height 15
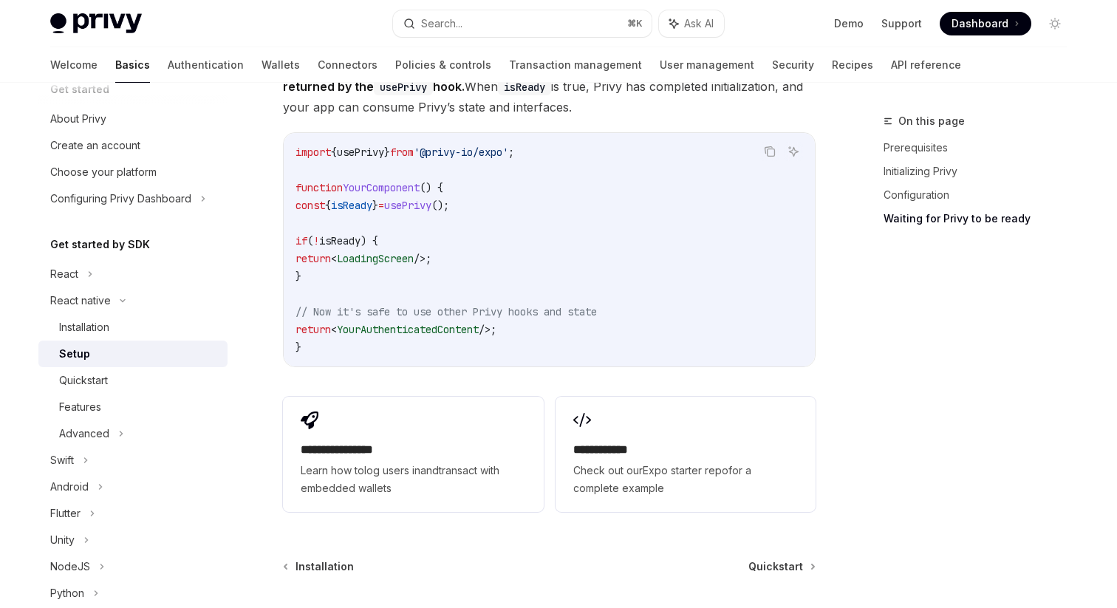
scroll to position [1417, 0]
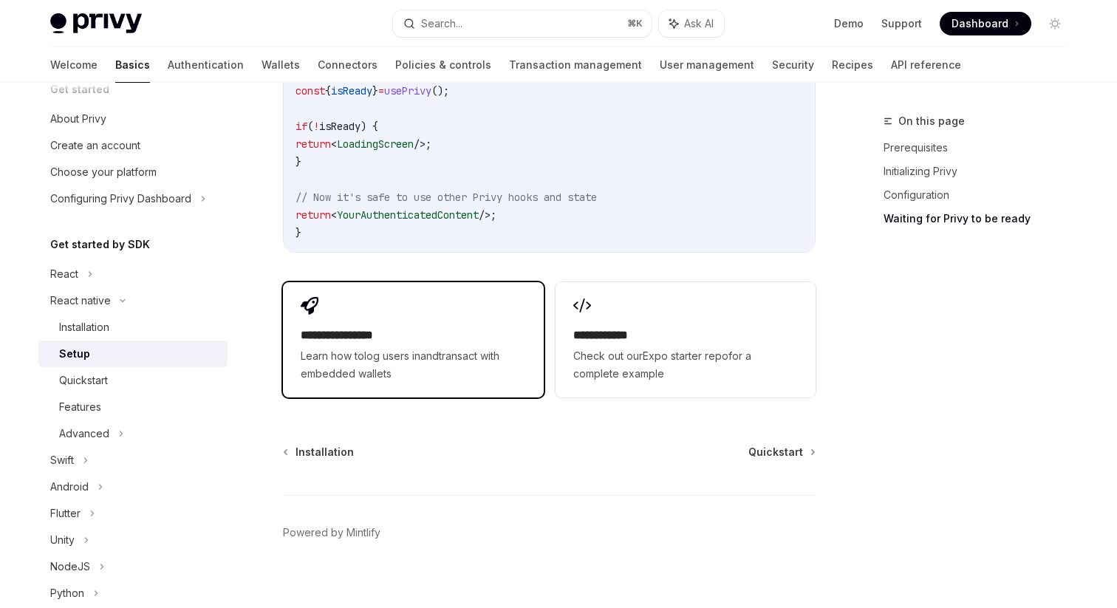
click at [417, 289] on div "**********" at bounding box center [413, 339] width 260 height 115
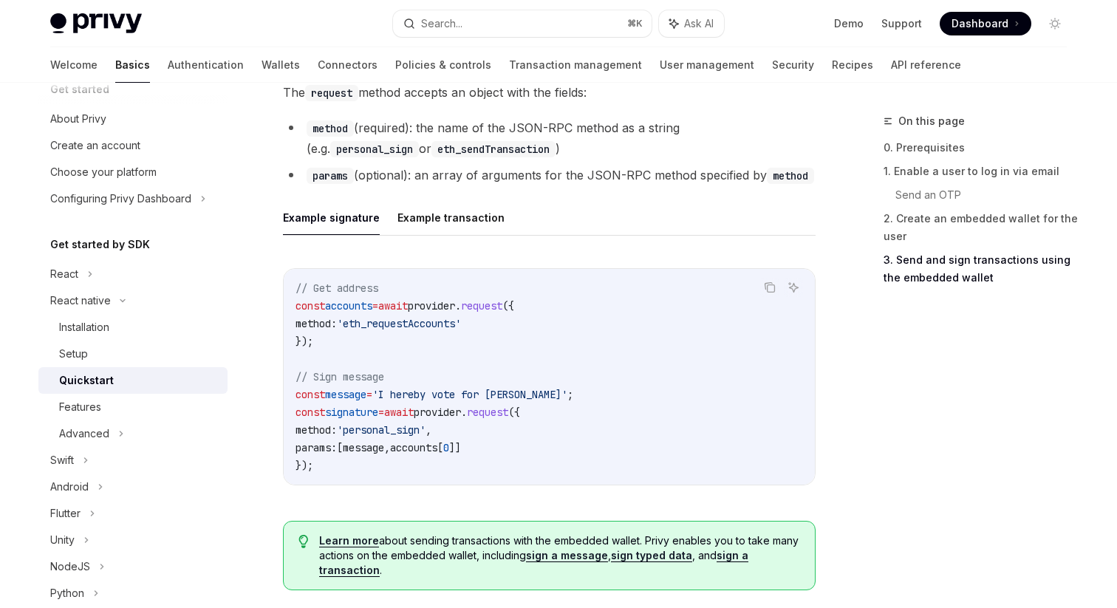
scroll to position [2283, 0]
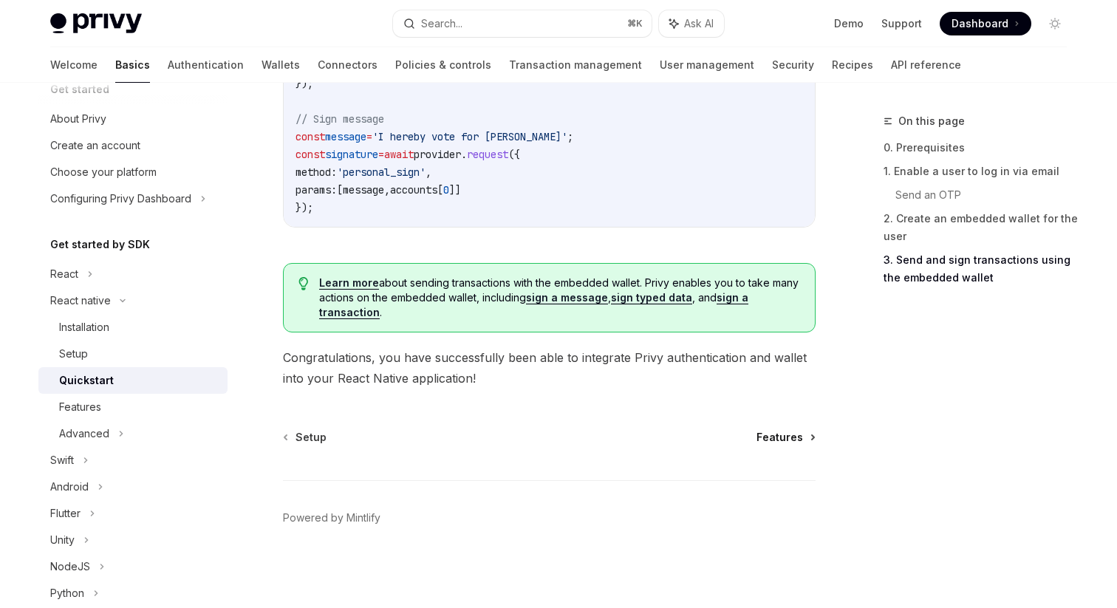
click at [801, 439] on span "Features" at bounding box center [780, 437] width 47 height 15
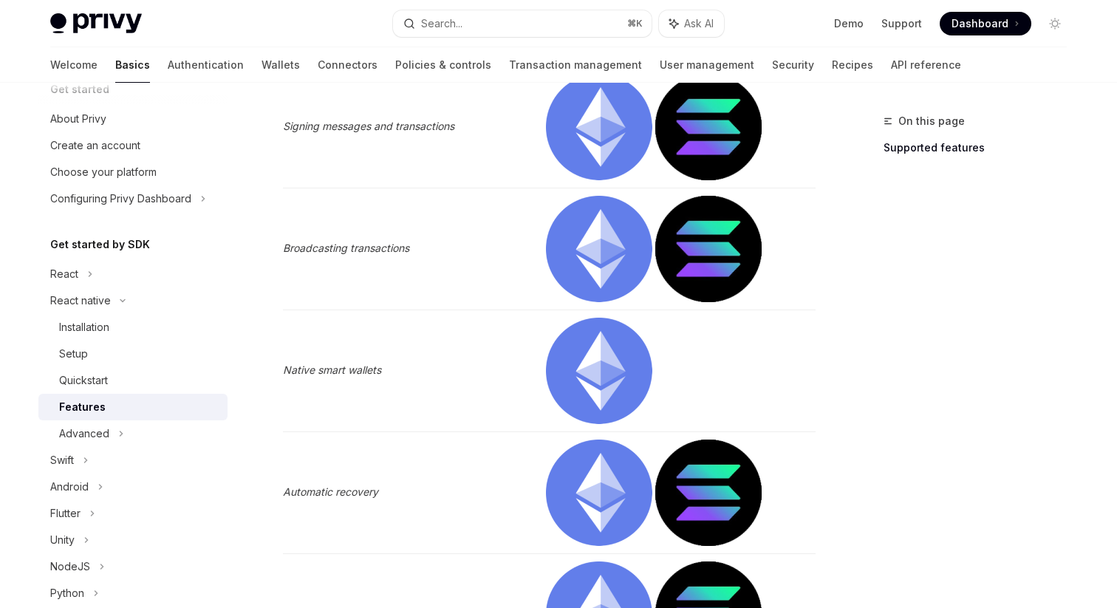
scroll to position [954, 0]
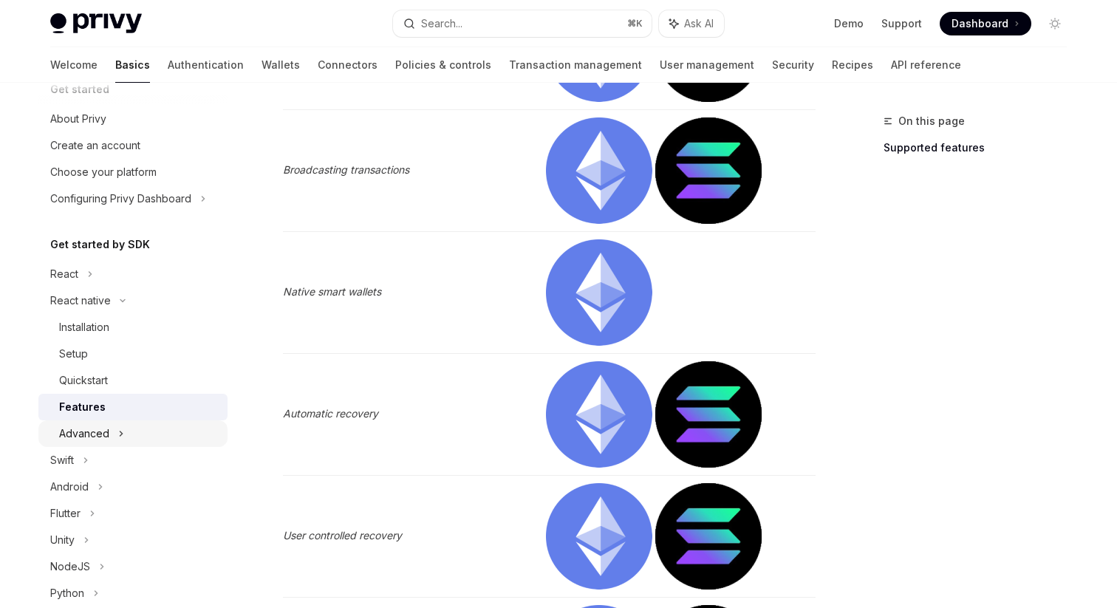
click at [95, 436] on div "Advanced" at bounding box center [84, 434] width 50 height 18
type textarea "*"
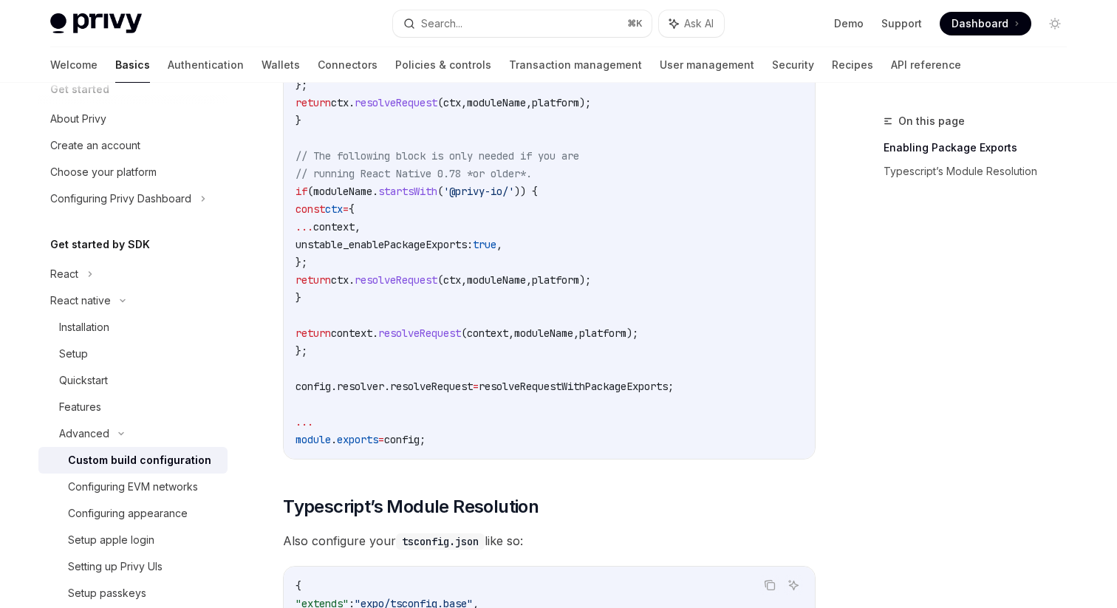
scroll to position [1028, 0]
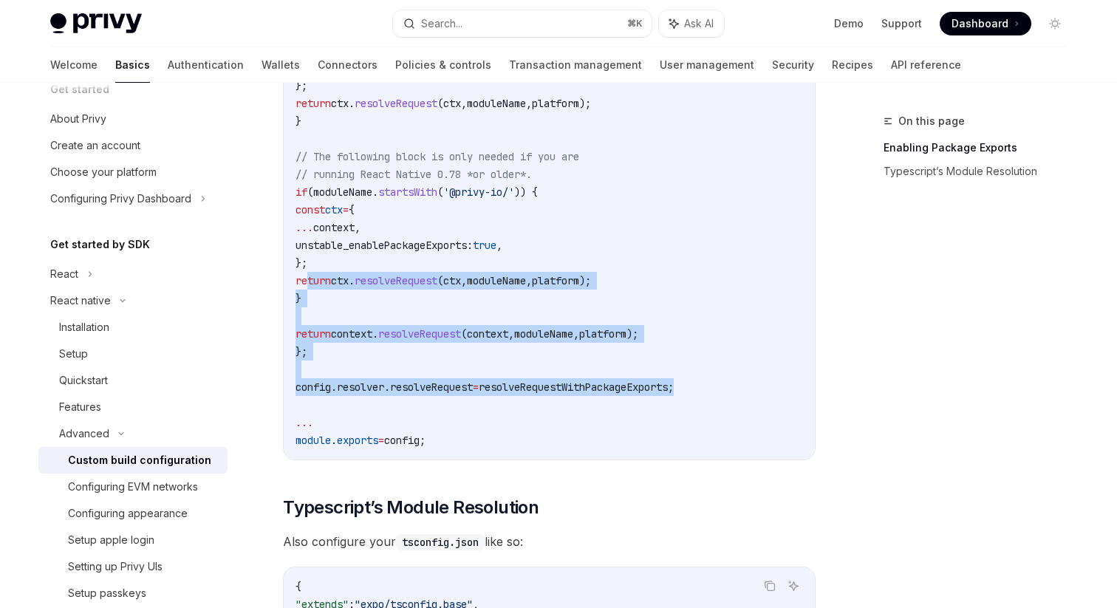
drag, startPoint x: 731, startPoint y: 386, endPoint x: 307, endPoint y: 285, distance: 435.9
click at [304, 398] on code "//...other config logic // Enable package exports for select libraries ... cons…" at bounding box center [600, 14] width 609 height 869
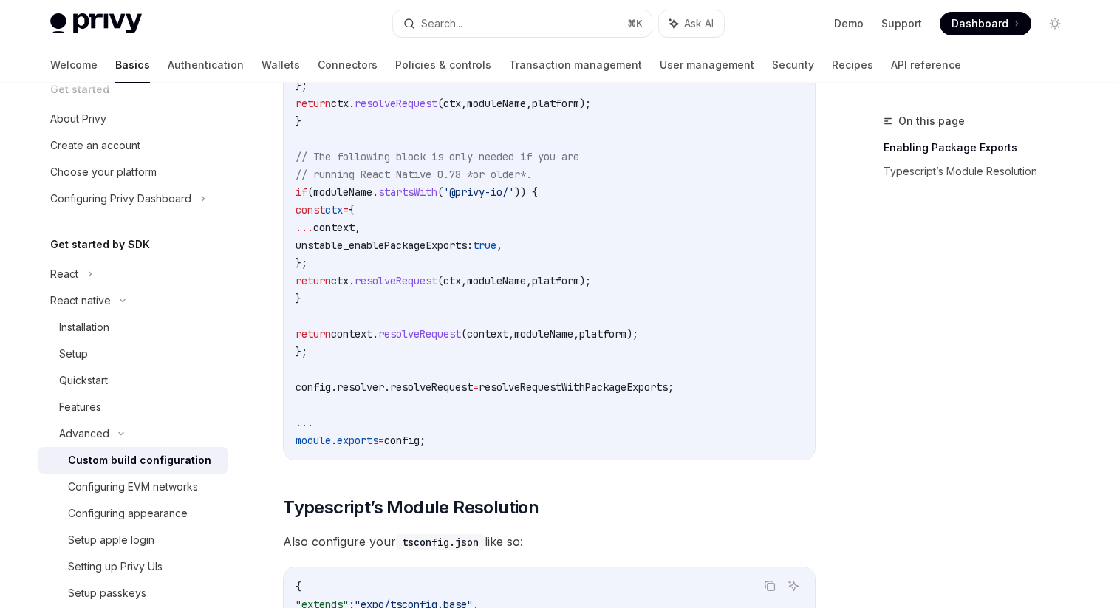
click at [378, 336] on span "." at bounding box center [375, 333] width 6 height 13
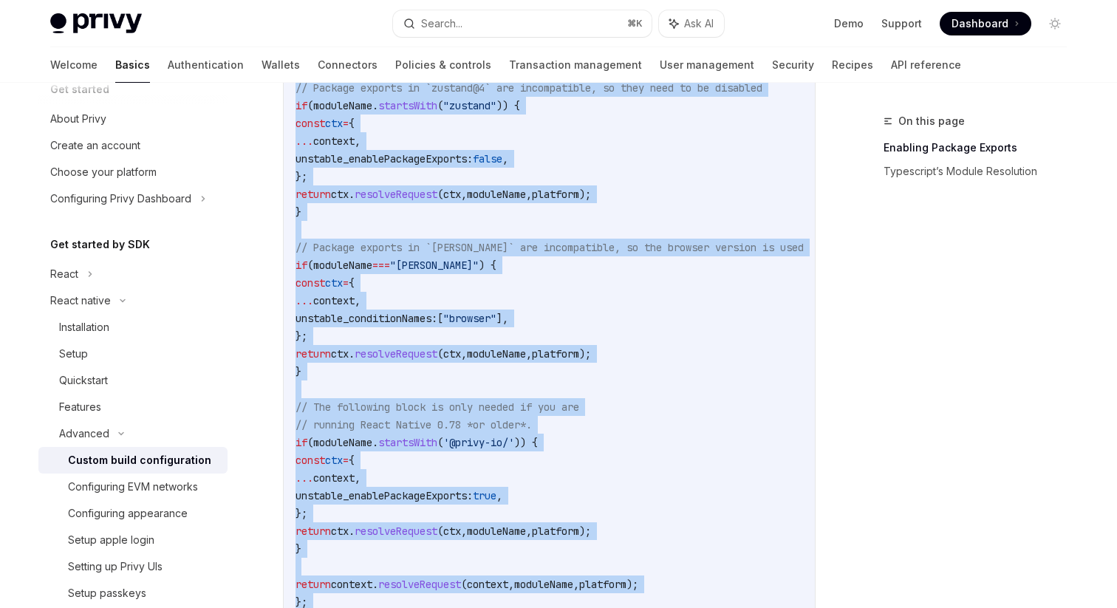
scroll to position [774, 0]
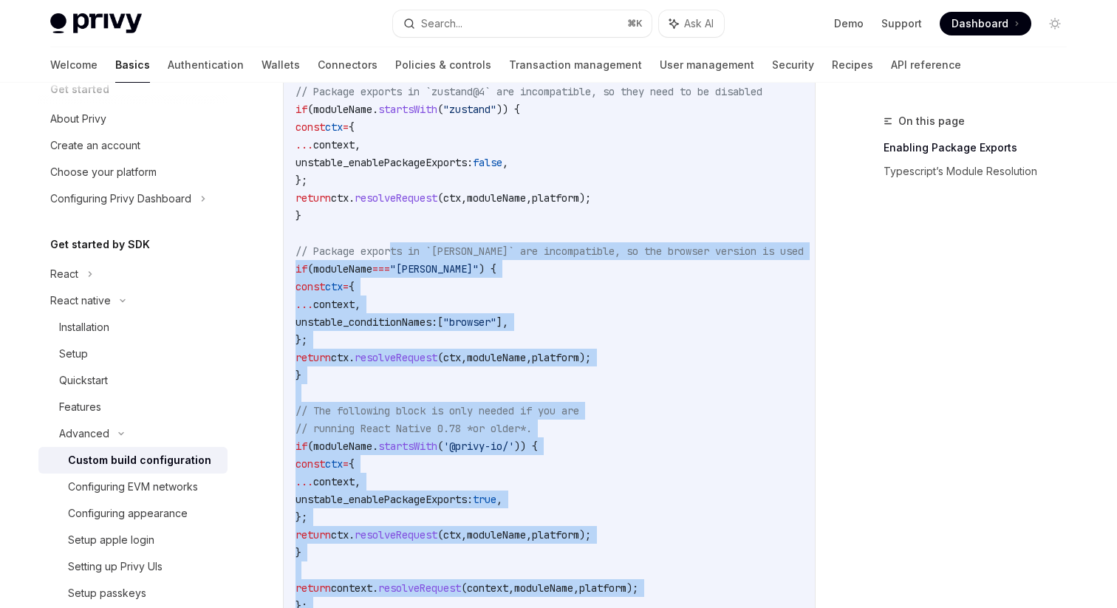
drag, startPoint x: 712, startPoint y: 383, endPoint x: 396, endPoint y: 256, distance: 340.1
click at [398, 267] on code "//...other config logic // Enable package exports for select libraries ... cons…" at bounding box center [600, 268] width 609 height 869
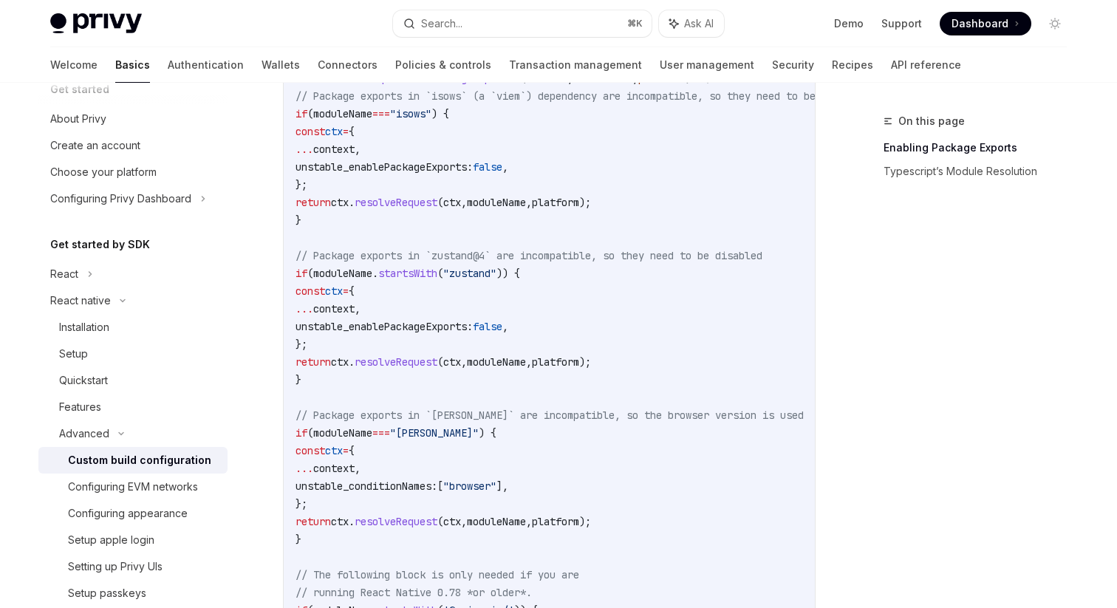
click at [396, 259] on span "// Package exports in `zustand@4` are incompatible, so they need to be disabled" at bounding box center [529, 255] width 467 height 13
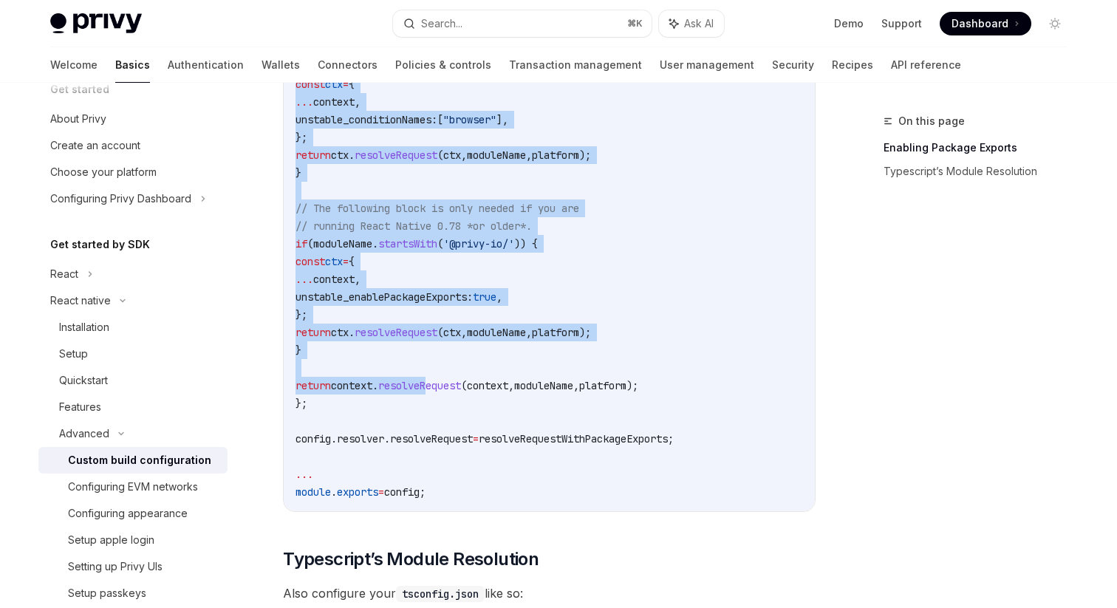
scroll to position [980, 0]
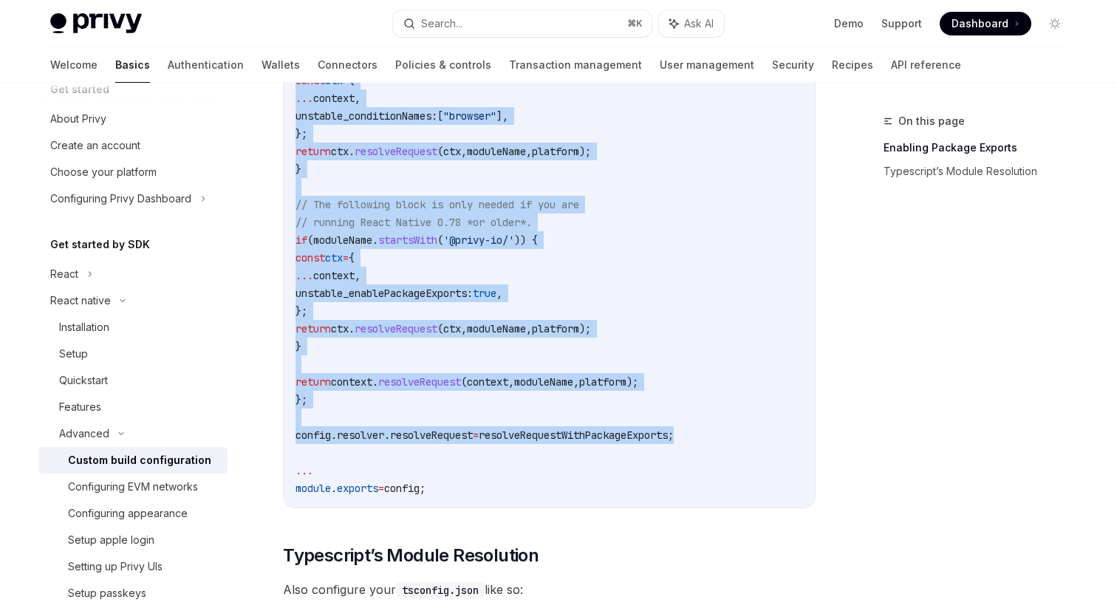
drag, startPoint x: 295, startPoint y: 304, endPoint x: 712, endPoint y: 438, distance: 437.9
click at [712, 438] on div "//...other config logic // Enable package exports for select libraries ... cons…" at bounding box center [549, 63] width 531 height 890
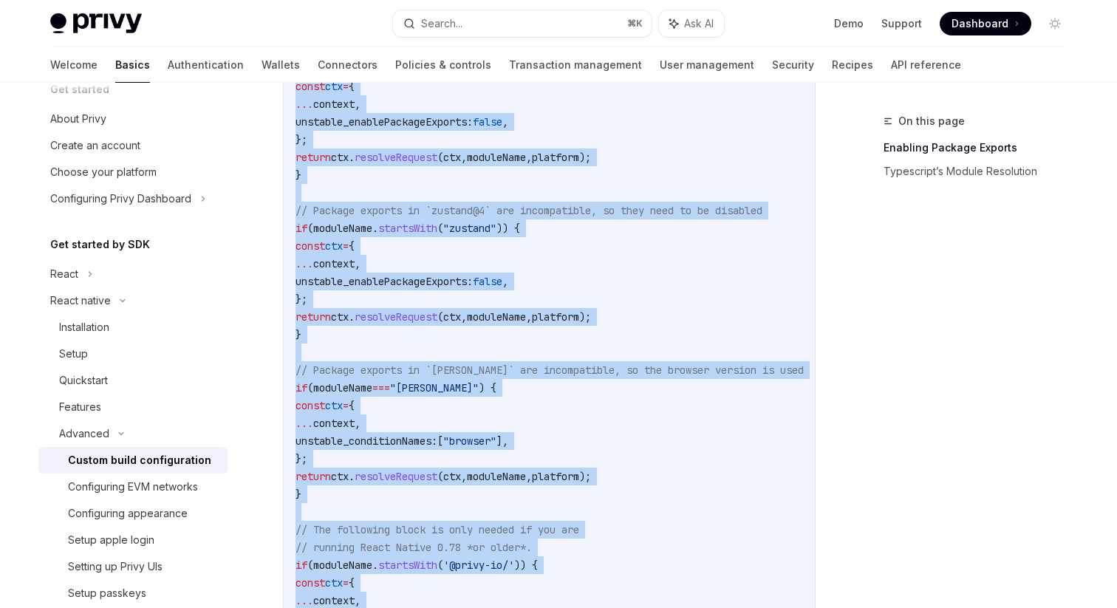
scroll to position [0, 0]
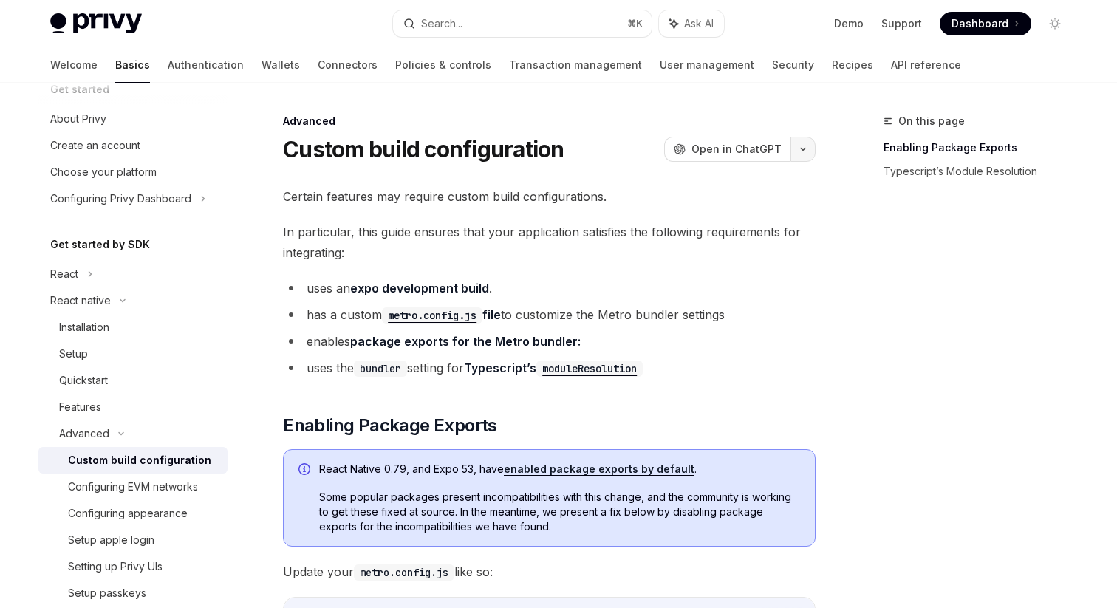
click at [800, 151] on icon "button" at bounding box center [803, 149] width 18 height 6
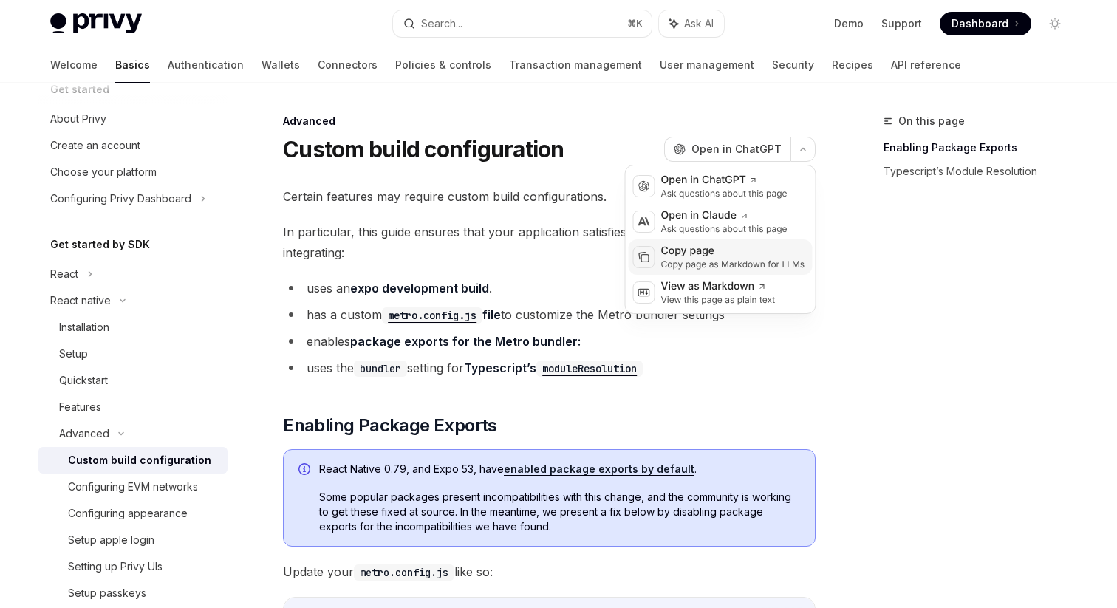
click at [708, 260] on div "Copy page as Markdown for LLMs" at bounding box center [733, 265] width 144 height 12
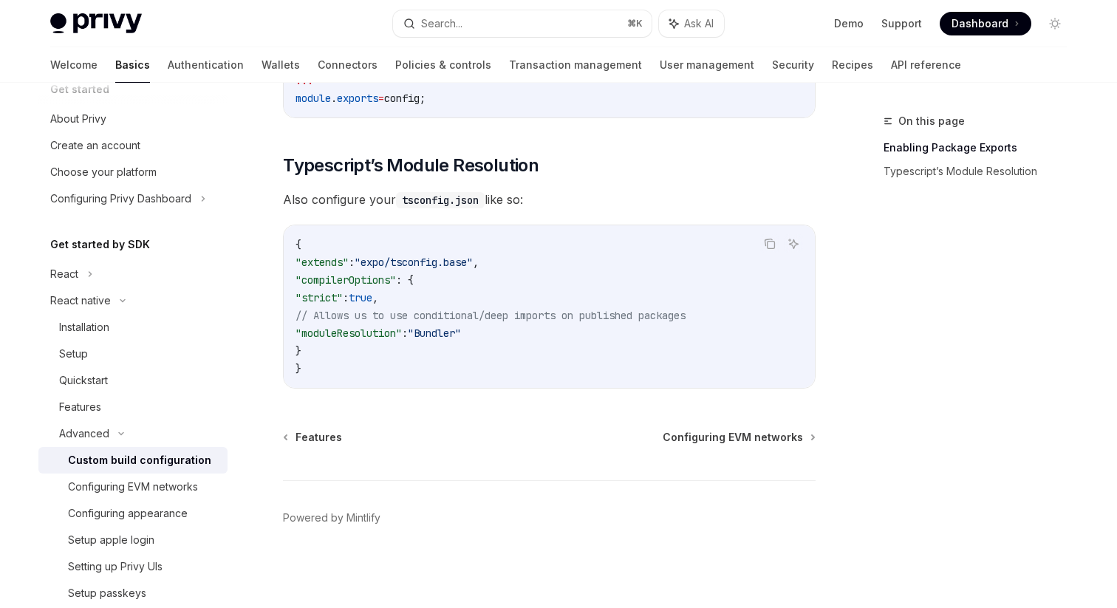
scroll to position [1374, 0]
click at [74, 331] on div "Installation" at bounding box center [84, 327] width 50 height 18
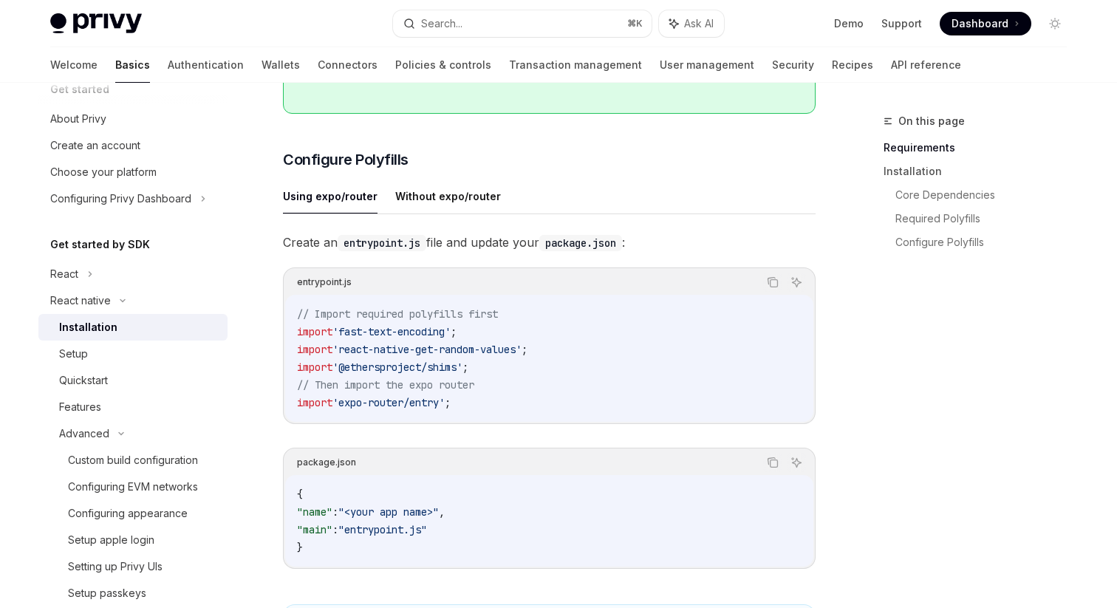
scroll to position [904, 0]
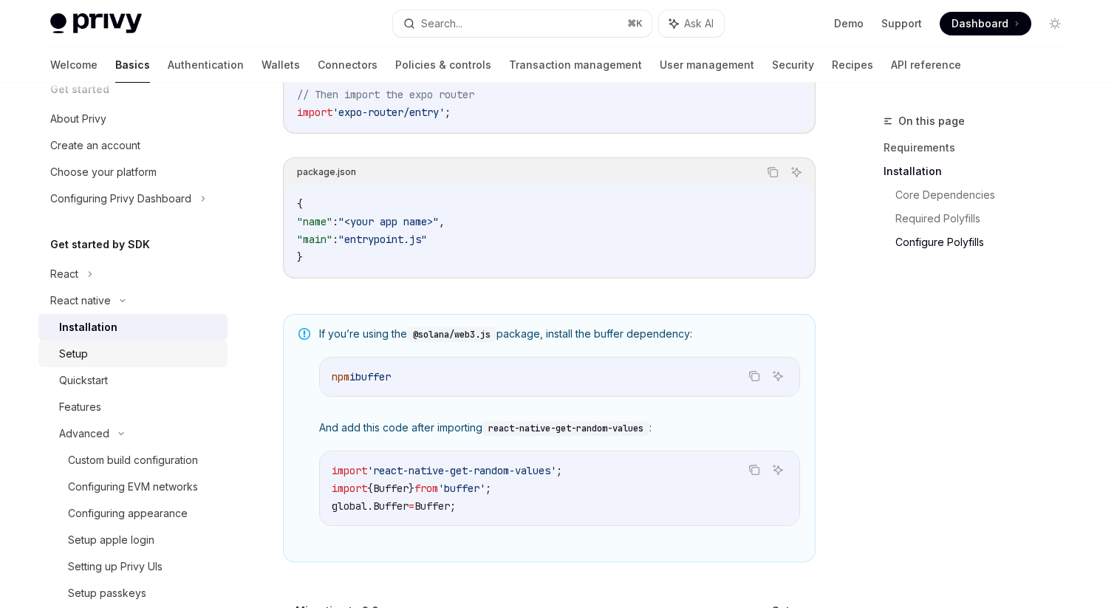
click at [89, 347] on div "Setup" at bounding box center [139, 354] width 160 height 18
type textarea "*"
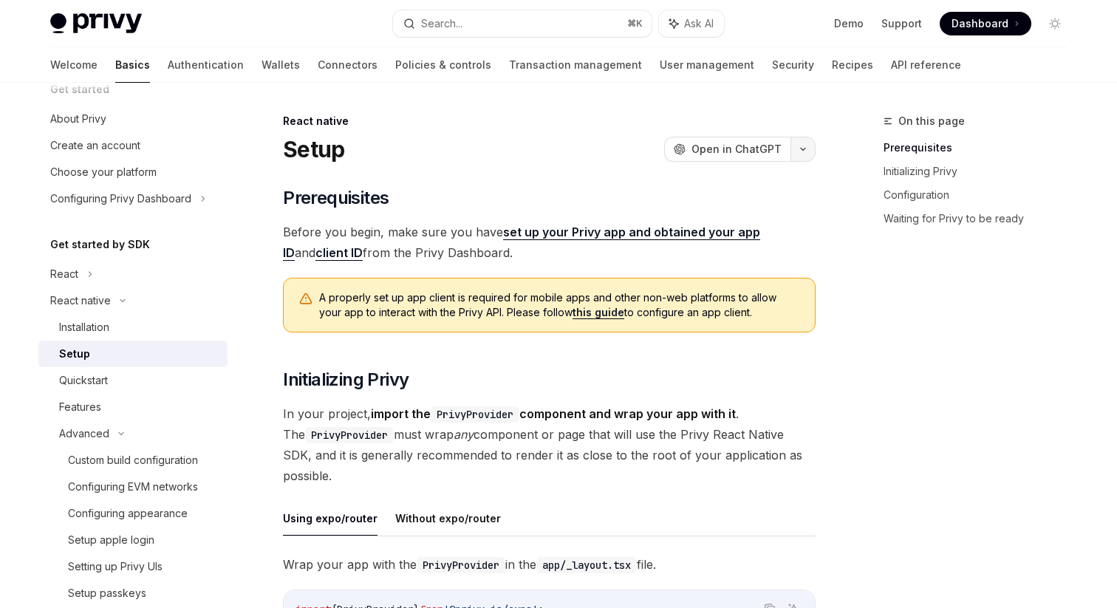
click at [794, 143] on button "button" at bounding box center [803, 149] width 25 height 25
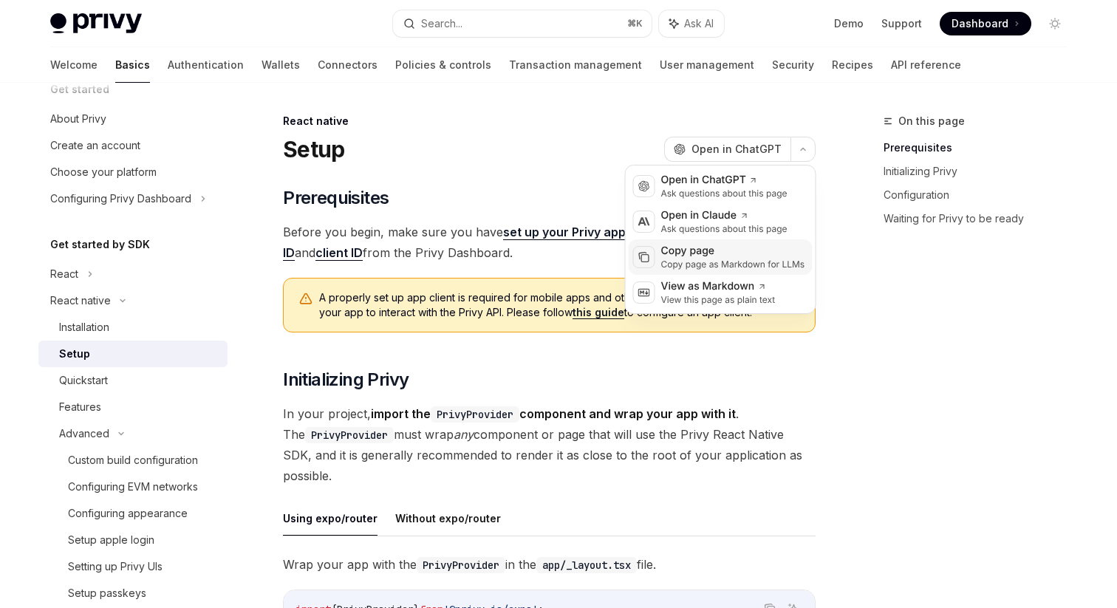
click at [674, 259] on div "Copy page as Markdown for LLMs" at bounding box center [733, 265] width 144 height 12
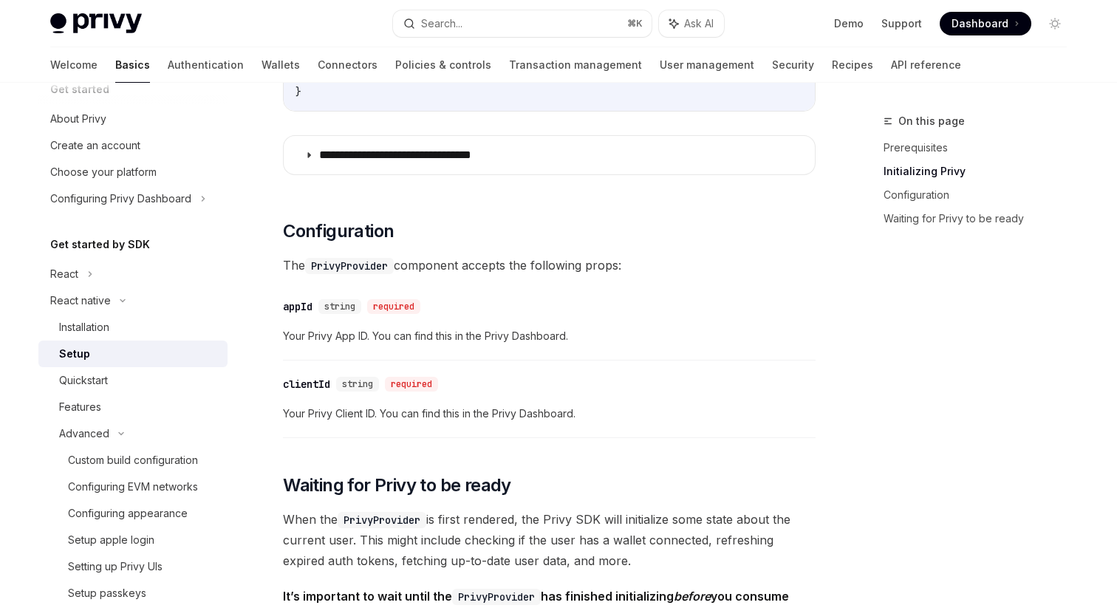
scroll to position [700, 0]
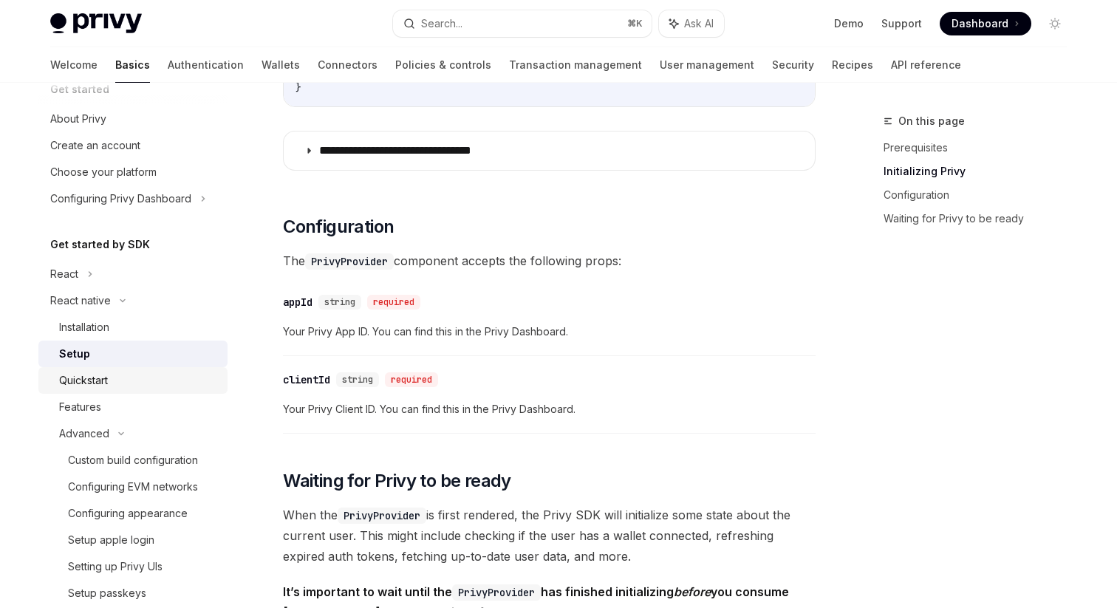
click at [88, 373] on div "Quickstart" at bounding box center [83, 381] width 49 height 18
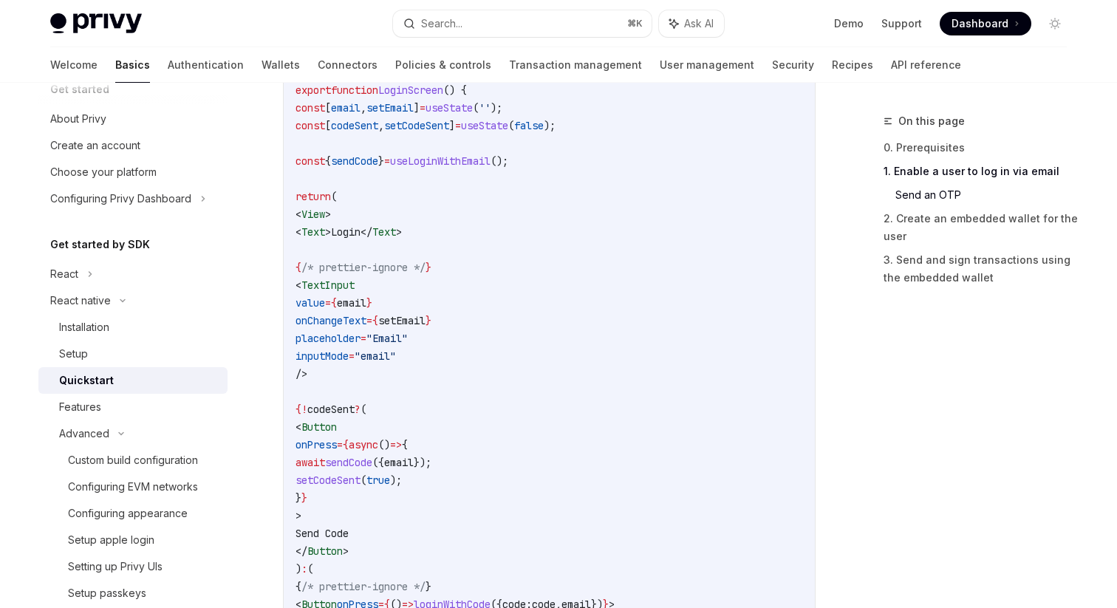
scroll to position [889, 0]
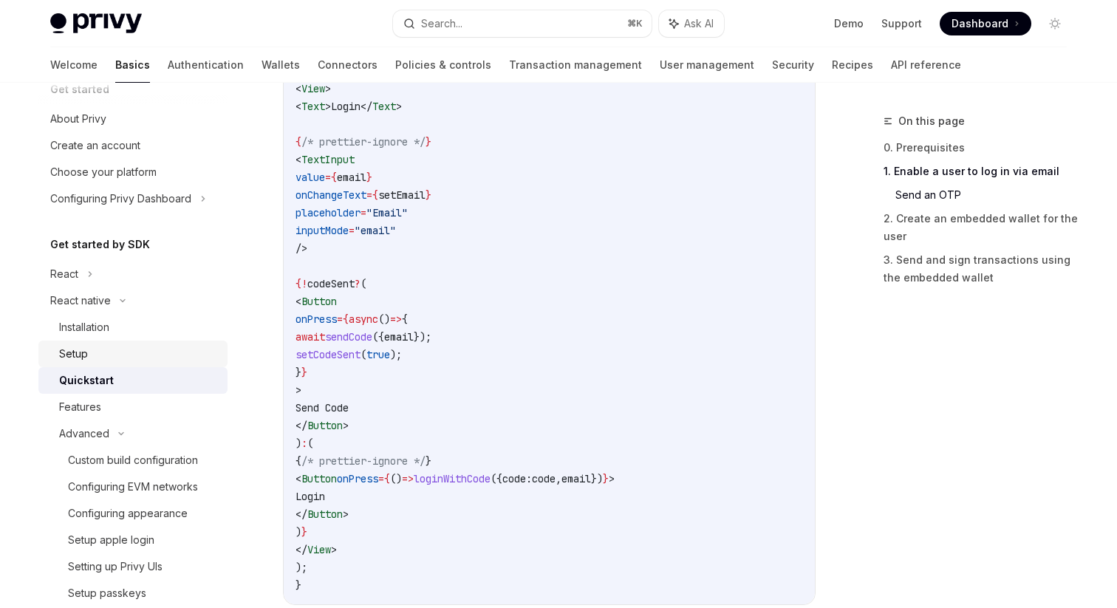
click at [67, 355] on div "Setup" at bounding box center [73, 354] width 29 height 18
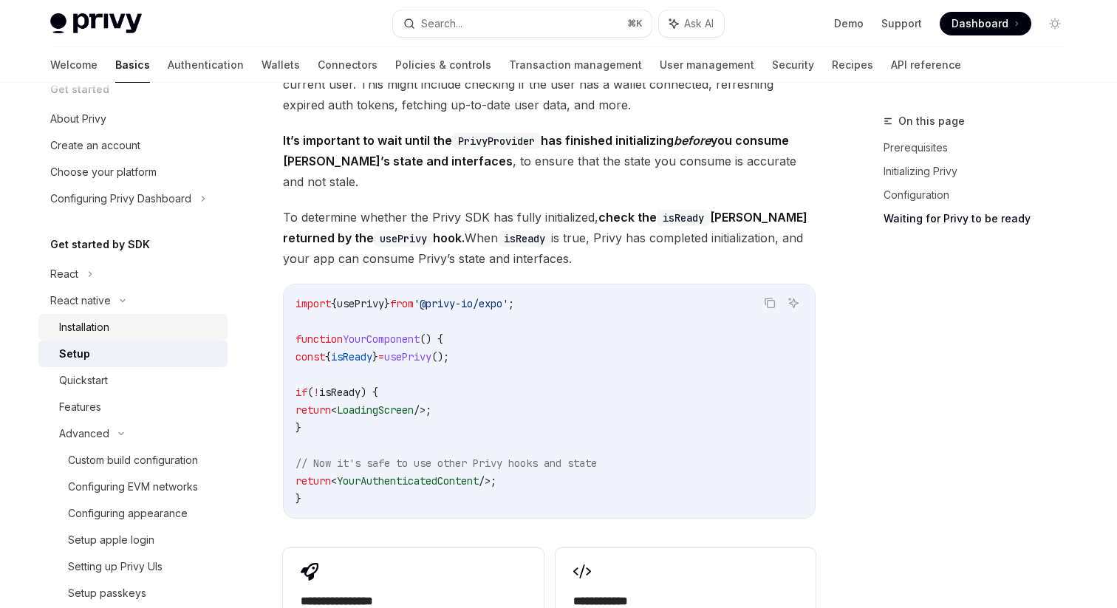
scroll to position [1035, 0]
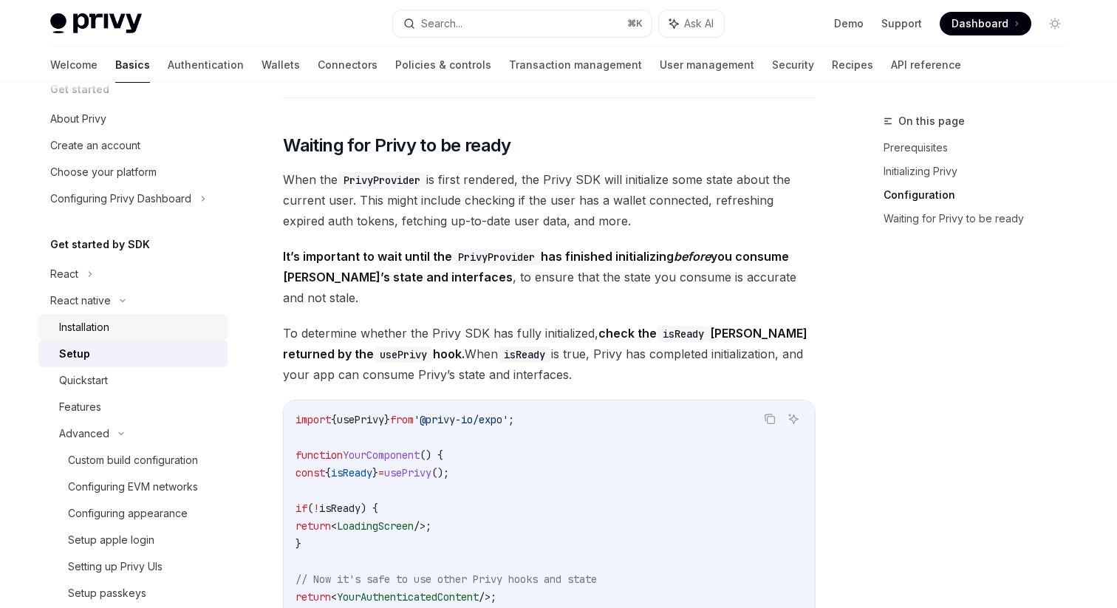
click at [106, 325] on div "Installation" at bounding box center [84, 327] width 50 height 18
type textarea "*"
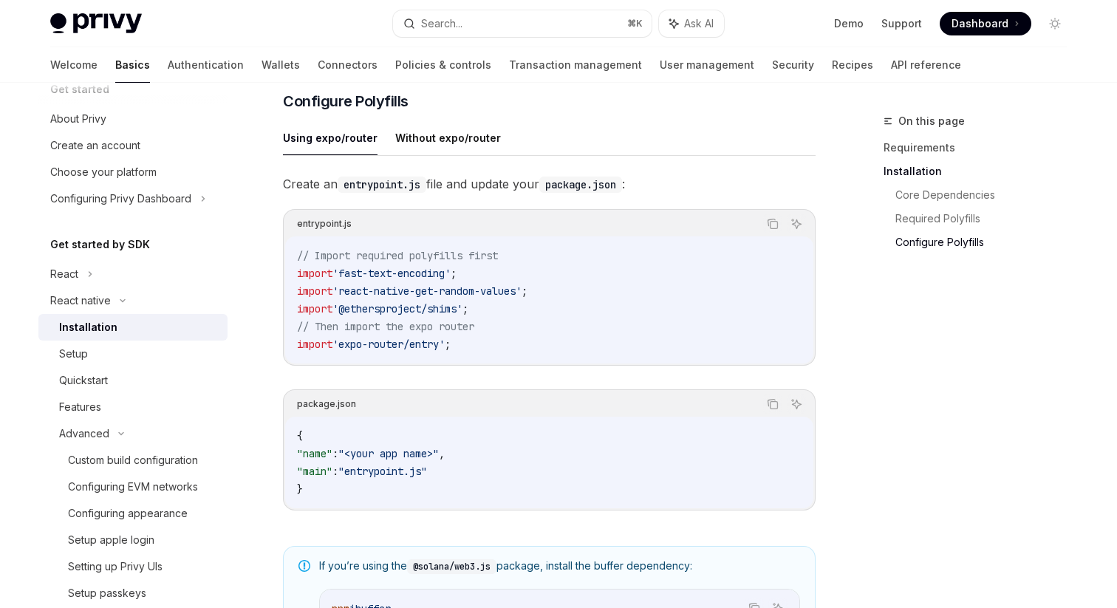
scroll to position [666, 0]
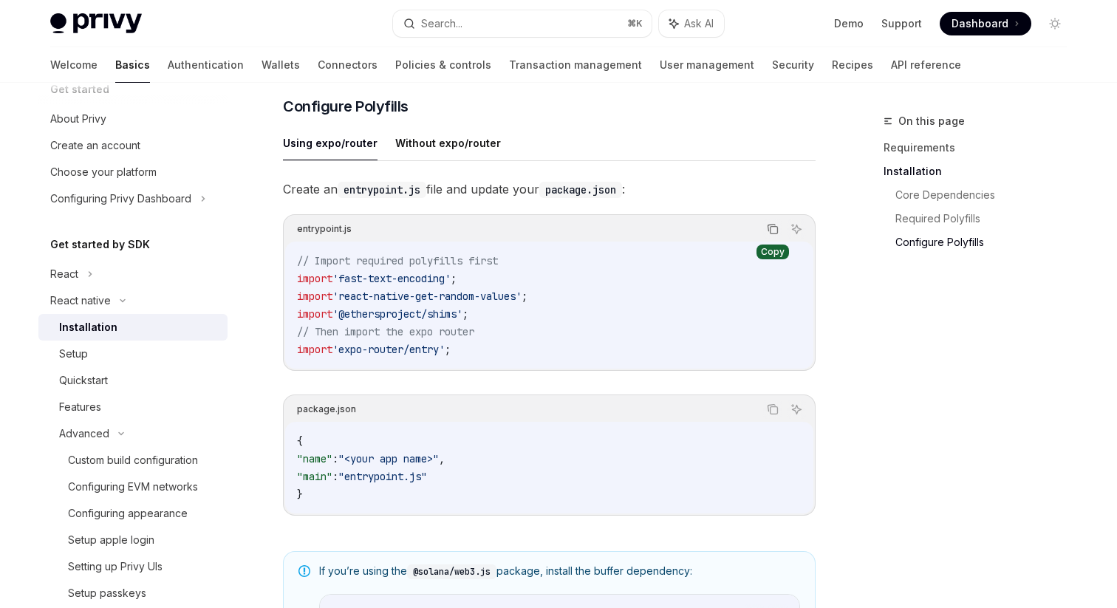
click at [771, 235] on icon "Copy the contents from the code block" at bounding box center [773, 229] width 12 height 12
click at [104, 322] on div "Installation" at bounding box center [88, 327] width 58 height 18
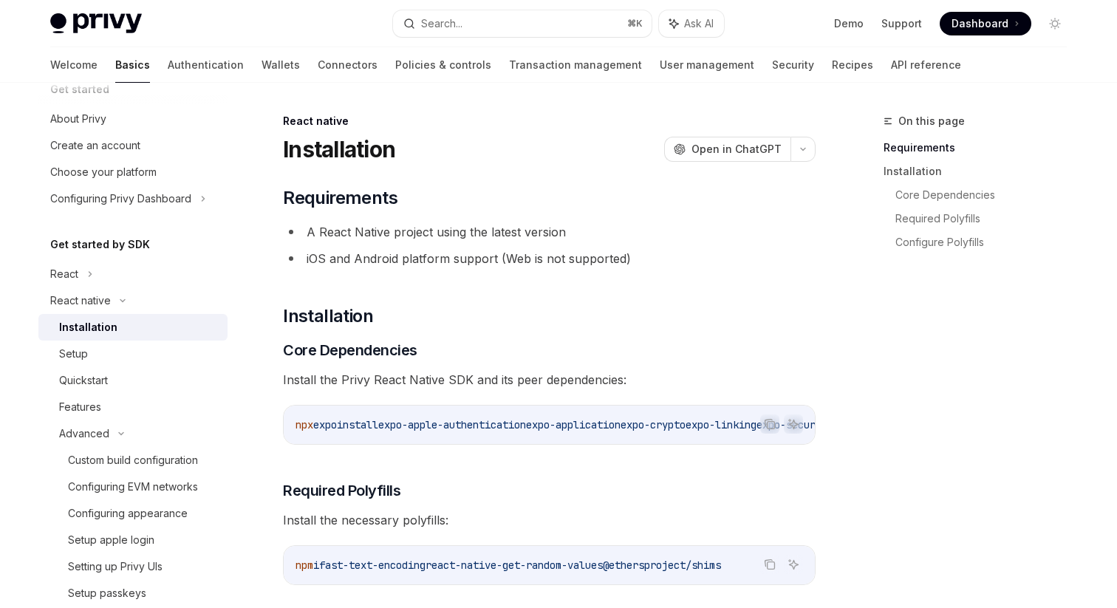
click at [100, 325] on div "Installation" at bounding box center [88, 327] width 58 height 18
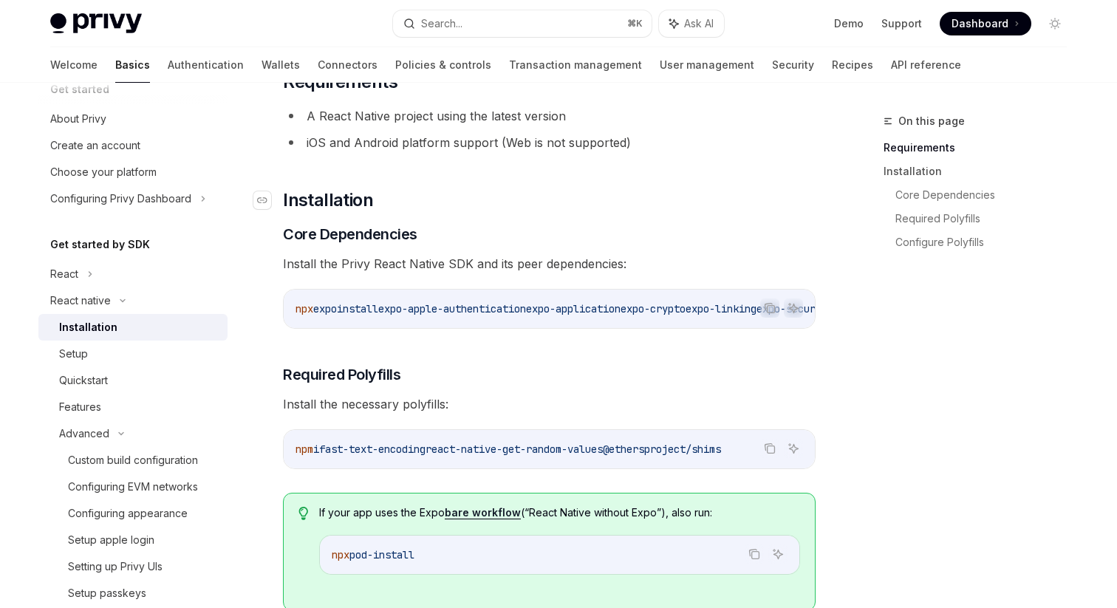
scroll to position [119, 0]
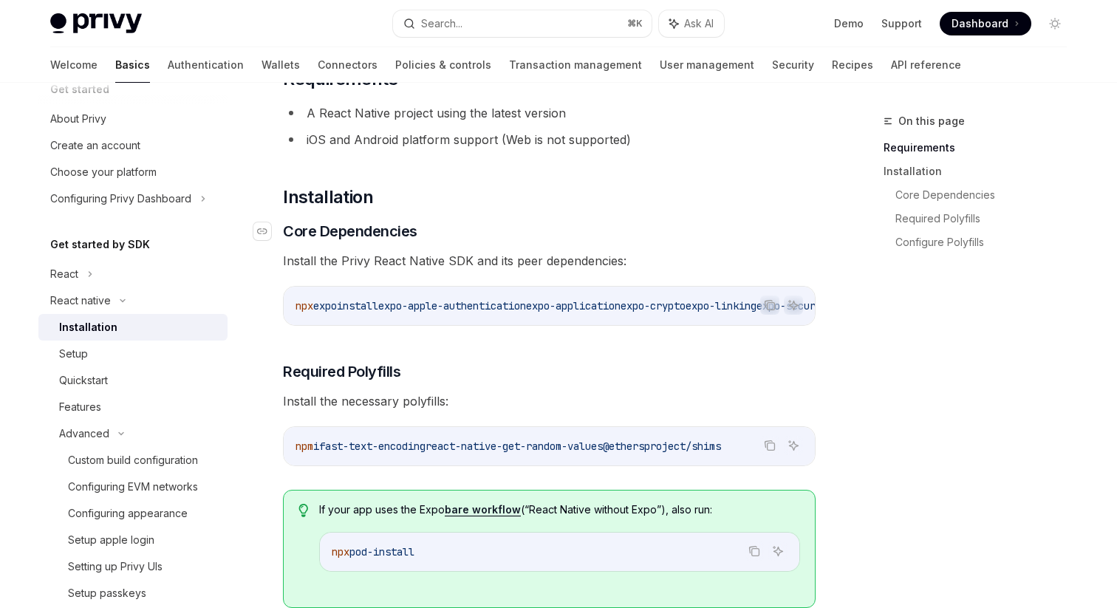
click at [498, 221] on h3 "​ Core Dependencies" at bounding box center [549, 231] width 533 height 21
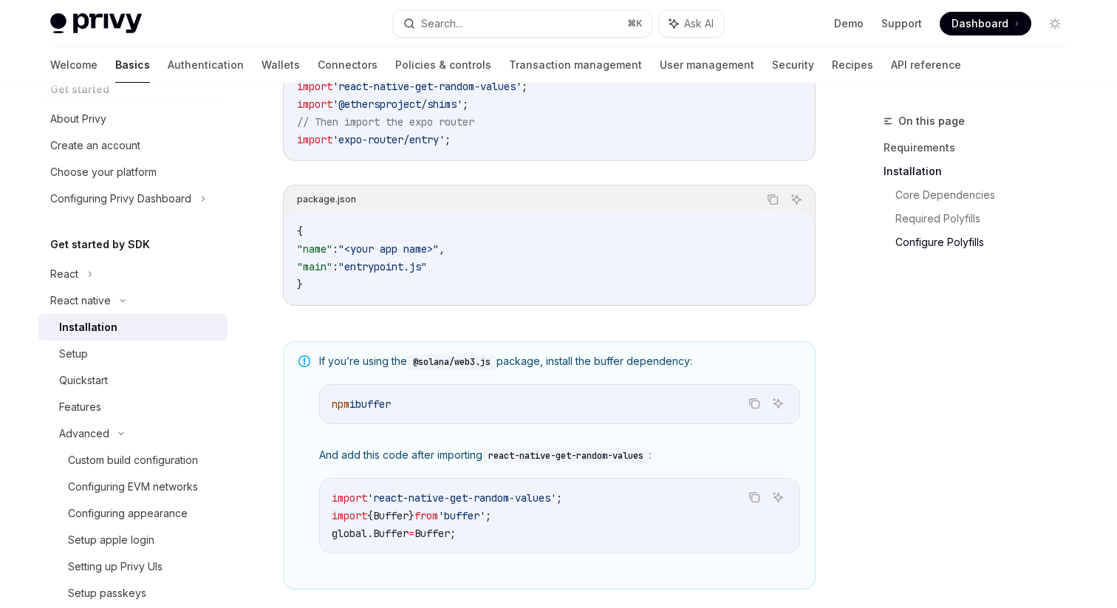
scroll to position [1082, 0]
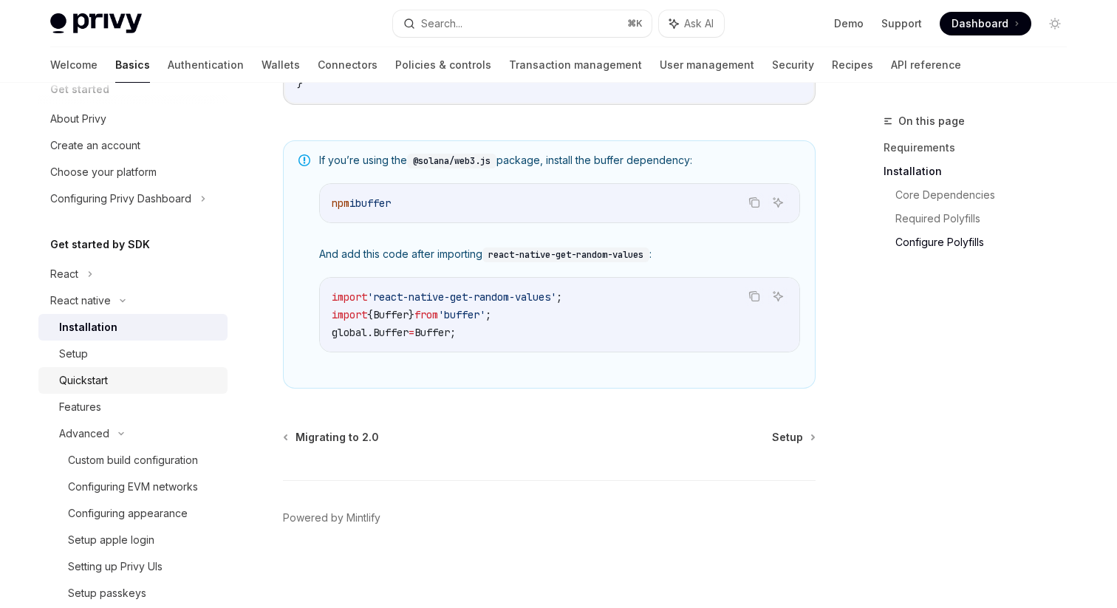
click at [83, 381] on div "Quickstart" at bounding box center [83, 381] width 49 height 18
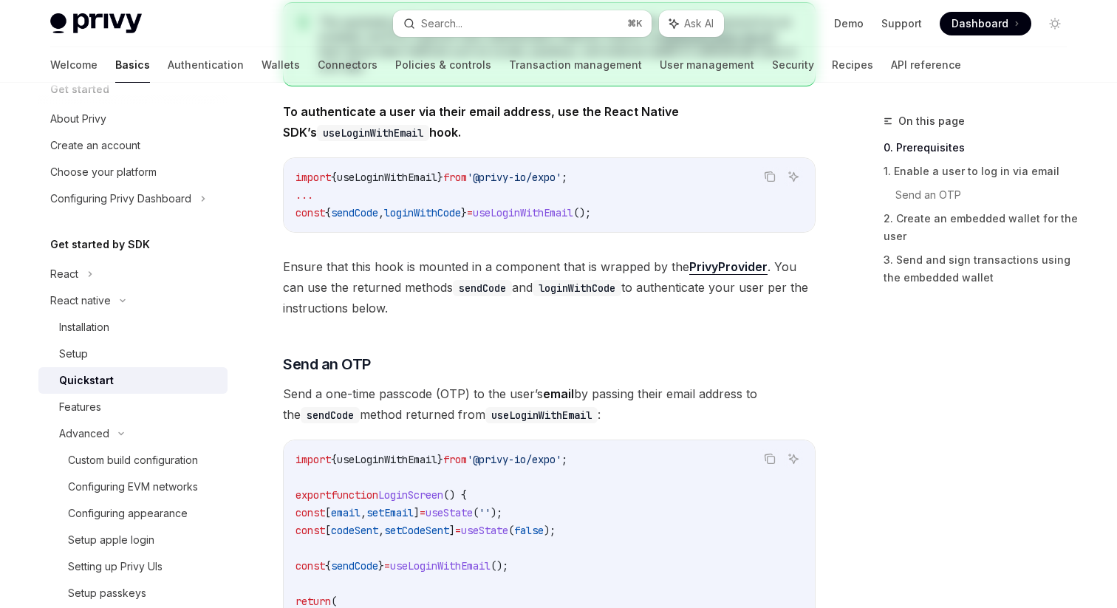
scroll to position [368, 0]
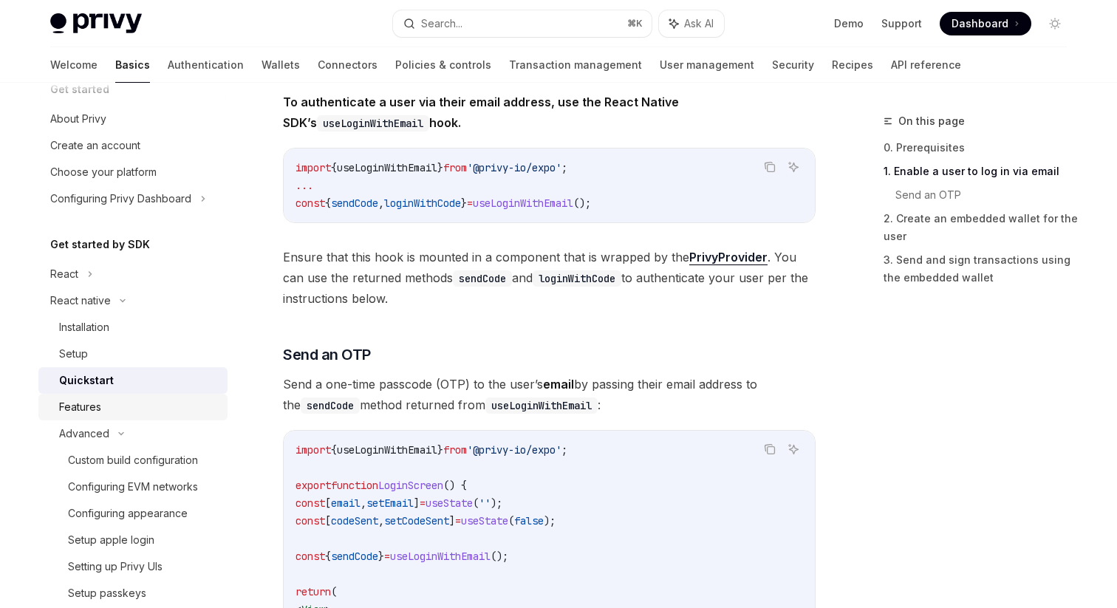
click at [75, 410] on div "Features" at bounding box center [80, 407] width 42 height 18
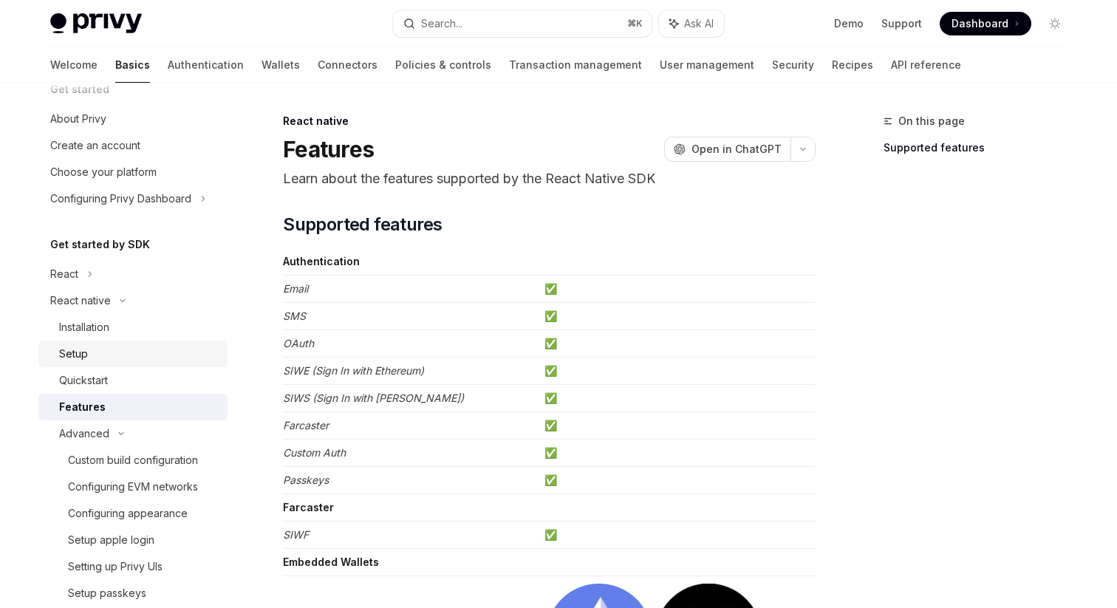
click at [57, 344] on link "Setup" at bounding box center [132, 354] width 189 height 27
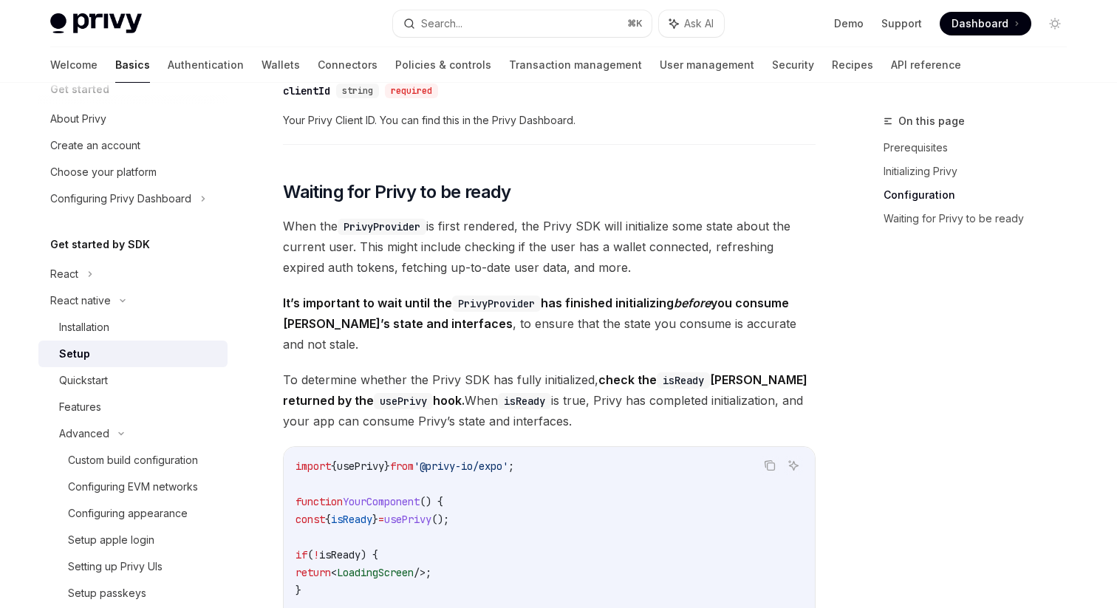
scroll to position [990, 0]
click at [81, 336] on link "Installation" at bounding box center [132, 327] width 189 height 27
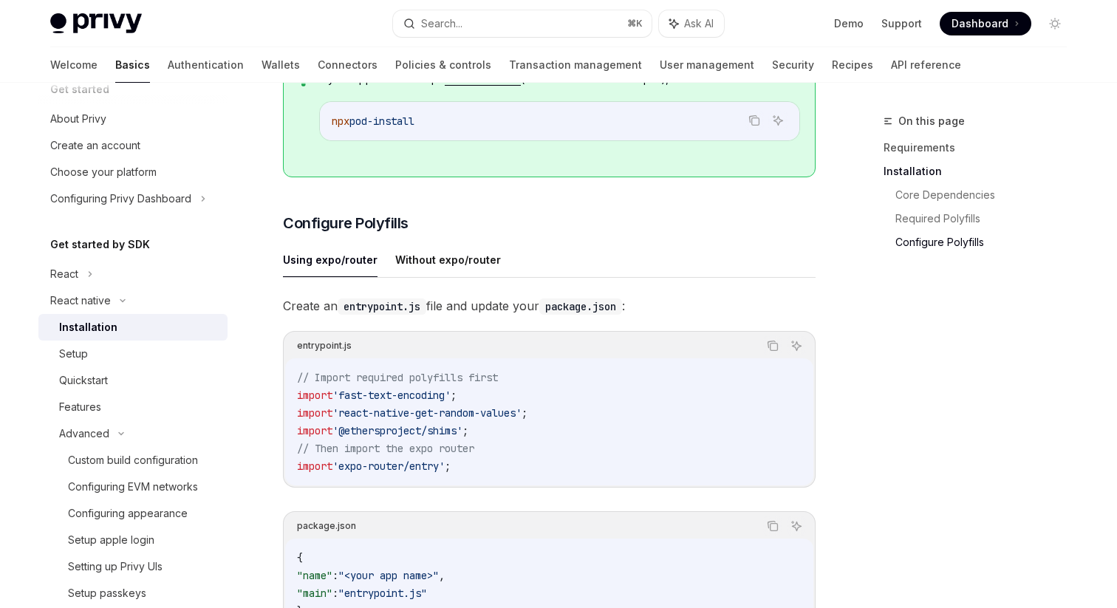
scroll to position [1082, 0]
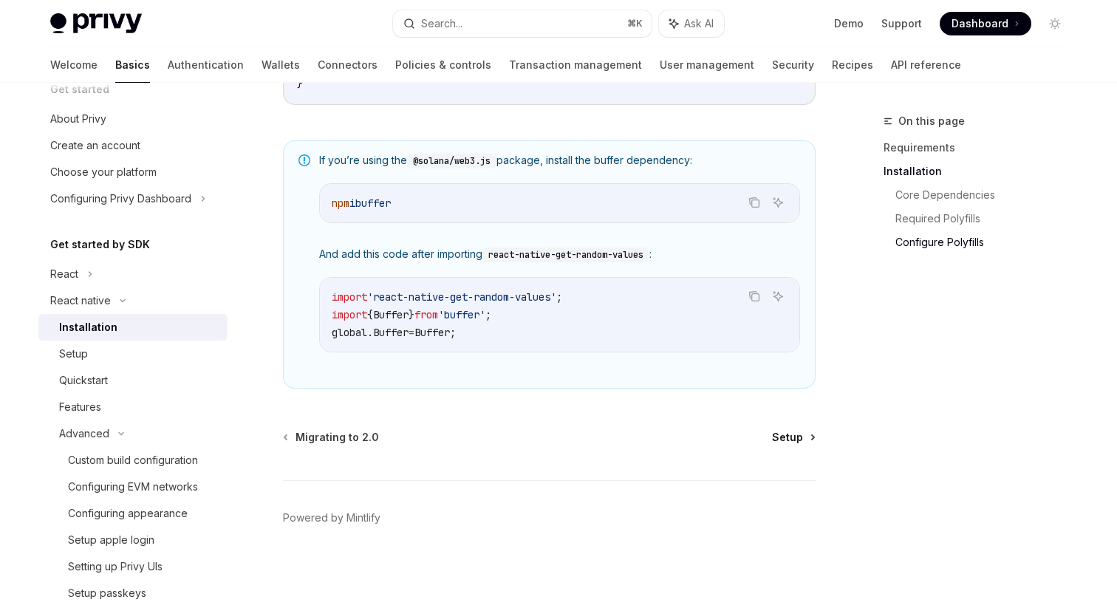
click at [781, 434] on span "Setup" at bounding box center [787, 437] width 31 height 15
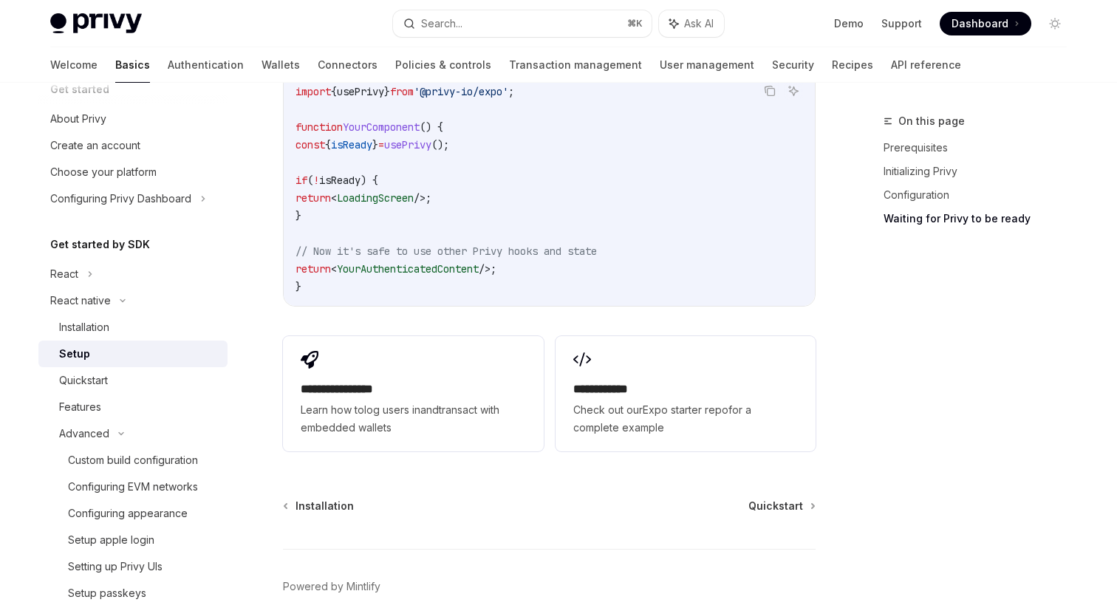
scroll to position [1374, 0]
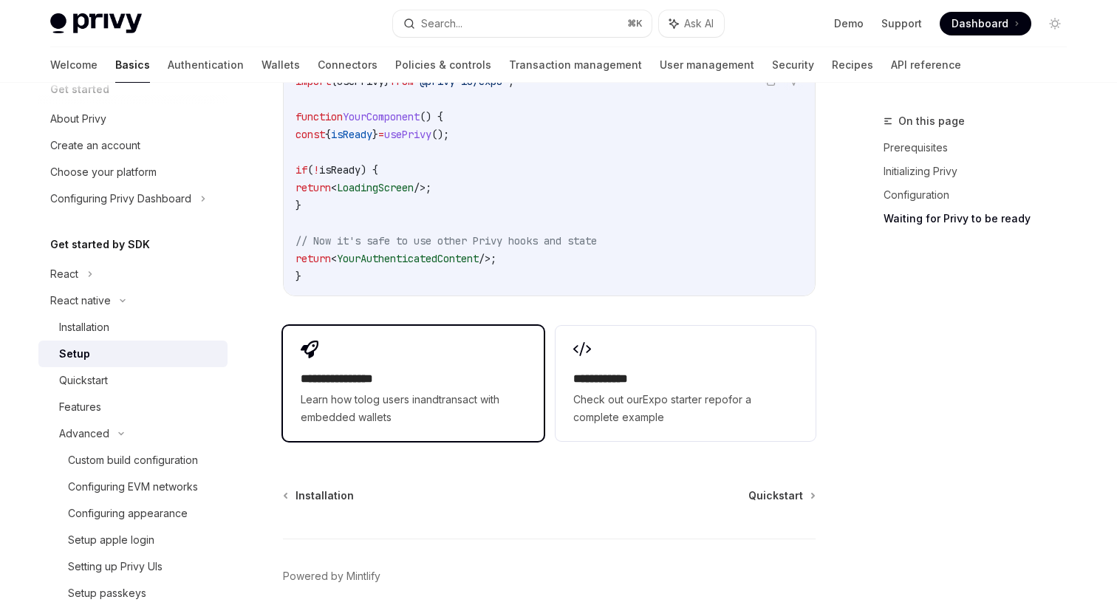
click at [448, 341] on div "**********" at bounding box center [413, 383] width 260 height 115
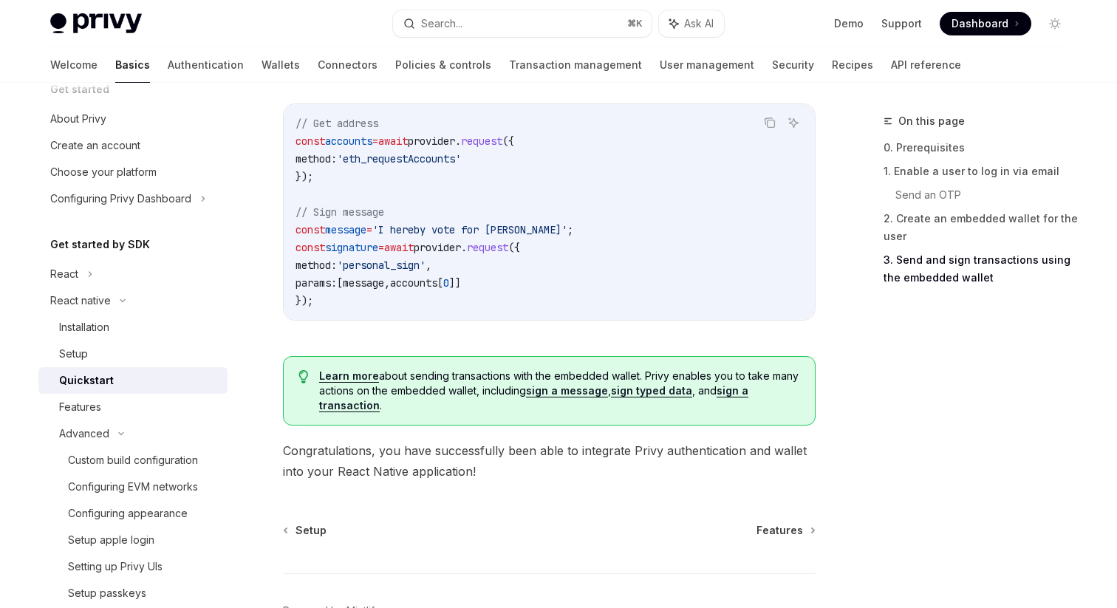
scroll to position [2283, 0]
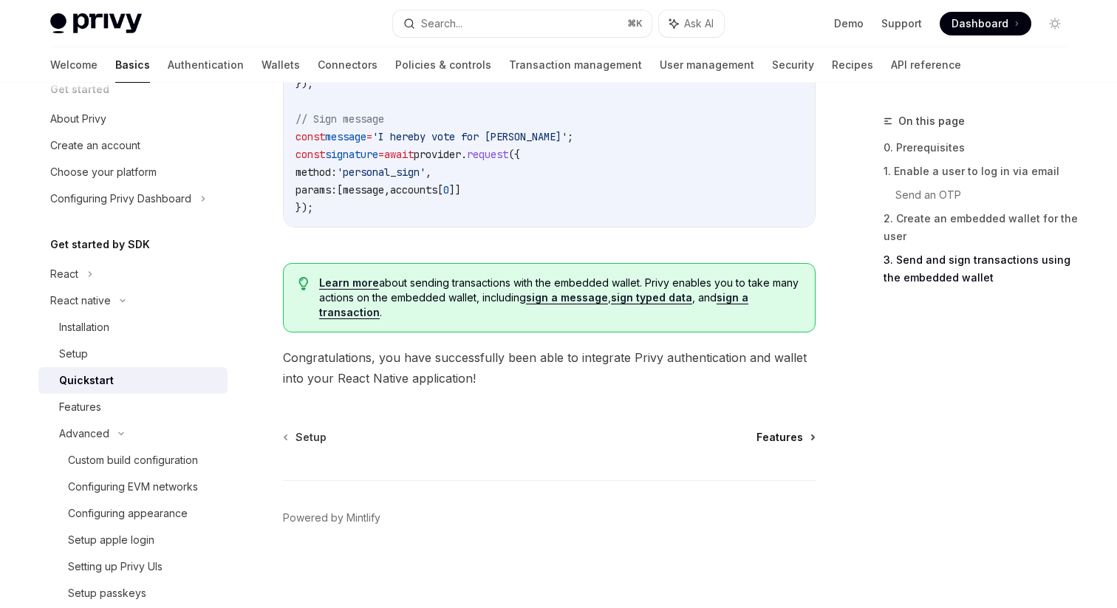
click at [796, 442] on span "Features" at bounding box center [780, 437] width 47 height 15
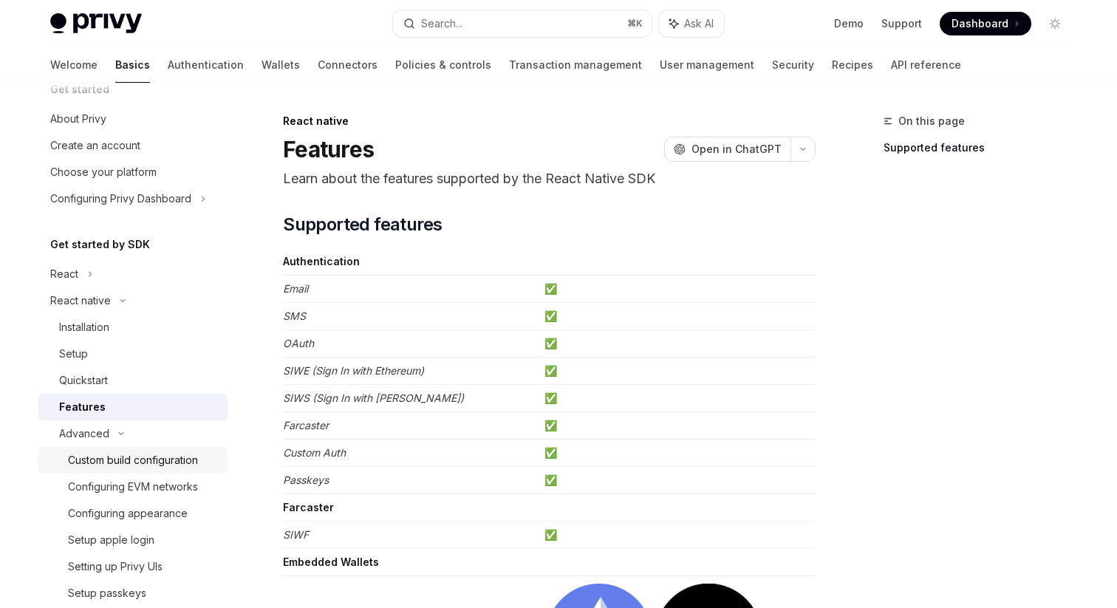
click at [120, 453] on div "Custom build configuration" at bounding box center [133, 460] width 130 height 18
type textarea "*"
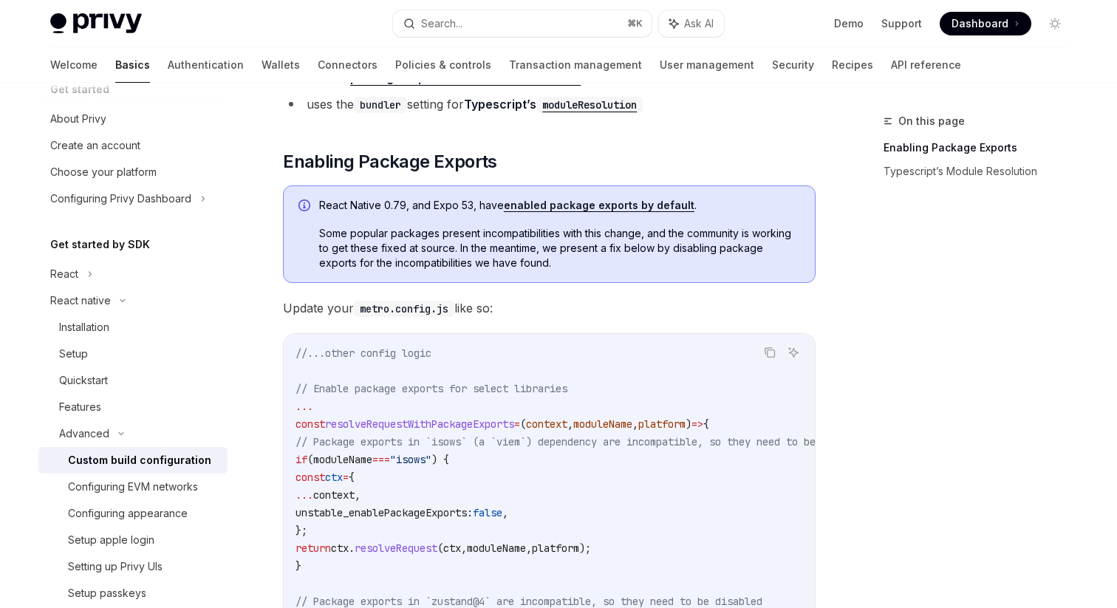
scroll to position [249, 0]
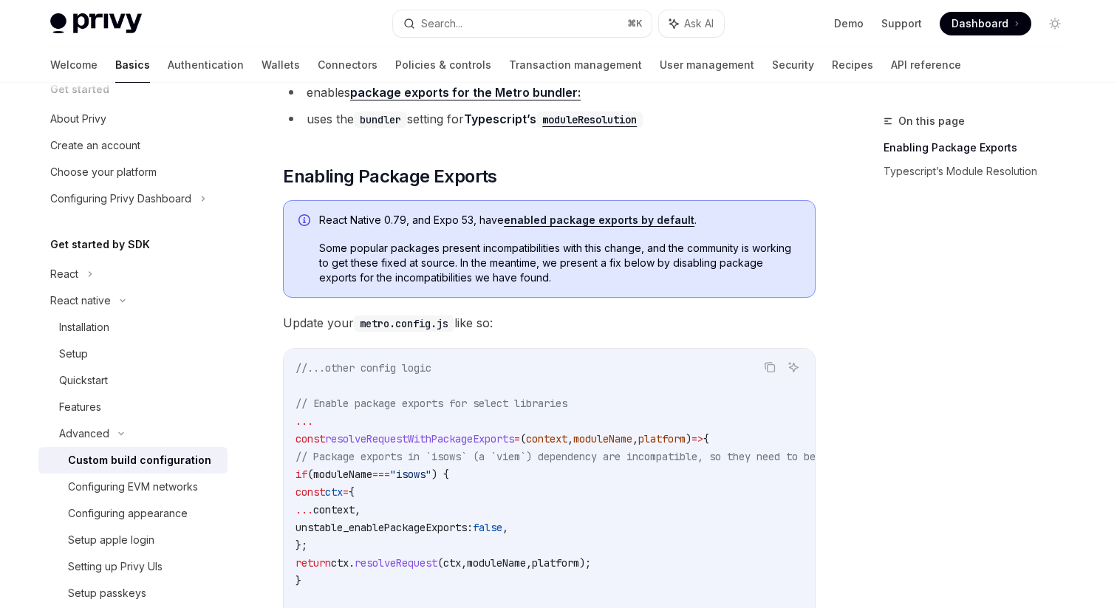
click at [527, 218] on link "enabled package exports by default" at bounding box center [599, 220] width 191 height 13
drag, startPoint x: 412, startPoint y: 218, endPoint x: 476, endPoint y: 219, distance: 64.3
click at [476, 219] on span "React Native 0.79, and Expo 53, have enabled package exports by default ." at bounding box center [559, 220] width 481 height 15
click at [480, 219] on span "React Native 0.79, and Expo 53, have enabled package exports by default ." at bounding box center [559, 220] width 481 height 15
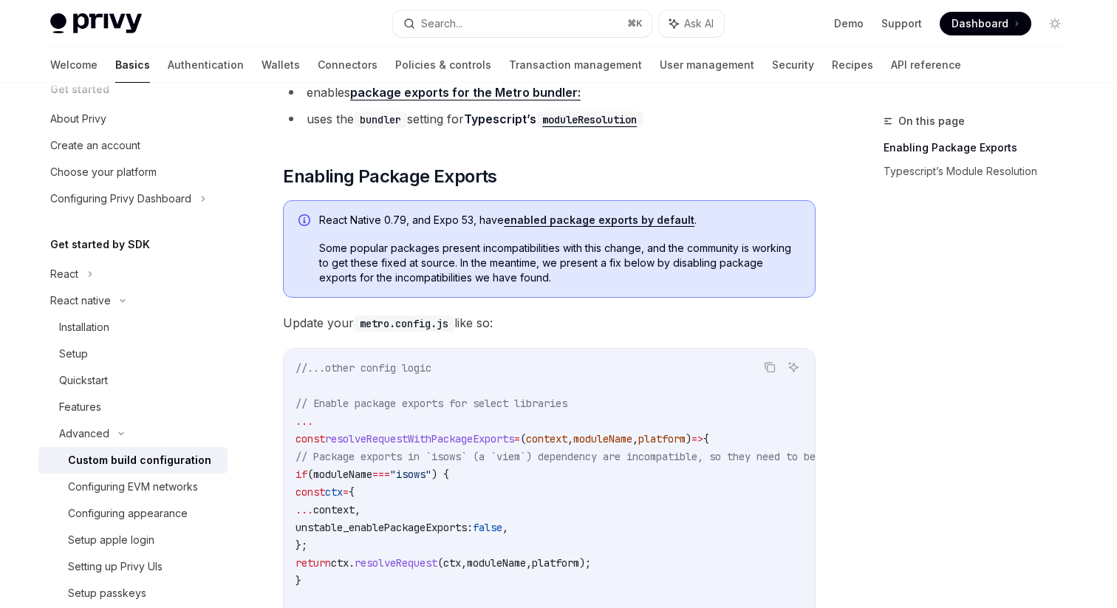
click at [381, 266] on span "Some popular packages present incompatibilities with this change, and the commu…" at bounding box center [559, 263] width 481 height 44
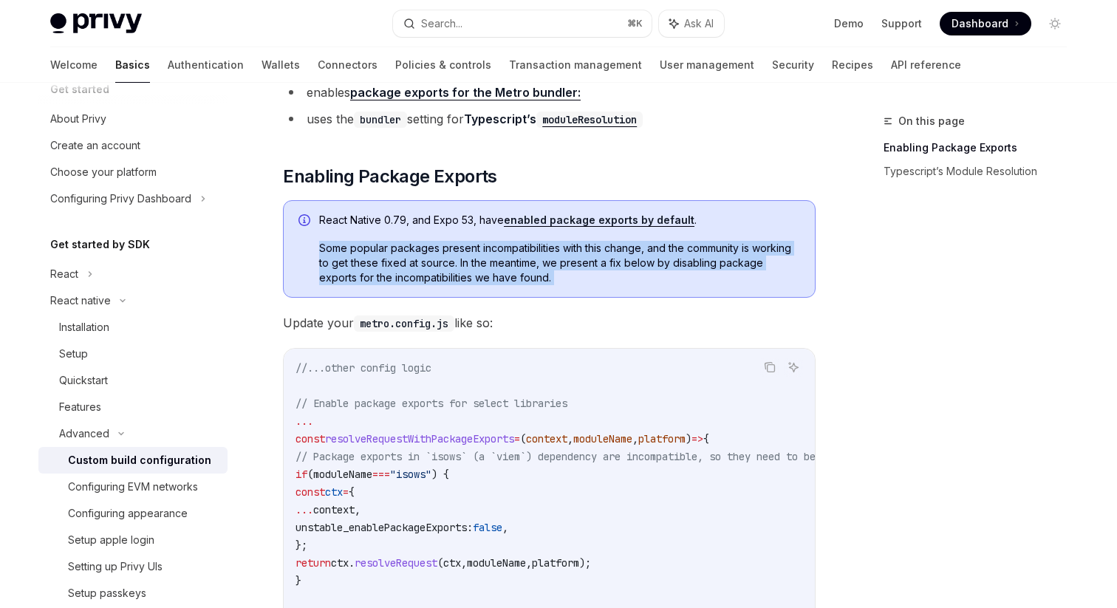
click at [381, 266] on span "Some popular packages present incompatibilities with this change, and the commu…" at bounding box center [559, 263] width 481 height 44
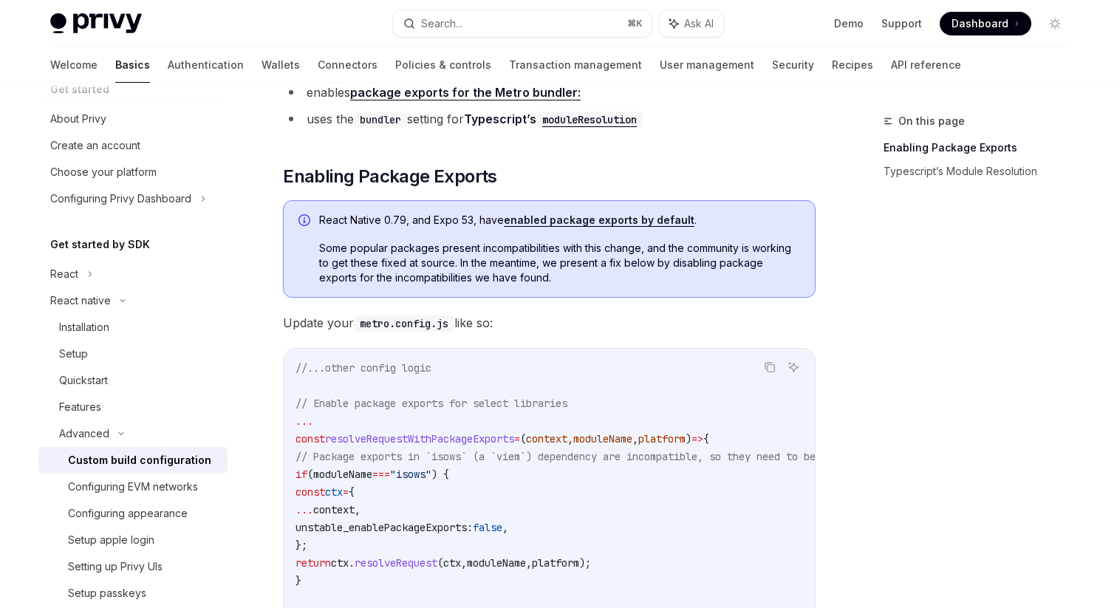
click at [491, 266] on span "Some popular packages present incompatibilities with this change, and the commu…" at bounding box center [559, 263] width 481 height 44
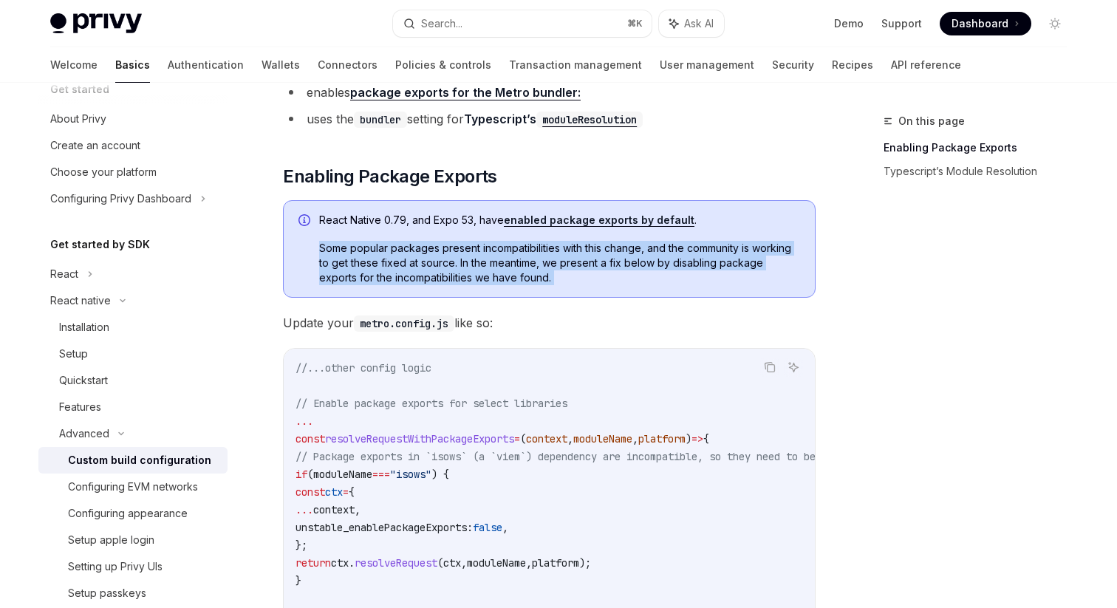
click at [491, 266] on span "Some popular packages present incompatibilities with this change, and the commu…" at bounding box center [559, 263] width 481 height 44
click at [519, 248] on span "Some popular packages present incompatibilities with this change, and the commu…" at bounding box center [559, 263] width 481 height 44
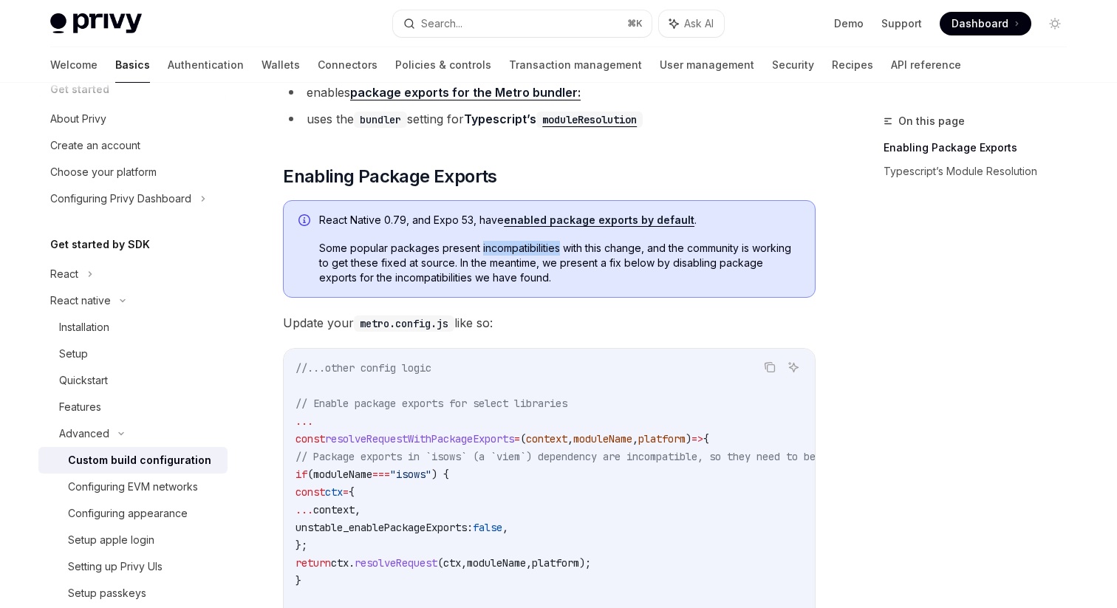
click at [519, 248] on span "Some popular packages present incompatibilities with this change, and the commu…" at bounding box center [559, 263] width 481 height 44
click at [601, 254] on span "Some popular packages present incompatibilities with this change, and the commu…" at bounding box center [559, 263] width 481 height 44
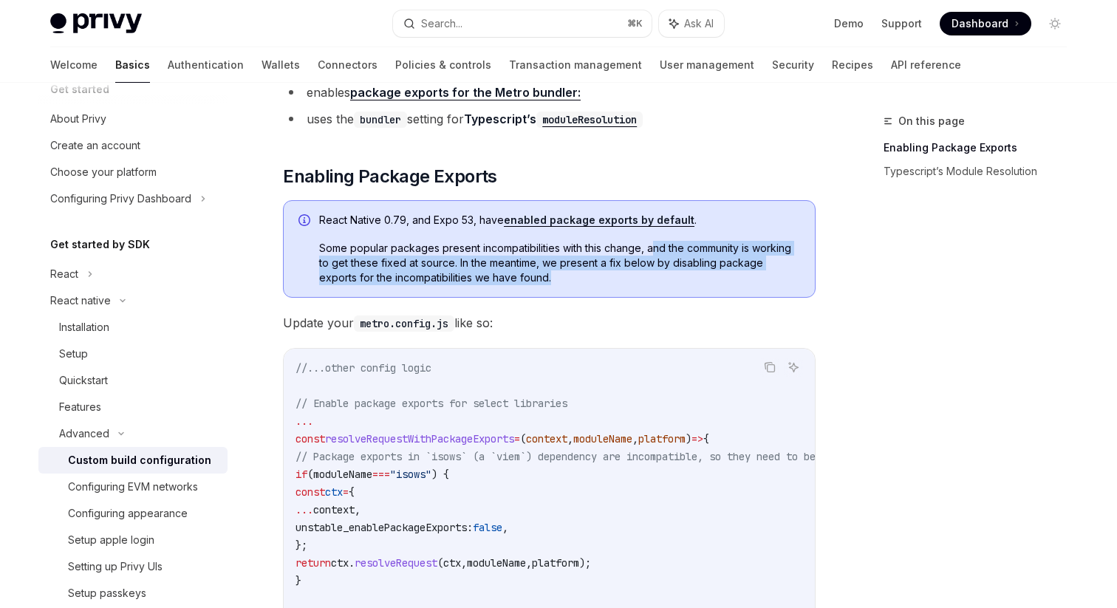
drag, startPoint x: 655, startPoint y: 245, endPoint x: 653, endPoint y: 282, distance: 37.0
click at [654, 281] on span "Some popular packages present incompatibilities with this change, and the commu…" at bounding box center [559, 263] width 481 height 44
click at [653, 282] on span "Some popular packages present incompatibilities with this change, and the commu…" at bounding box center [559, 263] width 481 height 44
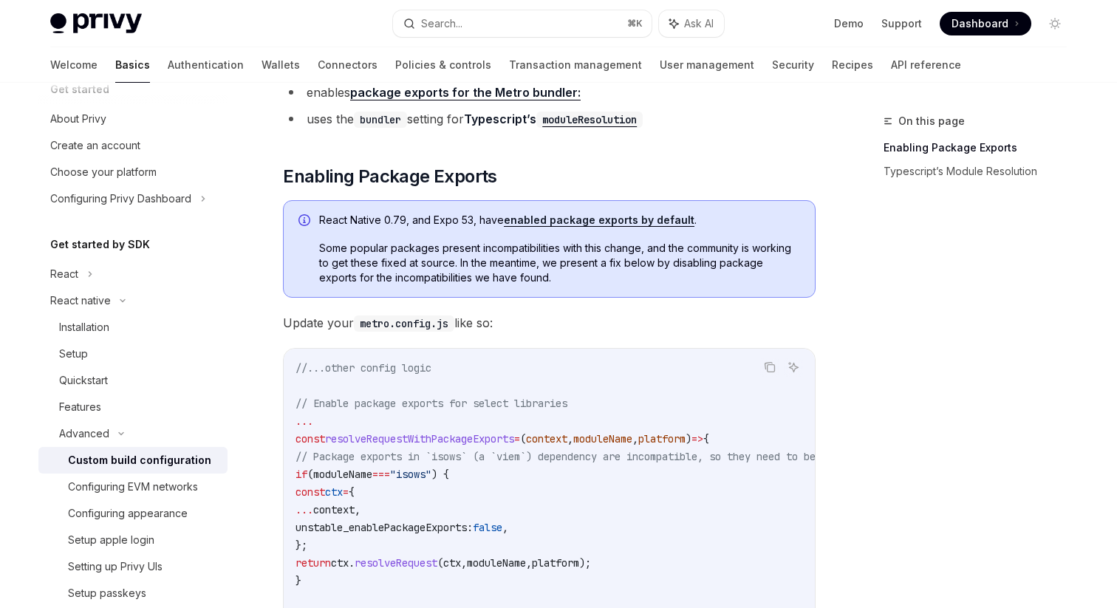
click at [653, 282] on span "Some popular packages present incompatibilities with this change, and the commu…" at bounding box center [559, 263] width 481 height 44
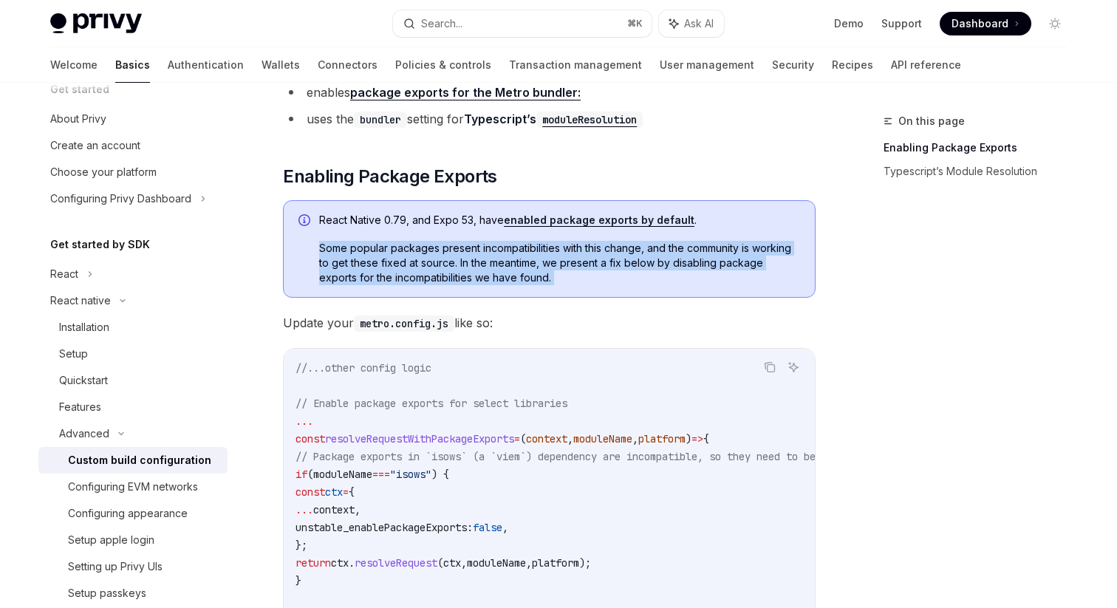
click at [653, 282] on span "Some popular packages present incompatibilities with this change, and the commu…" at bounding box center [559, 263] width 481 height 44
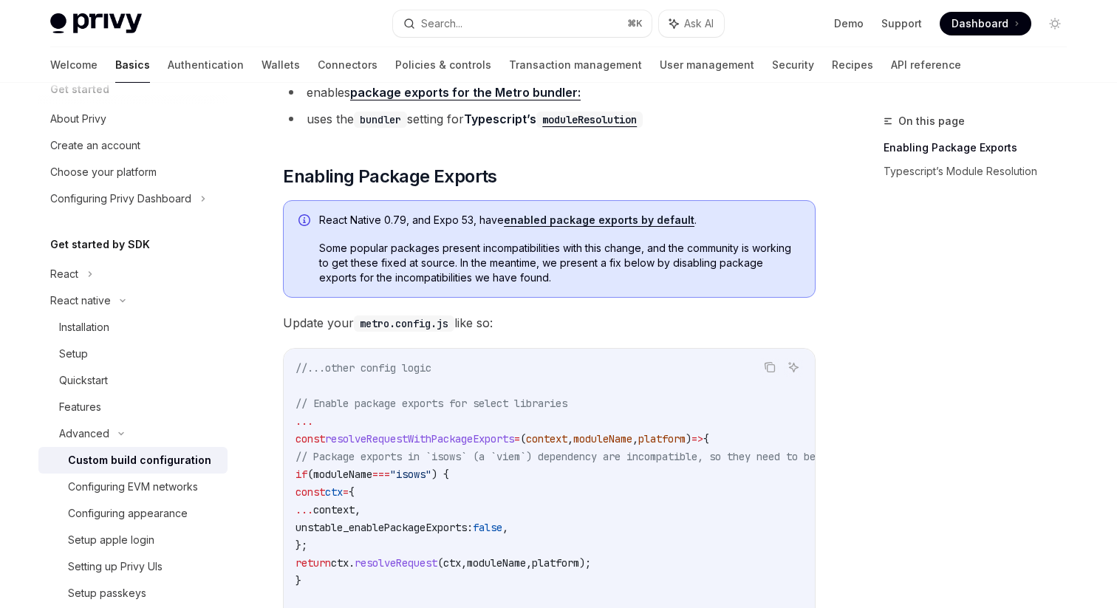
click at [565, 270] on span "Some popular packages present incompatibilities with this change, and the commu…" at bounding box center [559, 263] width 481 height 44
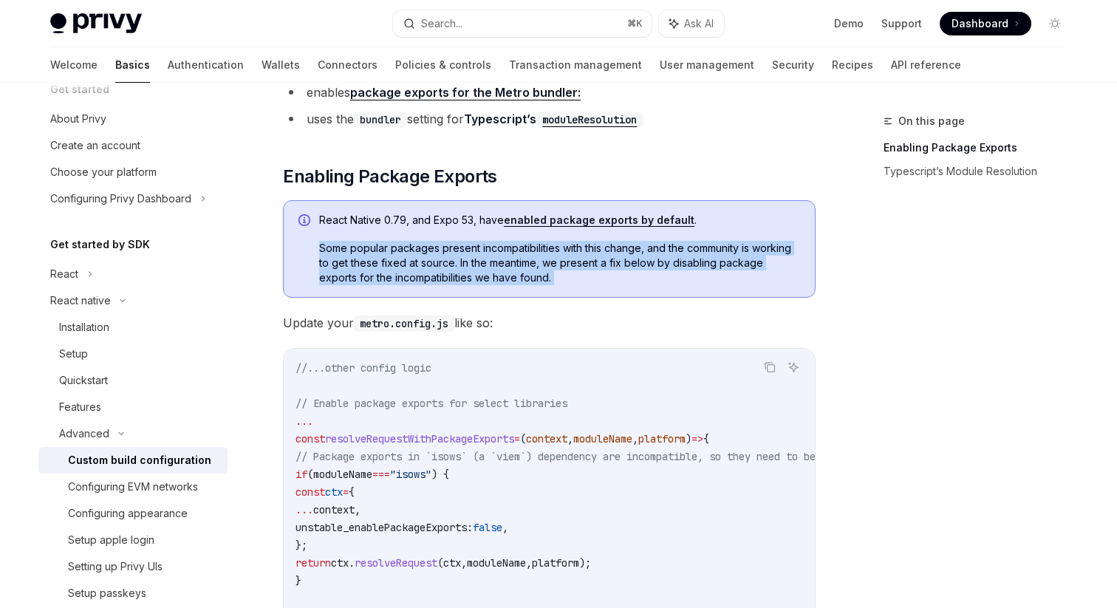
click at [565, 270] on span "Some popular packages present incompatibilities with this change, and the commu…" at bounding box center [559, 263] width 481 height 44
click at [587, 270] on span "Some popular packages present incompatibilities with this change, and the commu…" at bounding box center [559, 263] width 481 height 44
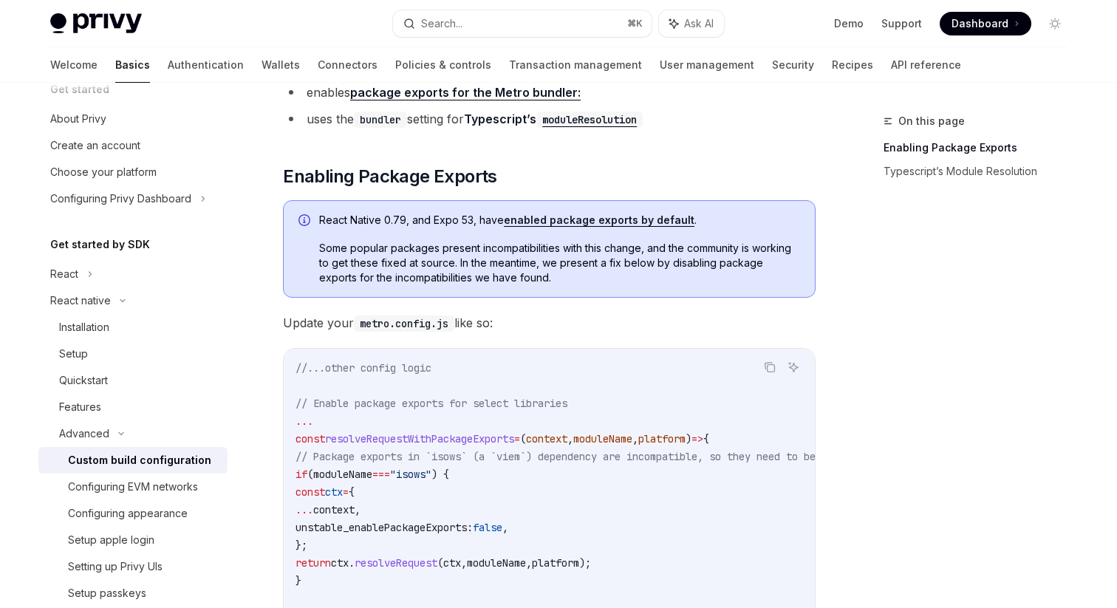
click at [587, 270] on span "Some popular packages present incompatibilities with this change, and the commu…" at bounding box center [559, 263] width 481 height 44
drag, startPoint x: 548, startPoint y: 267, endPoint x: 562, endPoint y: 269, distance: 14.1
click at [562, 269] on span "Some popular packages present incompatibilities with this change, and the commu…" at bounding box center [559, 263] width 481 height 44
drag, startPoint x: 549, startPoint y: 262, endPoint x: 623, endPoint y: 279, distance: 75.8
click at [623, 279] on span "Some popular packages present incompatibilities with this change, and the commu…" at bounding box center [559, 263] width 481 height 44
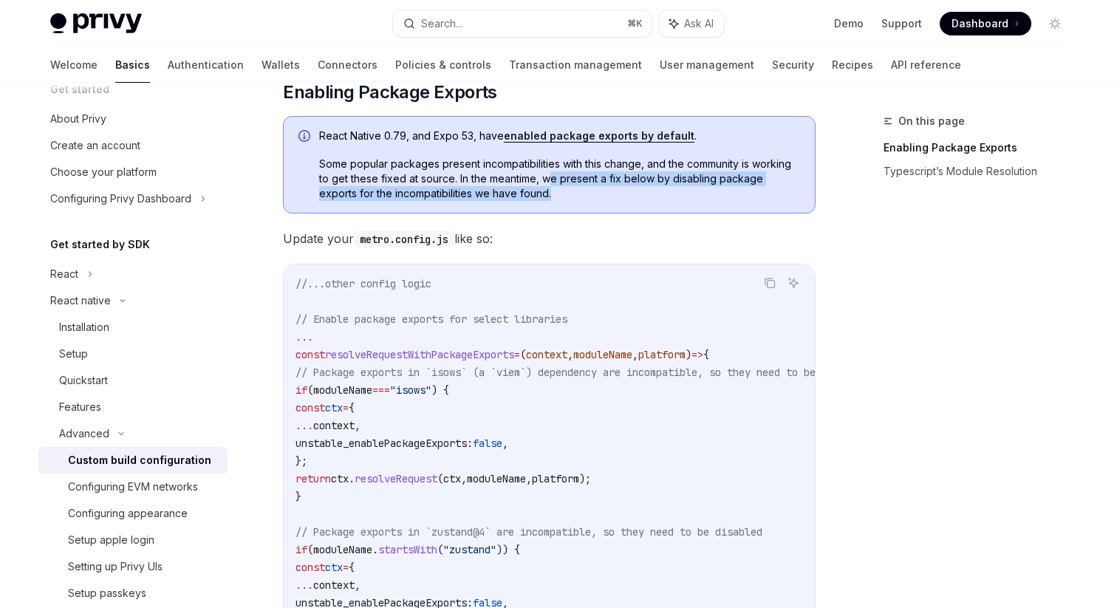
scroll to position [343, 0]
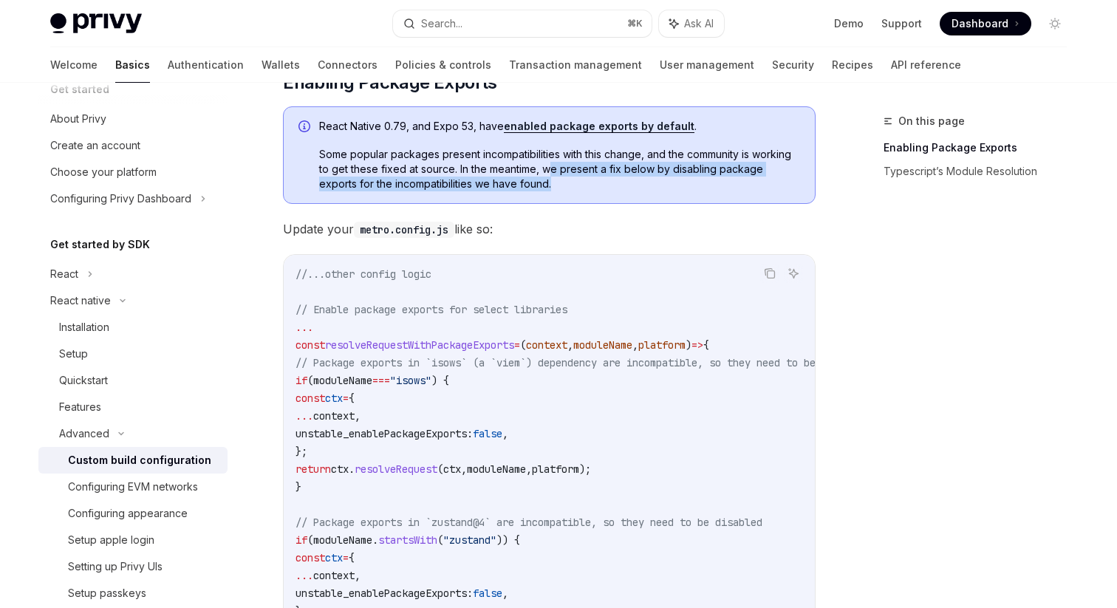
click at [494, 193] on div "React Native 0.79, and Expo 53, have enabled package exports by default . Some …" at bounding box center [549, 155] width 533 height 98
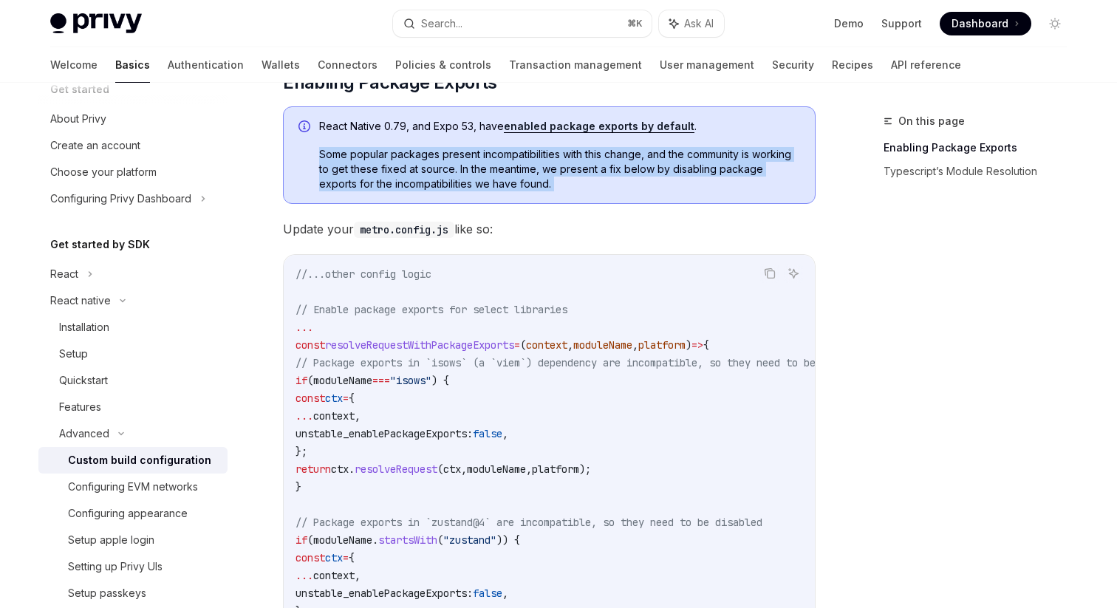
click at [494, 193] on div "React Native 0.79, and Expo 53, have enabled package exports by default . Some …" at bounding box center [549, 155] width 533 height 98
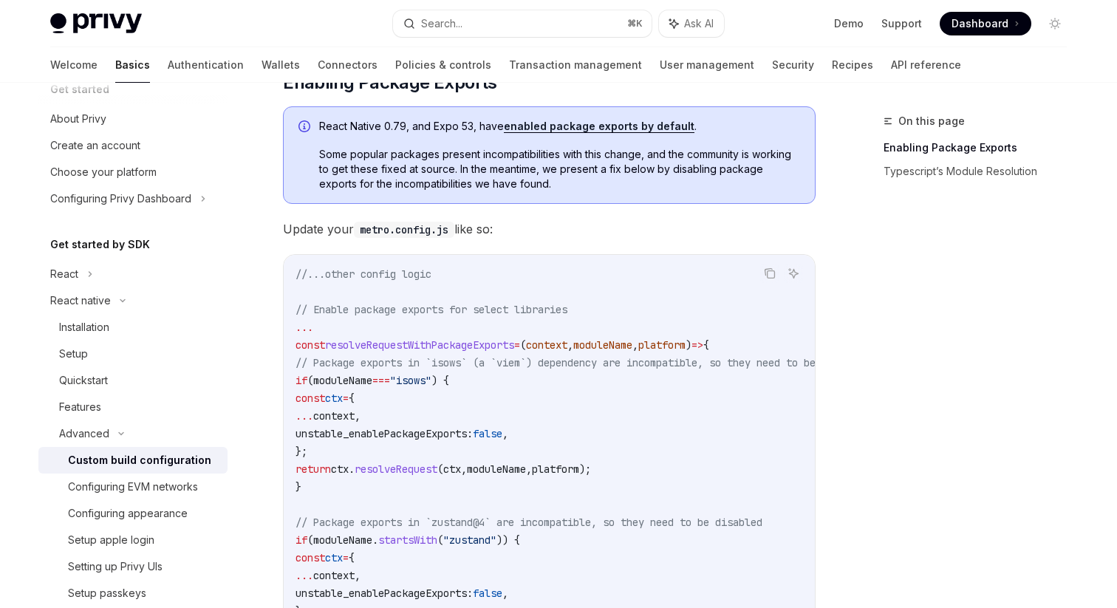
click at [519, 185] on span "Some popular packages present incompatibilities with this change, and the commu…" at bounding box center [559, 169] width 481 height 44
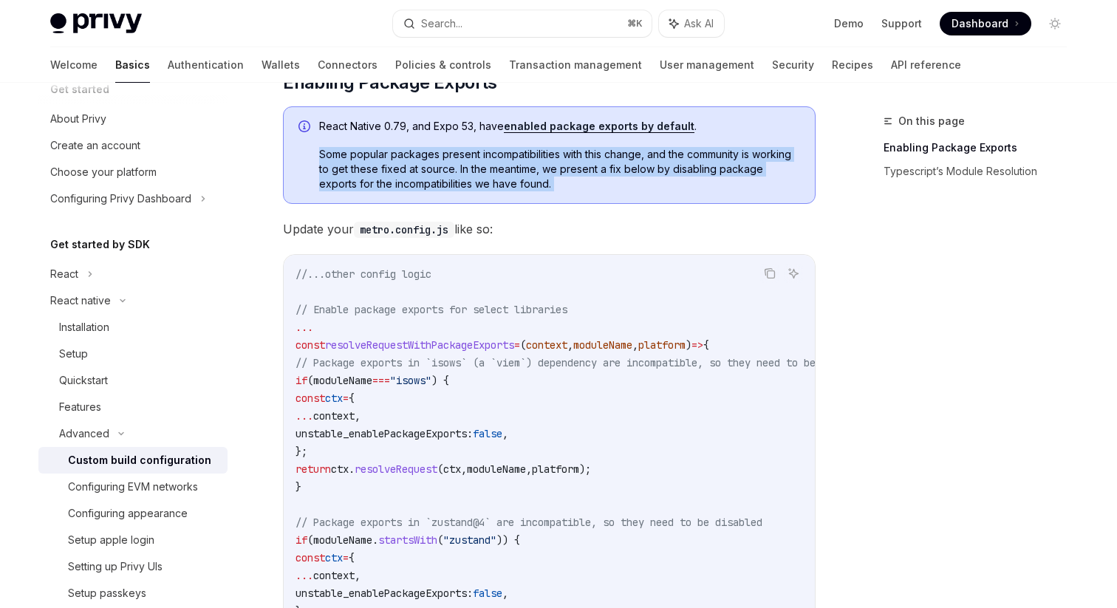
click at [519, 185] on span "Some popular packages present incompatibilities with this change, and the commu…" at bounding box center [559, 169] width 481 height 44
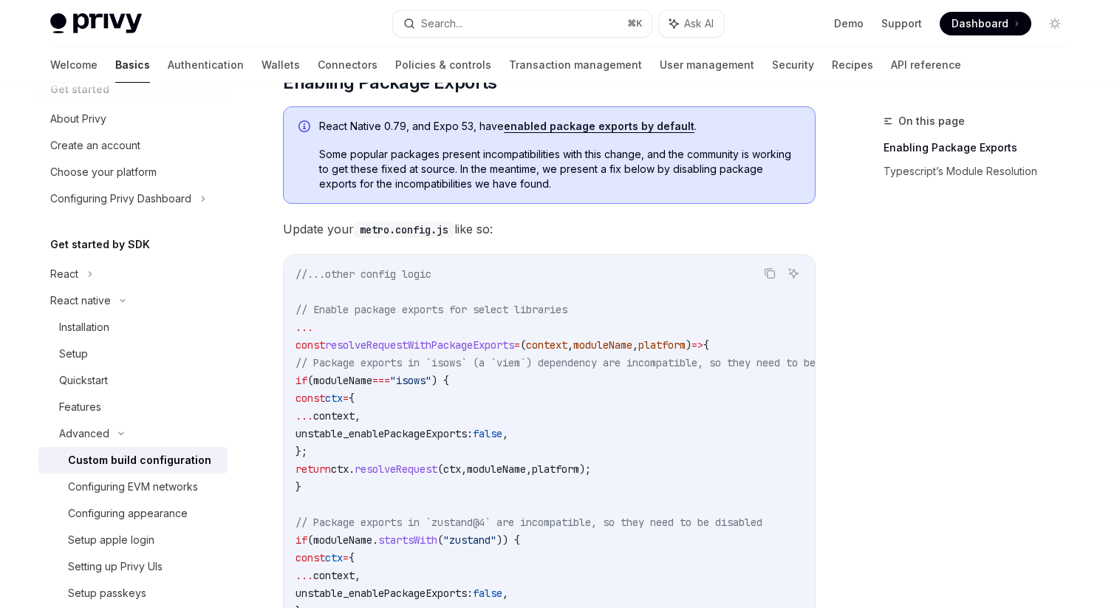
click at [519, 185] on span "Some popular packages present incompatibilities with this change, and the commu…" at bounding box center [559, 169] width 481 height 44
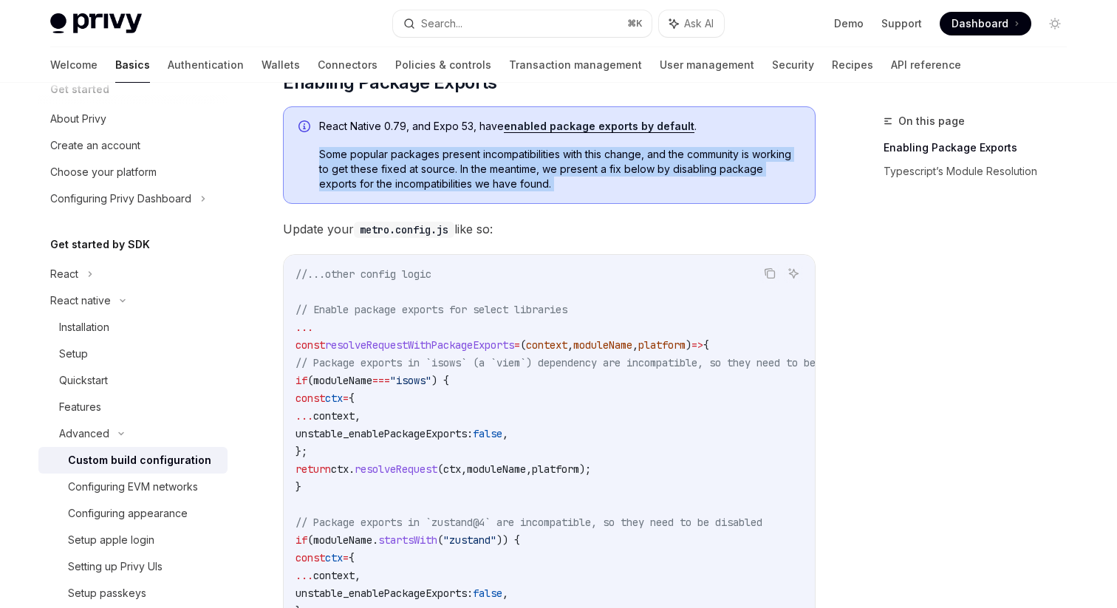
click at [519, 185] on span "Some popular packages present incompatibilities with this change, and the commu…" at bounding box center [559, 169] width 481 height 44
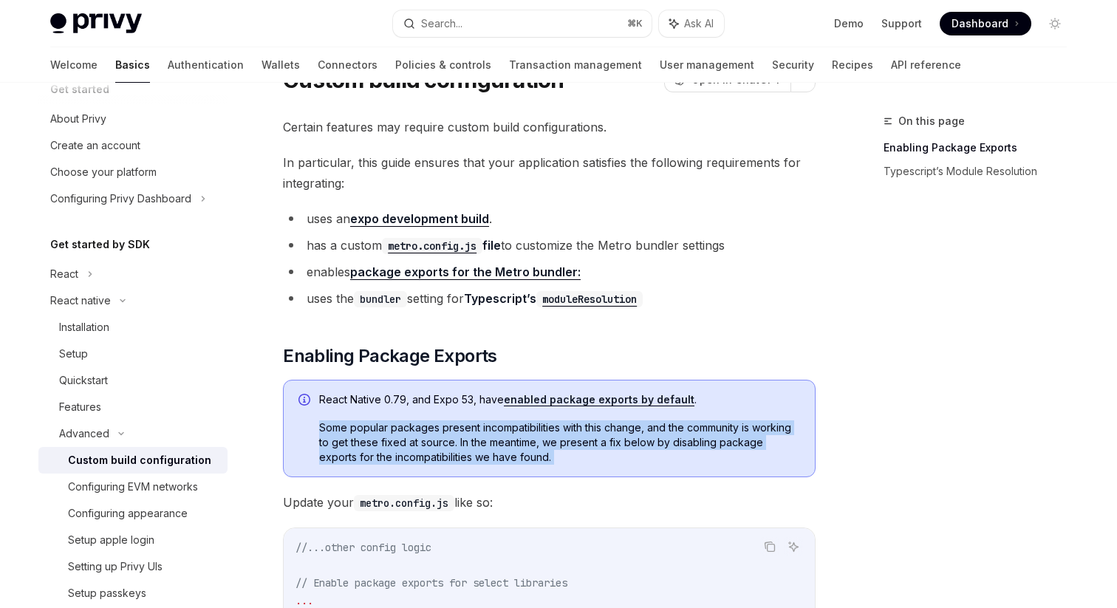
scroll to position [55, 0]
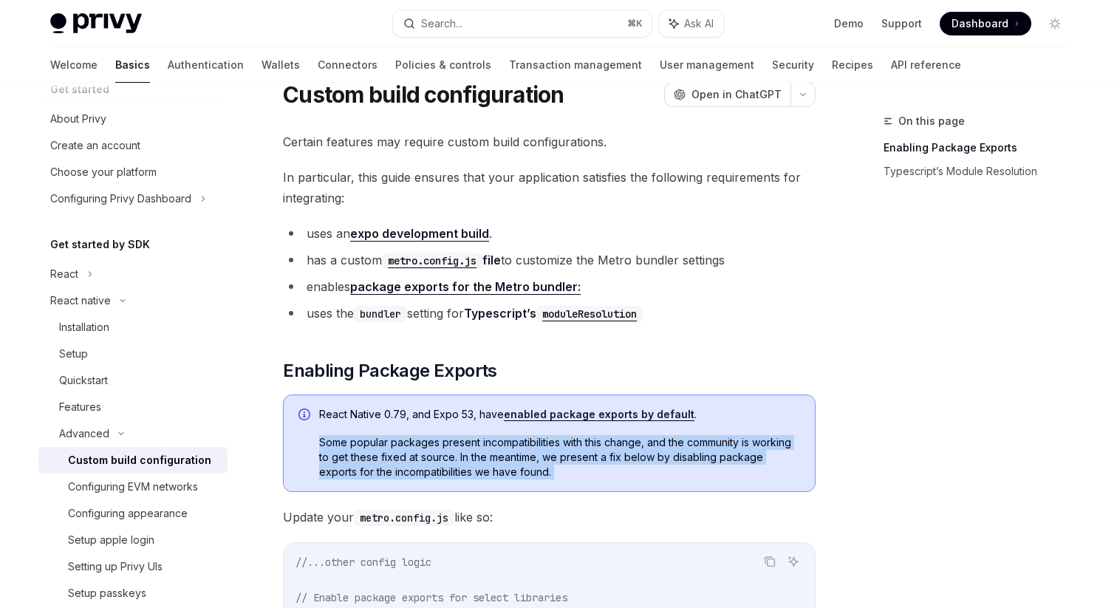
click at [483, 457] on span "Some popular packages present incompatibilities with this change, and the commu…" at bounding box center [559, 457] width 481 height 44
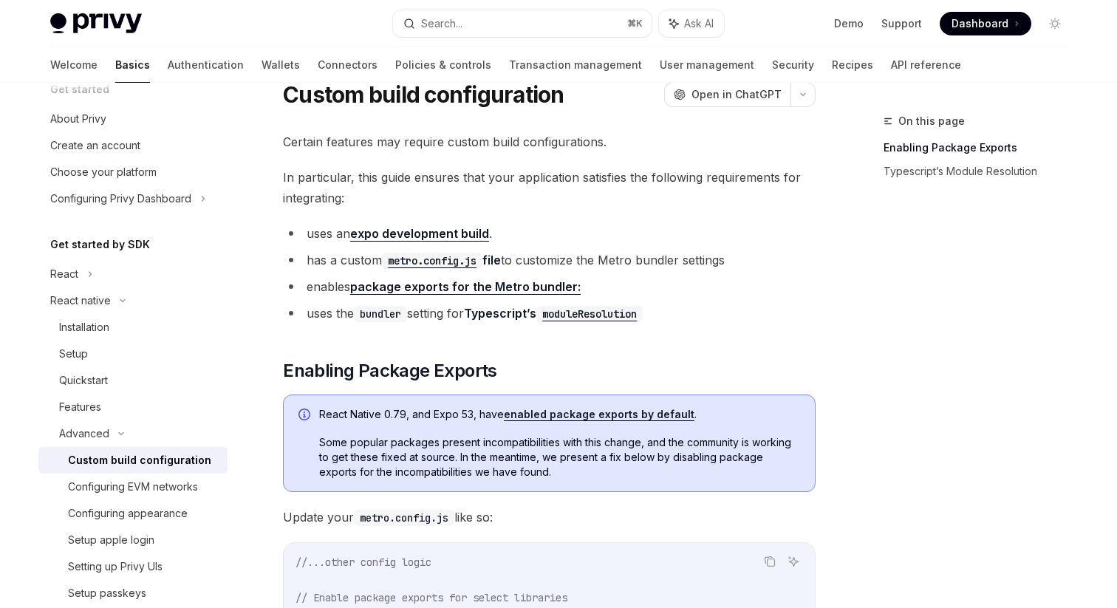
click at [536, 416] on link "enabled package exports by default" at bounding box center [599, 414] width 191 height 13
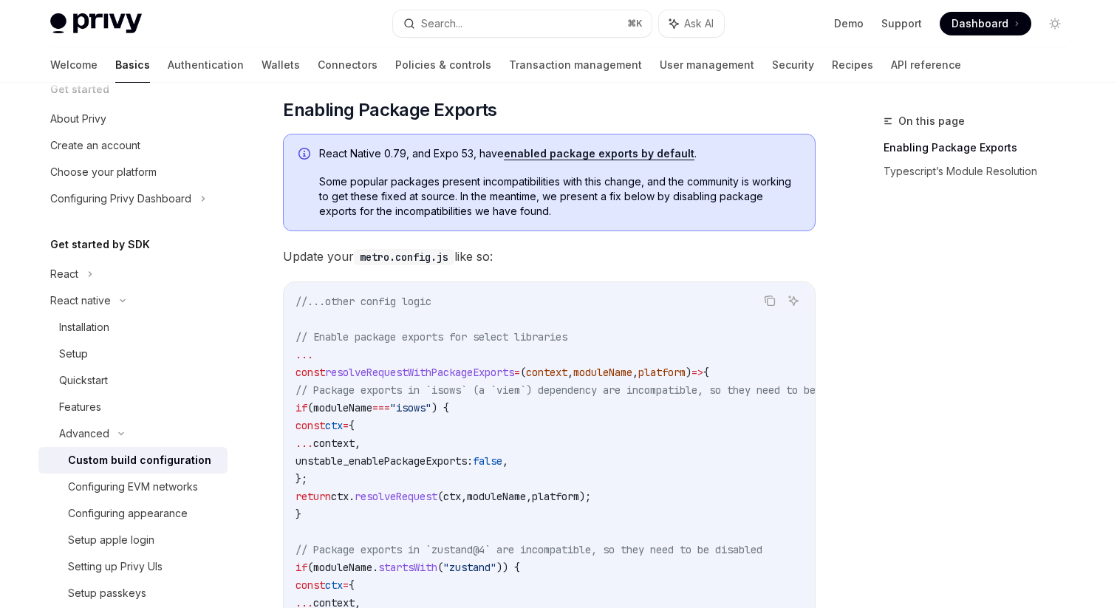
scroll to position [307, 0]
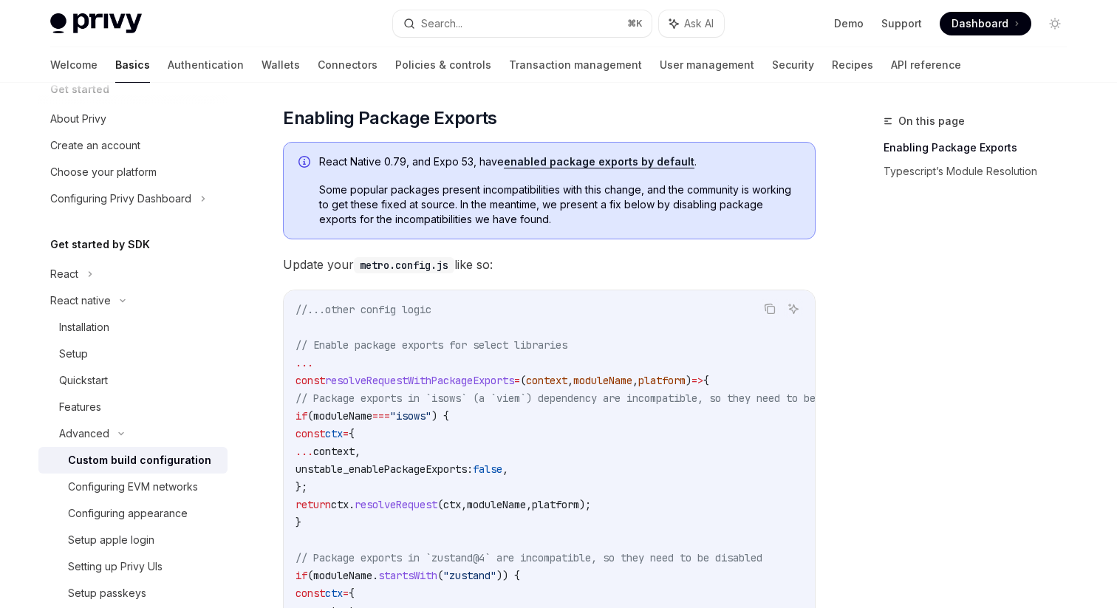
click at [578, 161] on link "enabled package exports by default" at bounding box center [599, 161] width 191 height 13
click at [479, 192] on span "Some popular packages present incompatibilities with this change, and the commu…" at bounding box center [559, 205] width 481 height 44
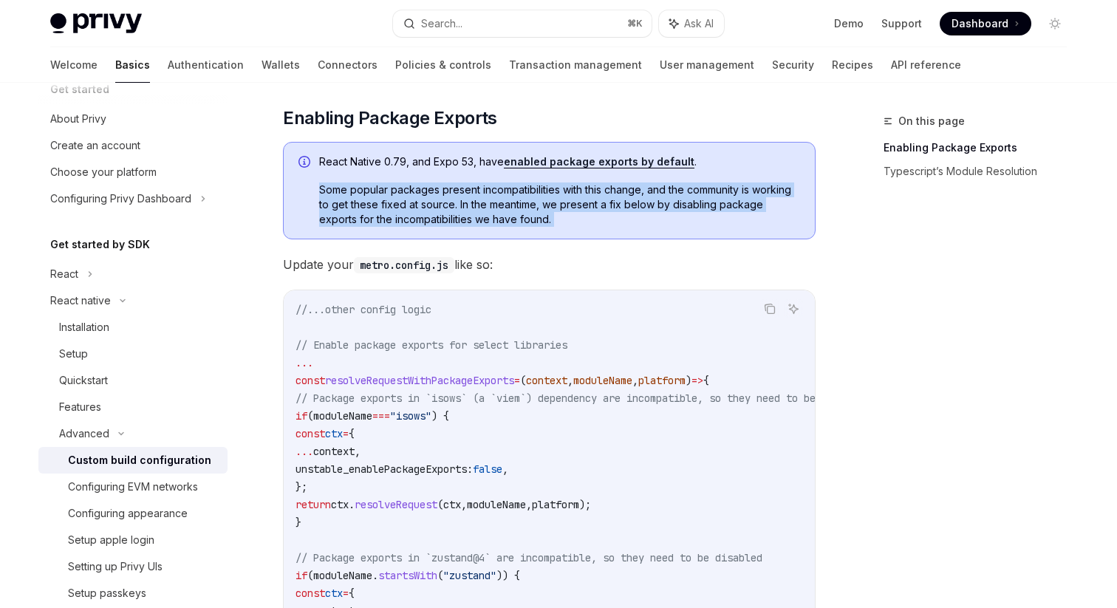
click at [479, 192] on span "Some popular packages present incompatibilities with this change, and the commu…" at bounding box center [559, 205] width 481 height 44
click at [479, 222] on span "Some popular packages present incompatibilities with this change, and the commu…" at bounding box center [559, 205] width 481 height 44
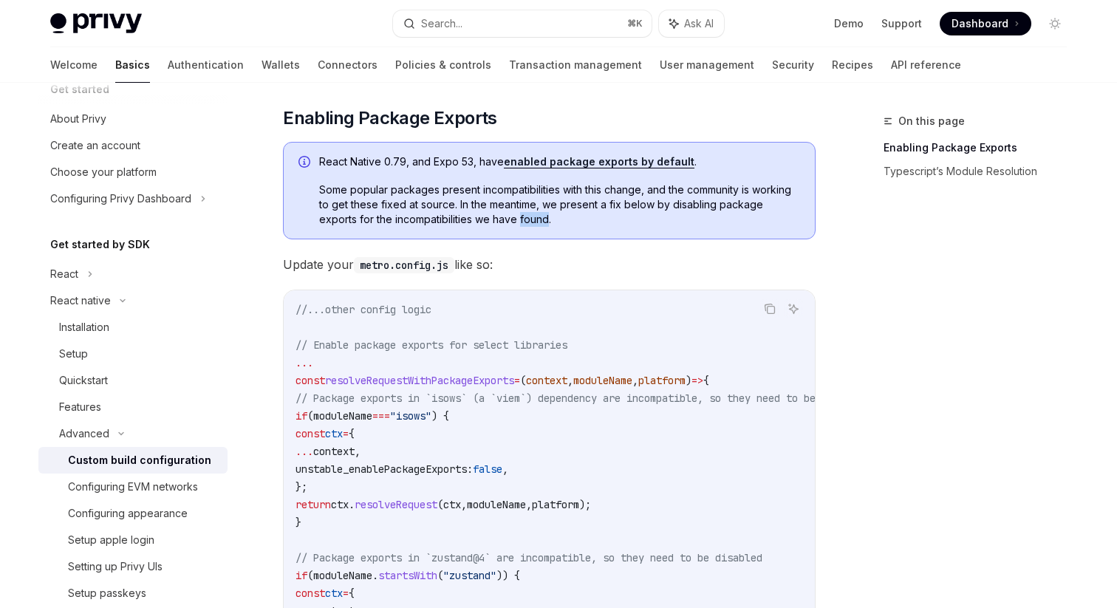
click at [479, 222] on span "Some popular packages present incompatibilities with this change, and the commu…" at bounding box center [559, 205] width 481 height 44
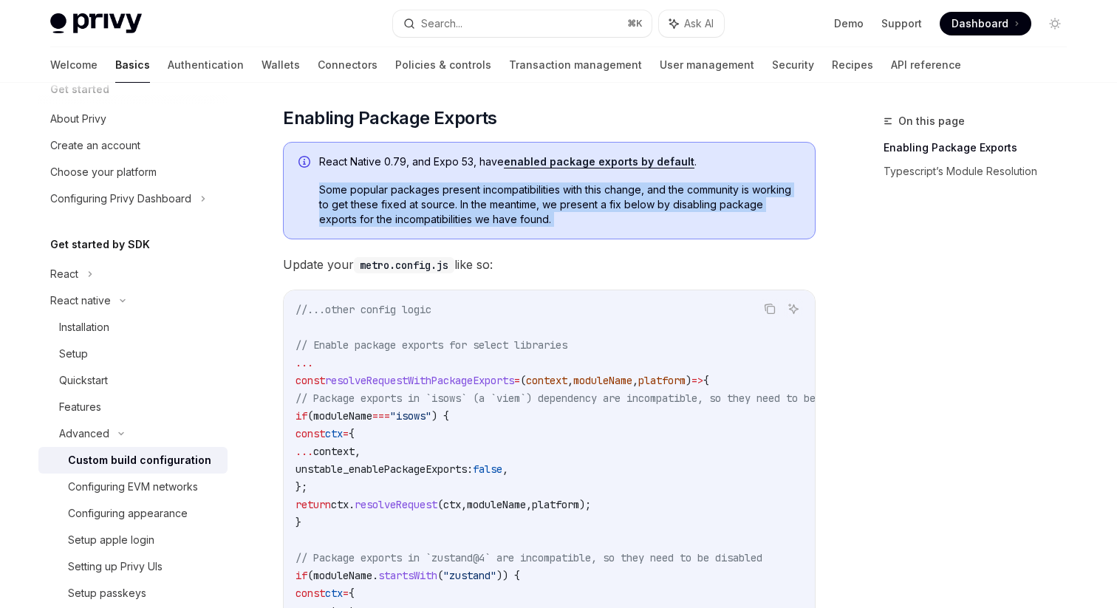
click at [479, 222] on span "Some popular packages present incompatibilities with this change, and the commu…" at bounding box center [559, 205] width 481 height 44
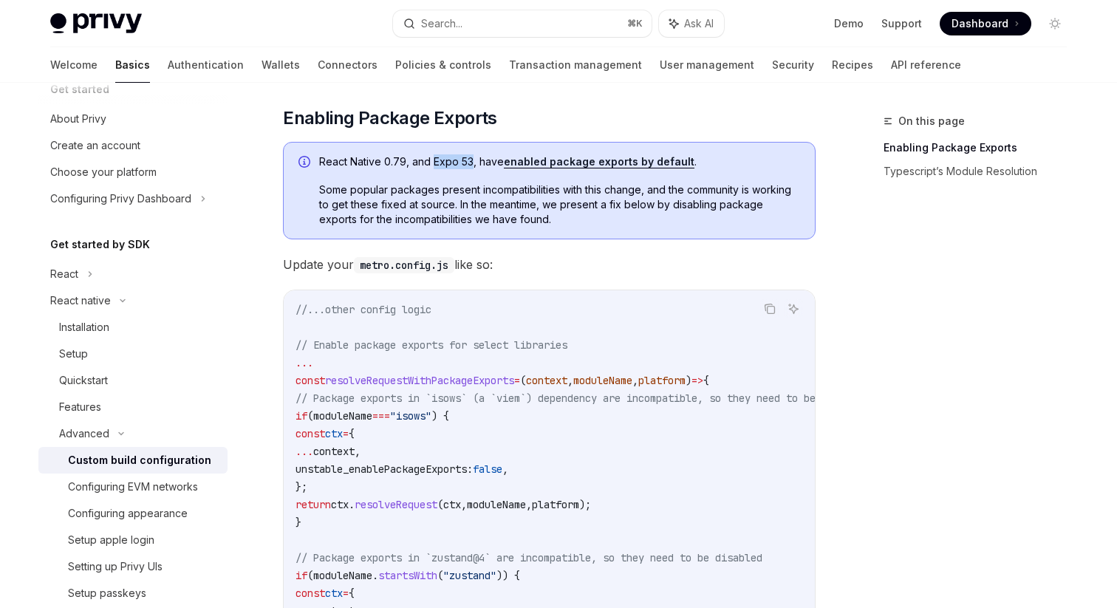
drag, startPoint x: 432, startPoint y: 163, endPoint x: 472, endPoint y: 163, distance: 39.9
click at [472, 163] on span "React Native 0.79, and Expo 53, have enabled package exports by default ." at bounding box center [559, 161] width 481 height 15
